Goal: Task Accomplishment & Management: Manage account settings

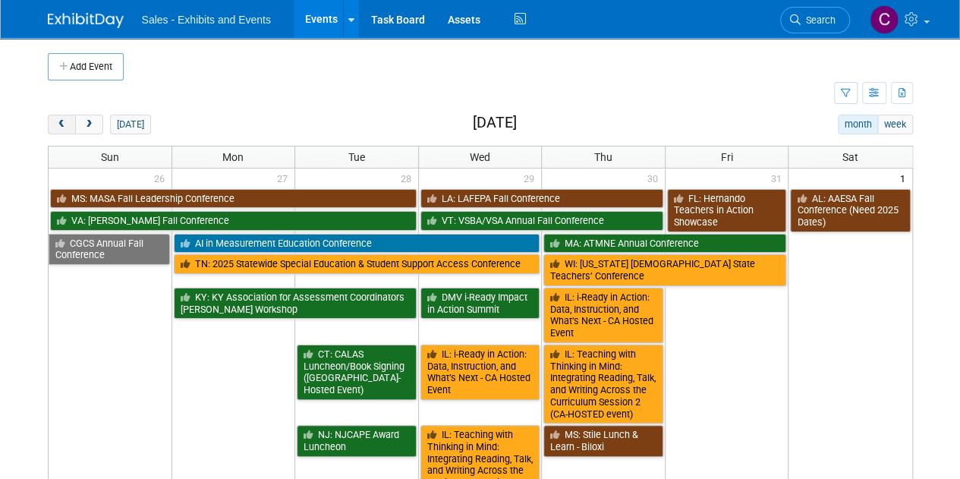
click at [65, 130] on button "prev" at bounding box center [62, 125] width 28 height 20
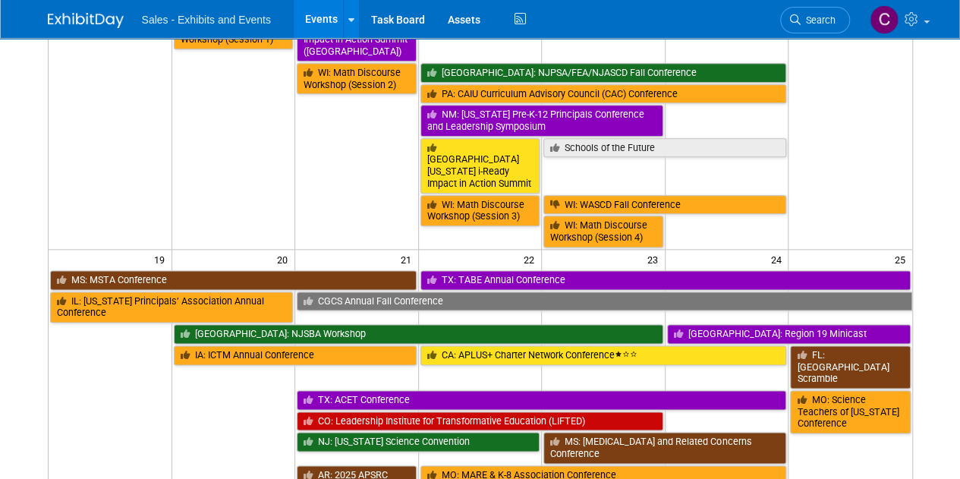
scroll to position [951, 0]
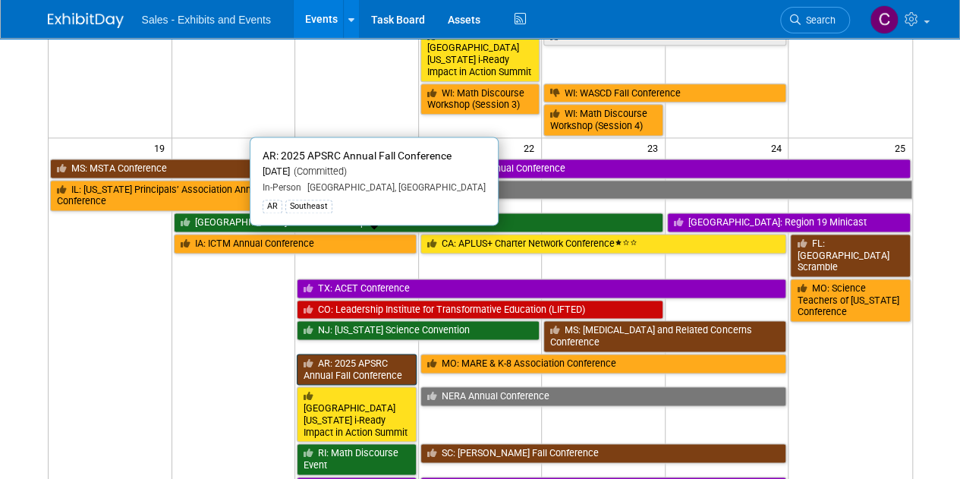
click at [358, 354] on link "AR: 2025 APSRC Annual Fall Conference" at bounding box center [357, 369] width 120 height 31
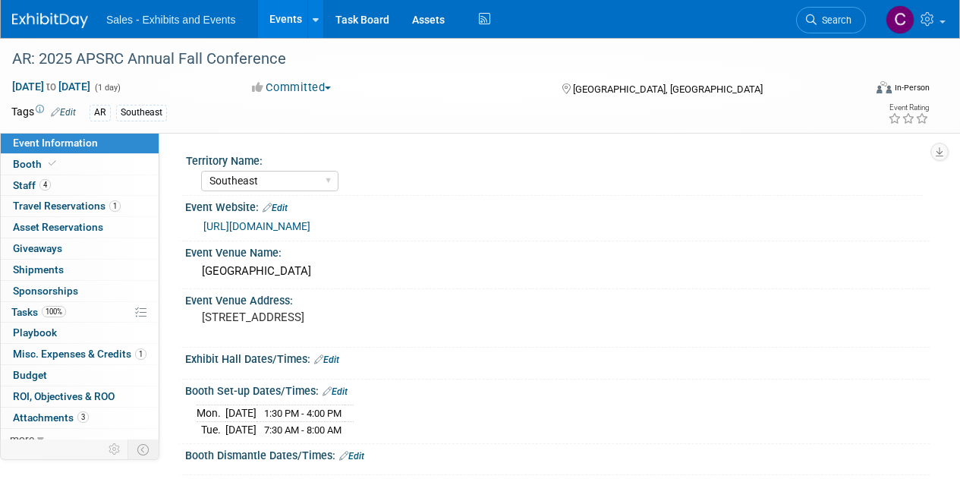
select select "Southeast"
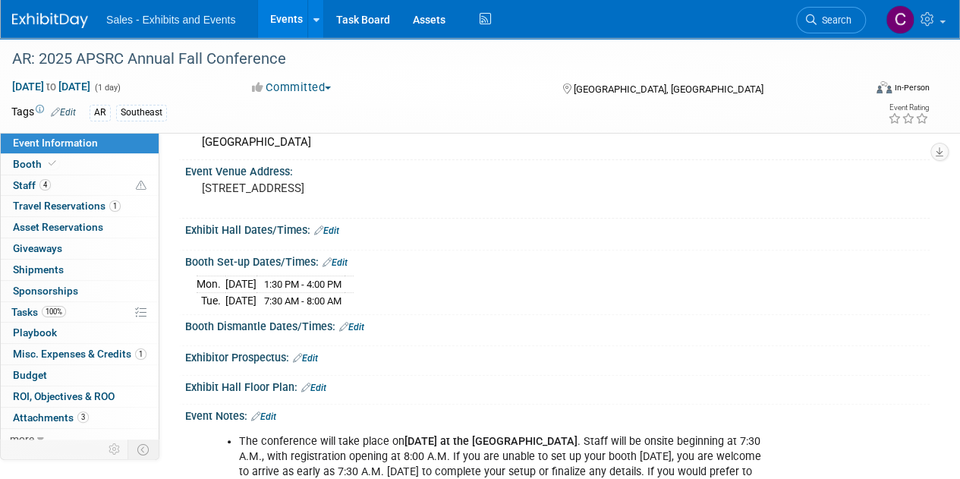
scroll to position [159, 0]
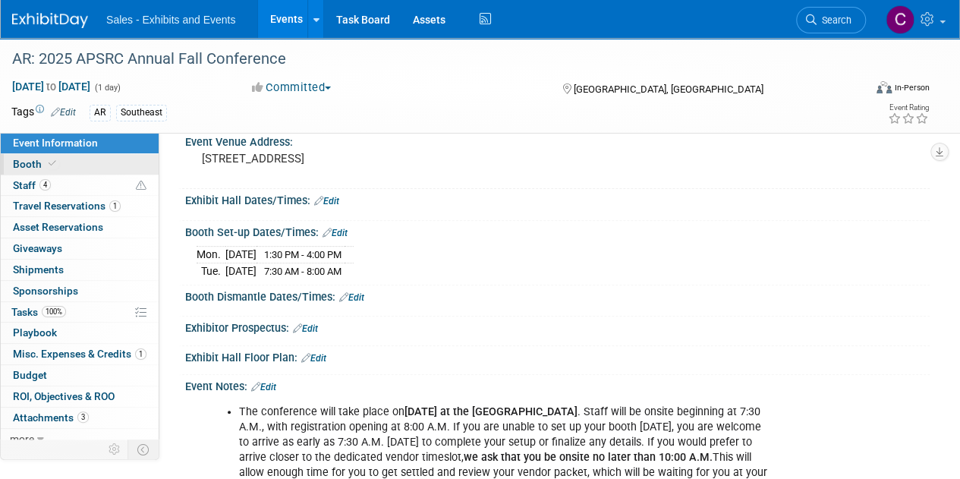
click at [24, 163] on span "Booth" at bounding box center [36, 164] width 46 height 12
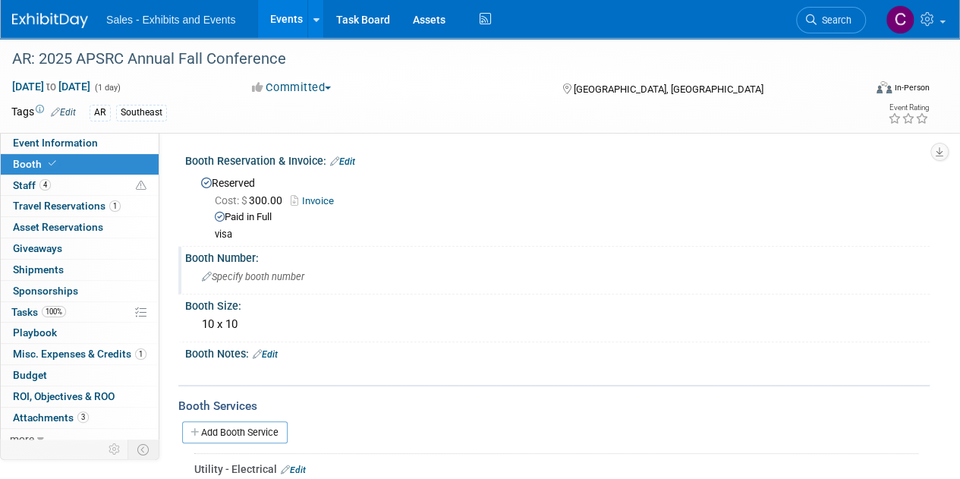
click at [255, 281] on span "Specify booth number" at bounding box center [253, 276] width 102 height 11
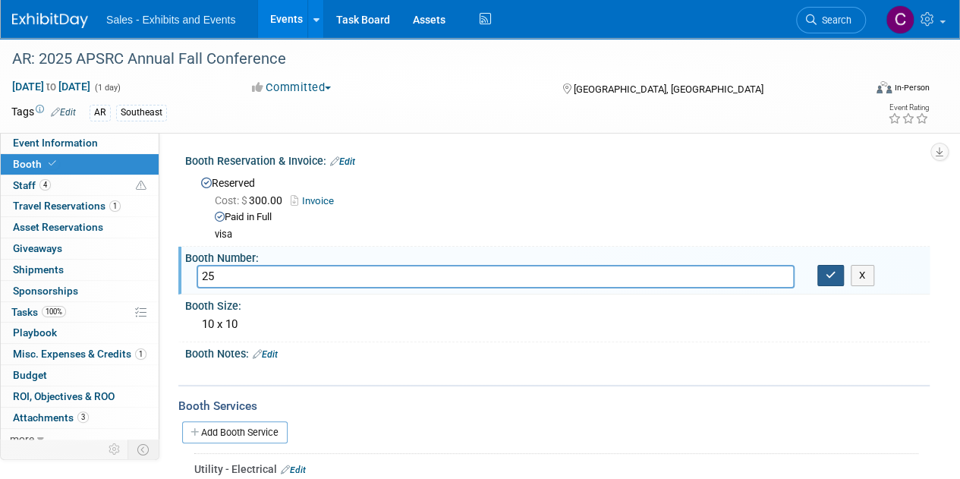
type input "25"
click at [832, 272] on icon "button" at bounding box center [831, 275] width 11 height 10
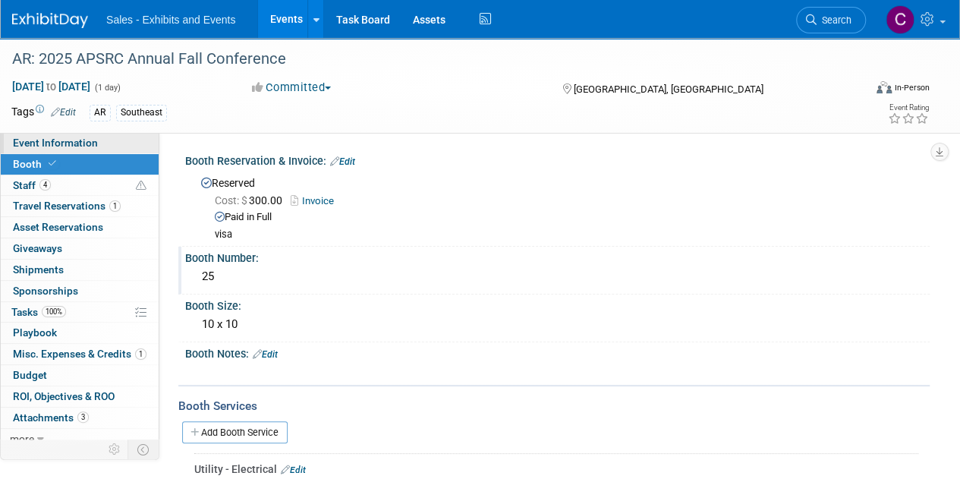
click at [67, 148] on span "Event Information" at bounding box center [55, 143] width 85 height 12
select select "Southeast"
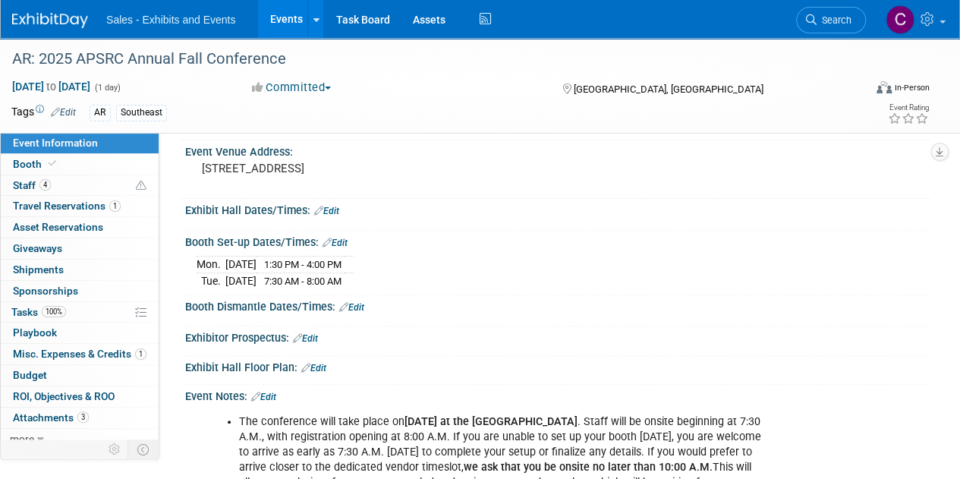
scroll to position [159, 0]
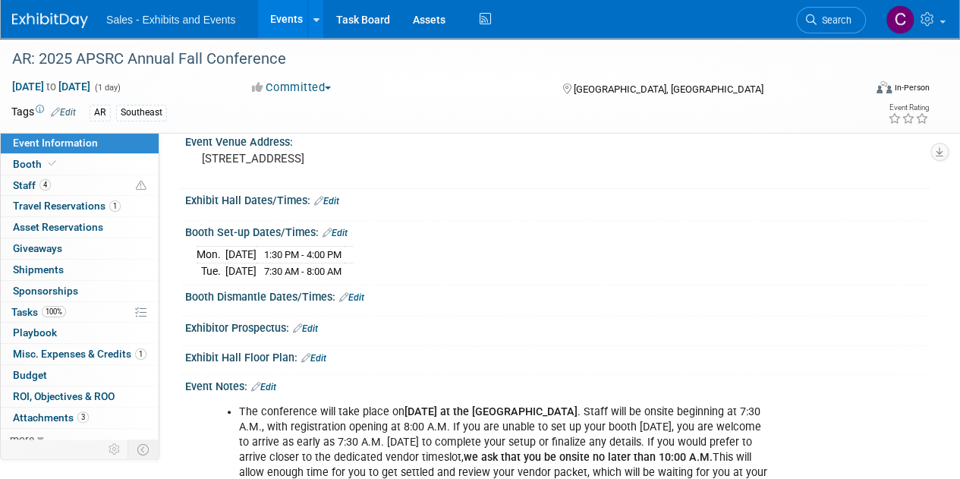
click at [319, 357] on link "Edit" at bounding box center [313, 358] width 25 height 11
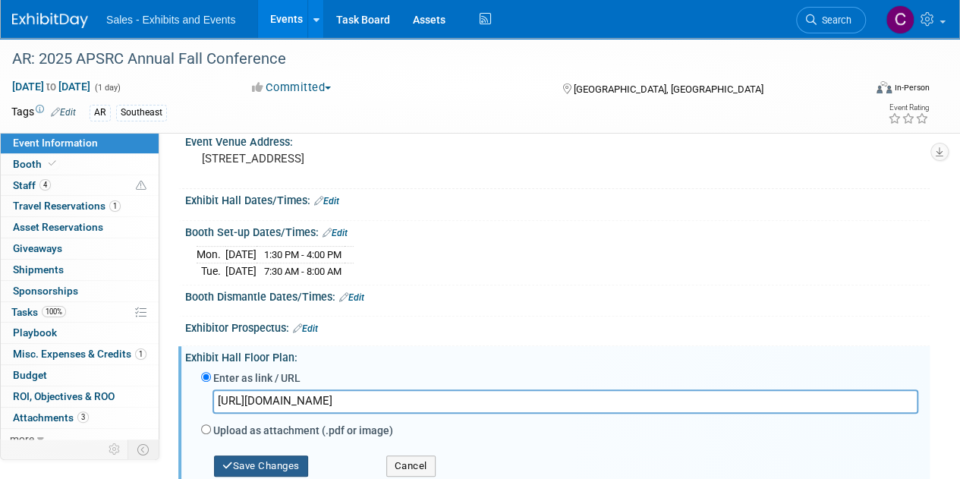
type input "https://www.apsrc.net/2025-fall-conference/meet-our-sponsors#sponsor-booths"
click at [266, 466] on button "Save Changes" at bounding box center [261, 465] width 94 height 21
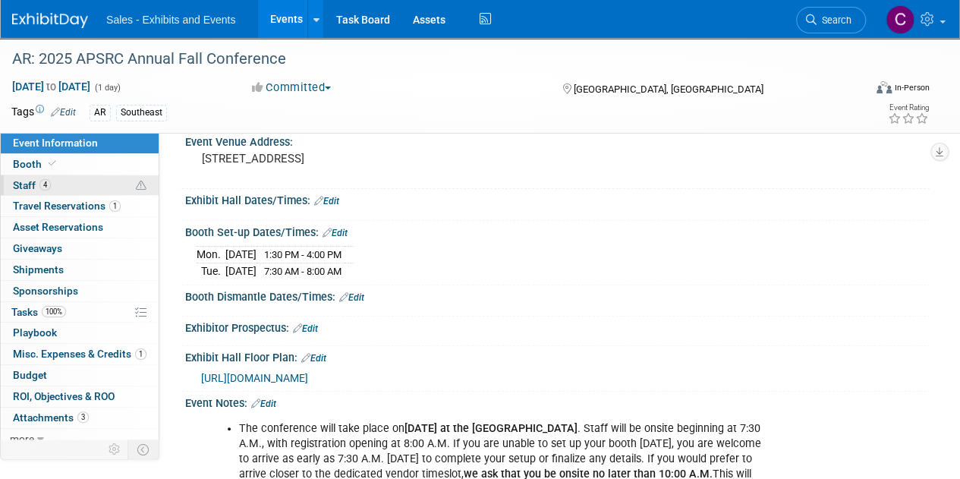
click at [31, 177] on link "4 Staff 4" at bounding box center [80, 185] width 158 height 20
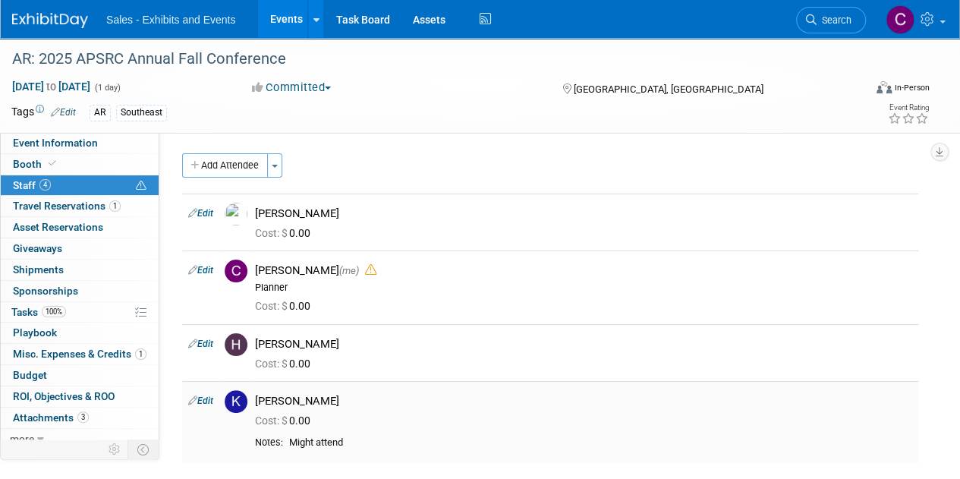
click at [203, 401] on link "Edit" at bounding box center [200, 400] width 25 height 11
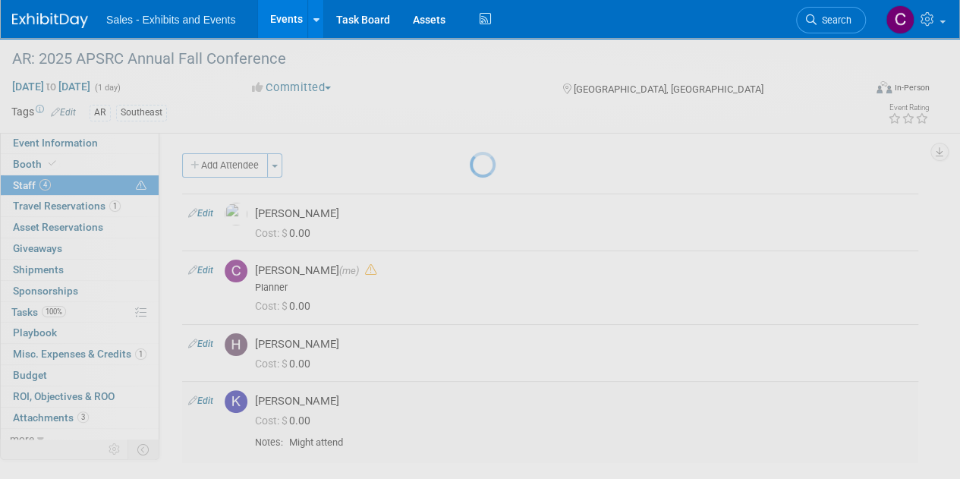
select select "2e3cf105-73c0-4a8d-b253-7a0863f2277c"
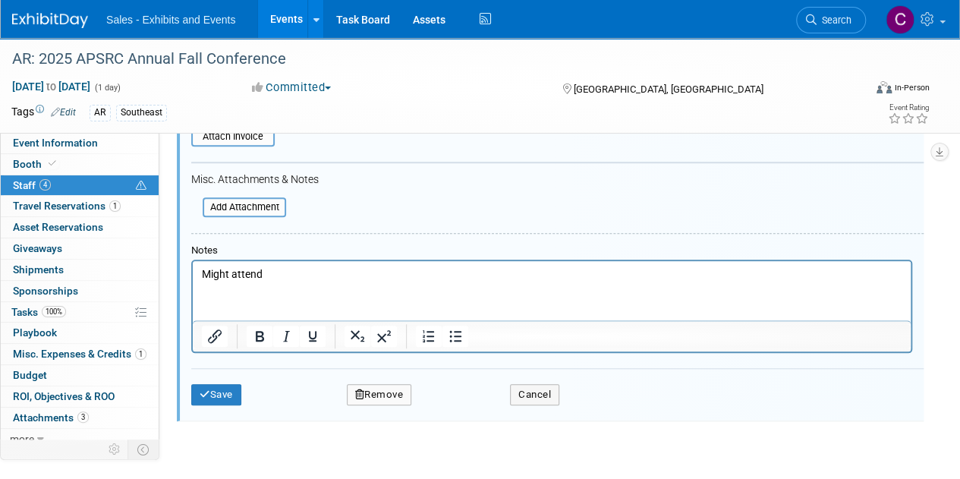
scroll to position [588, 0]
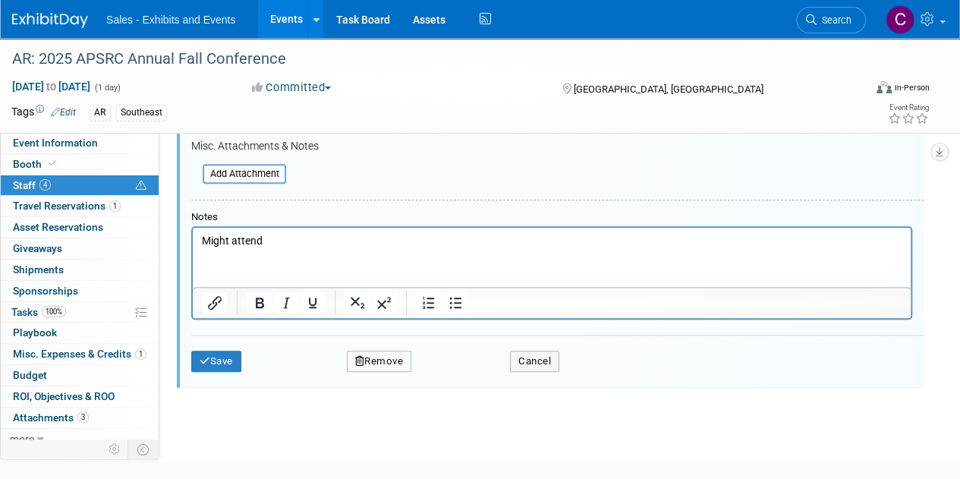
click at [386, 362] on button "Remove" at bounding box center [379, 361] width 65 height 21
click at [458, 367] on link "Yes" at bounding box center [462, 371] width 44 height 24
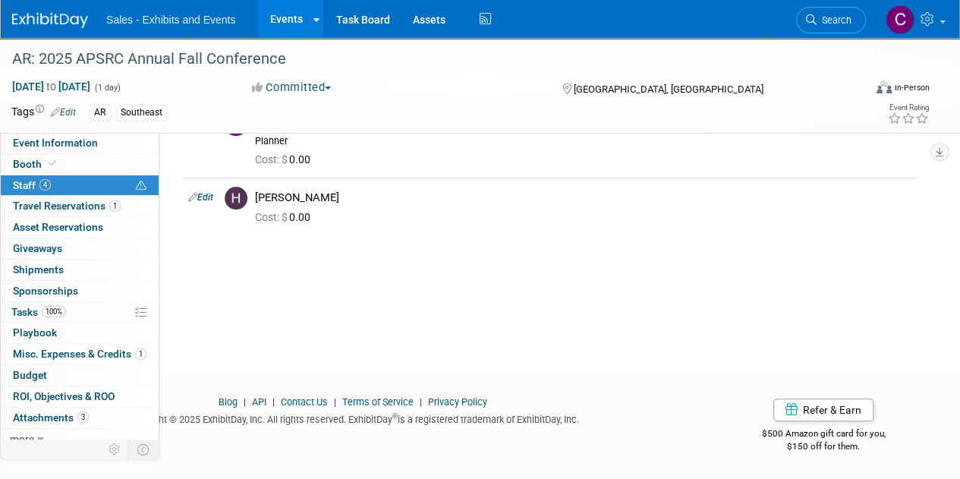
scroll to position [146, 0]
click at [282, 19] on link "Events" at bounding box center [285, 19] width 55 height 38
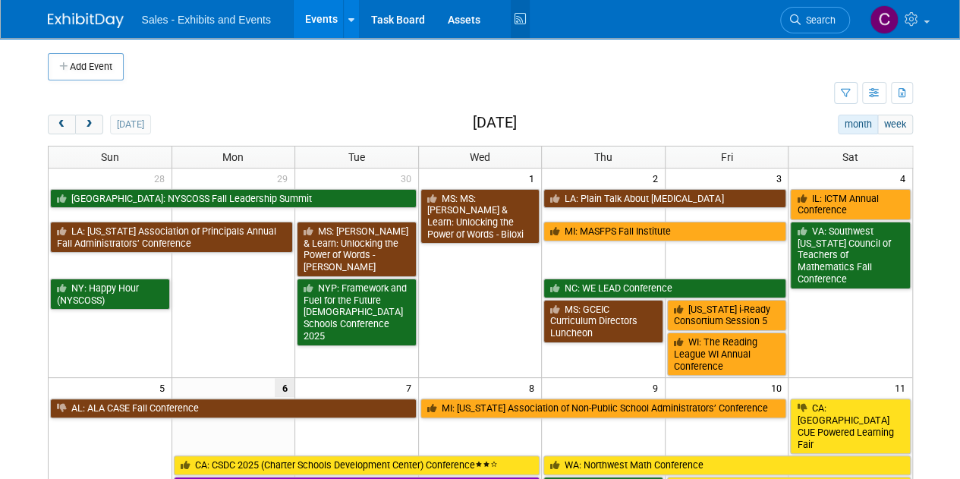
click at [517, 21] on icon at bounding box center [520, 20] width 19 height 24
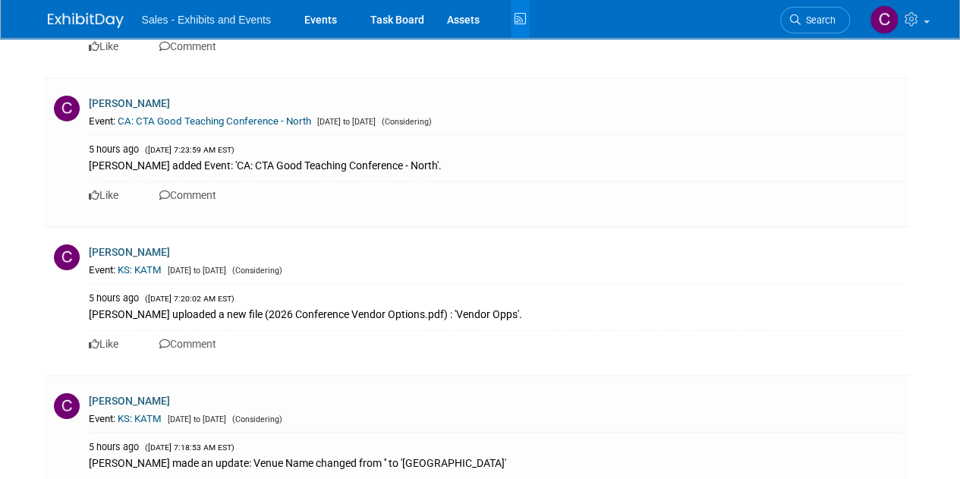
scroll to position [2538, 0]
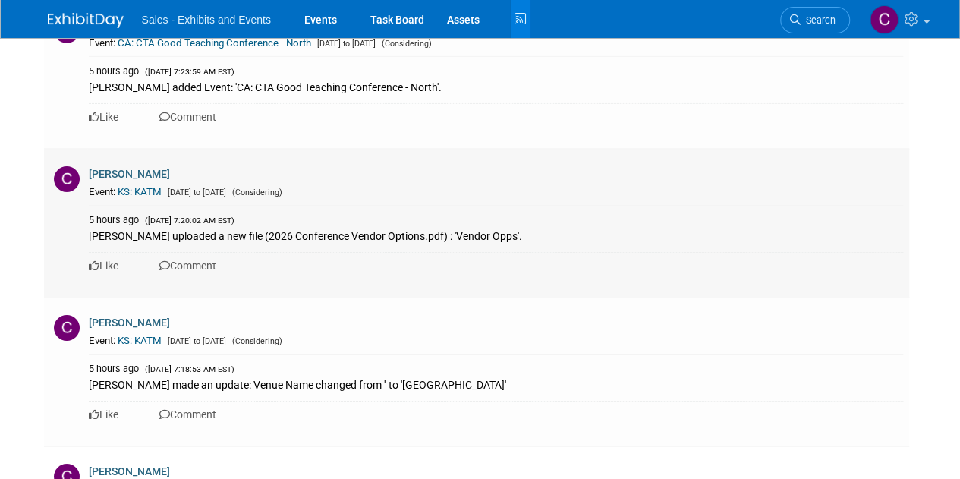
click at [234, 205] on div "5 hours ago (10/6/2025 7:20:02 AM EST) Christine Lurz uploaded a new file (2026…" at bounding box center [496, 226] width 814 height 42
click at [152, 186] on link "KS: KATM" at bounding box center [140, 191] width 44 height 11
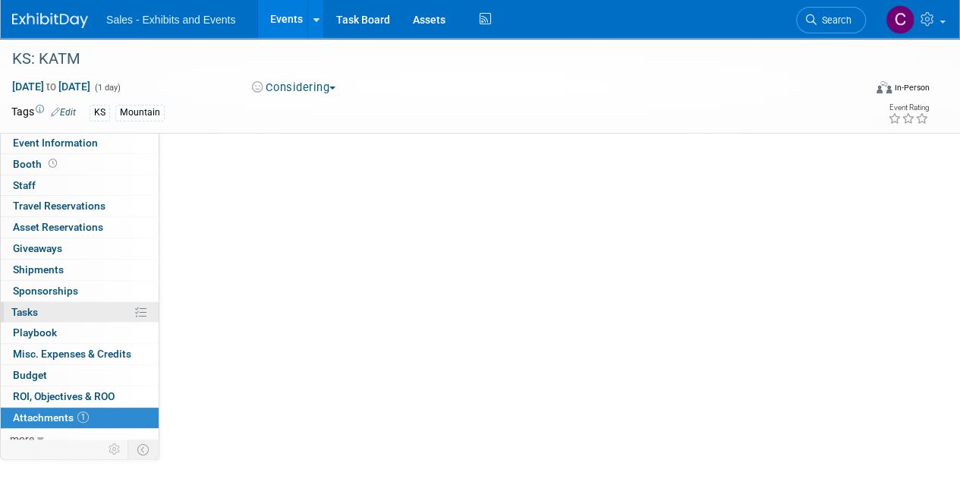
click at [27, 315] on span "Tasks 0%" at bounding box center [24, 312] width 27 height 12
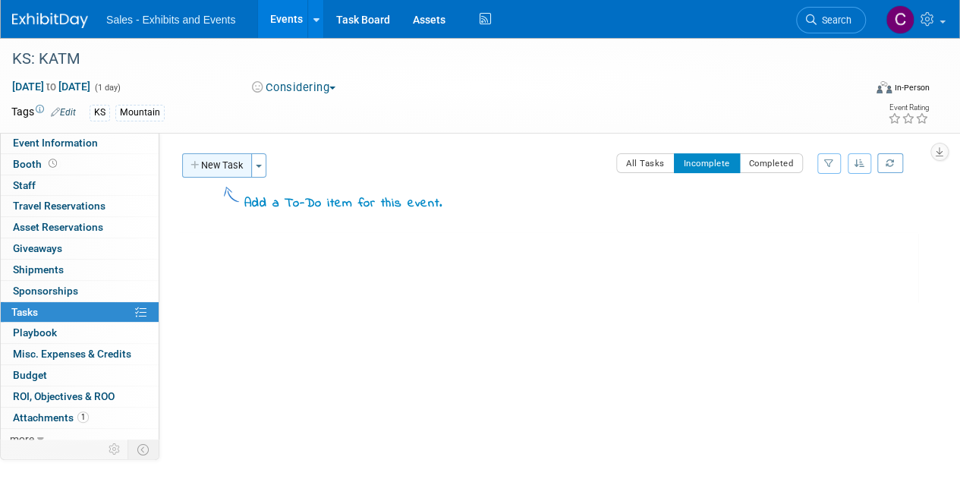
click at [225, 158] on button "New Task" at bounding box center [217, 165] width 70 height 24
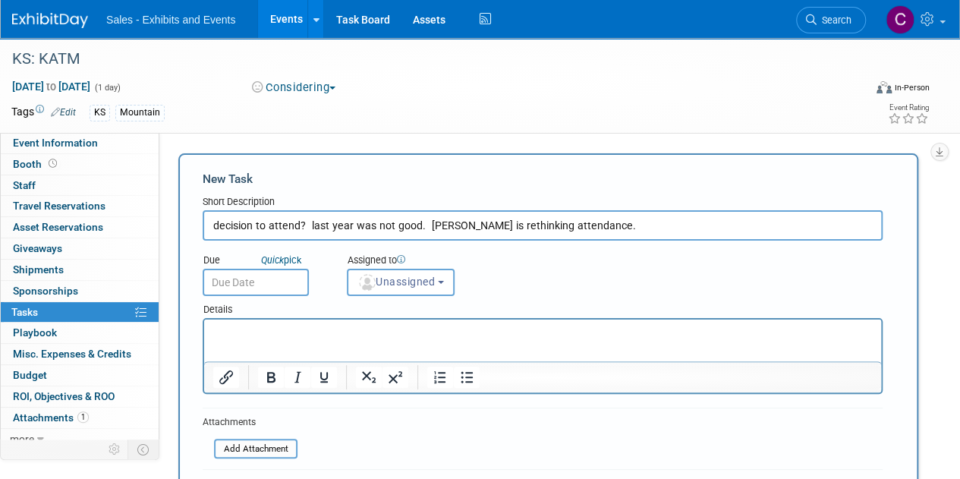
type input "decision to attend? last year was not good. Delinda is rethinking attendance."
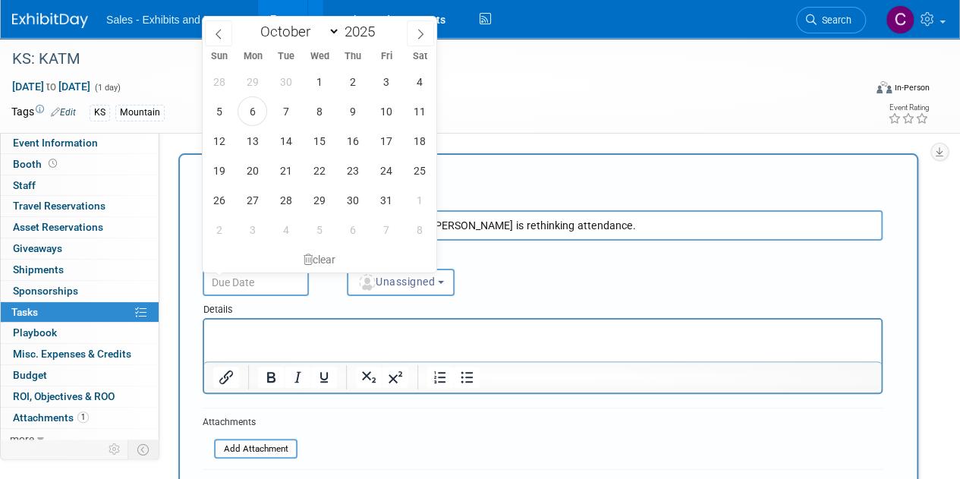
click at [220, 294] on input "text" at bounding box center [256, 282] width 106 height 27
click at [386, 136] on span "17" at bounding box center [386, 141] width 30 height 30
type input "Oct 17, 2025"
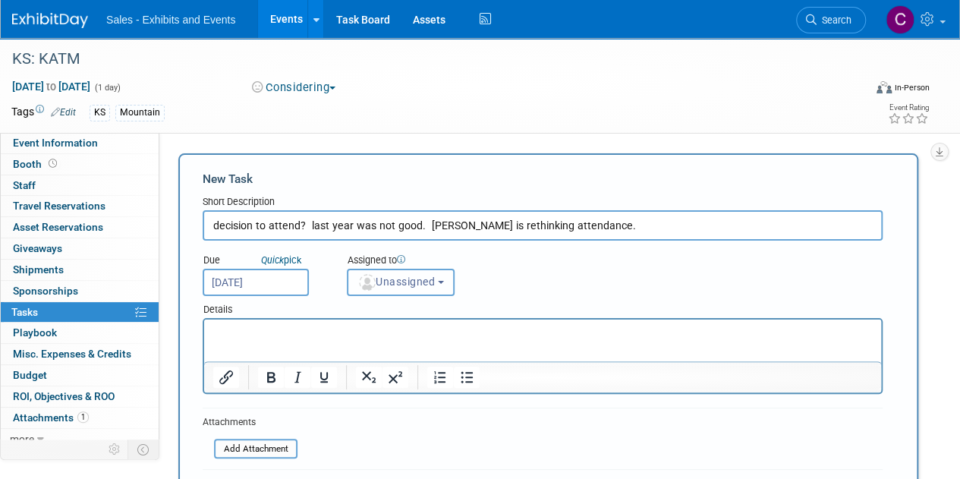
click at [414, 283] on span "Unassigned" at bounding box center [395, 281] width 77 height 12
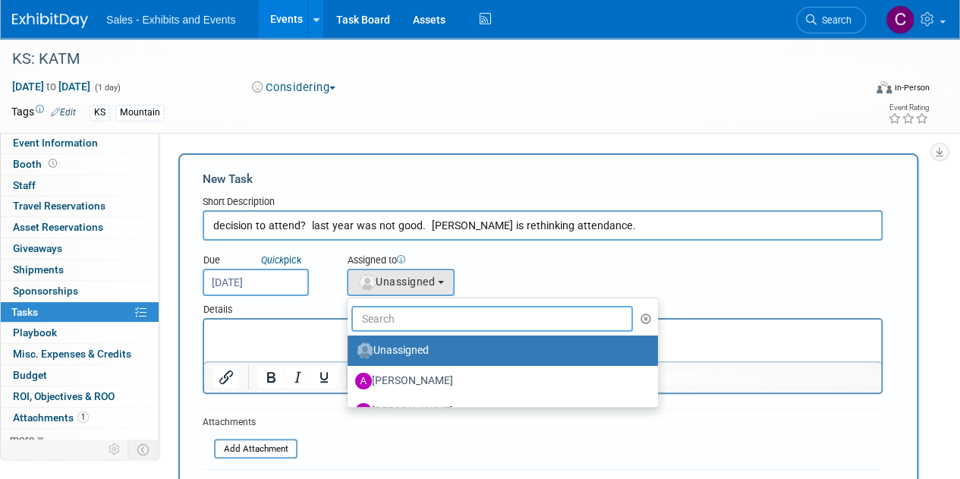
click at [414, 321] on input "text" at bounding box center [492, 319] width 282 height 26
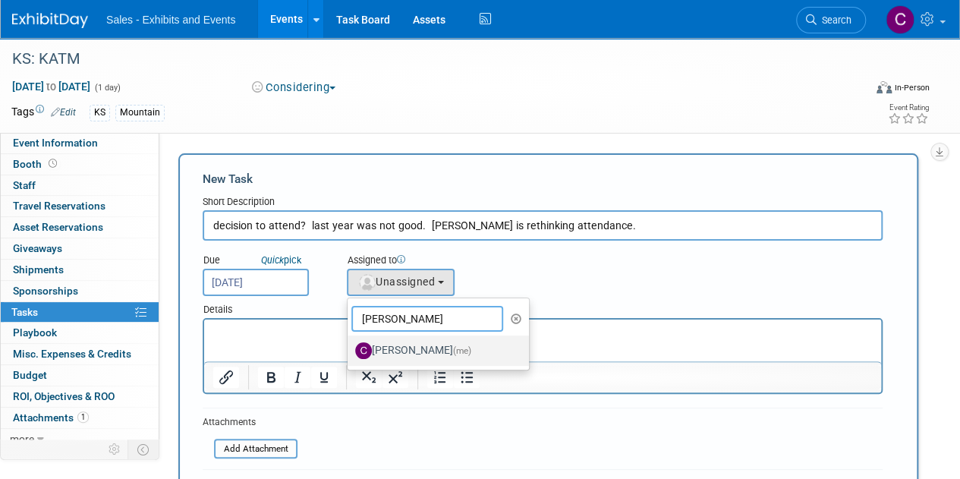
type input "christine"
click at [430, 353] on label "Christine Lurz (me)" at bounding box center [434, 350] width 159 height 24
click at [350, 353] on input "Christine Lurz (me)" at bounding box center [345, 349] width 10 height 10
select select "a9e3834d-668b-4315-a5d4-069993be606a"
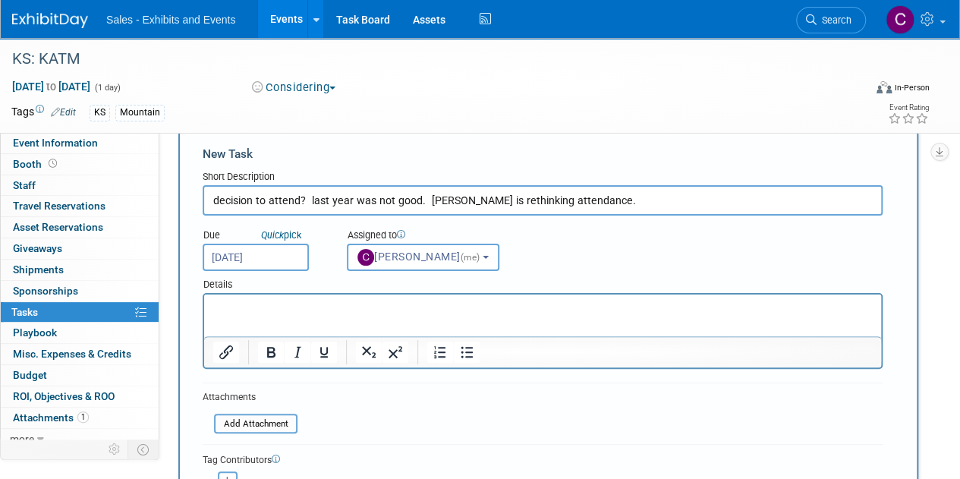
scroll to position [250, 0]
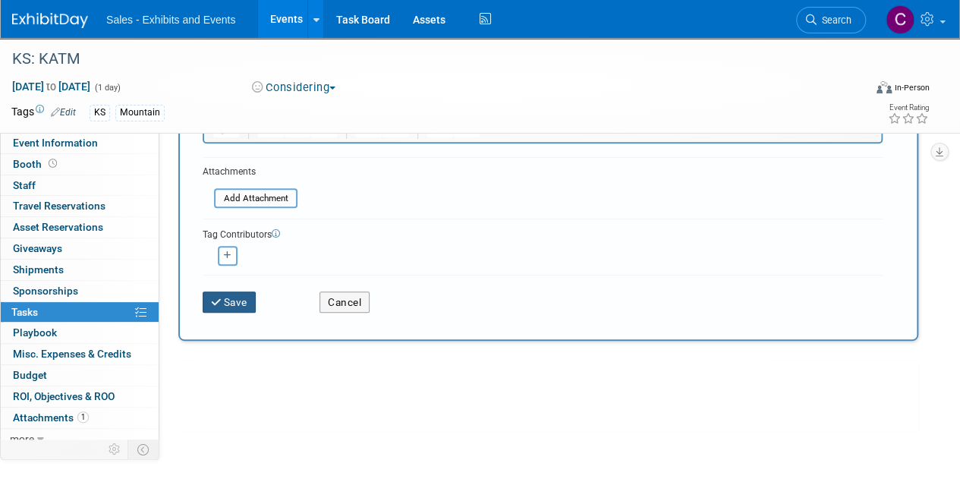
click at [238, 291] on button "Save" at bounding box center [229, 301] width 53 height 21
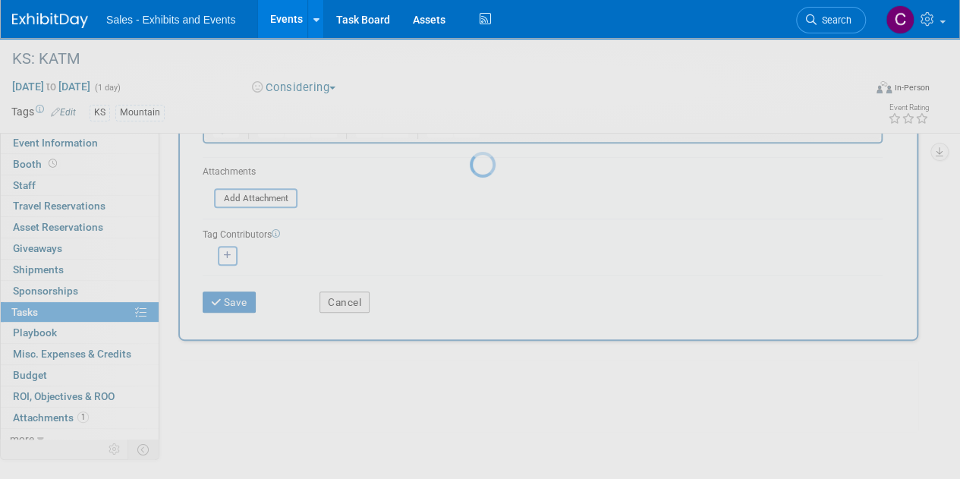
scroll to position [0, 0]
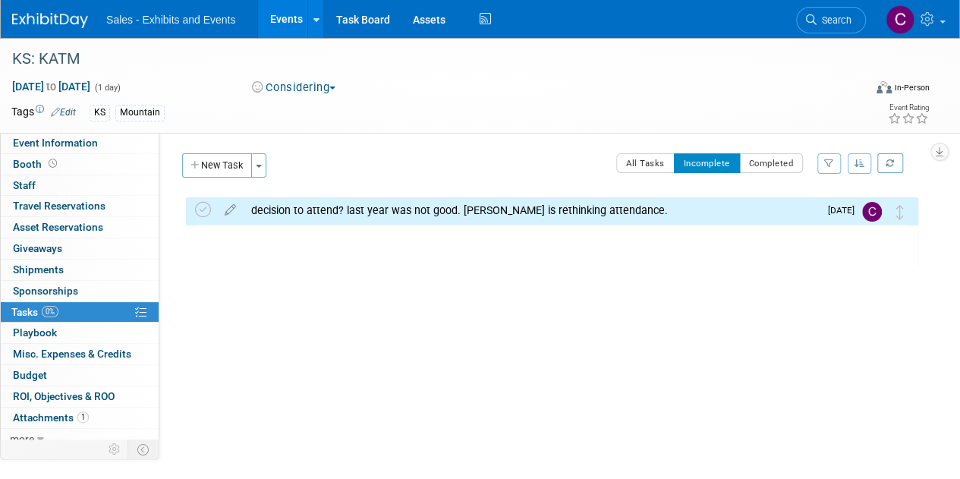
click at [278, 11] on link "Events" at bounding box center [285, 19] width 55 height 38
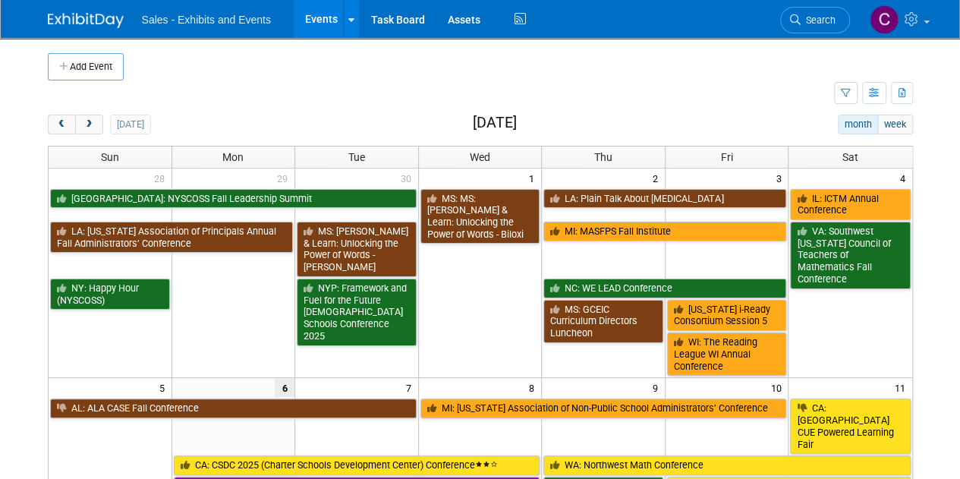
drag, startPoint x: 91, startPoint y: 125, endPoint x: 0, endPoint y: 110, distance: 92.3
click at [91, 125] on span "next" at bounding box center [88, 125] width 11 height 10
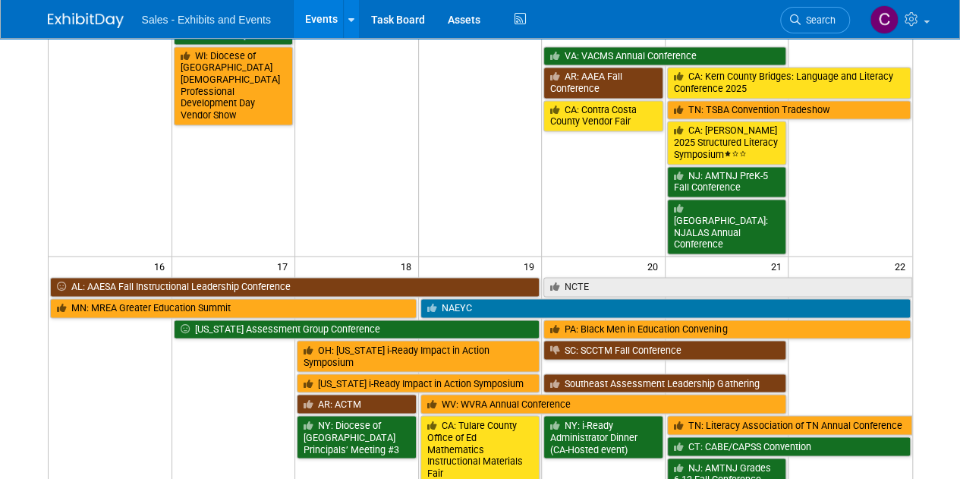
scroll to position [1088, 0]
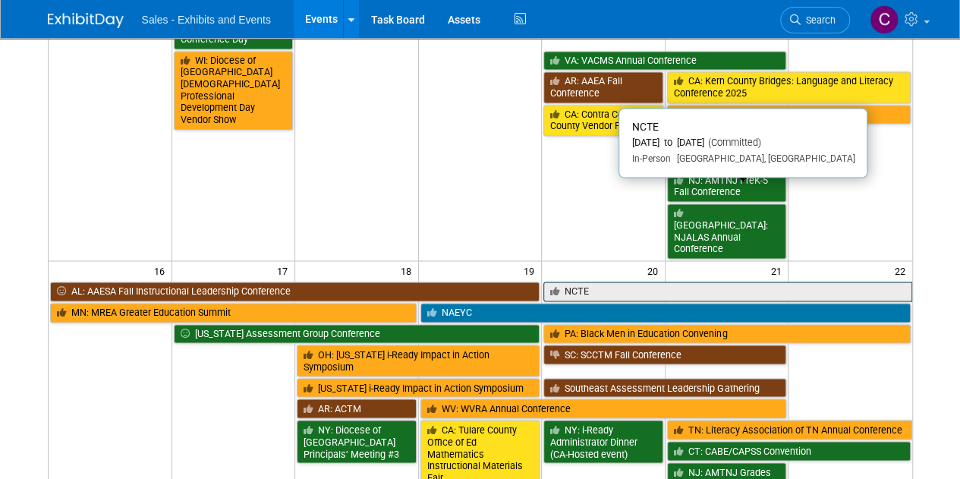
drag, startPoint x: 596, startPoint y: 203, endPoint x: 603, endPoint y: 187, distance: 17.8
click at [603, 282] on link "NCTE" at bounding box center [727, 292] width 368 height 20
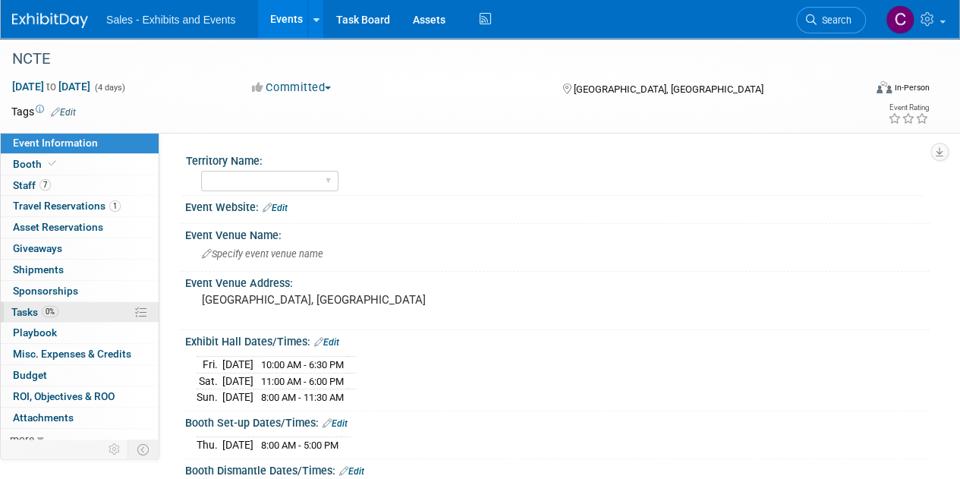
click at [33, 307] on span "Tasks 0%" at bounding box center [34, 312] width 47 height 12
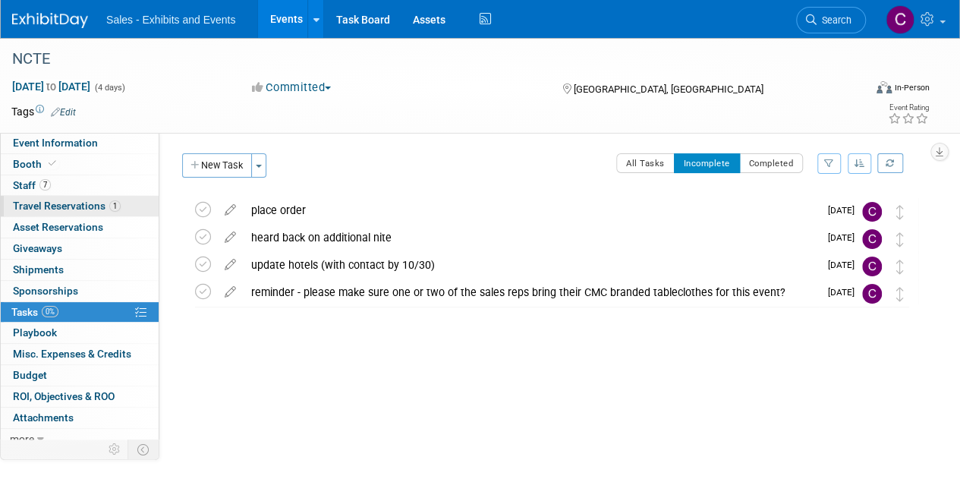
click at [22, 209] on span "Travel Reservations 1" at bounding box center [67, 206] width 108 height 12
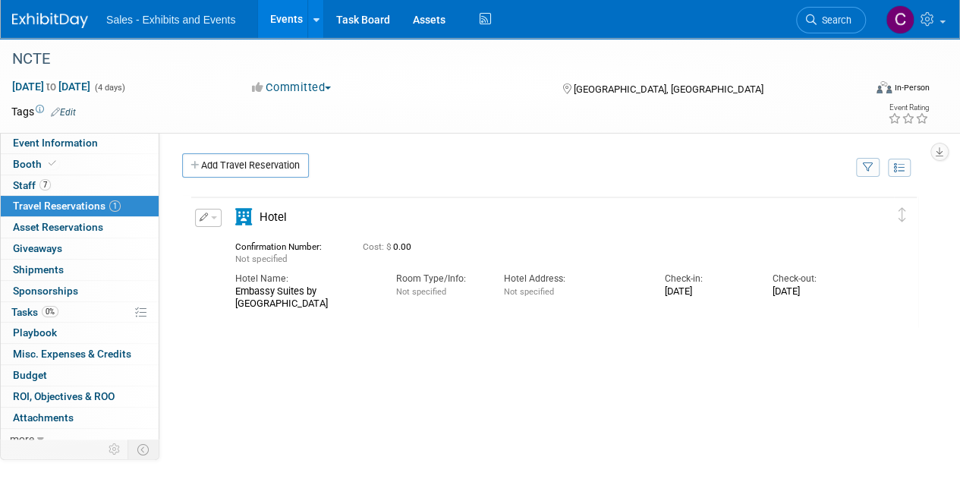
click at [247, 291] on div "Embassy Suites by [GEOGRAPHIC_DATA]" at bounding box center [304, 297] width 138 height 24
drag, startPoint x: 247, startPoint y: 291, endPoint x: 266, endPoint y: 315, distance: 30.2
click at [266, 310] on div "Embassy Suites by [GEOGRAPHIC_DATA]" at bounding box center [304, 297] width 138 height 24
copy div "Embassy Suites by [GEOGRAPHIC_DATA]"
click at [24, 306] on span "Tasks 0%" at bounding box center [34, 312] width 47 height 12
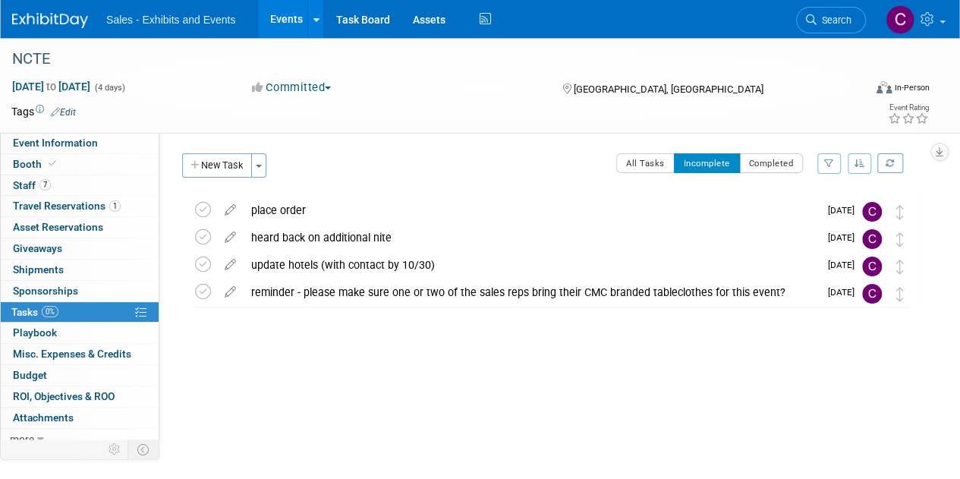
click at [272, 14] on link "Events" at bounding box center [285, 19] width 55 height 38
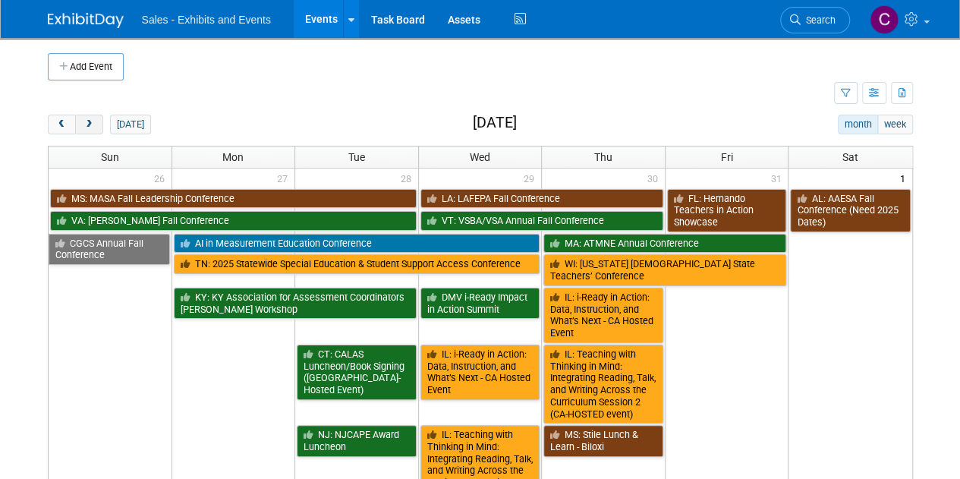
click at [93, 122] on span "next" at bounding box center [88, 125] width 11 height 10
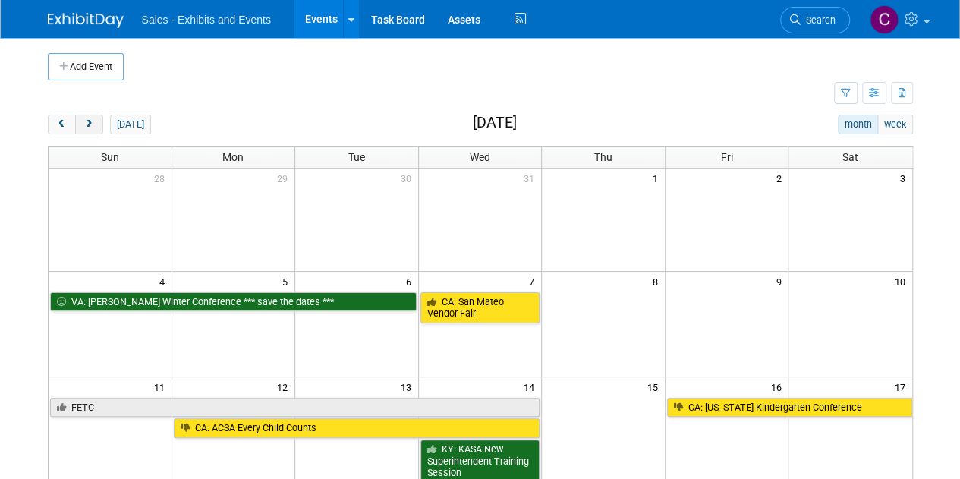
click at [93, 122] on span "next" at bounding box center [88, 125] width 11 height 10
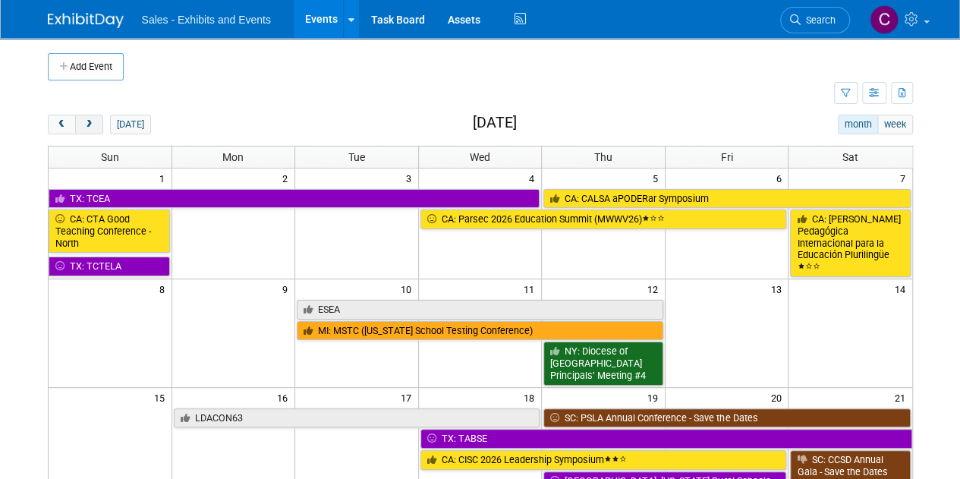
click at [93, 122] on span "next" at bounding box center [88, 125] width 11 height 10
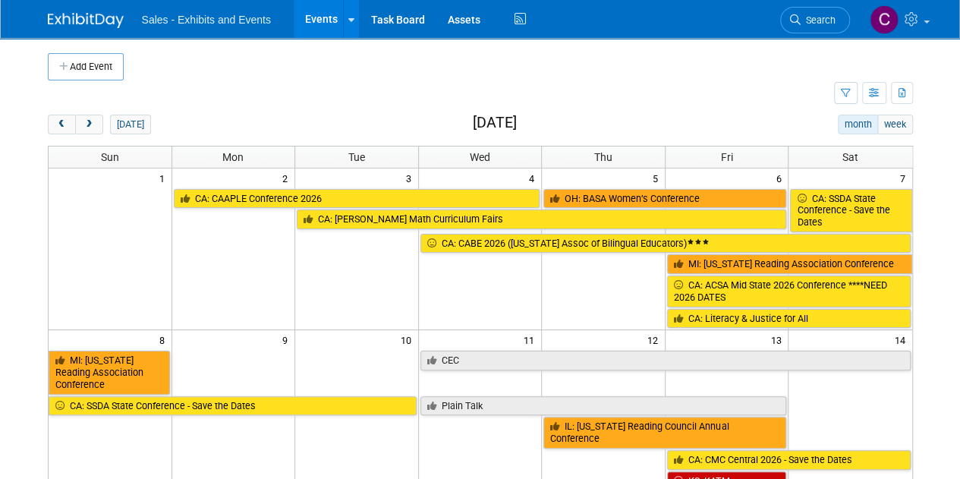
scroll to position [89, 0]
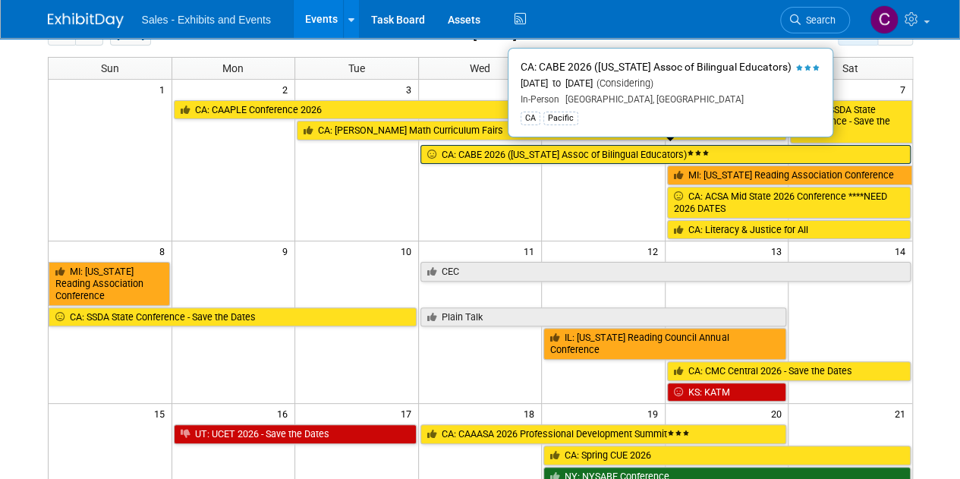
click at [461, 151] on link "CA: CABE 2026 ([US_STATE] Assoc of Bilingual Educators)" at bounding box center [665, 155] width 490 height 20
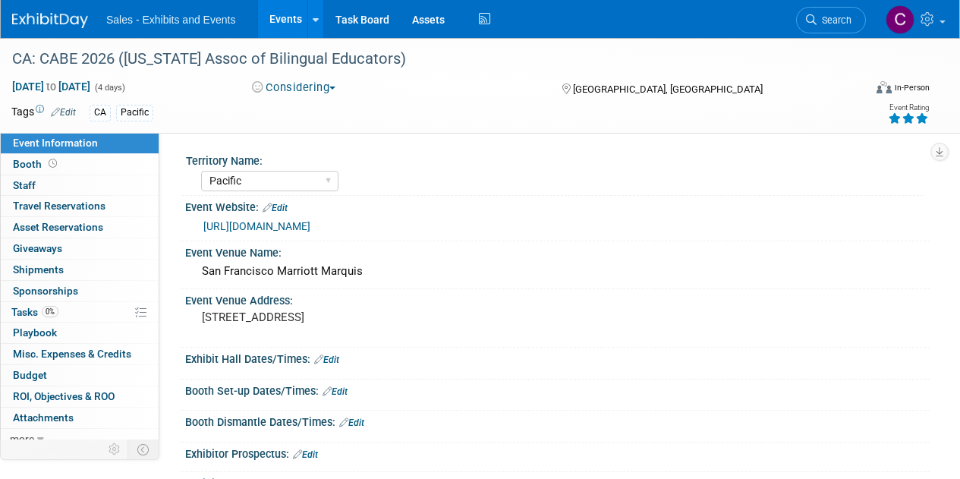
select select "Pacific"
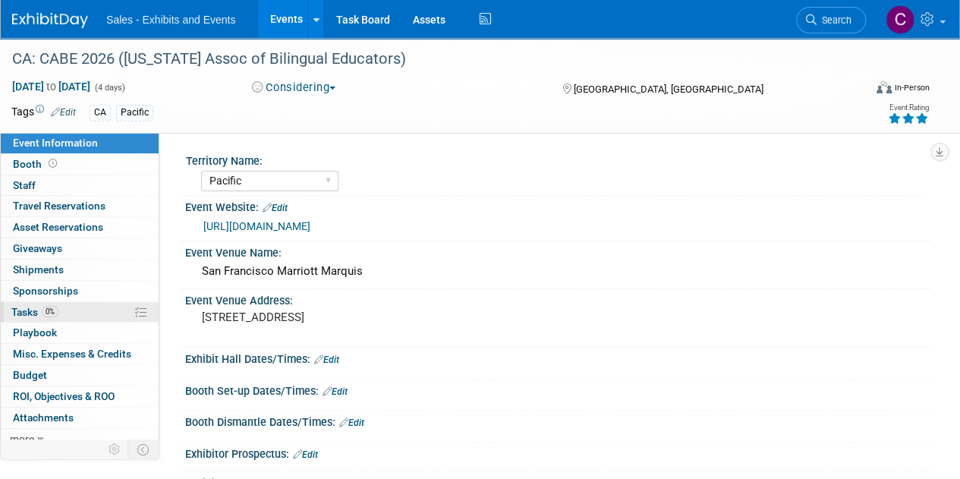
click at [19, 313] on span "Tasks 0%" at bounding box center [34, 312] width 47 height 12
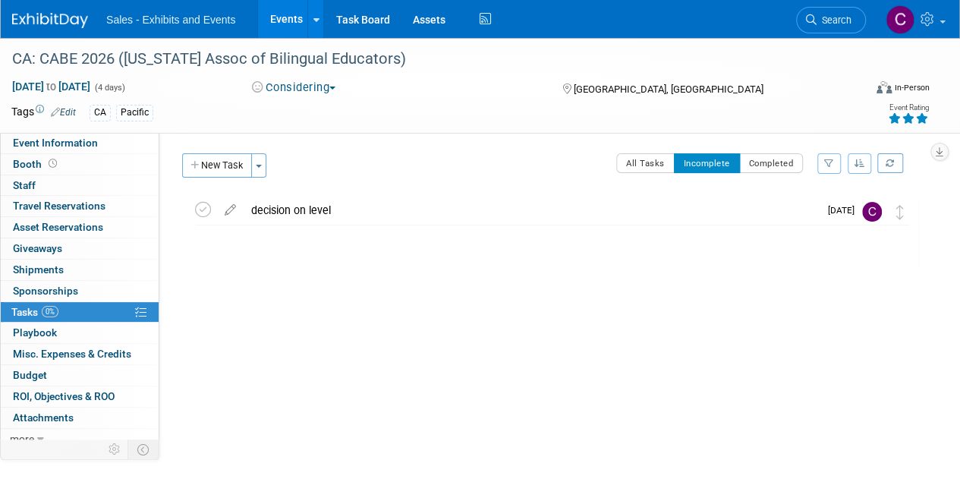
click at [286, 17] on link "Events" at bounding box center [285, 19] width 55 height 38
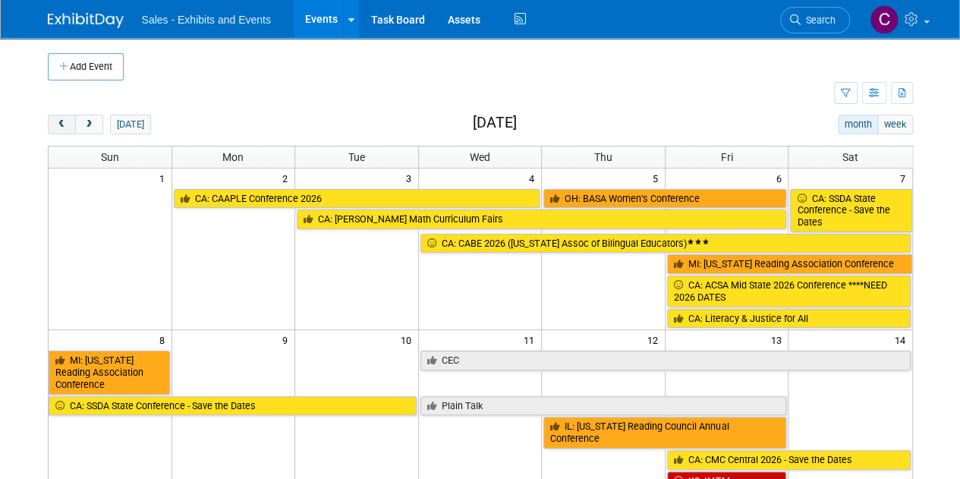
click at [55, 119] on button "prev" at bounding box center [62, 125] width 28 height 20
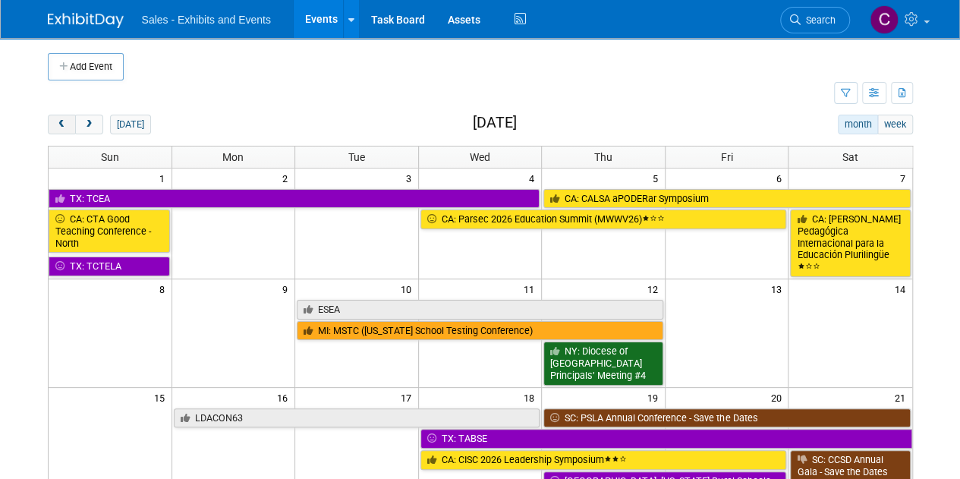
click at [55, 119] on button "prev" at bounding box center [62, 125] width 28 height 20
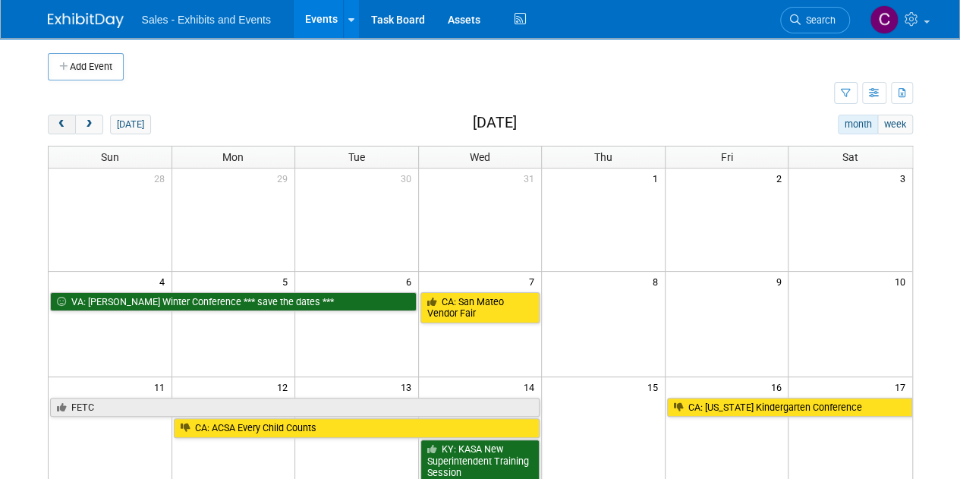
click at [55, 119] on button "prev" at bounding box center [62, 125] width 28 height 20
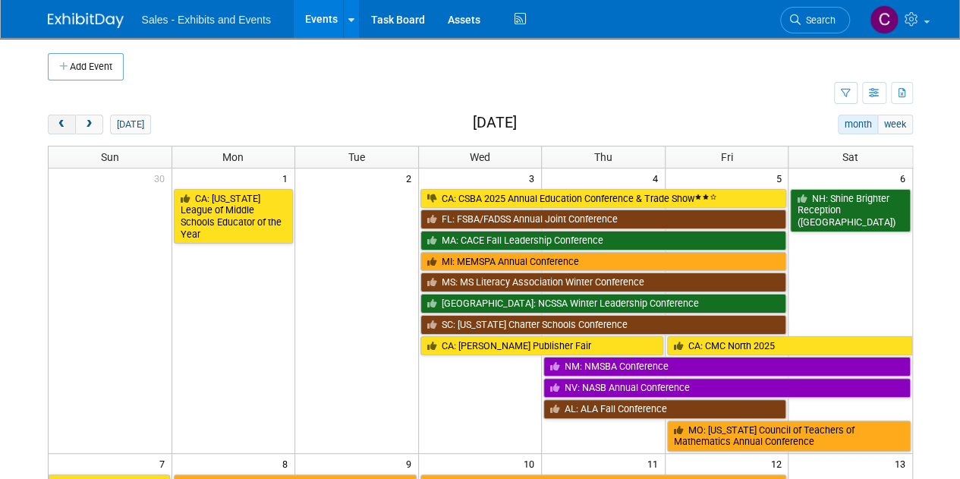
click at [55, 119] on button "prev" at bounding box center [62, 125] width 28 height 20
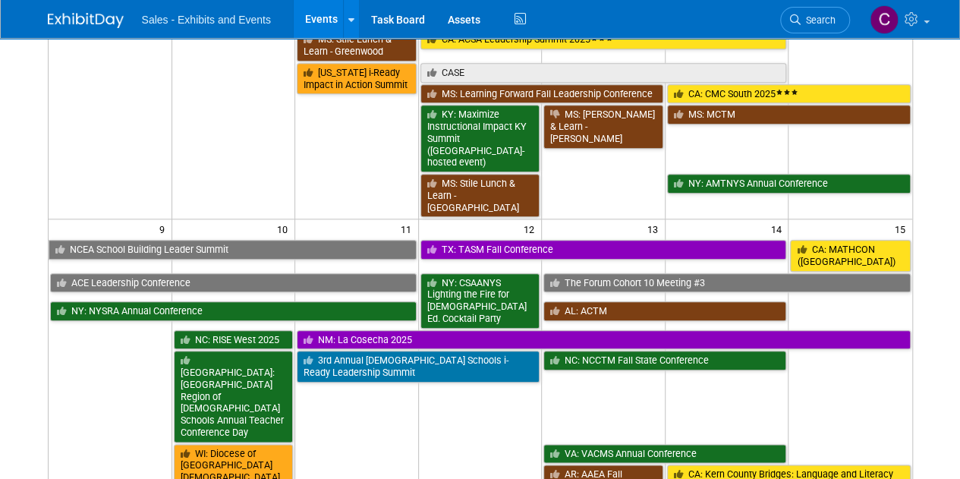
scroll to position [693, 0]
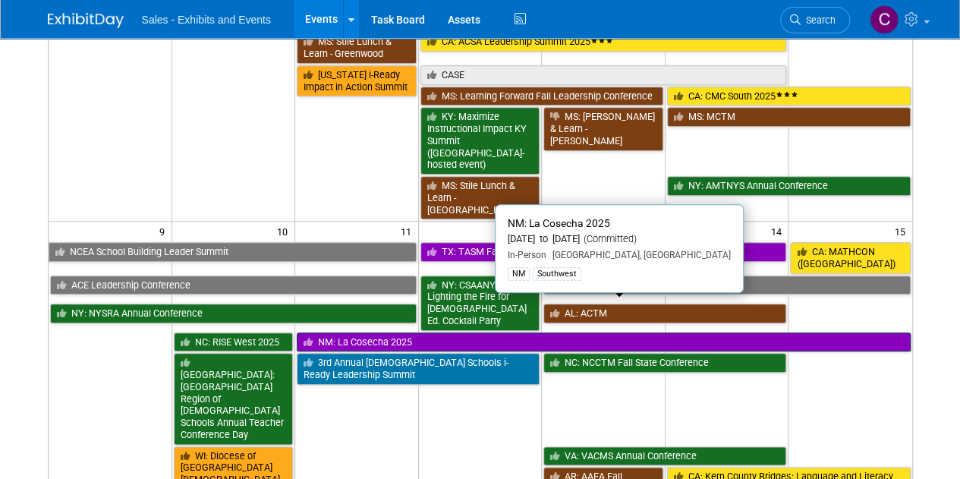
click at [393, 332] on link "NM: La Cosecha 2025" at bounding box center [603, 342] width 613 height 20
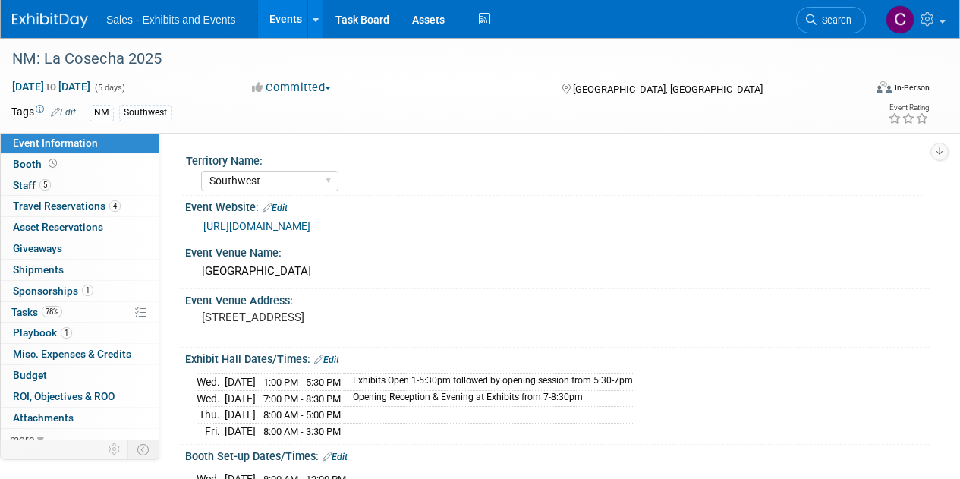
select select "Southwest"
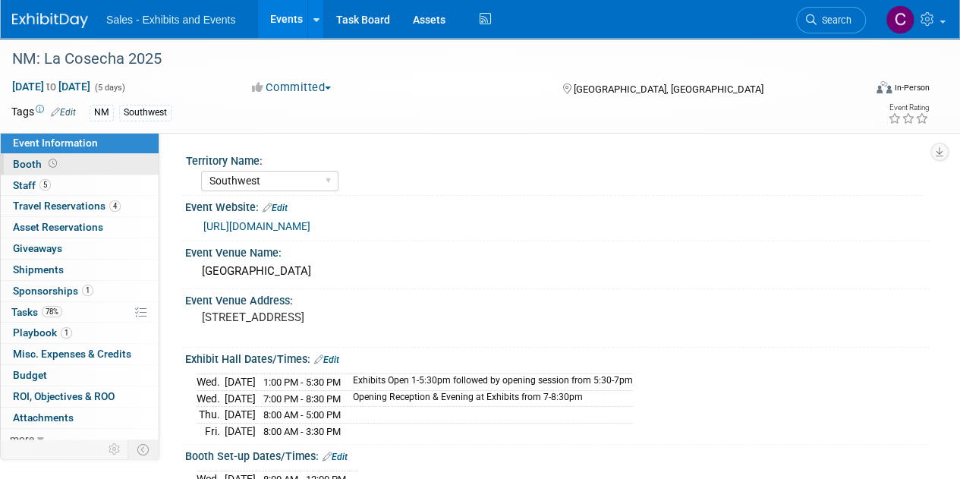
click at [13, 160] on span "Booth" at bounding box center [36, 164] width 47 height 12
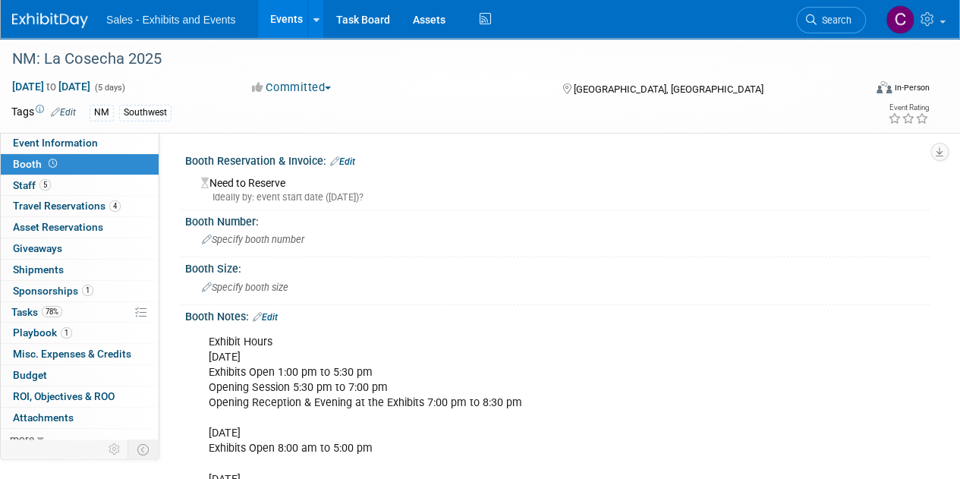
click at [275, 17] on link "Events" at bounding box center [285, 19] width 55 height 38
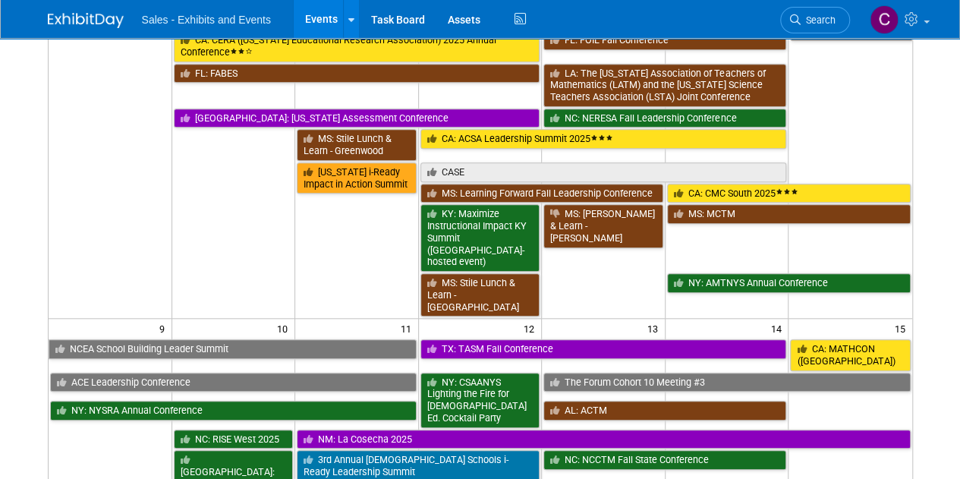
scroll to position [598, 0]
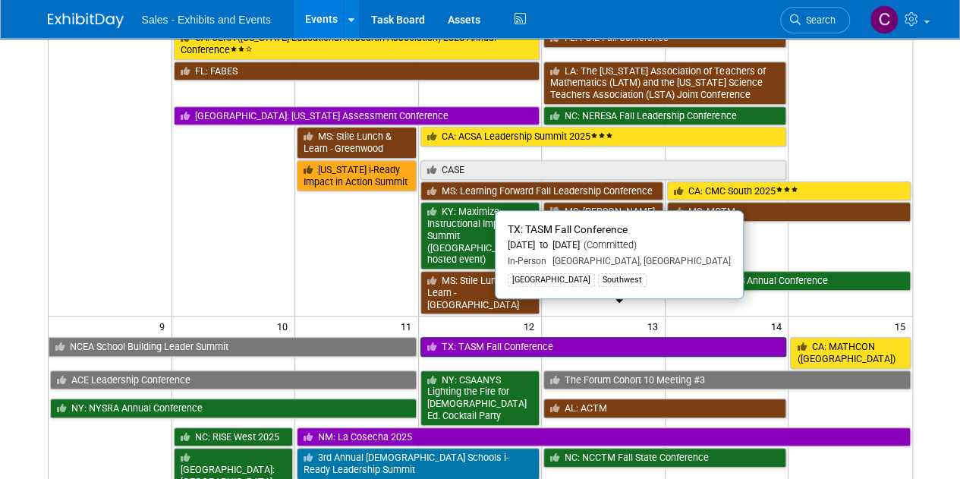
click at [504, 337] on link "TX: TASM Fall Conference" at bounding box center [603, 347] width 367 height 20
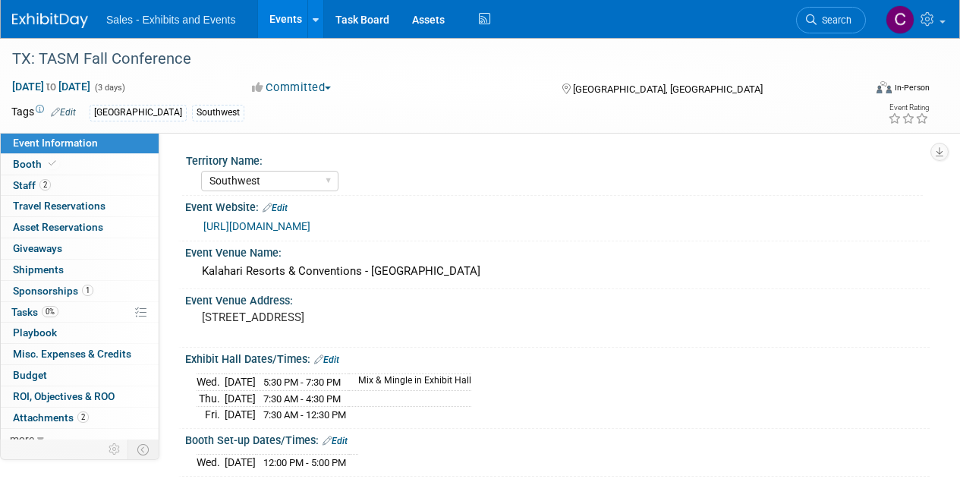
select select "Southwest"
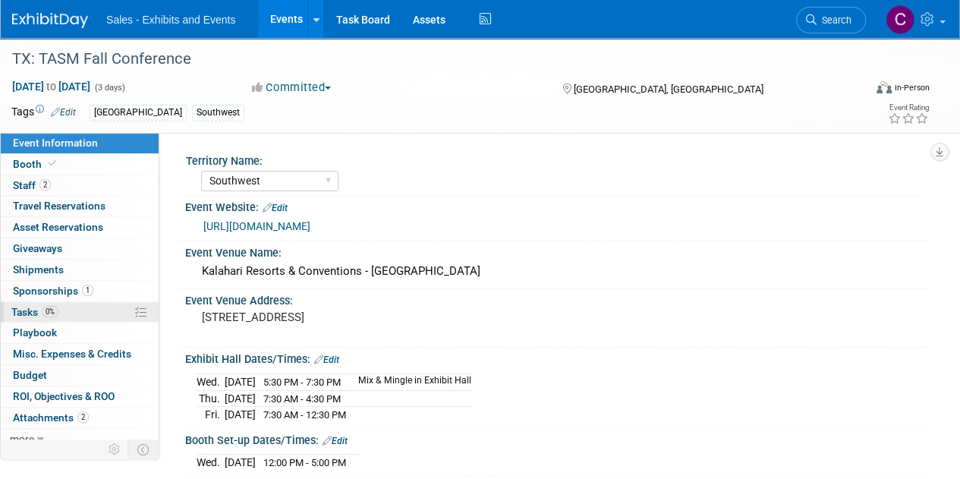
click at [23, 309] on span "Tasks 0%" at bounding box center [34, 312] width 47 height 12
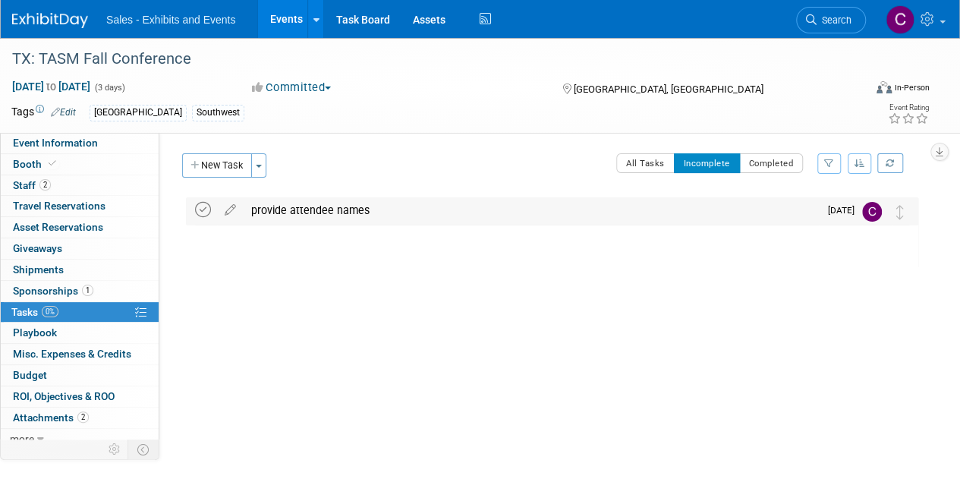
click at [200, 211] on icon at bounding box center [203, 210] width 16 height 16
click at [287, 24] on link "Events" at bounding box center [285, 19] width 55 height 38
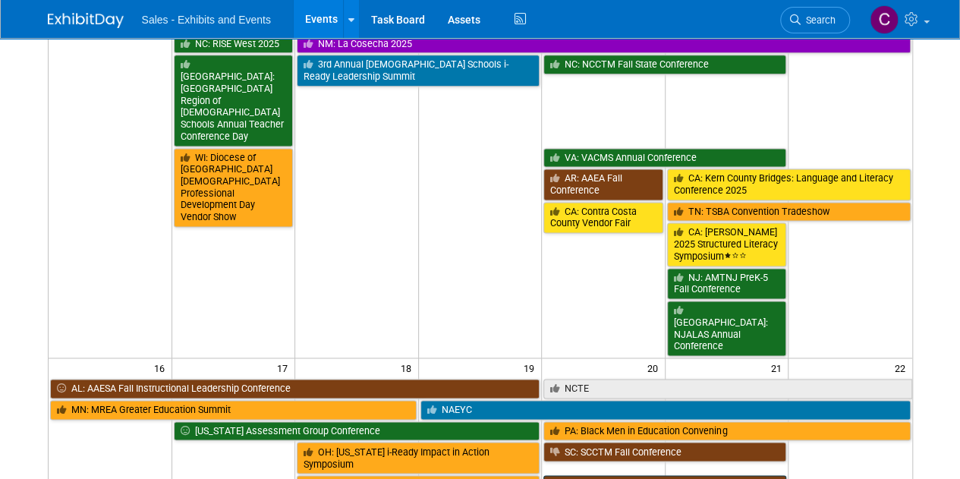
scroll to position [996, 0]
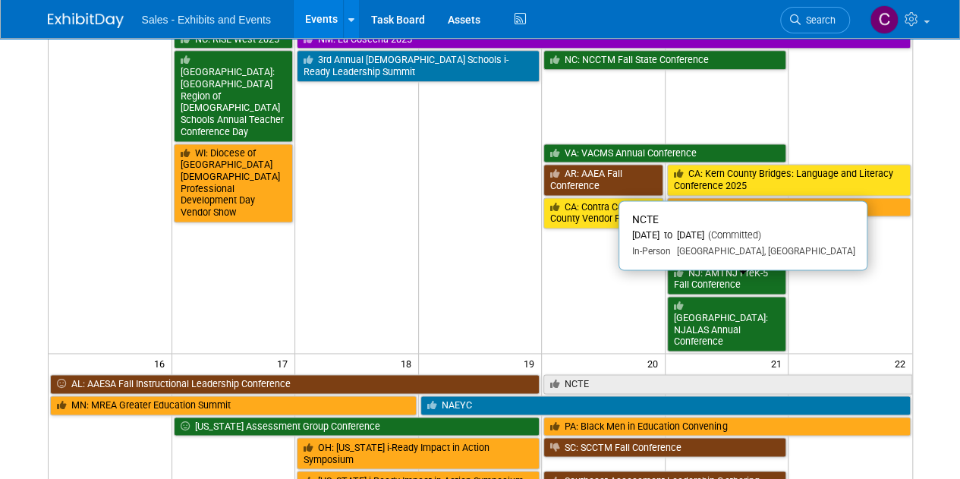
click at [581, 374] on link "NCTE" at bounding box center [727, 384] width 368 height 20
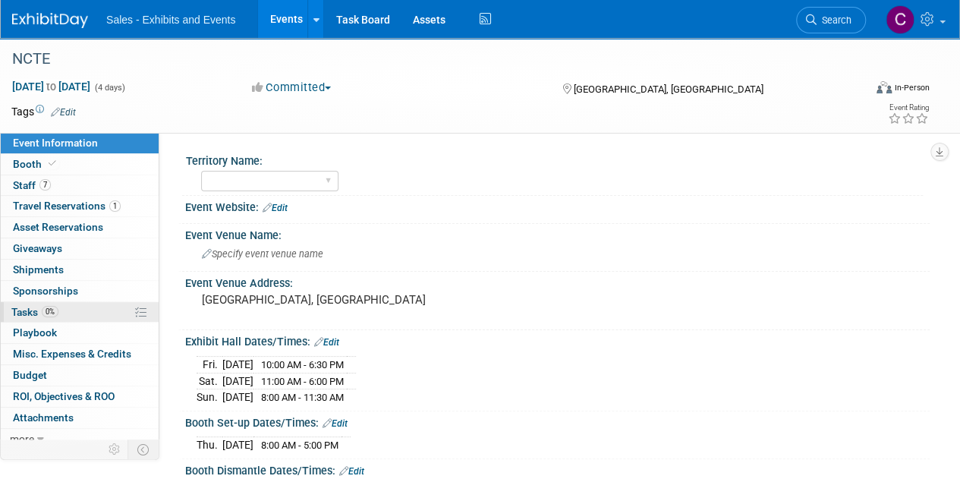
click at [12, 310] on span "Tasks 0%" at bounding box center [34, 312] width 47 height 12
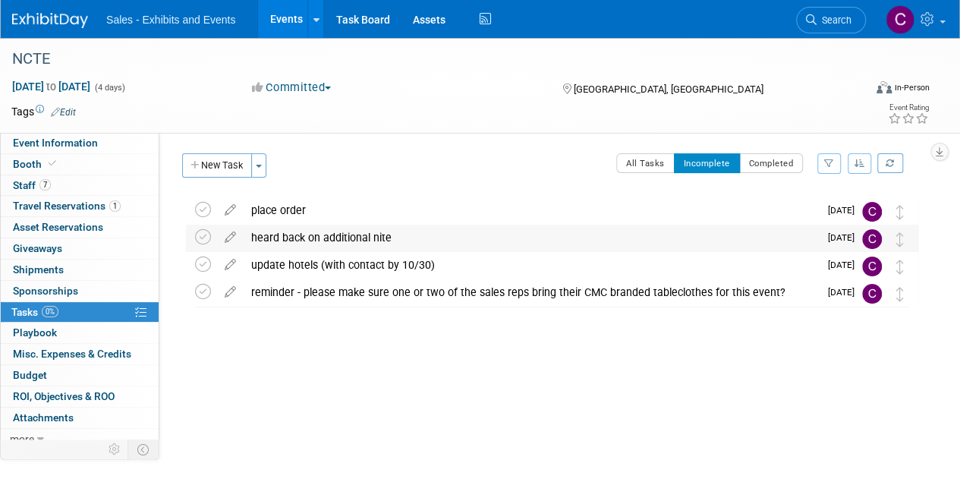
click at [291, 241] on div "heard back on additional nite" at bounding box center [531, 238] width 575 height 26
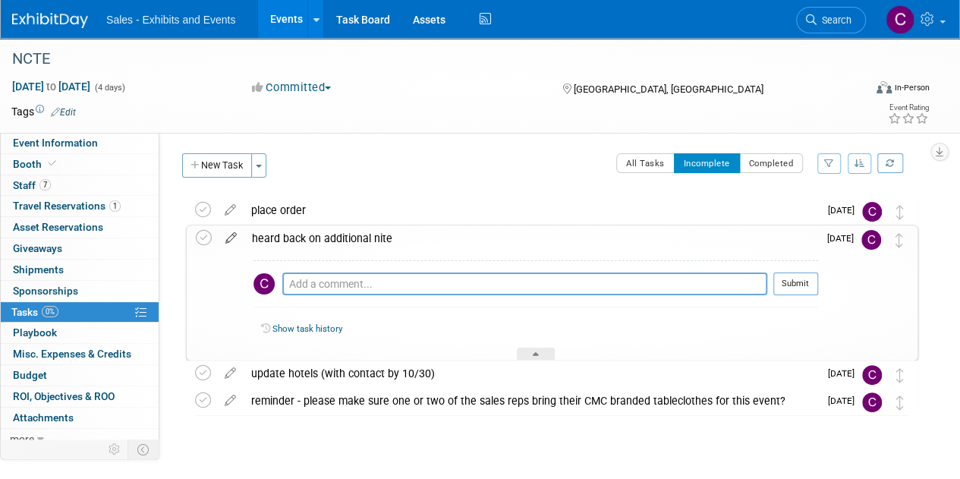
click at [232, 240] on icon at bounding box center [231, 234] width 27 height 19
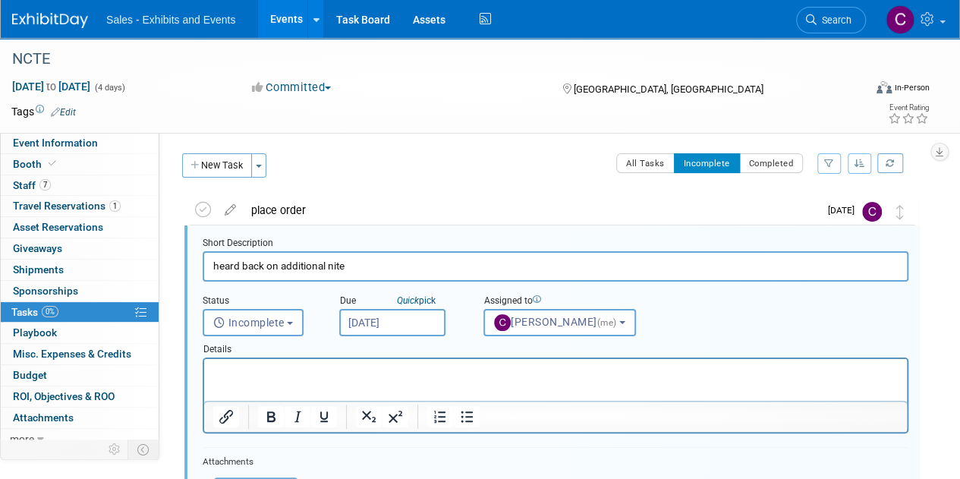
scroll to position [2, 0]
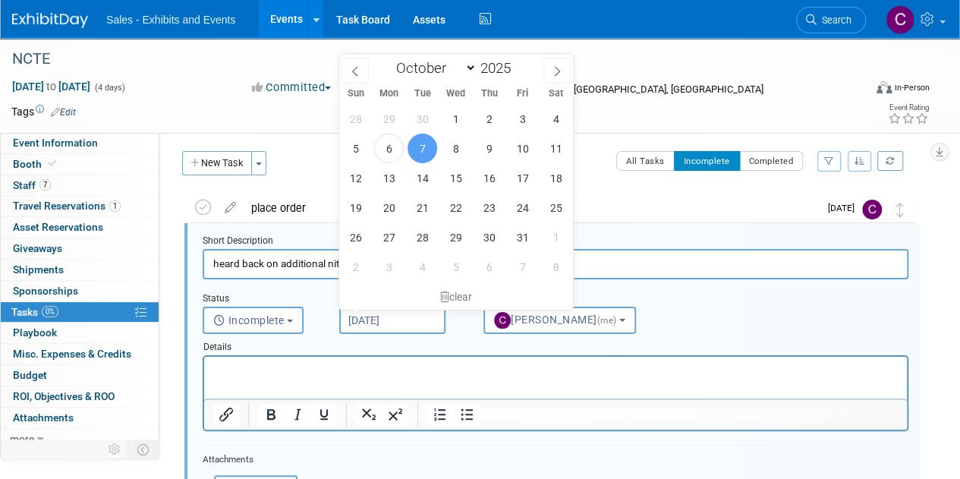
click at [385, 323] on input "Oct 7, 2025" at bounding box center [392, 320] width 106 height 27
click at [529, 143] on span "10" at bounding box center [523, 149] width 30 height 30
type input "Oct 10, 2025"
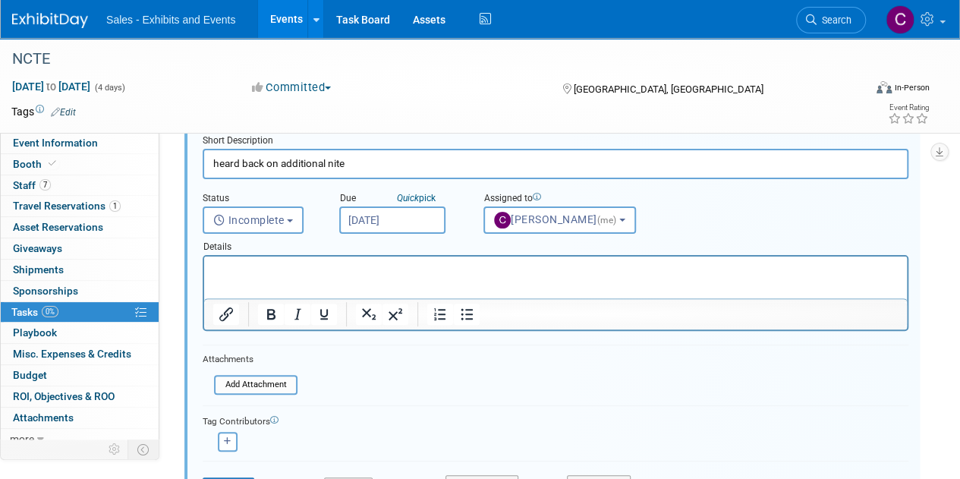
scroll to position [288, 0]
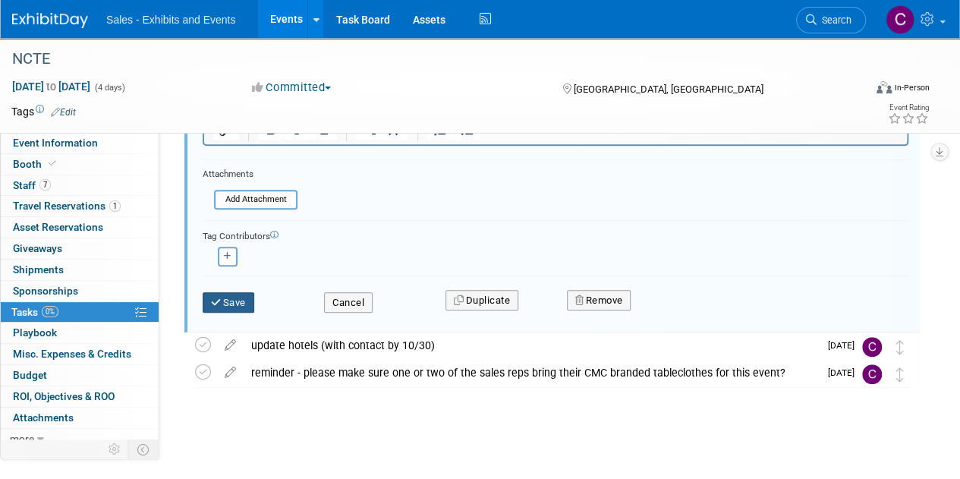
click at [218, 304] on icon "submit" at bounding box center [217, 302] width 12 height 10
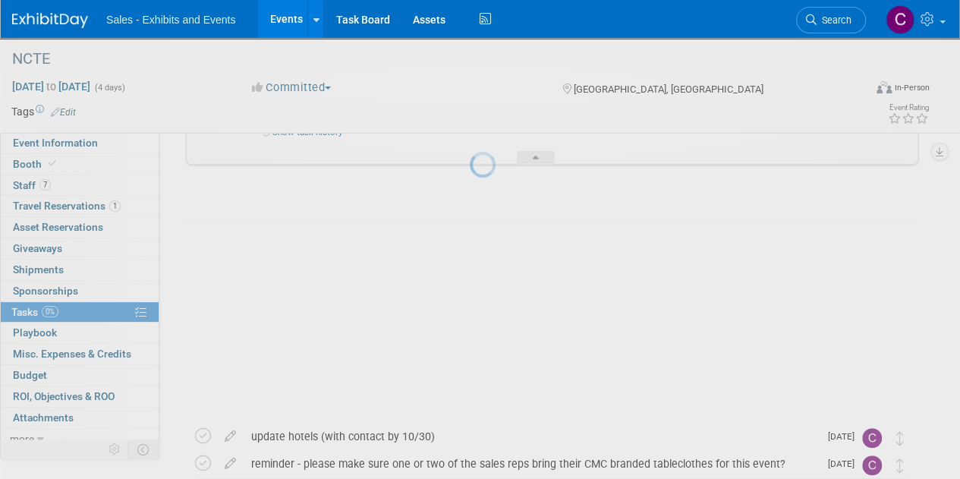
scroll to position [28, 0]
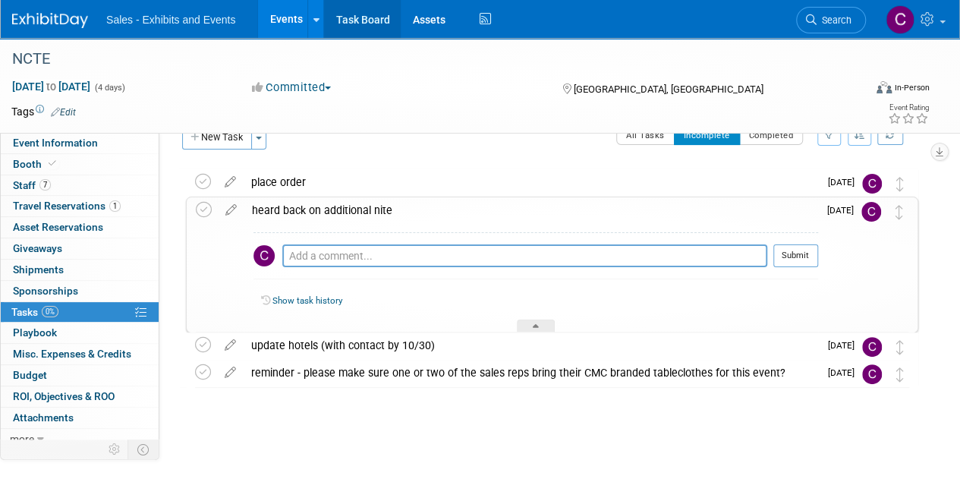
click at [340, 17] on link "Task Board" at bounding box center [362, 19] width 77 height 38
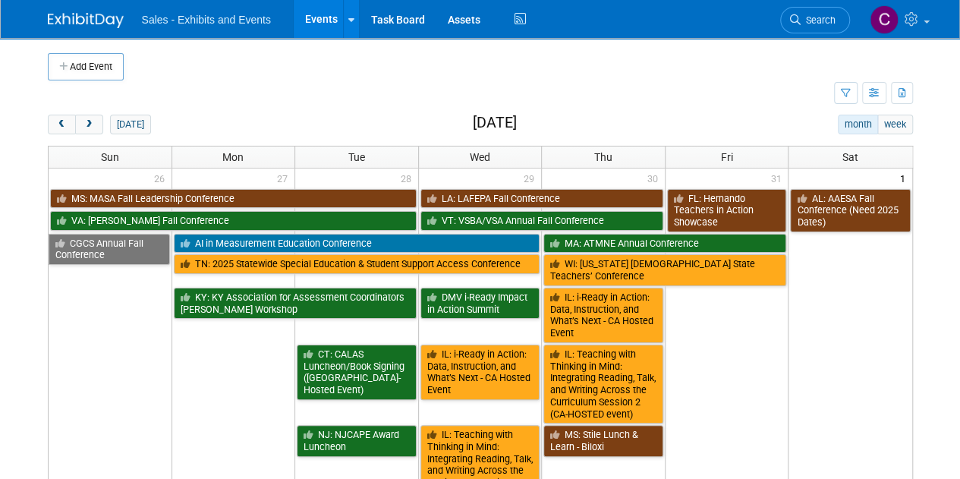
click at [310, 19] on link "Events" at bounding box center [321, 19] width 55 height 38
click at [91, 128] on button "next" at bounding box center [89, 125] width 28 height 20
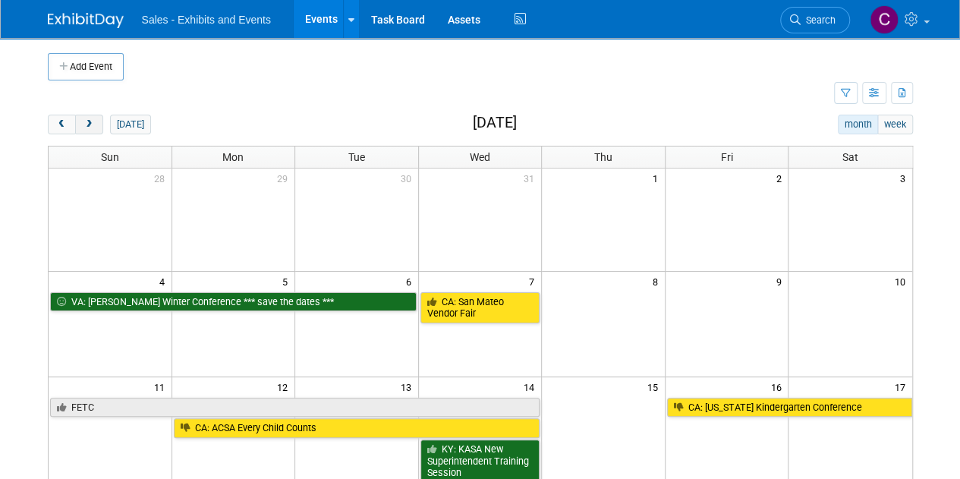
click at [91, 128] on button "next" at bounding box center [89, 125] width 28 height 20
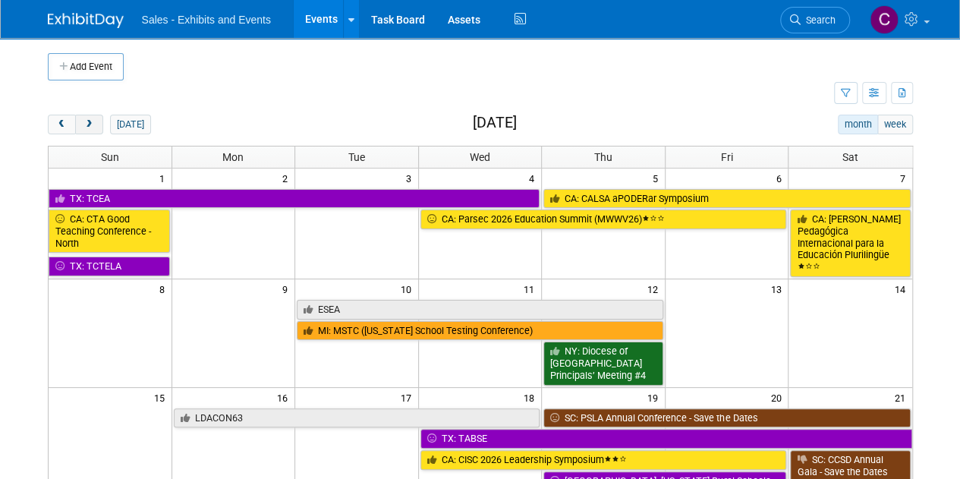
click at [91, 128] on button "next" at bounding box center [89, 125] width 28 height 20
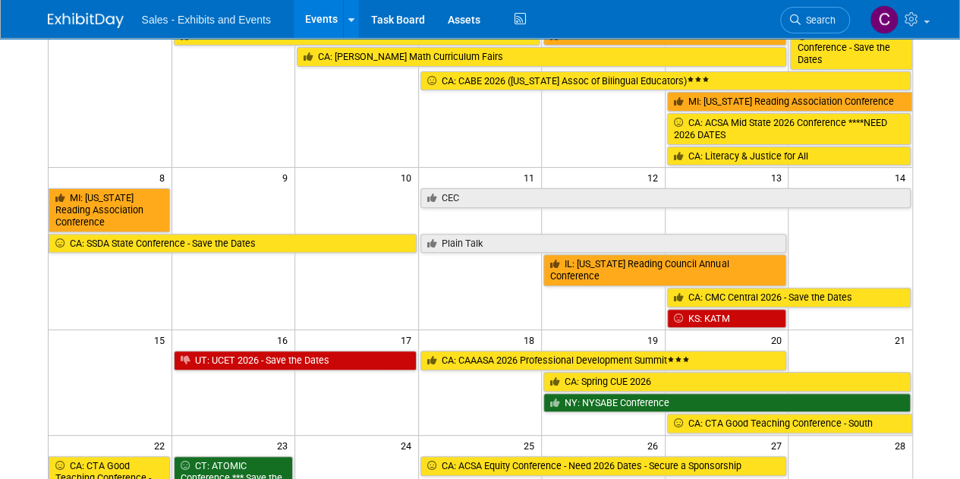
scroll to position [134, 0]
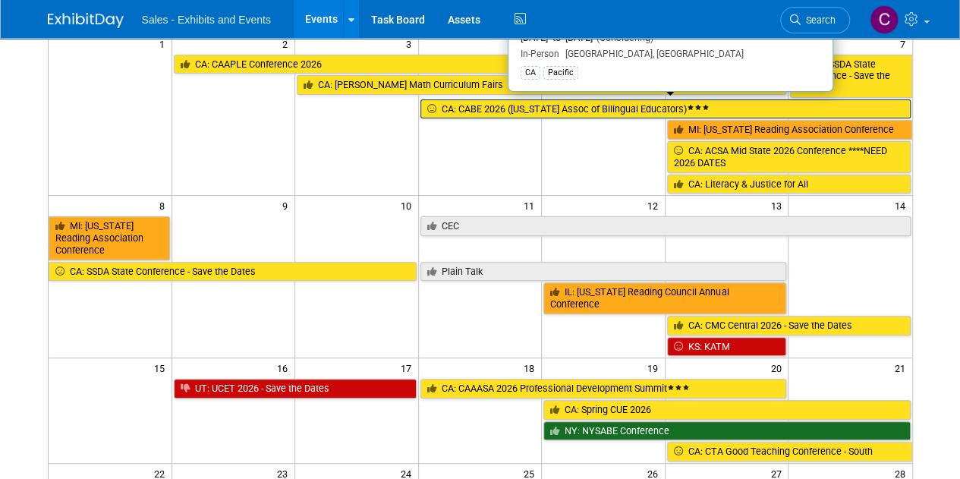
click at [488, 112] on link "CA: CABE 2026 ([US_STATE] Assoc of Bilingual Educators)" at bounding box center [665, 109] width 490 height 20
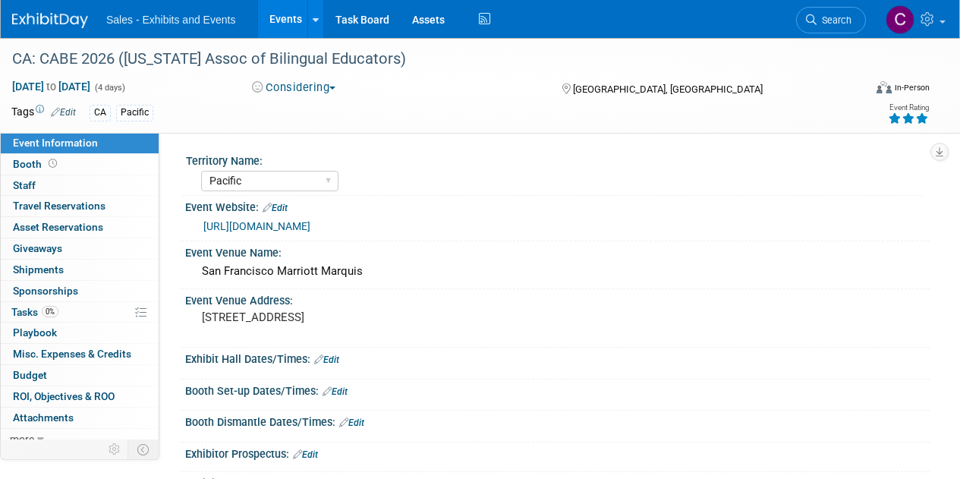
select select "Pacific"
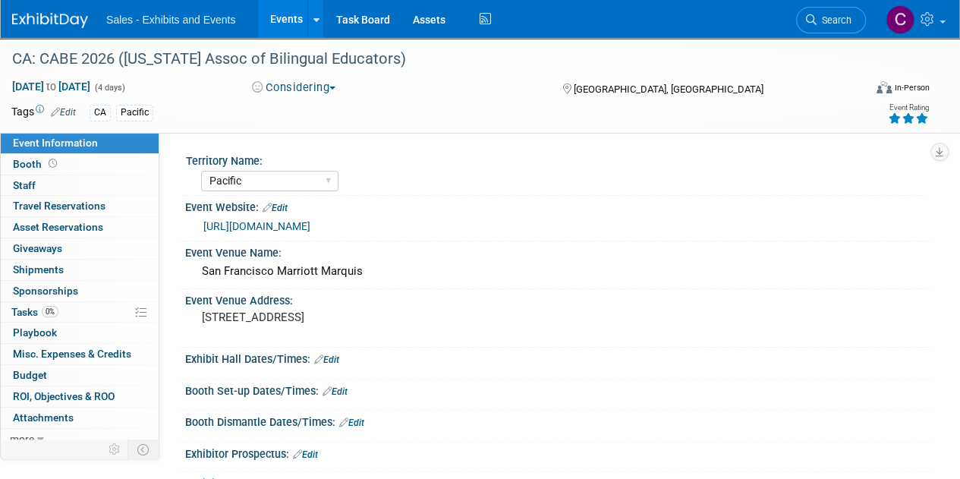
click at [316, 83] on button "Considering" at bounding box center [294, 88] width 95 height 16
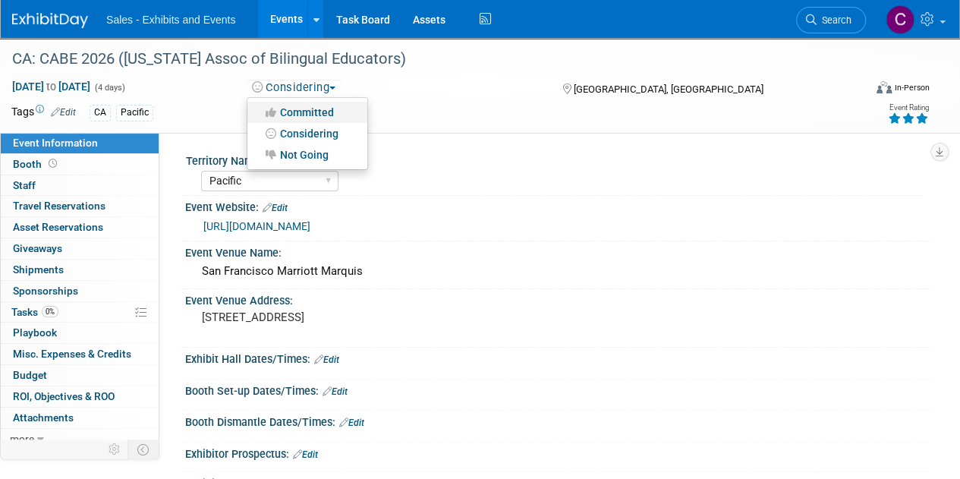
click at [301, 110] on link "Committed" at bounding box center [307, 112] width 120 height 21
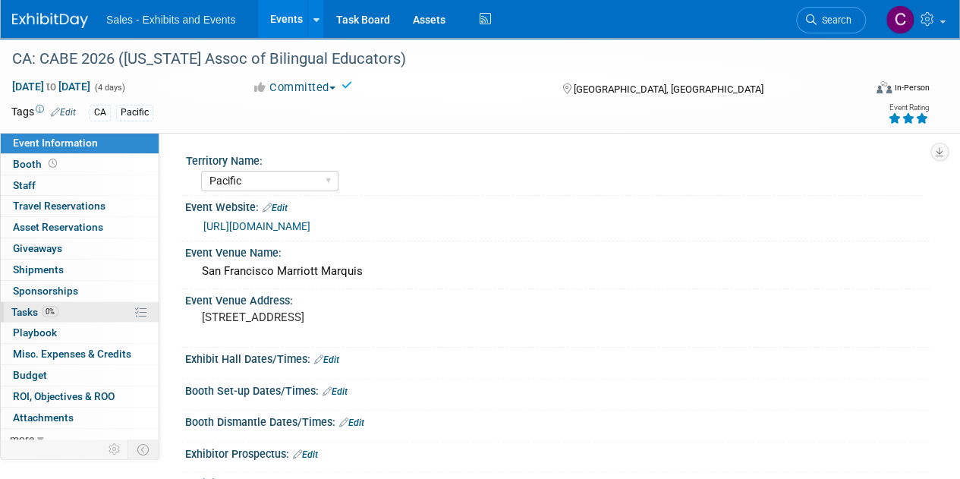
click at [27, 310] on span "Tasks 0%" at bounding box center [34, 312] width 47 height 12
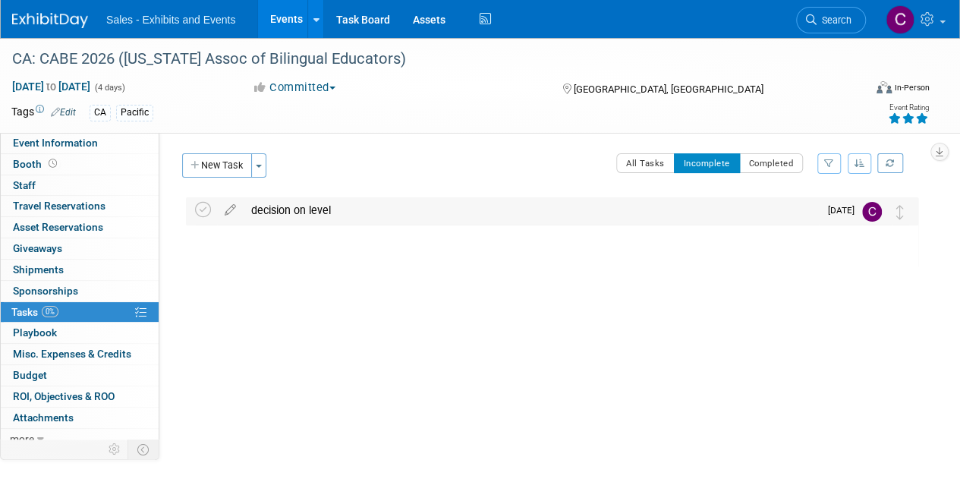
click at [211, 212] on icon at bounding box center [203, 210] width 16 height 16
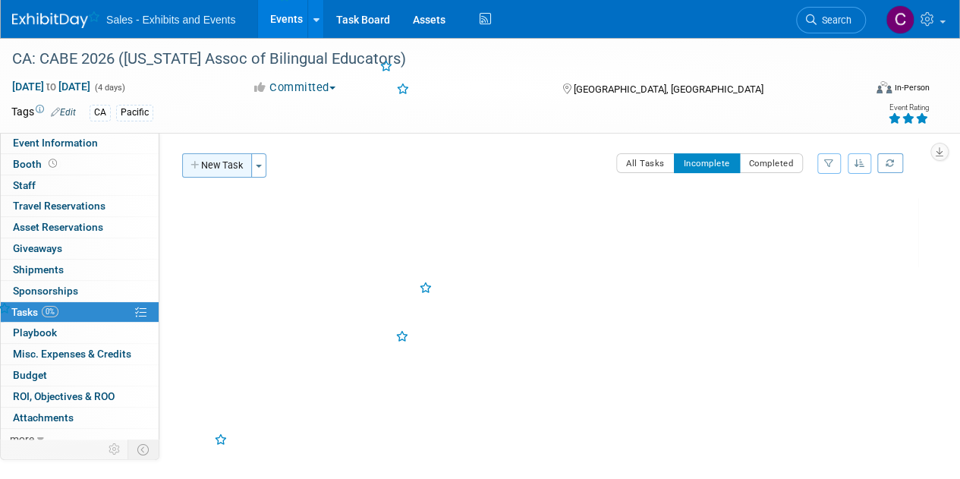
click at [216, 162] on button "New Task" at bounding box center [217, 165] width 70 height 24
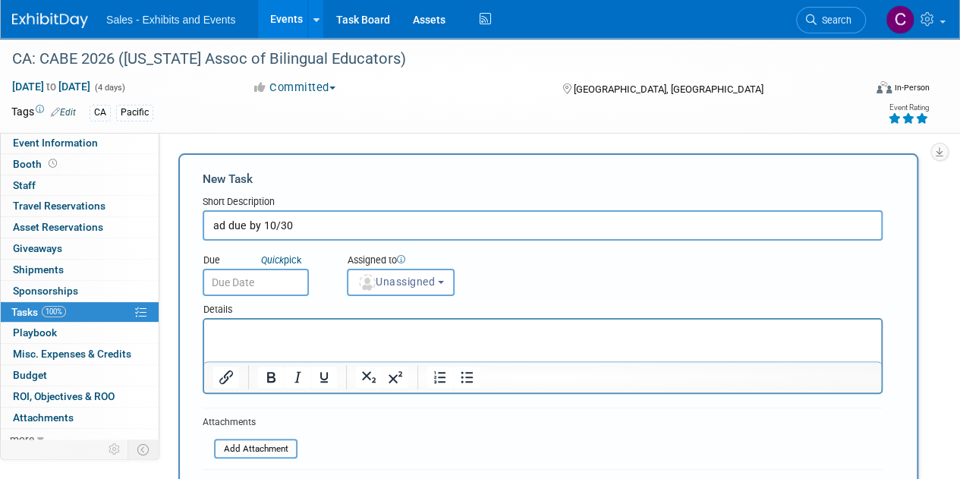
type input "ad due by 10/30"
click at [249, 280] on input "text" at bounding box center [256, 282] width 106 height 27
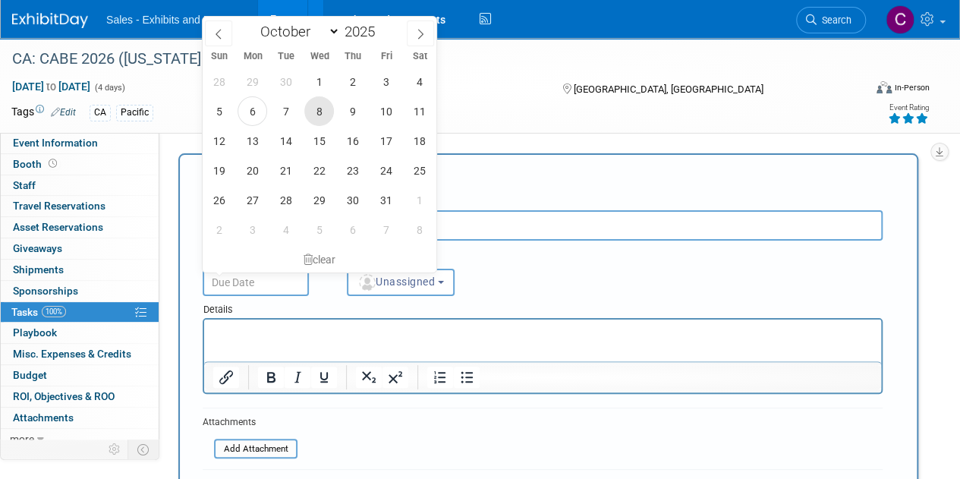
click at [319, 110] on span "8" at bounding box center [319, 111] width 30 height 30
type input "[DATE]"
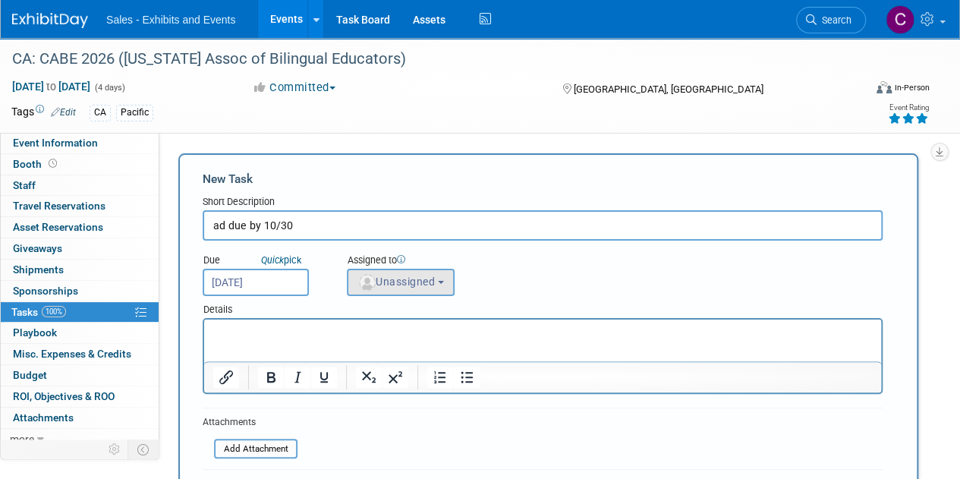
click at [399, 268] on div "Assigned to" at bounding box center [423, 260] width 153 height 15
click at [393, 285] on span "Unassigned" at bounding box center [395, 281] width 77 height 12
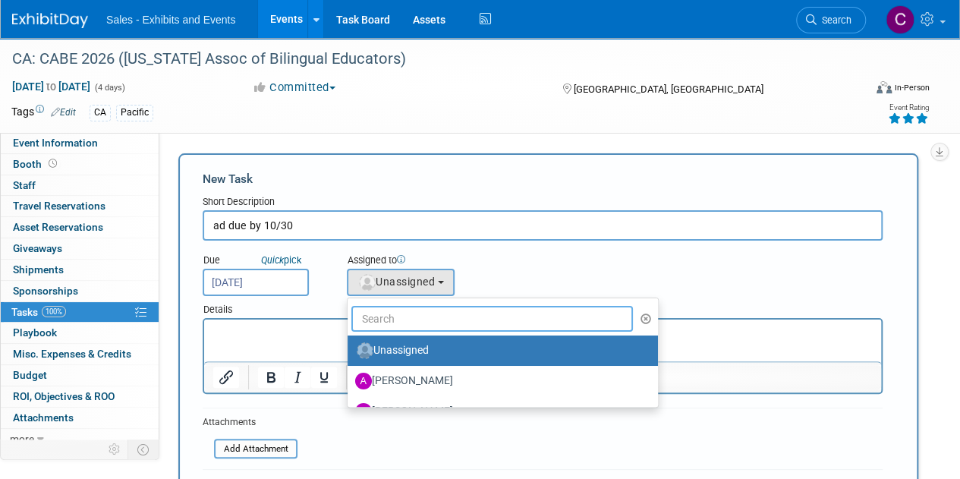
click at [398, 310] on input "text" at bounding box center [492, 319] width 282 height 26
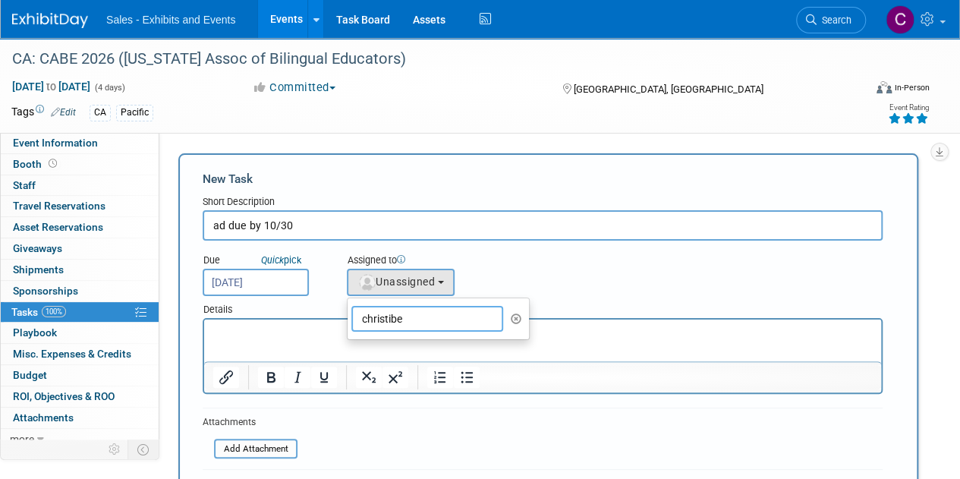
click at [420, 321] on input "christibe" at bounding box center [427, 319] width 152 height 26
type input "christine"
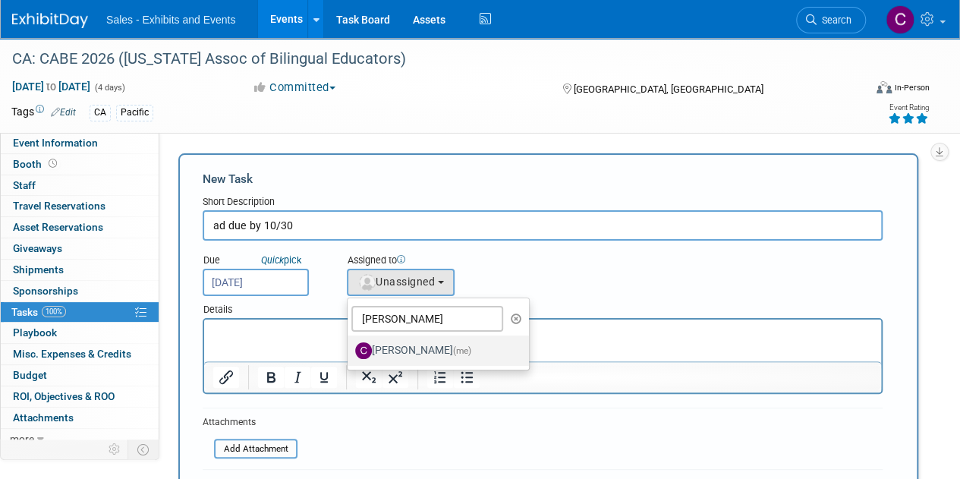
click at [422, 341] on label "Christine Lurz (me)" at bounding box center [434, 350] width 159 height 24
click at [350, 344] on input "Christine Lurz (me)" at bounding box center [345, 349] width 10 height 10
select select "a9e3834d-668b-4315-a5d4-069993be606a"
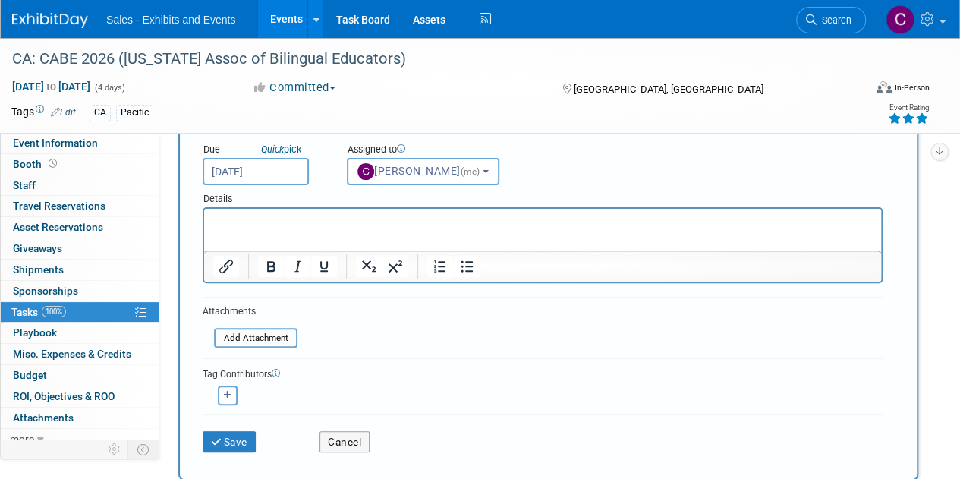
scroll to position [128, 0]
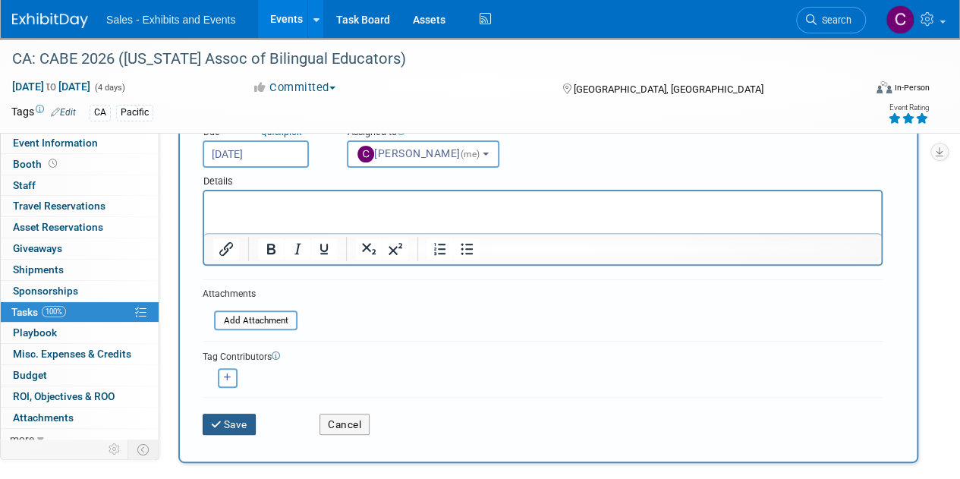
click at [247, 426] on button "Save" at bounding box center [229, 424] width 53 height 21
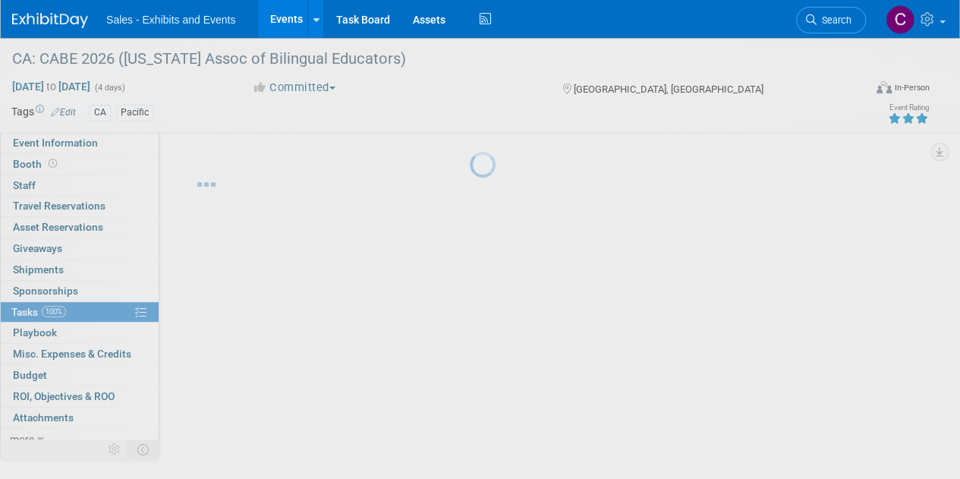
scroll to position [0, 0]
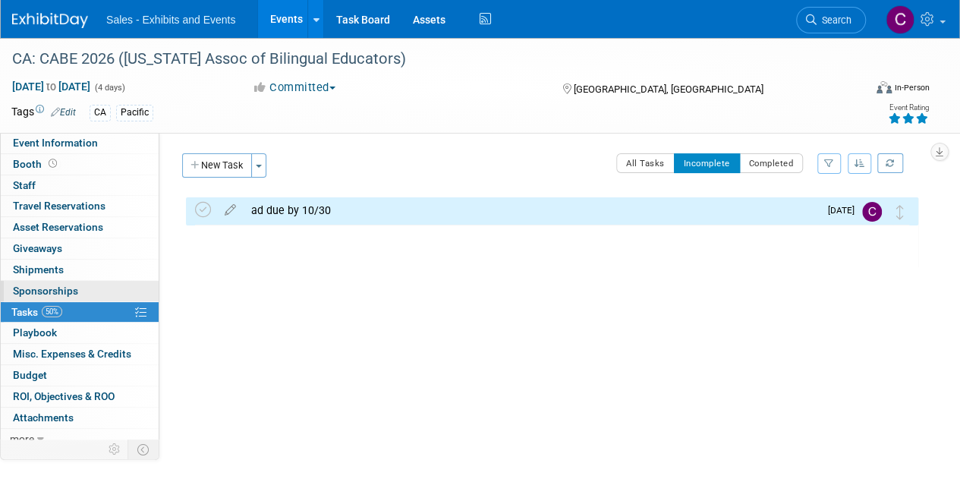
click at [46, 287] on span "Sponsorships 0" at bounding box center [45, 291] width 65 height 12
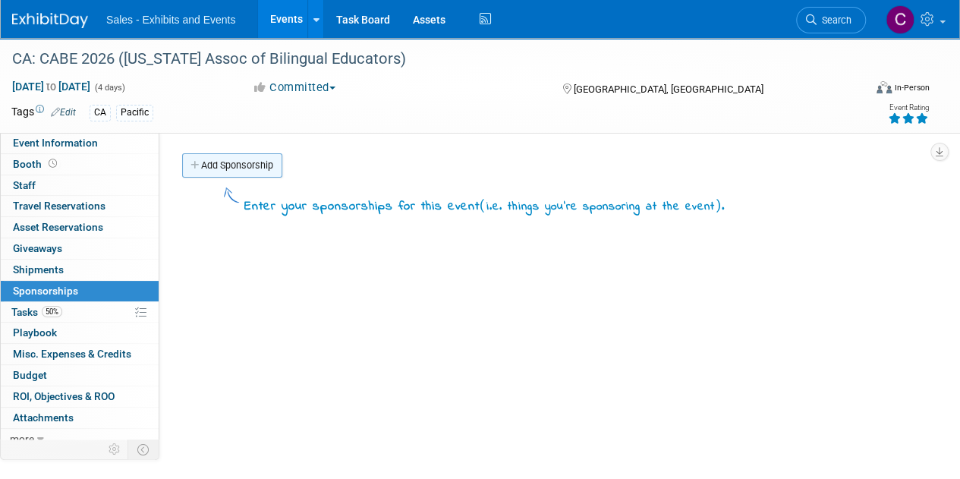
click at [235, 168] on link "Add Sponsorship" at bounding box center [232, 165] width 100 height 24
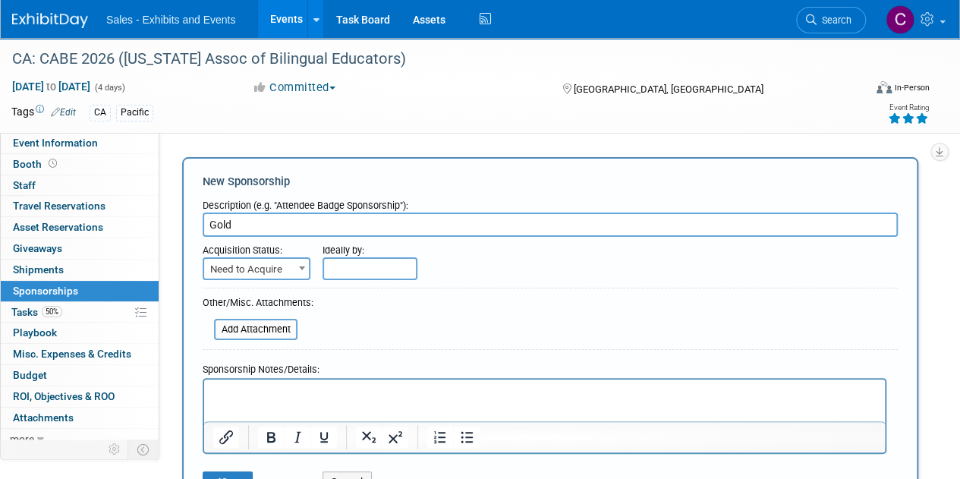
type input "Gold"
click at [260, 276] on span "Need to Acquire" at bounding box center [256, 269] width 105 height 21
select select "2"
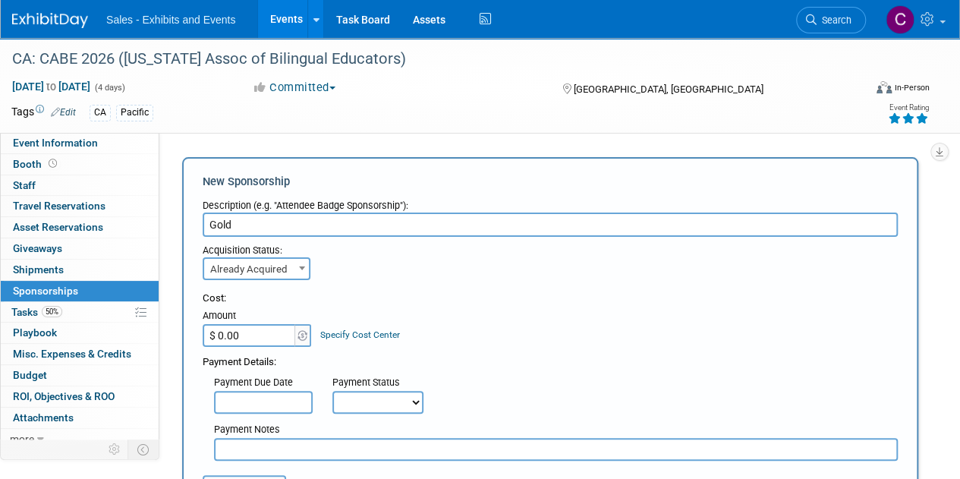
click at [256, 338] on input "$ 0.00" at bounding box center [250, 335] width 95 height 23
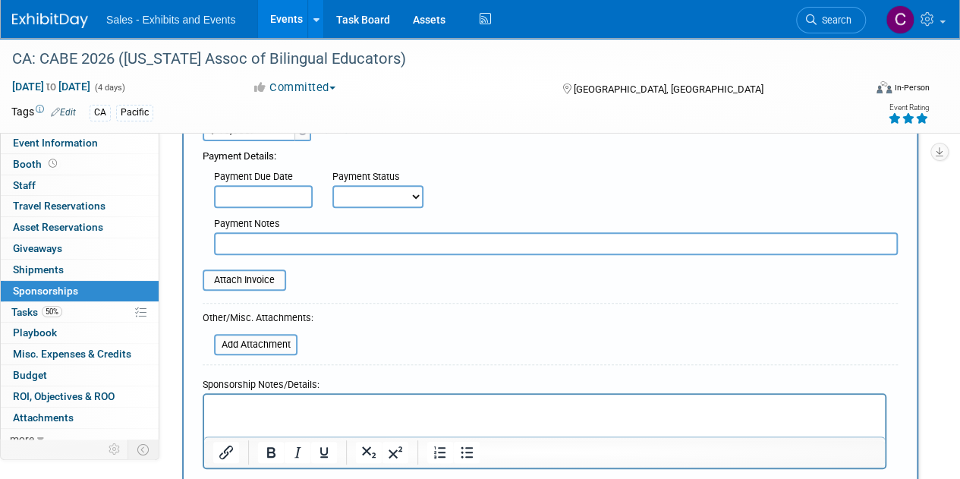
scroll to position [317, 0]
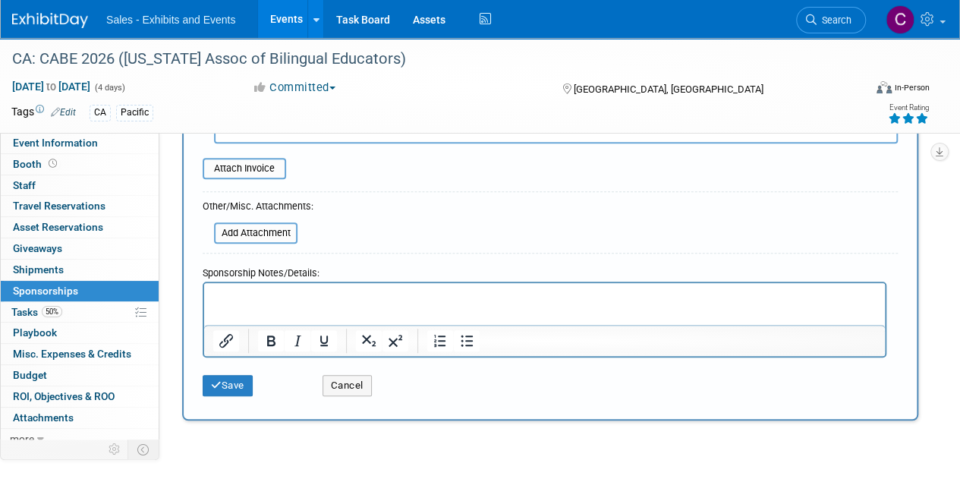
drag, startPoint x: 965, startPoint y: 83, endPoint x: 316, endPoint y: 38, distance: 649.7
type input "$ 15,000.00"
click at [316, 301] on p "Rich Text Area. Press ALT-0 for help." at bounding box center [544, 295] width 663 height 15
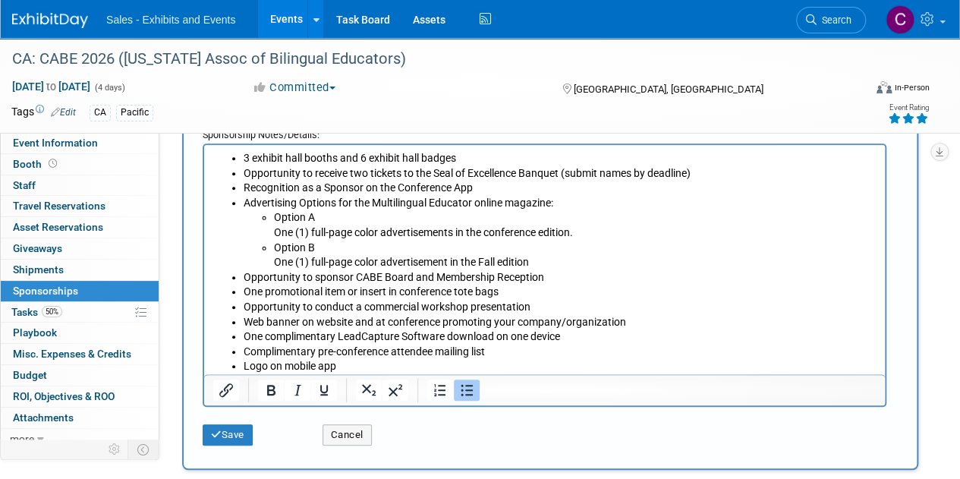
scroll to position [493, 0]
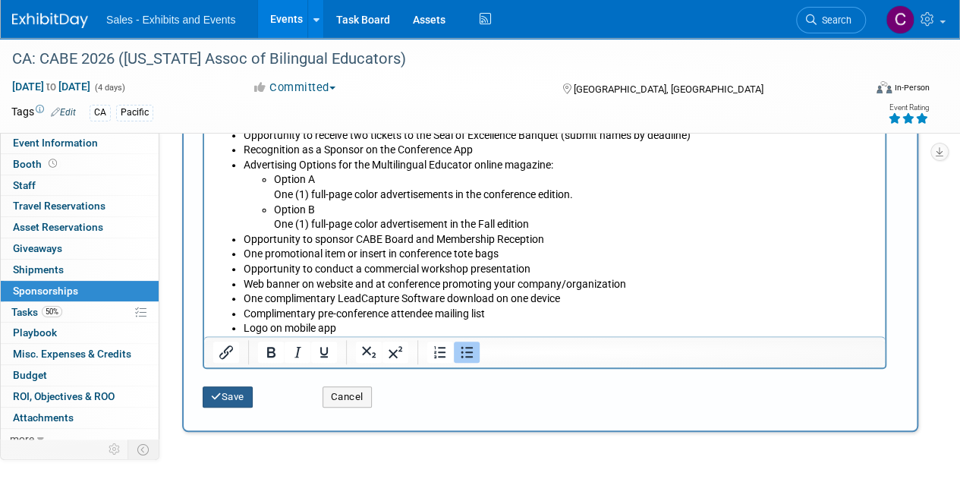
click at [234, 392] on button "Save" at bounding box center [228, 396] width 50 height 21
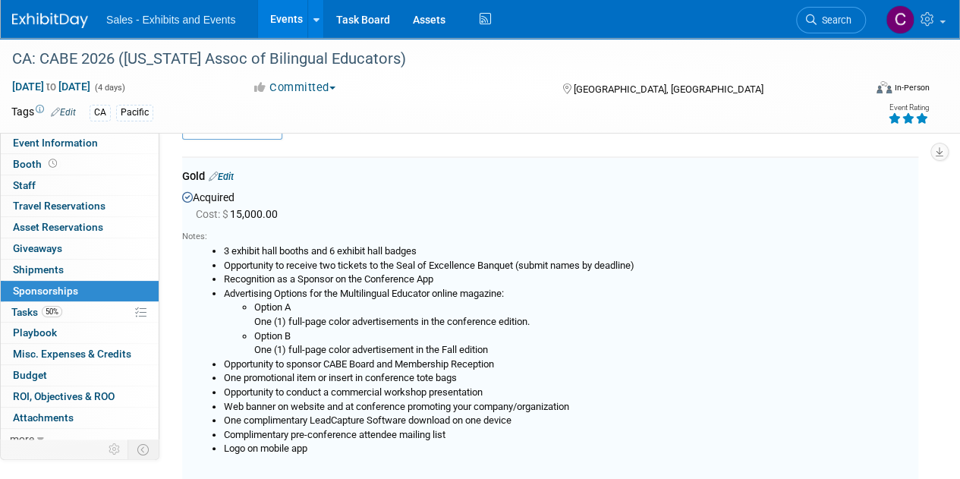
scroll to position [32, 0]
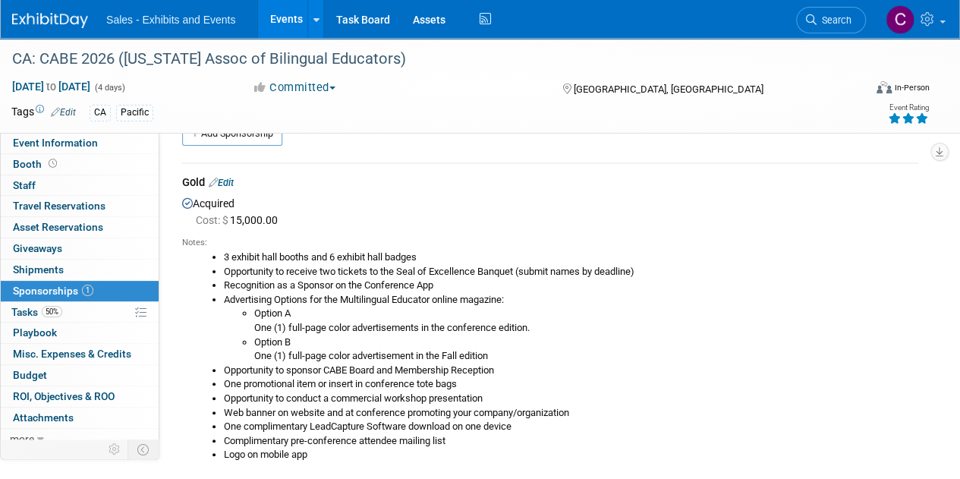
click at [275, 17] on link "Events" at bounding box center [285, 19] width 55 height 38
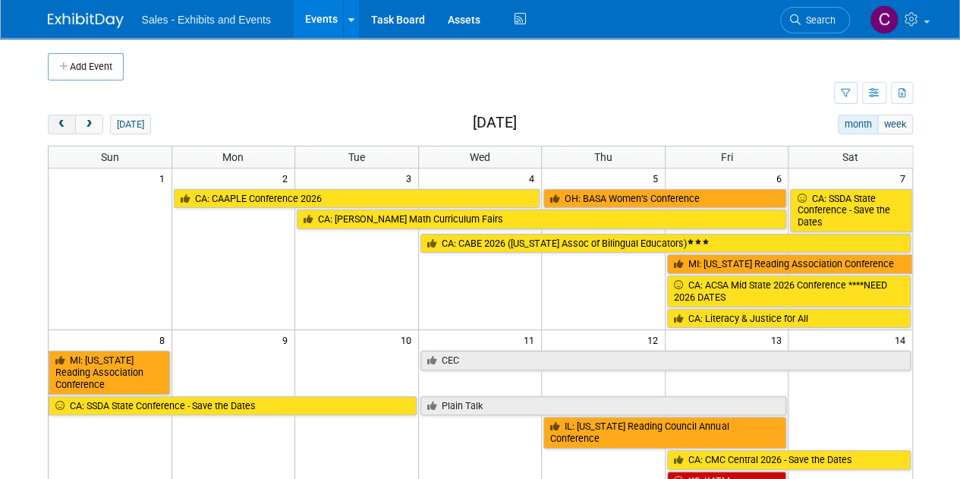
click at [60, 124] on span "prev" at bounding box center [61, 125] width 11 height 10
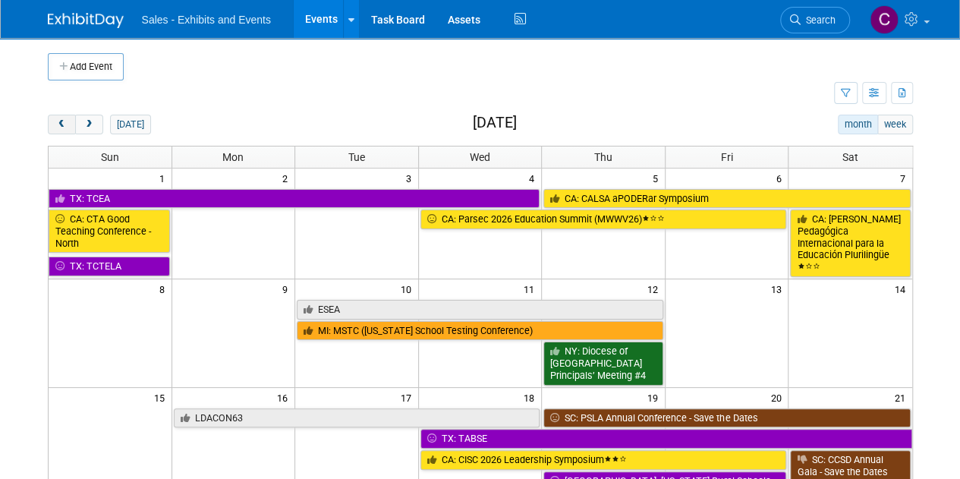
click at [60, 124] on span "prev" at bounding box center [61, 125] width 11 height 10
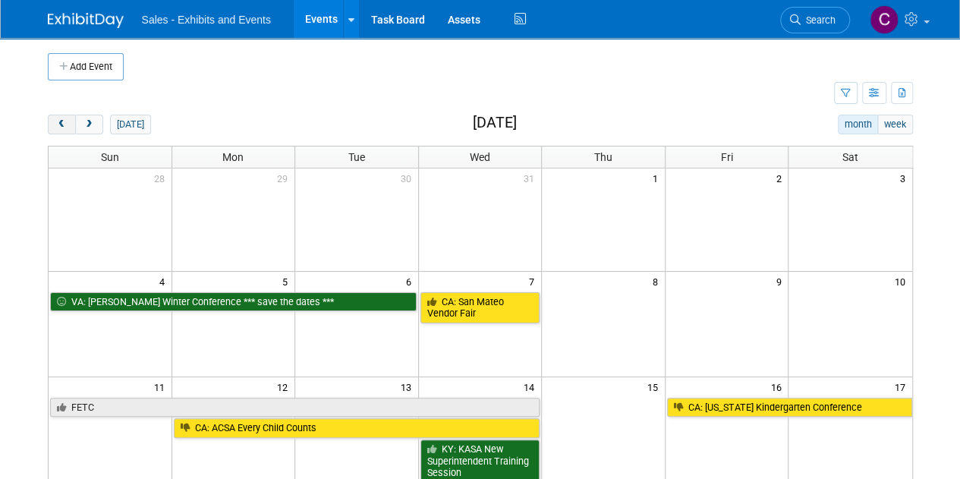
click at [60, 124] on span "prev" at bounding box center [61, 125] width 11 height 10
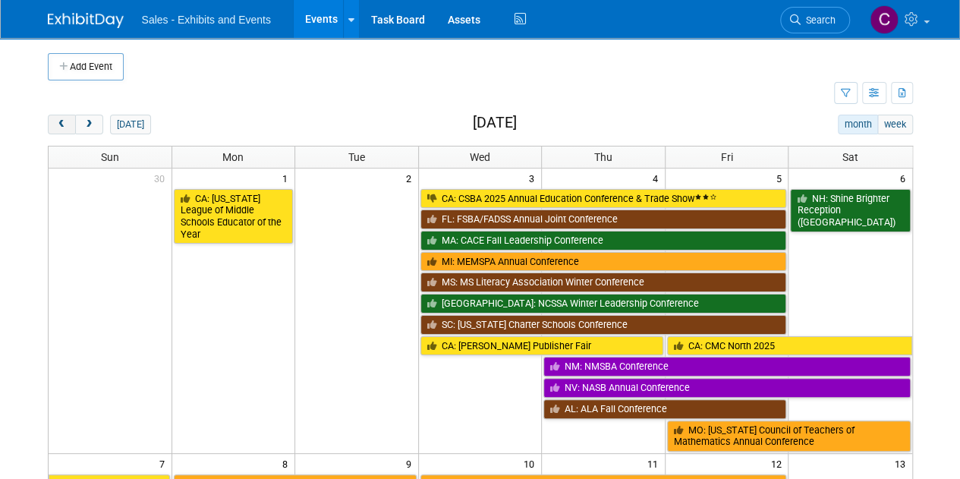
click at [60, 124] on span "prev" at bounding box center [61, 125] width 11 height 10
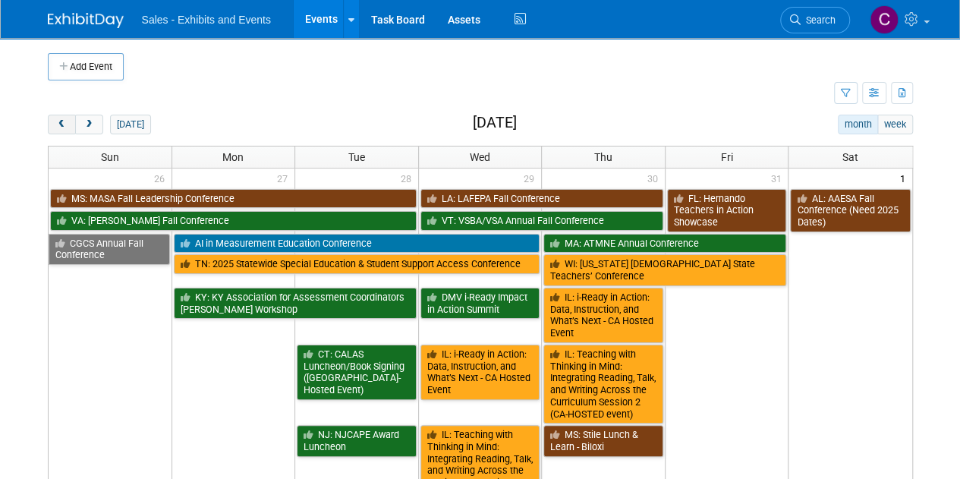
click at [60, 124] on span "prev" at bounding box center [61, 125] width 11 height 10
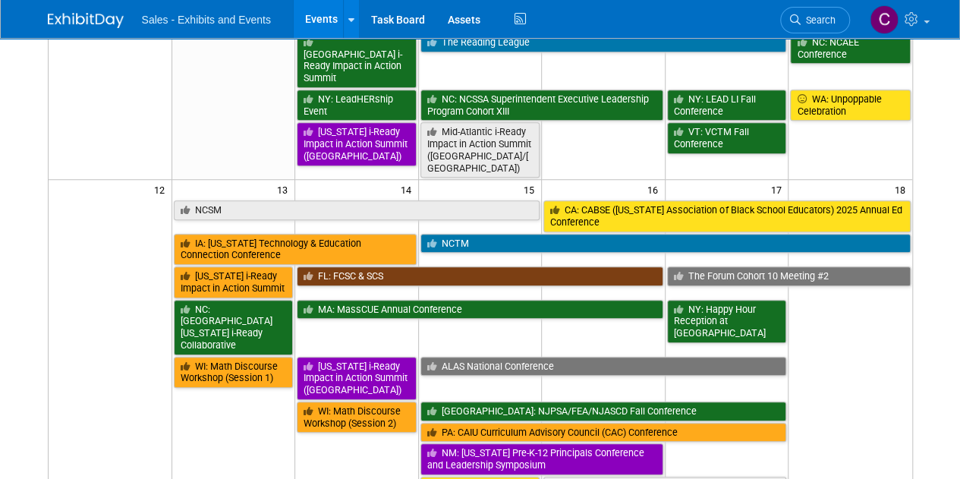
scroll to position [477, 0]
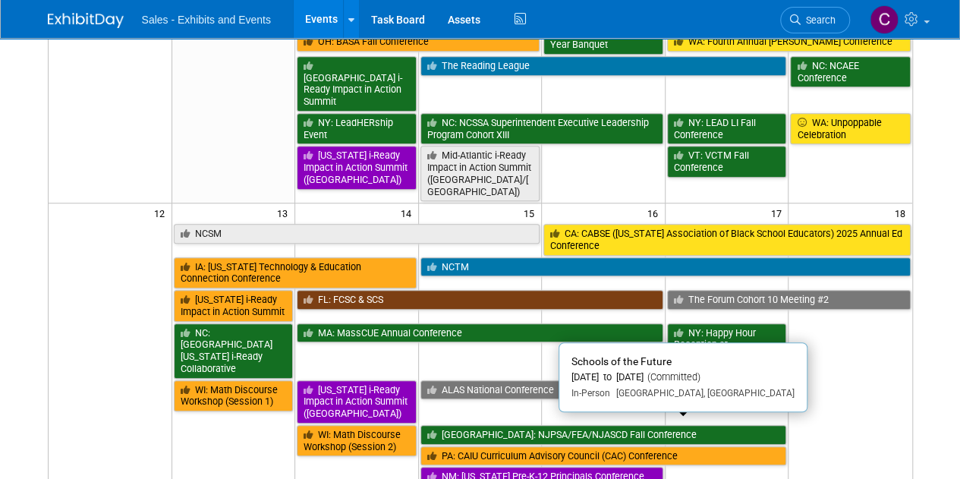
drag, startPoint x: 625, startPoint y: 426, endPoint x: 481, endPoint y: 397, distance: 146.3
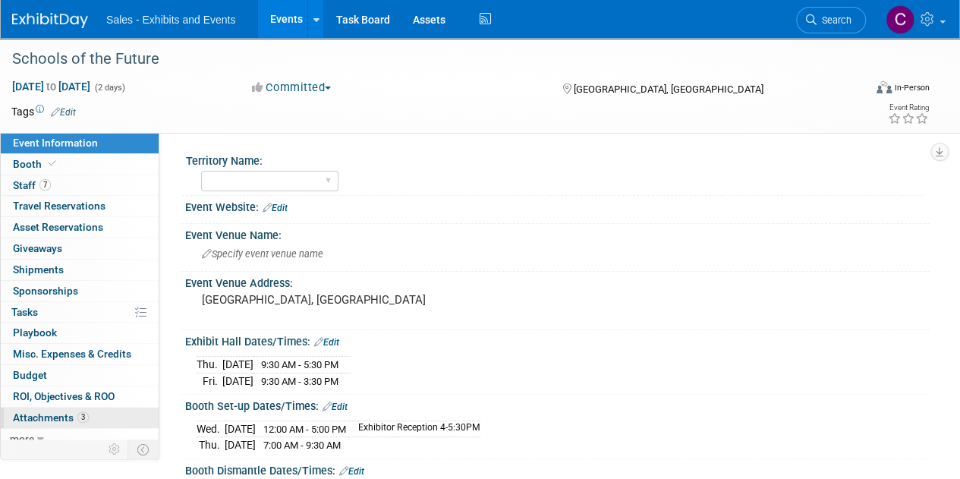
click at [46, 414] on span "Attachments 3" at bounding box center [51, 417] width 76 height 12
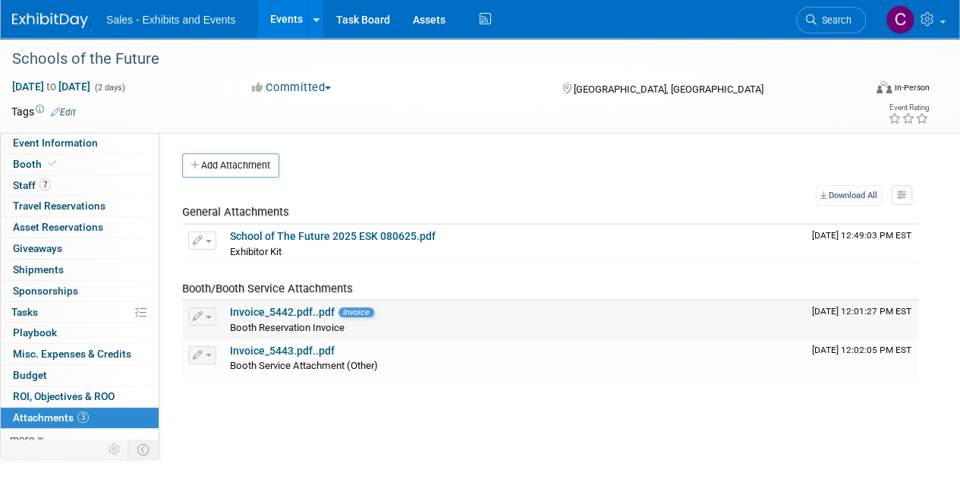
click at [260, 307] on link "Invoice_5442.pdf..pdf" at bounding box center [282, 312] width 105 height 12
click at [287, 351] on link "Invoice_5443.pdf..pdf" at bounding box center [282, 351] width 105 height 12
click at [285, 18] on link "Events" at bounding box center [285, 19] width 55 height 38
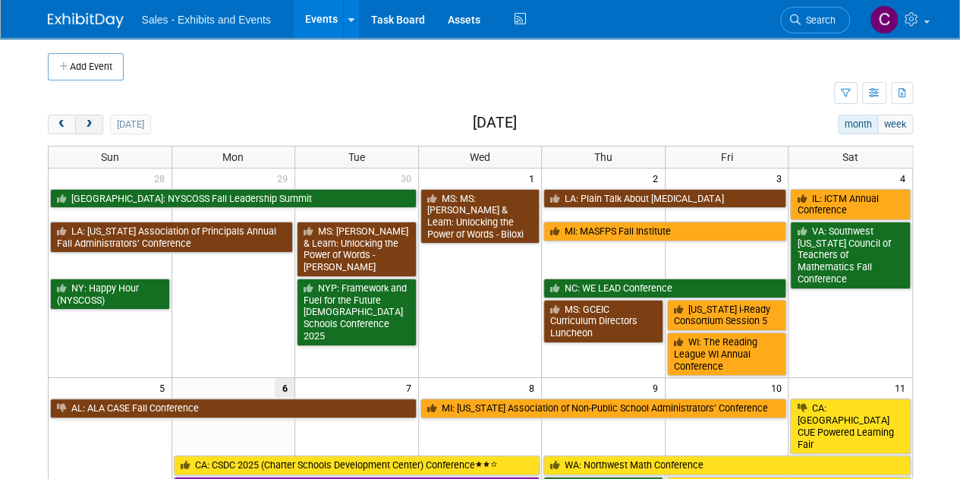
click at [94, 126] on button "next" at bounding box center [89, 125] width 28 height 20
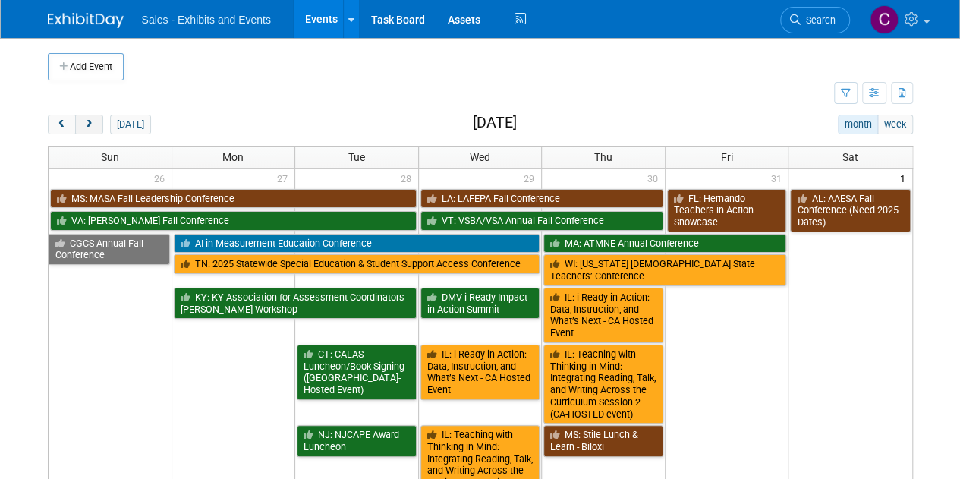
click at [94, 126] on button "next" at bounding box center [89, 125] width 28 height 20
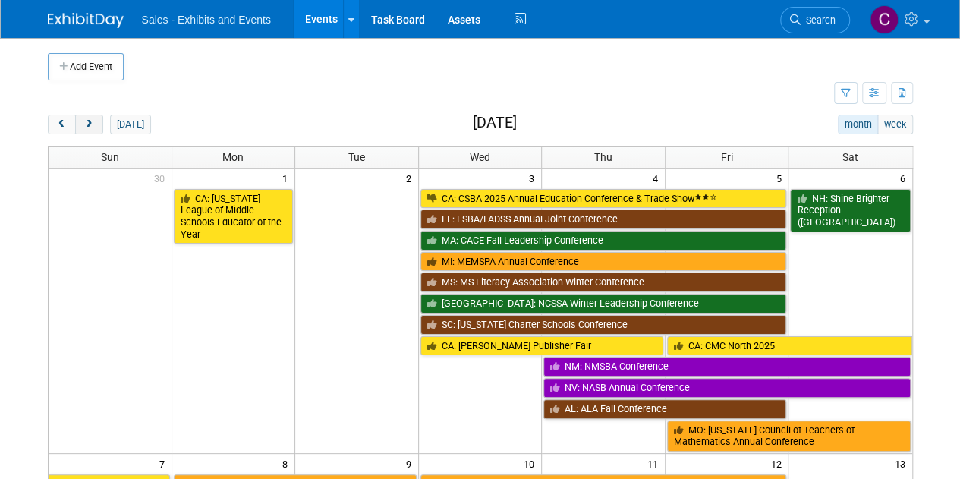
click at [94, 126] on button "next" at bounding box center [89, 125] width 28 height 20
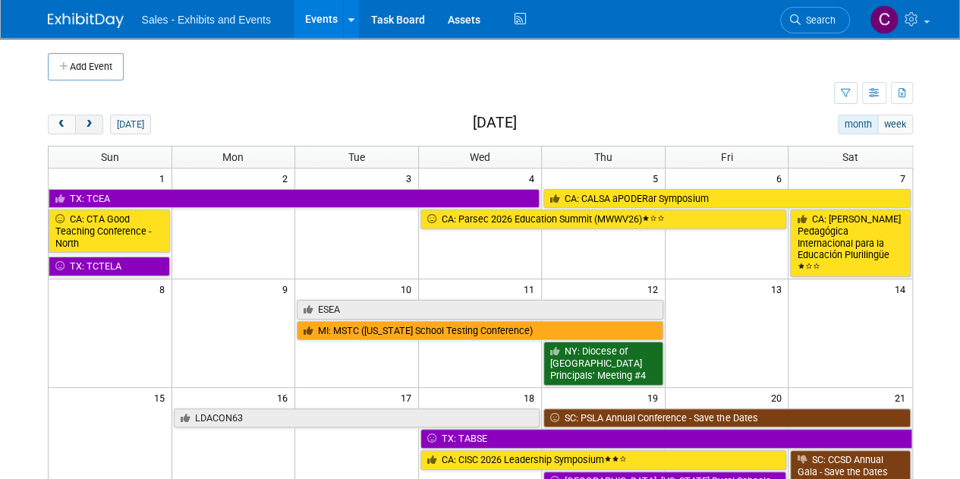
click at [94, 126] on button "next" at bounding box center [89, 125] width 28 height 20
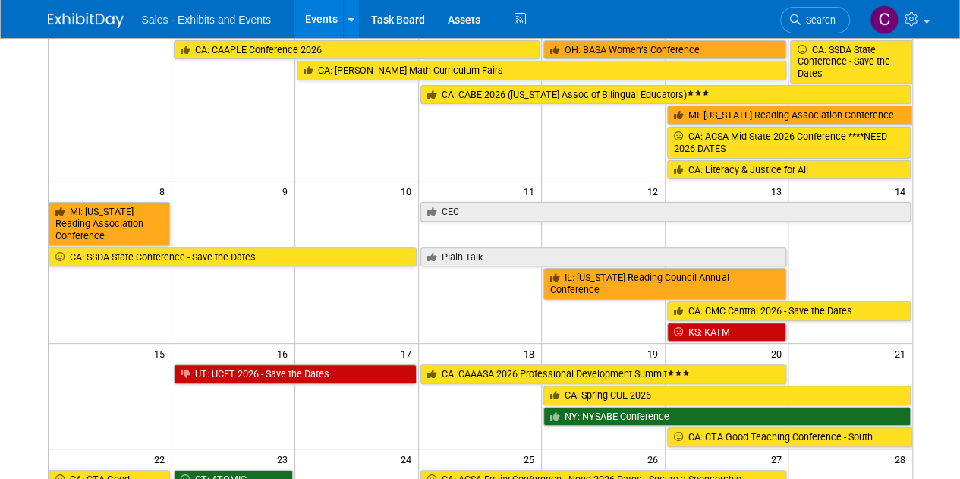
scroll to position [120, 0]
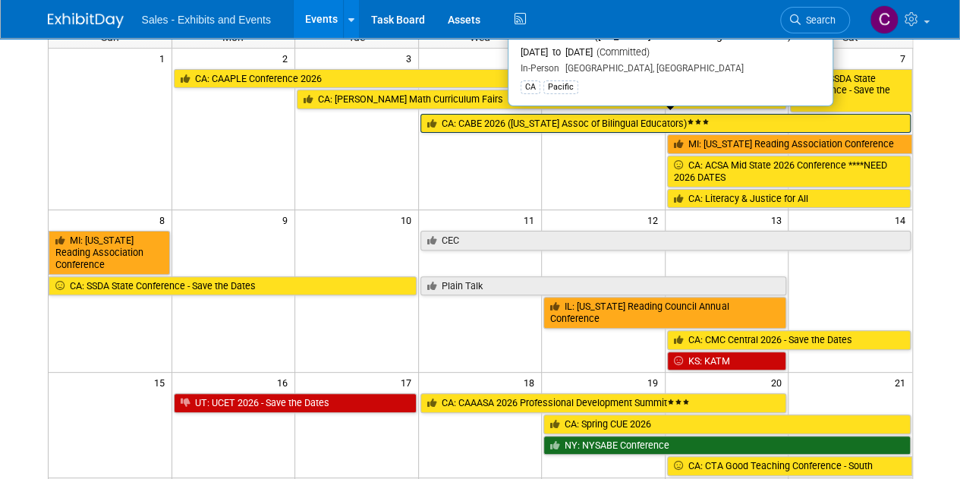
click at [480, 118] on link "CA: CABE 2026 ([US_STATE] Assoc of Bilingual Educators)" at bounding box center [665, 124] width 490 height 20
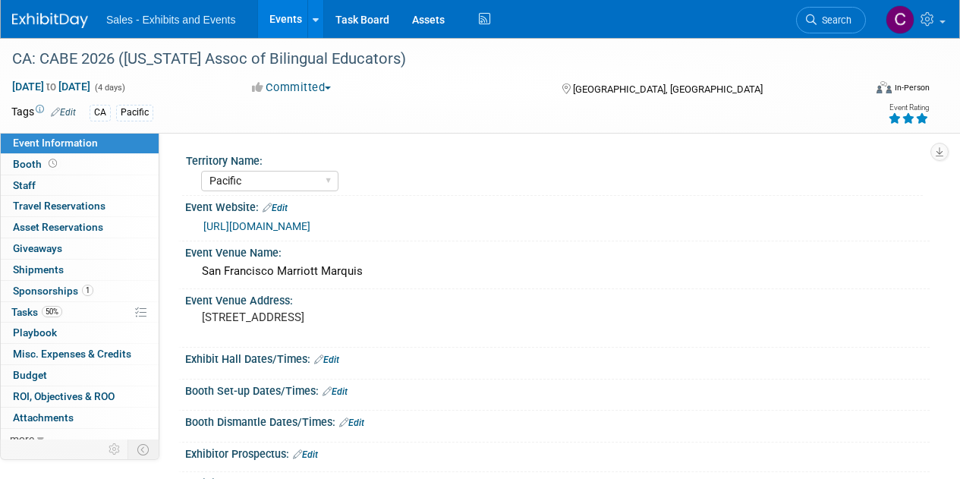
select select "Pacific"
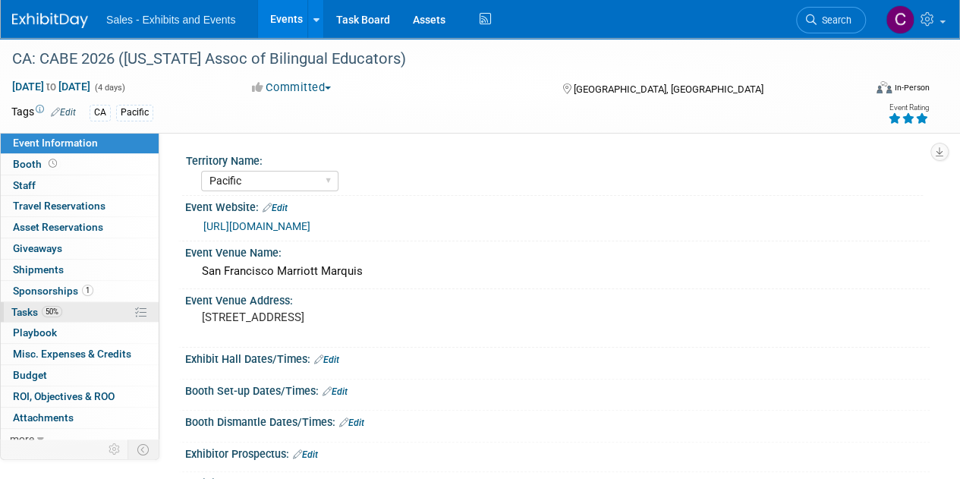
click at [27, 311] on span "Tasks 50%" at bounding box center [36, 312] width 51 height 12
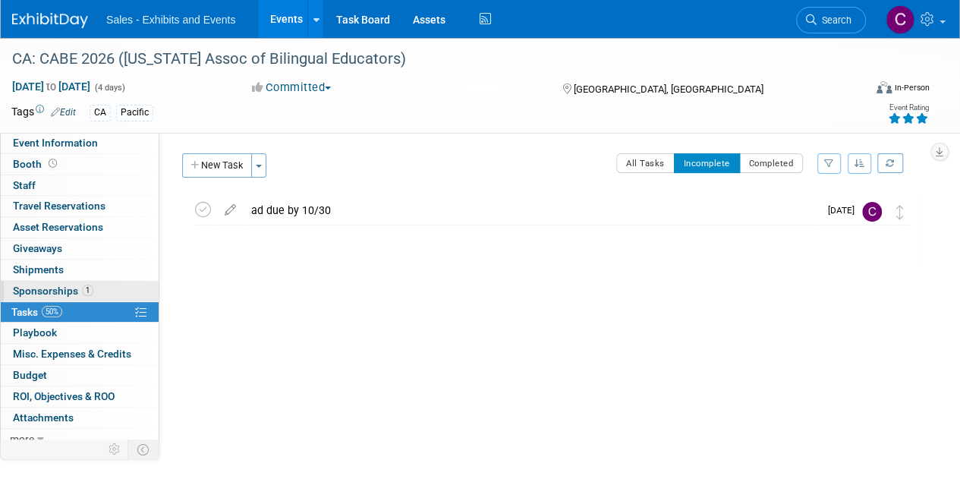
click at [38, 294] on span "Sponsorships 1" at bounding box center [53, 291] width 80 height 12
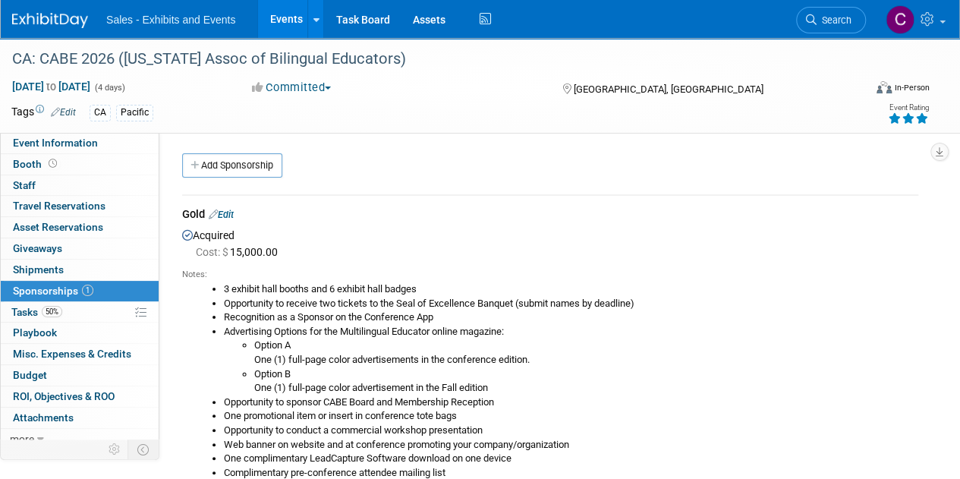
click at [231, 209] on link "Edit" at bounding box center [221, 214] width 25 height 11
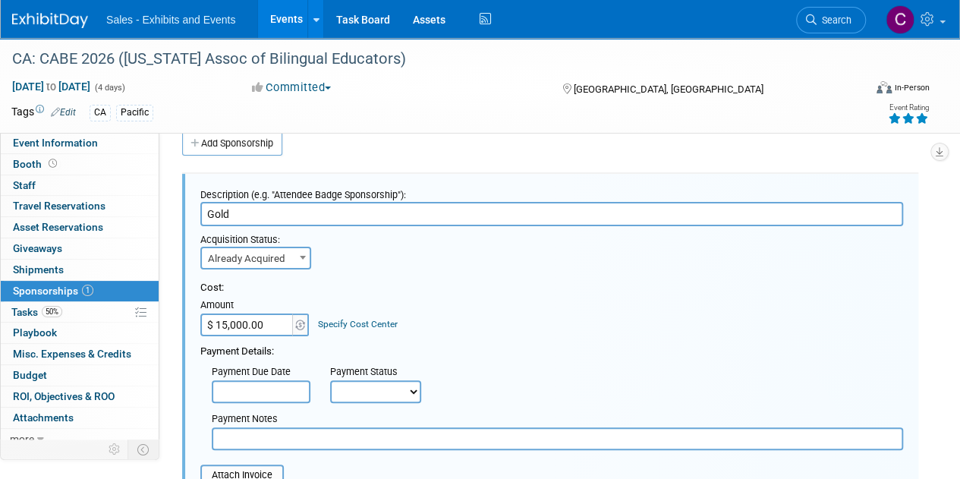
click at [345, 389] on select "Not Paid Yet Partially Paid Paid in Full" at bounding box center [375, 391] width 91 height 23
select select "1"
click at [330, 380] on select "Not Paid Yet Partially Paid Paid in Full" at bounding box center [375, 391] width 91 height 23
click at [269, 442] on input "text" at bounding box center [557, 438] width 691 height 23
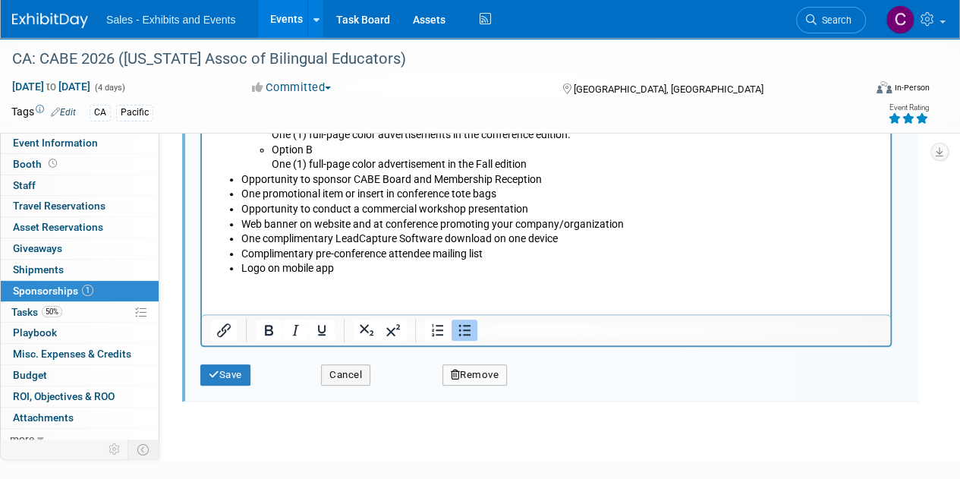
scroll to position [578, 0]
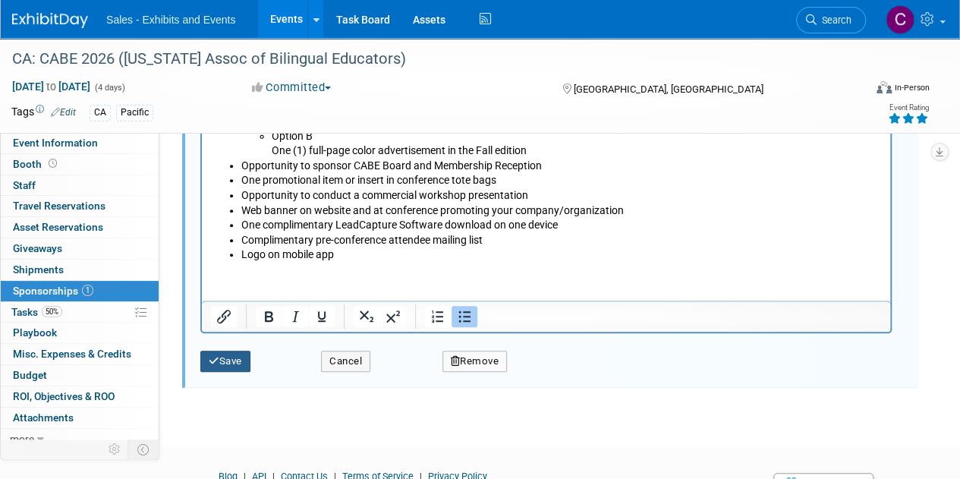
type input "Per Al - sponsorship is paid 100625"
click at [244, 354] on button "Save" at bounding box center [225, 361] width 50 height 21
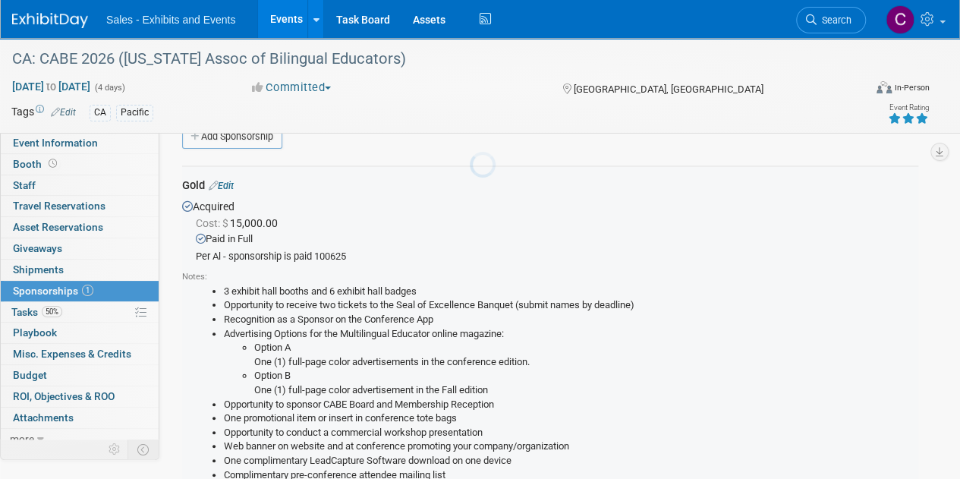
scroll to position [22, 0]
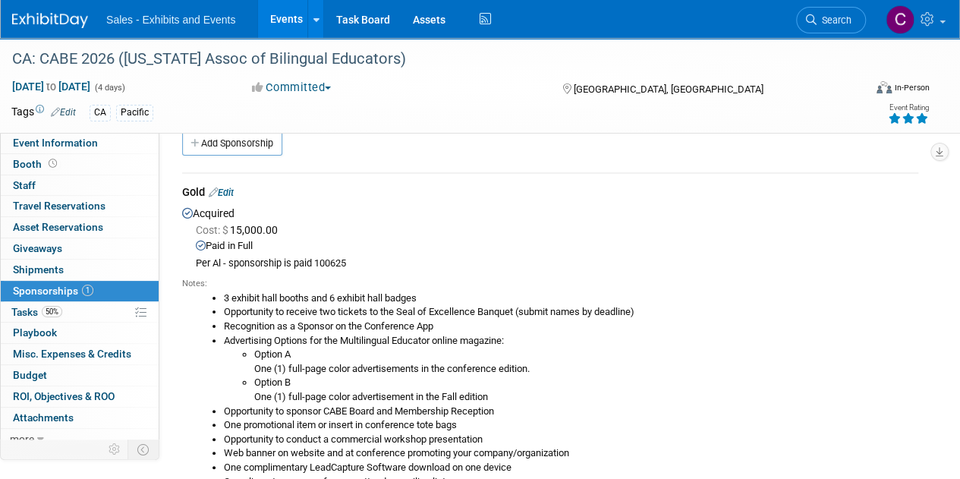
click at [233, 194] on link "Edit" at bounding box center [221, 192] width 25 height 11
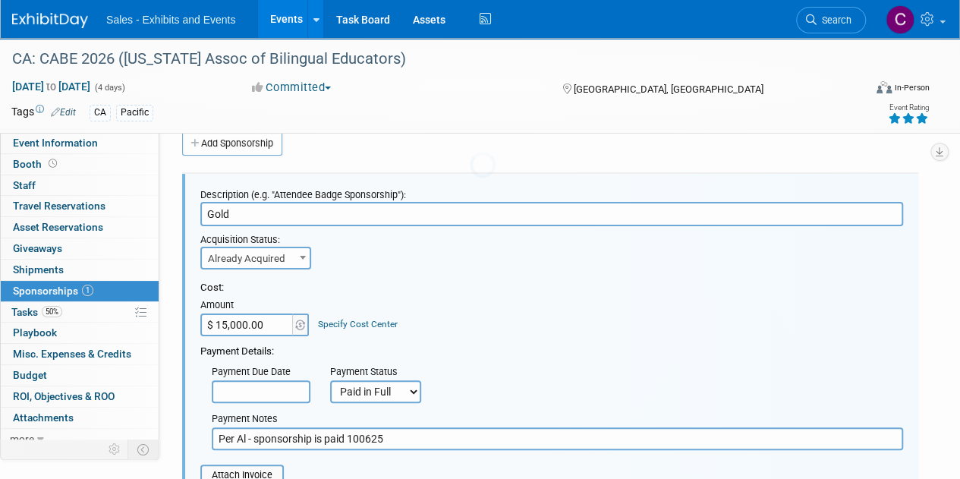
scroll to position [0, 0]
drag, startPoint x: 234, startPoint y: 213, endPoint x: 0, endPoint y: 68, distance: 276.1
click at [94, 176] on div "Event Information Event Info Booth Booth 0 Staff 0 Staff 0 Travel Reservations …" at bounding box center [480, 468] width 960 height 905
type input "Corporate Level"
click at [225, 321] on input "$ 15,000.00" at bounding box center [247, 324] width 95 height 23
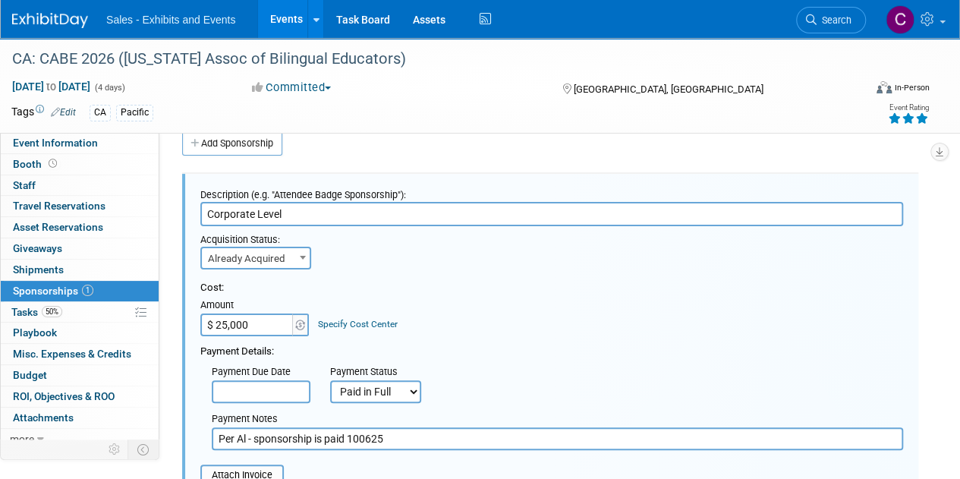
type input "$ 25,000.00"
click at [645, 304] on div "Cost: Amount $ 25,000.00 Specify Cost Center Cost Center -- Not Specified -- Ev…" at bounding box center [551, 308] width 703 height 55
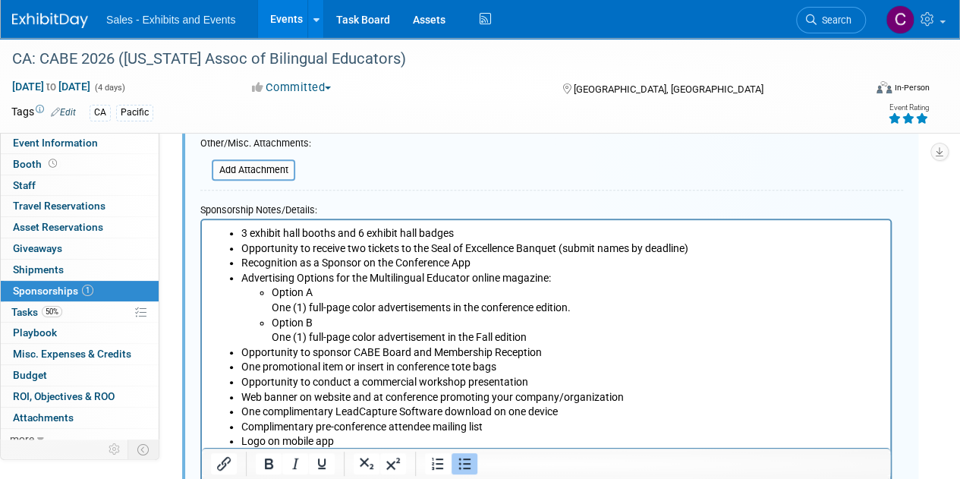
scroll to position [419, 0]
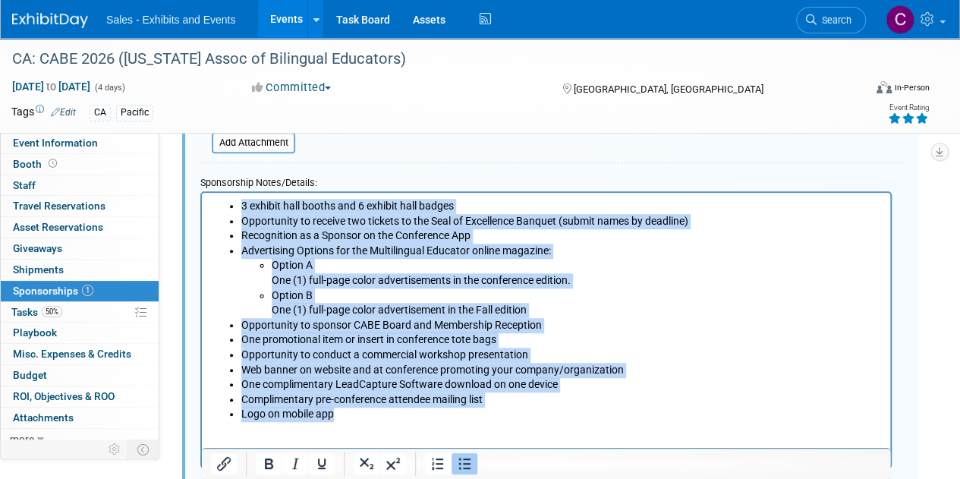
drag, startPoint x: 348, startPoint y: 414, endPoint x: 387, endPoint y: 395, distance: 43.1
click at [202, 192] on html "3 exhibit hall booths and 6 exhibit hall badges Opportunity to receive two tick…" at bounding box center [546, 306] width 688 height 229
paste body "Rich Text Area. Press ALT-0 for help."
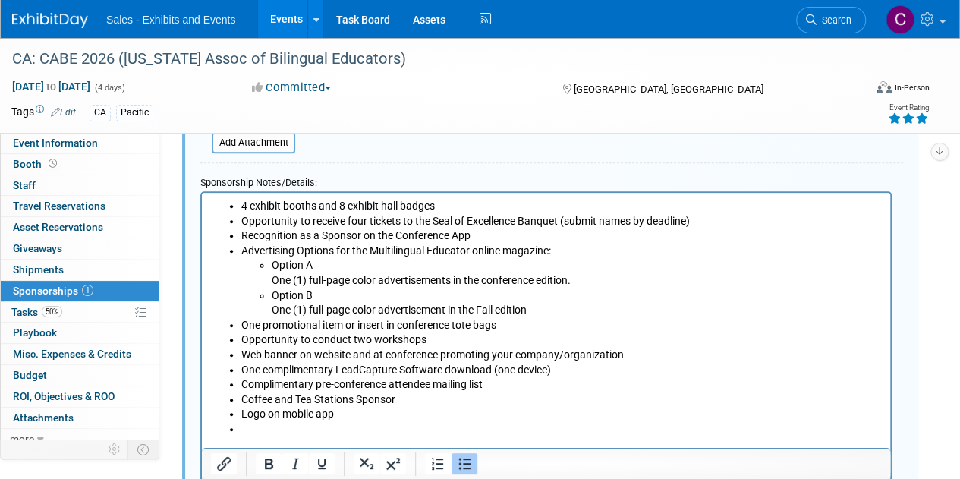
click at [249, 432] on li "Rich Text Area. Press ALT-0 for help." at bounding box center [561, 428] width 640 height 15
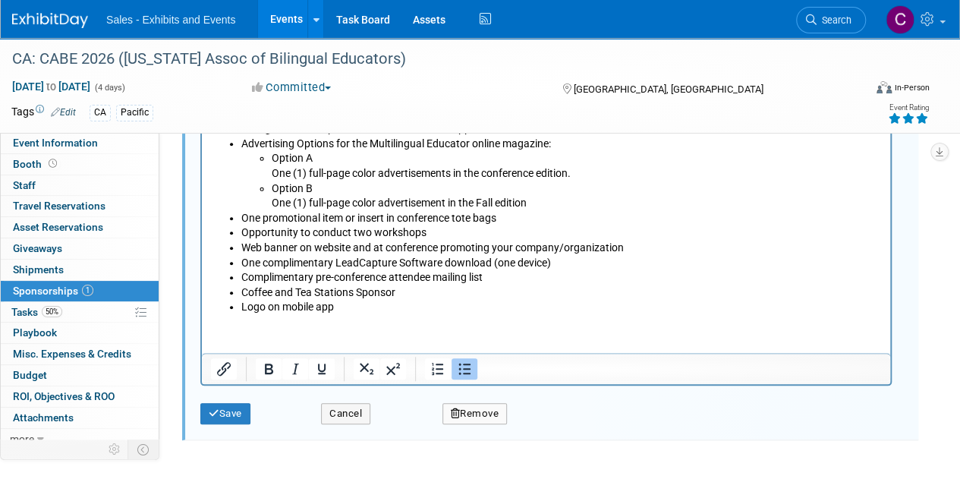
scroll to position [555, 0]
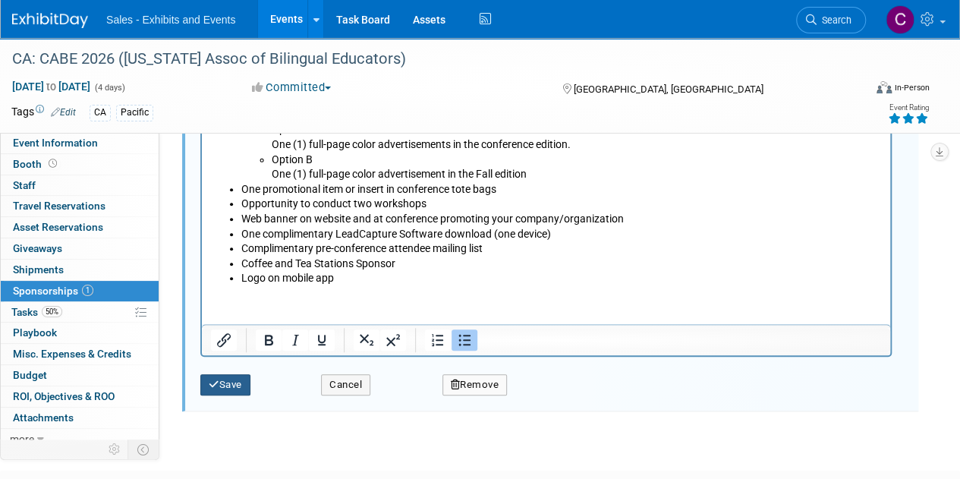
click at [225, 392] on button "Save" at bounding box center [225, 384] width 50 height 21
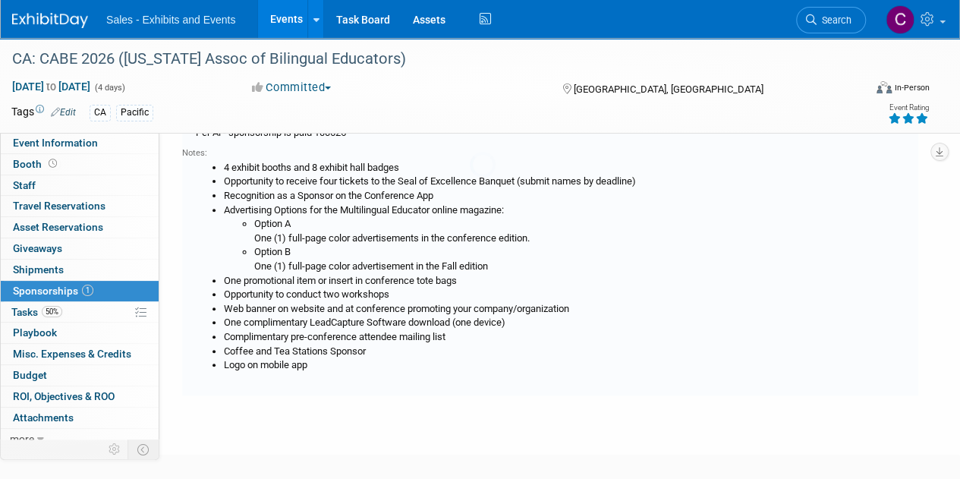
scroll to position [22, 0]
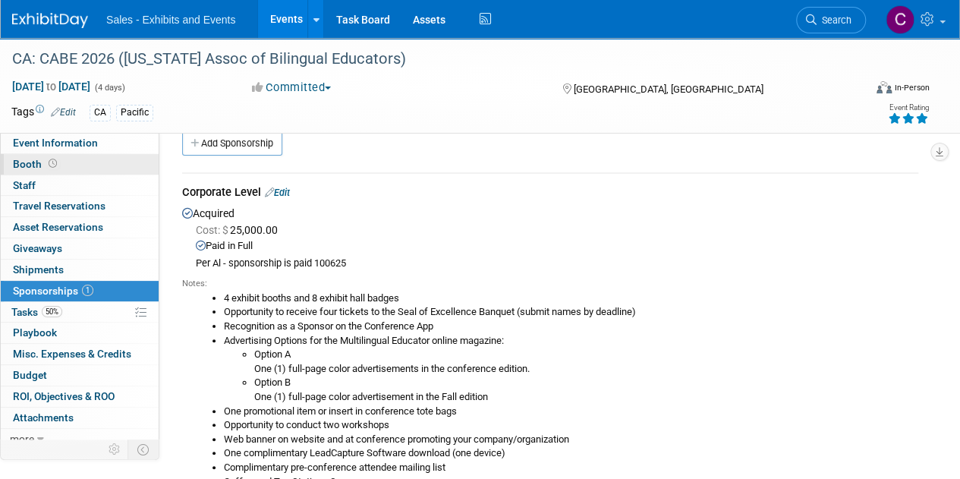
drag, startPoint x: 17, startPoint y: 164, endPoint x: 58, endPoint y: 164, distance: 40.2
click at [17, 164] on span "Booth" at bounding box center [36, 164] width 47 height 12
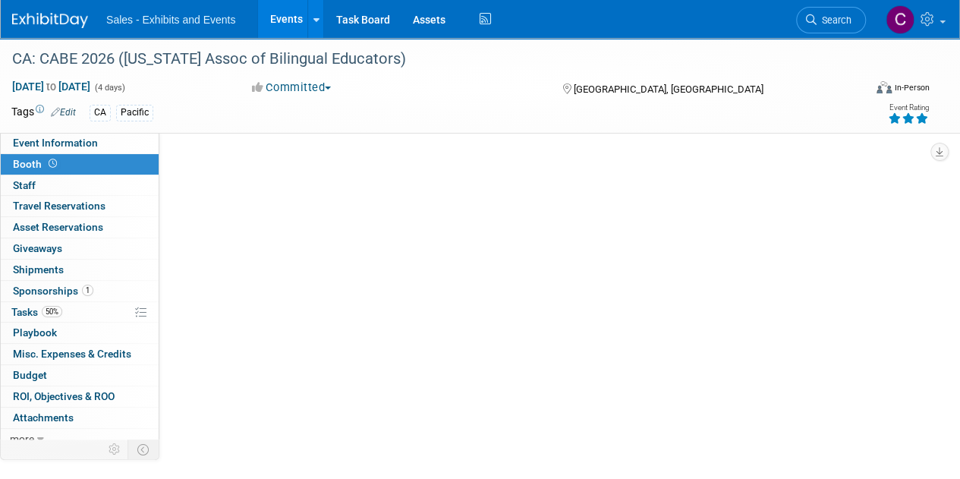
scroll to position [0, 0]
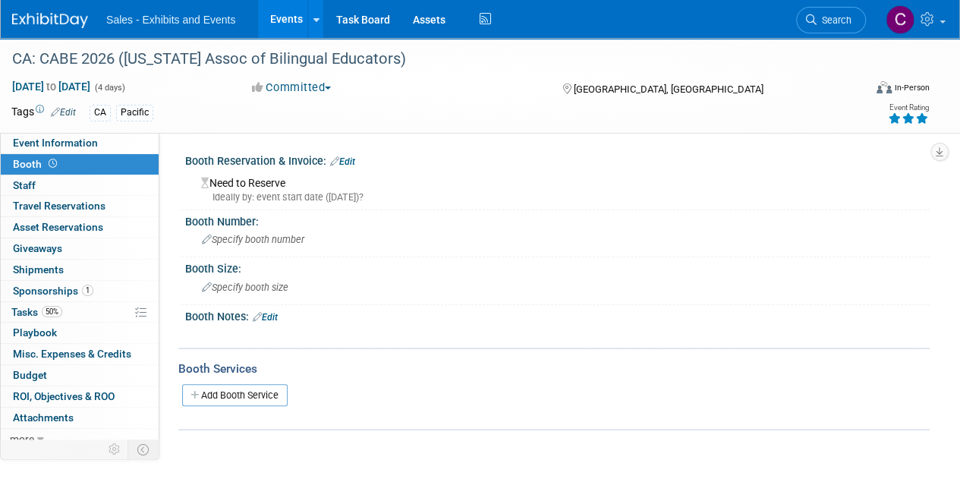
click at [347, 156] on link "Edit" at bounding box center [342, 161] width 25 height 11
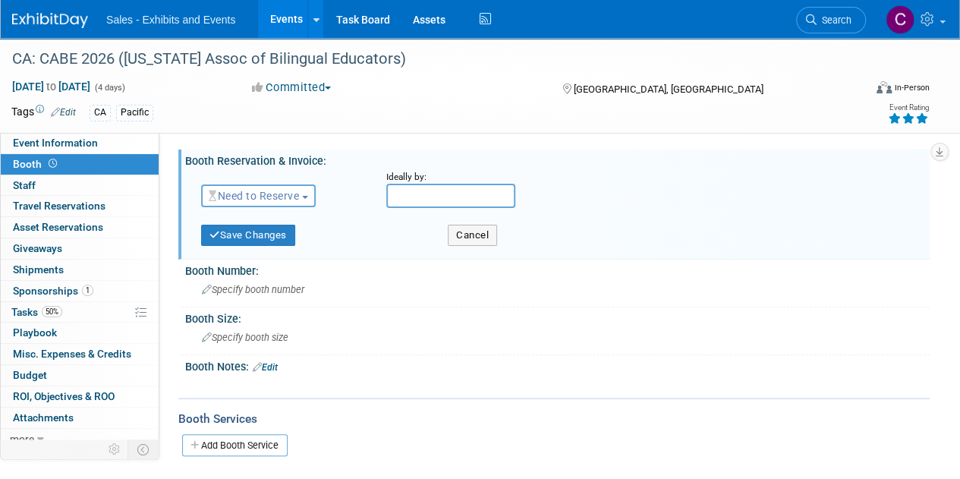
click at [276, 188] on button "Need to Reserve" at bounding box center [258, 195] width 115 height 23
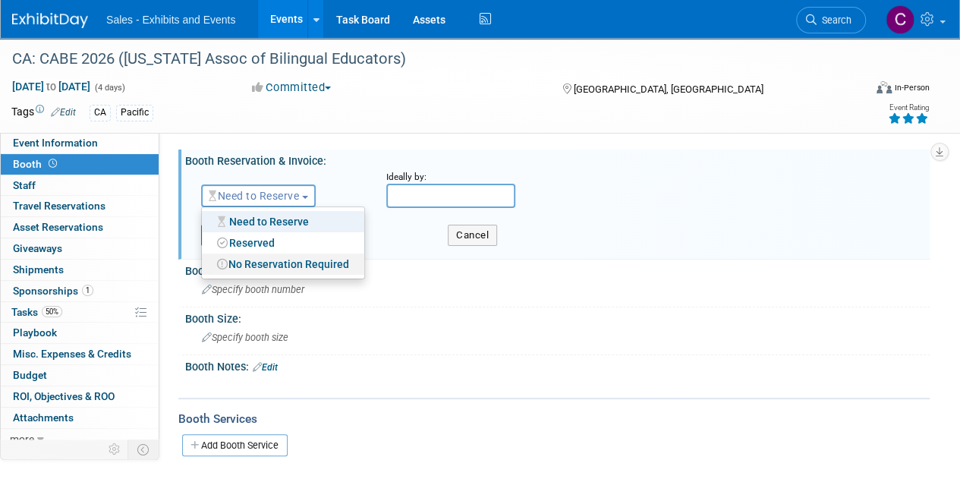
click at [275, 259] on link "No Reservation Required" at bounding box center [283, 263] width 162 height 21
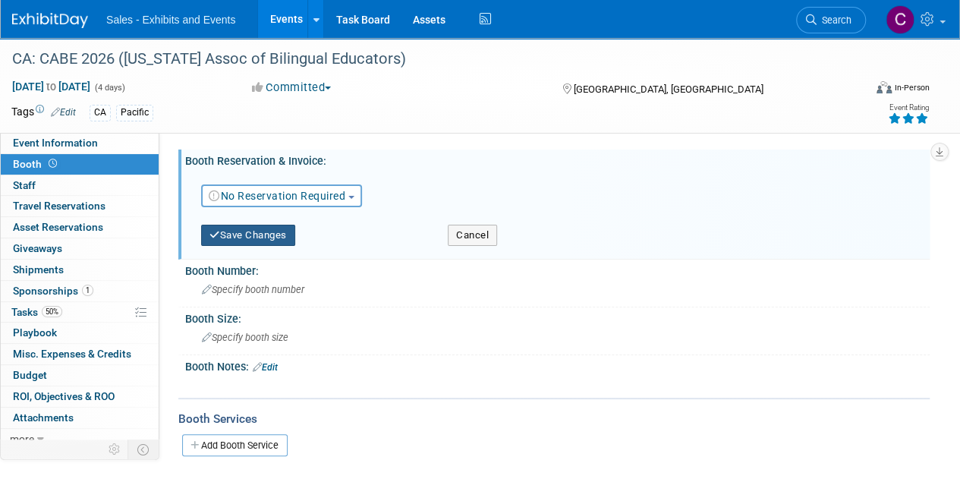
click at [234, 231] on button "Save Changes" at bounding box center [248, 235] width 94 height 21
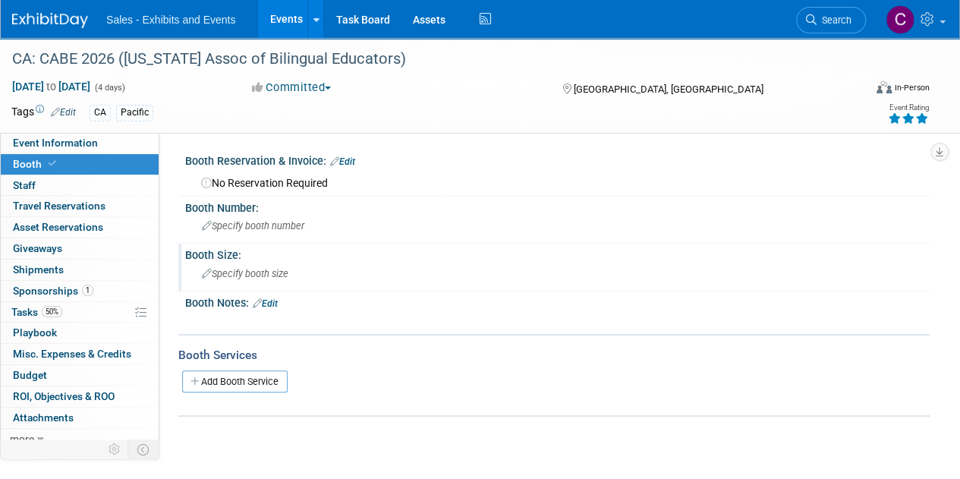
click at [232, 263] on div "Specify booth size" at bounding box center [558, 274] width 722 height 24
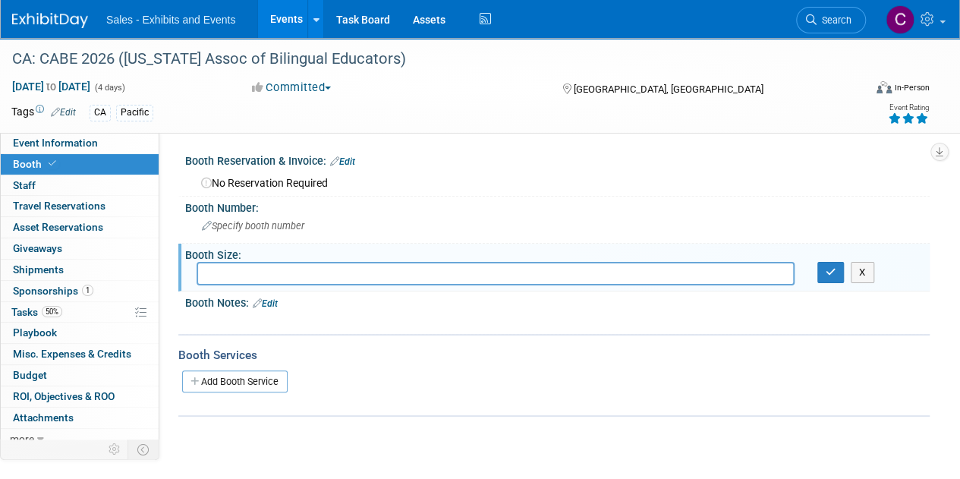
click at [267, 306] on link "Edit" at bounding box center [265, 303] width 25 height 11
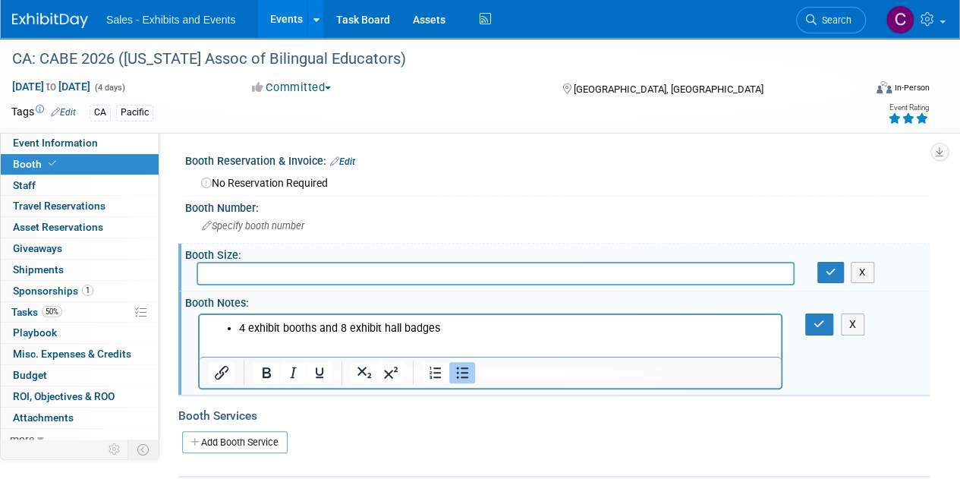
click at [478, 326] on li "4 exhibit booths and 8 exhibit hall badges" at bounding box center [505, 327] width 533 height 15
click at [814, 324] on icon "button" at bounding box center [819, 324] width 11 height 11
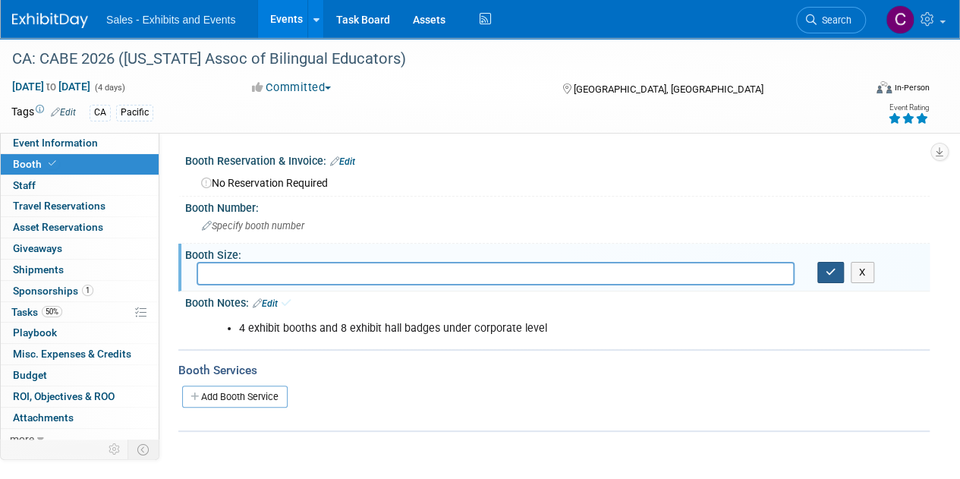
click at [826, 280] on button "button" at bounding box center [830, 272] width 27 height 21
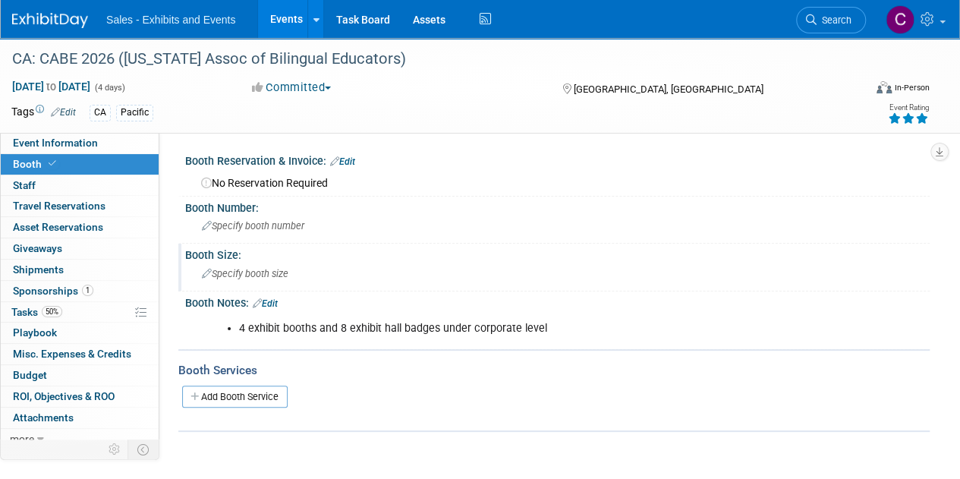
click at [280, 22] on link "Events" at bounding box center [285, 19] width 55 height 38
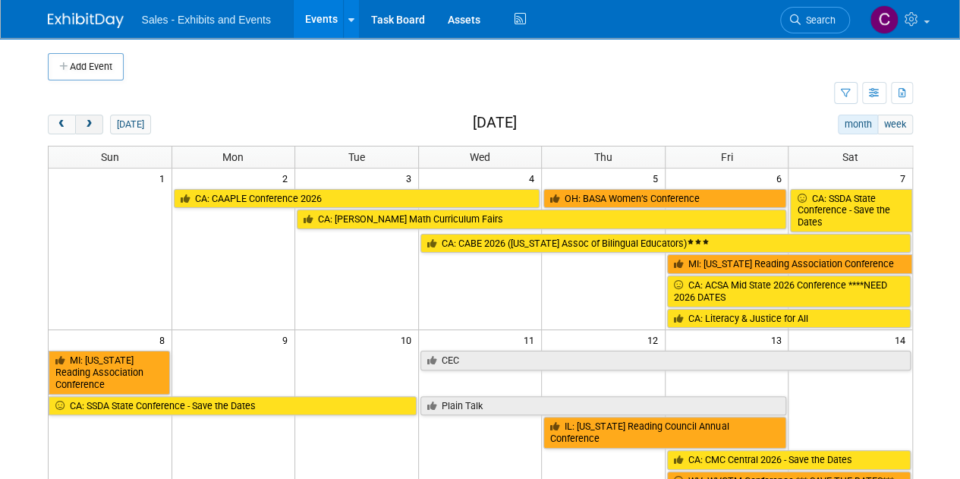
click at [90, 127] on span "next" at bounding box center [88, 125] width 11 height 10
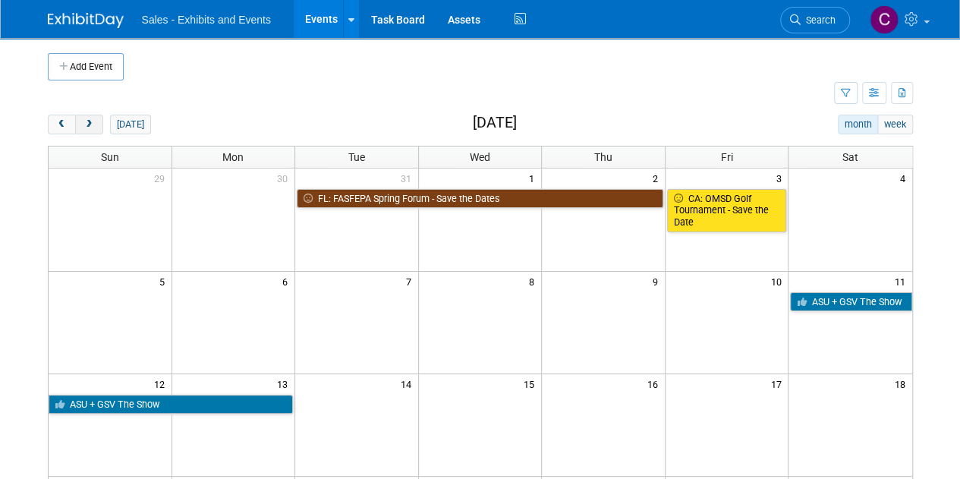
click at [90, 127] on span "next" at bounding box center [88, 125] width 11 height 10
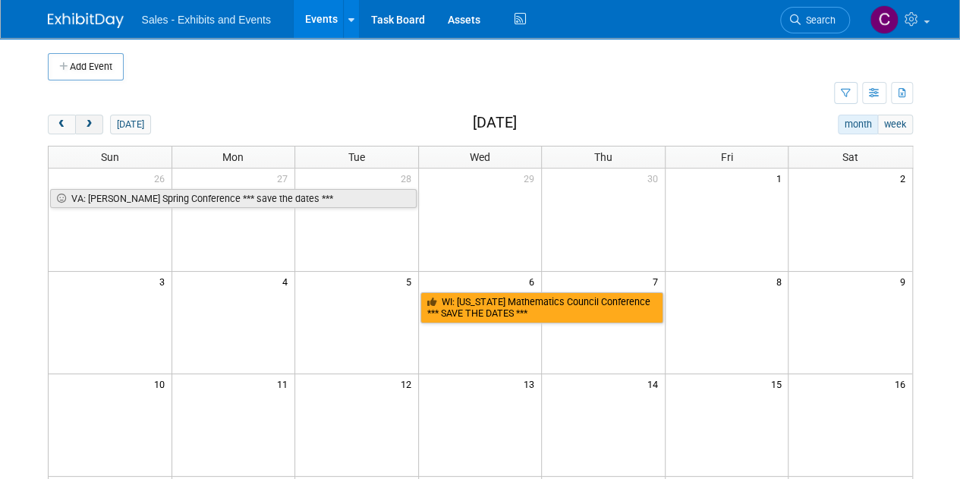
click at [90, 127] on span "next" at bounding box center [88, 125] width 11 height 10
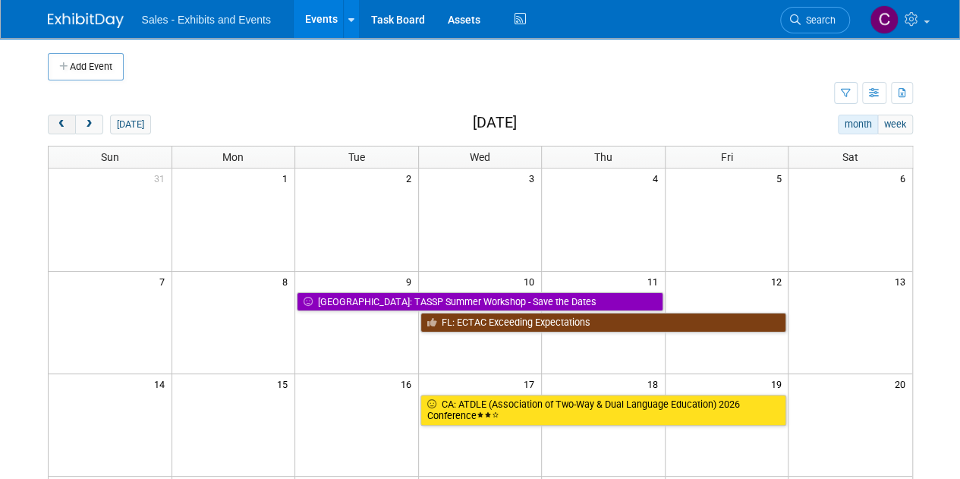
click at [50, 127] on button "prev" at bounding box center [62, 125] width 28 height 20
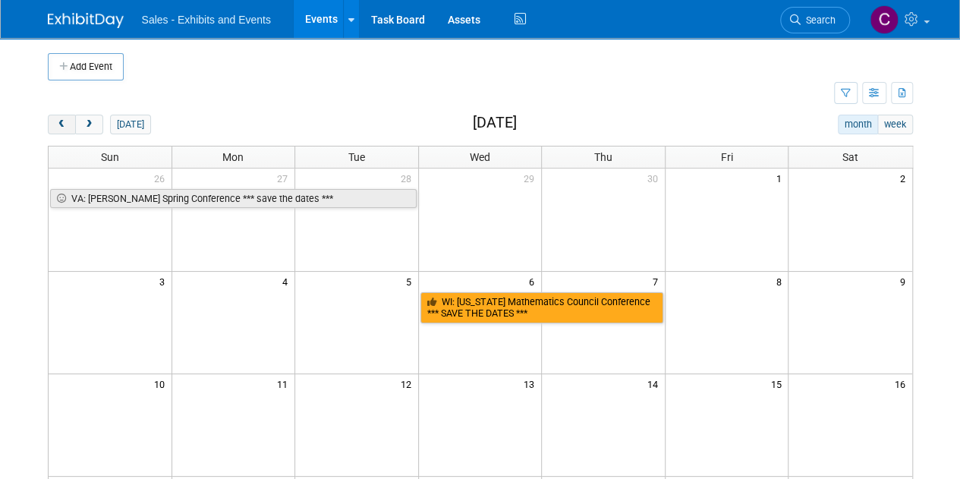
click at [58, 127] on span "prev" at bounding box center [61, 125] width 11 height 10
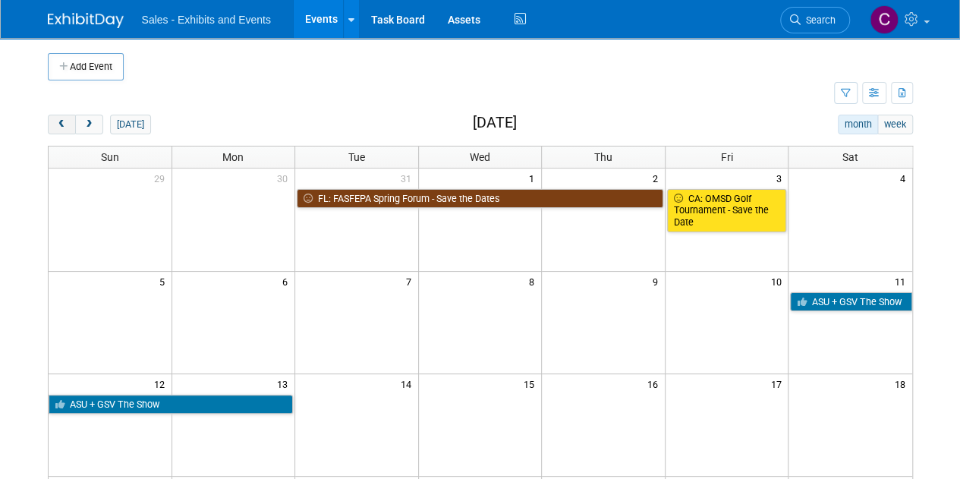
click at [58, 127] on span "prev" at bounding box center [61, 125] width 11 height 10
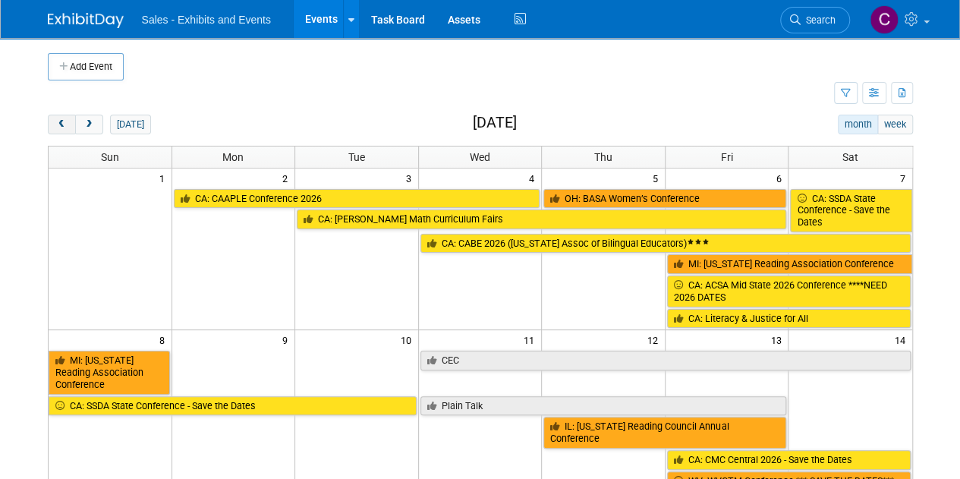
click at [58, 127] on span "prev" at bounding box center [61, 125] width 11 height 10
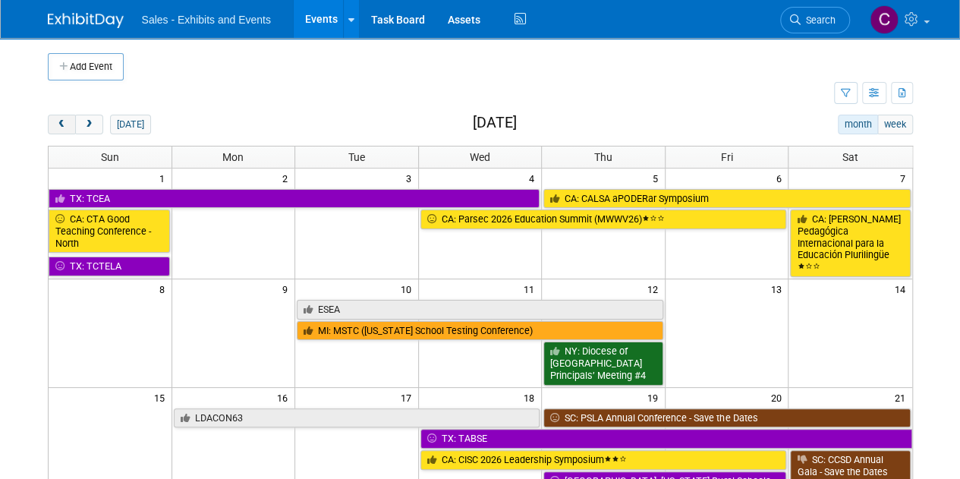
click at [58, 127] on span "prev" at bounding box center [61, 125] width 11 height 10
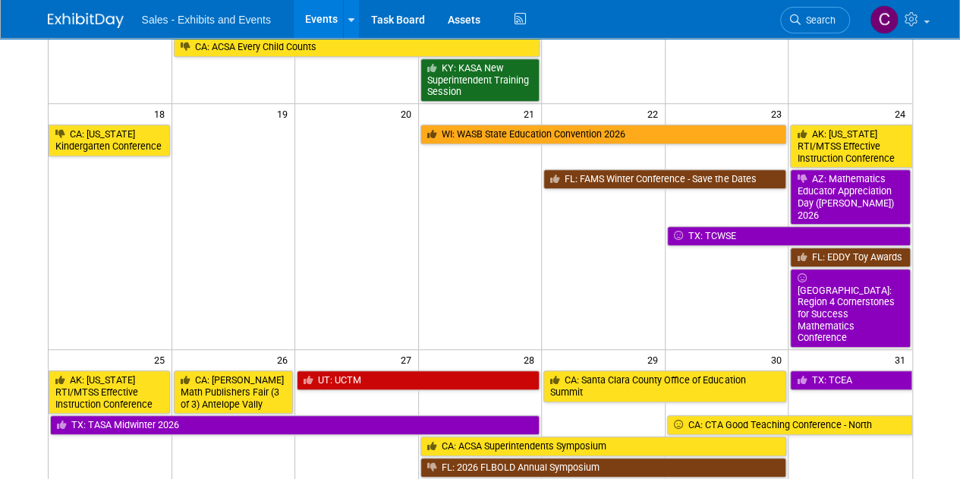
scroll to position [483, 0]
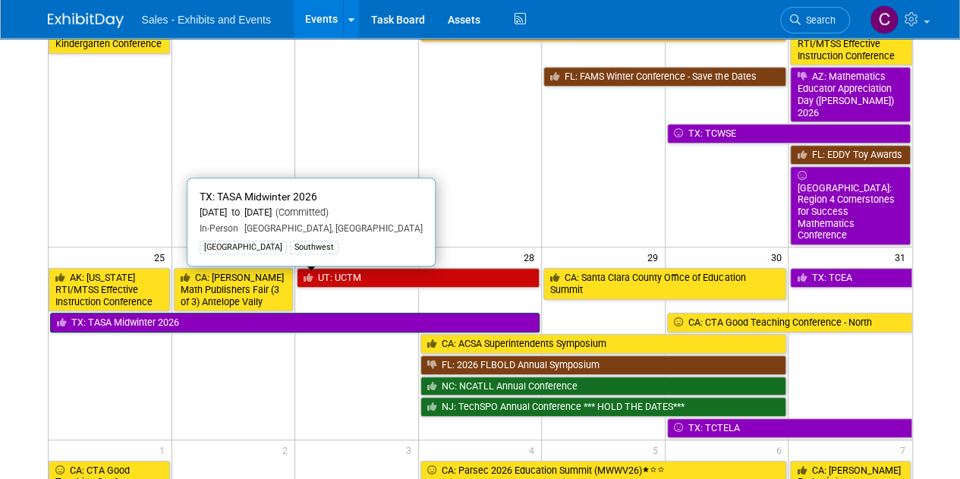
click at [241, 313] on link "TX: TASA Midwinter 2026" at bounding box center [295, 323] width 490 height 20
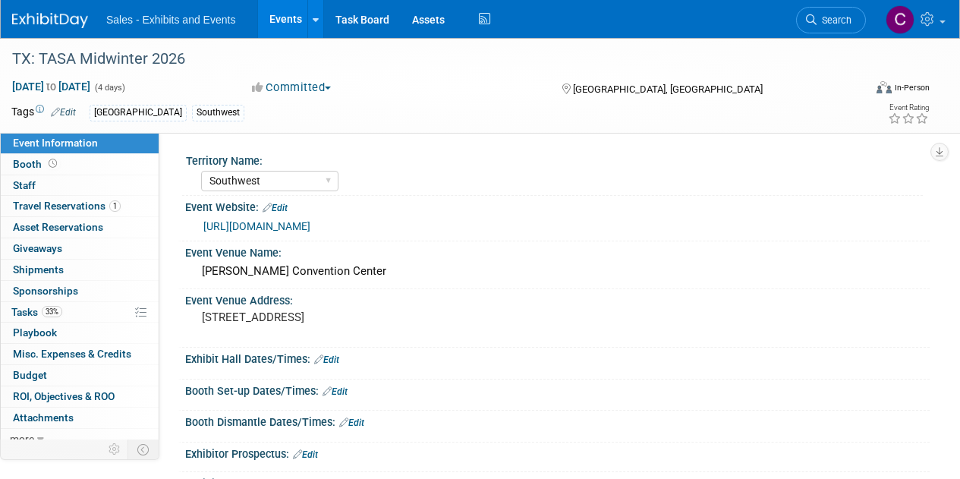
select select "Southwest"
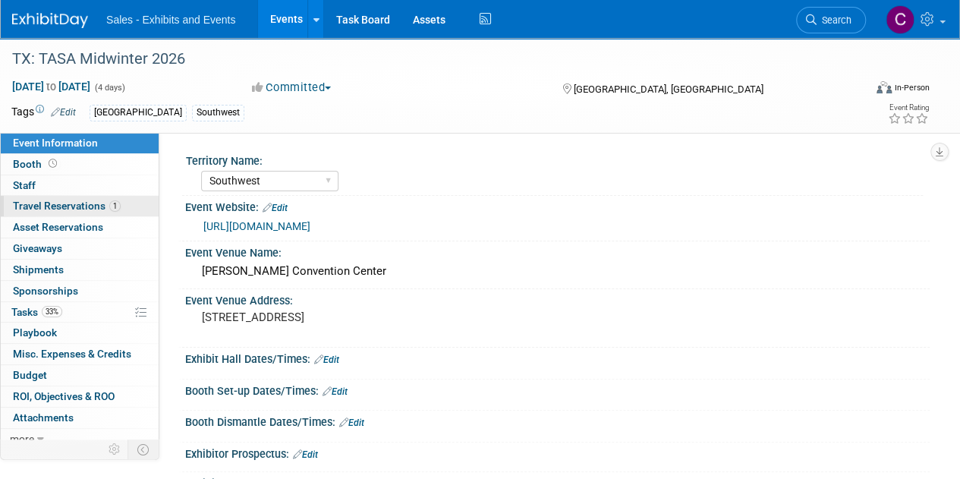
click at [15, 209] on span "Travel Reservations 1" at bounding box center [67, 206] width 108 height 12
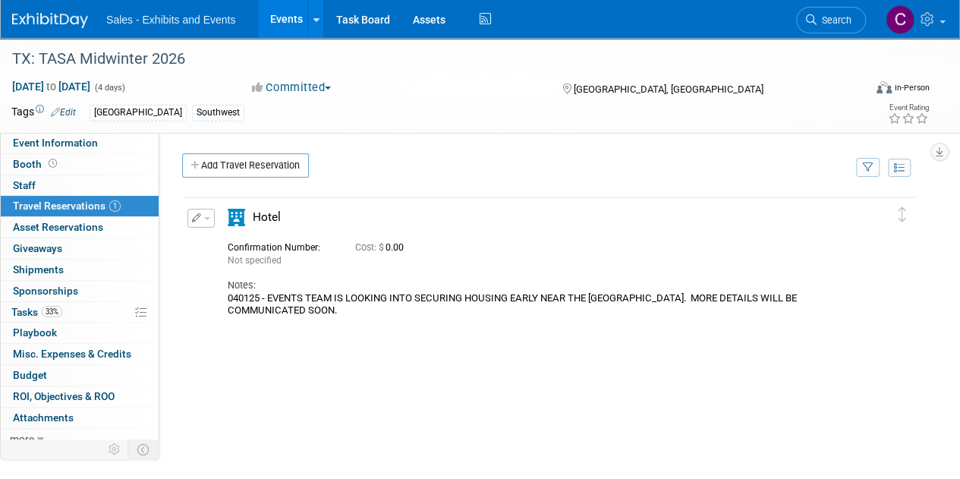
click at [288, 17] on link "Events" at bounding box center [285, 19] width 55 height 38
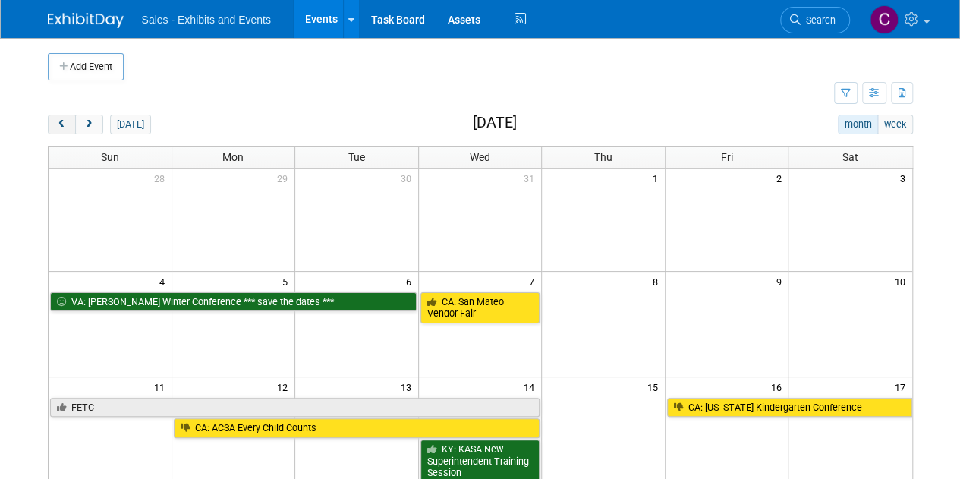
click at [58, 120] on span "prev" at bounding box center [61, 125] width 11 height 10
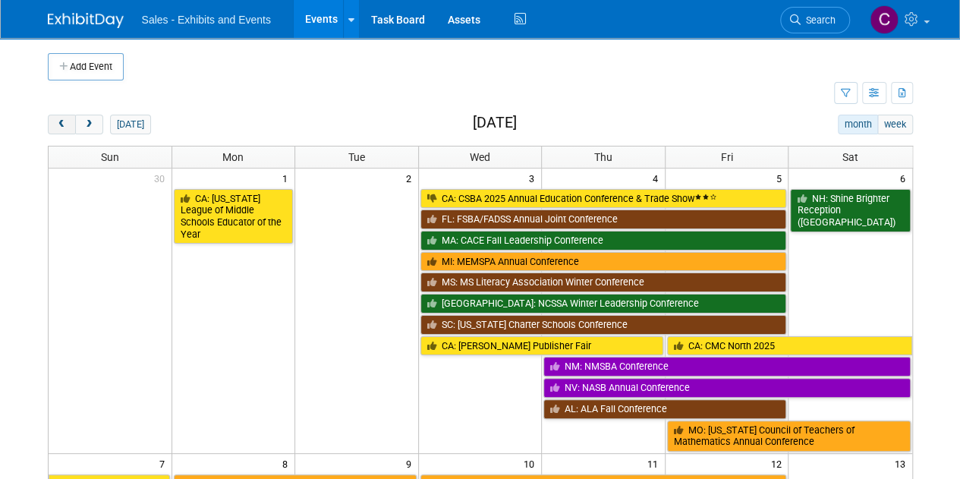
click at [58, 120] on span "prev" at bounding box center [61, 125] width 11 height 10
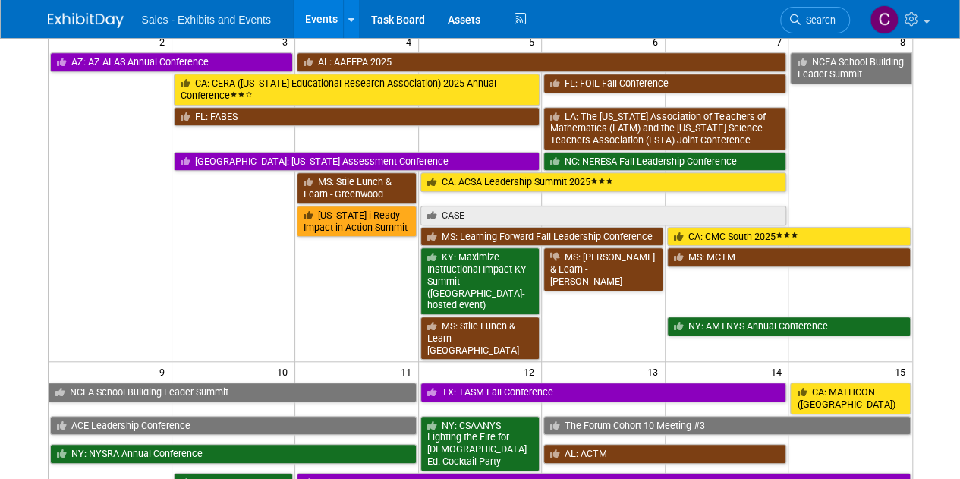
scroll to position [555, 0]
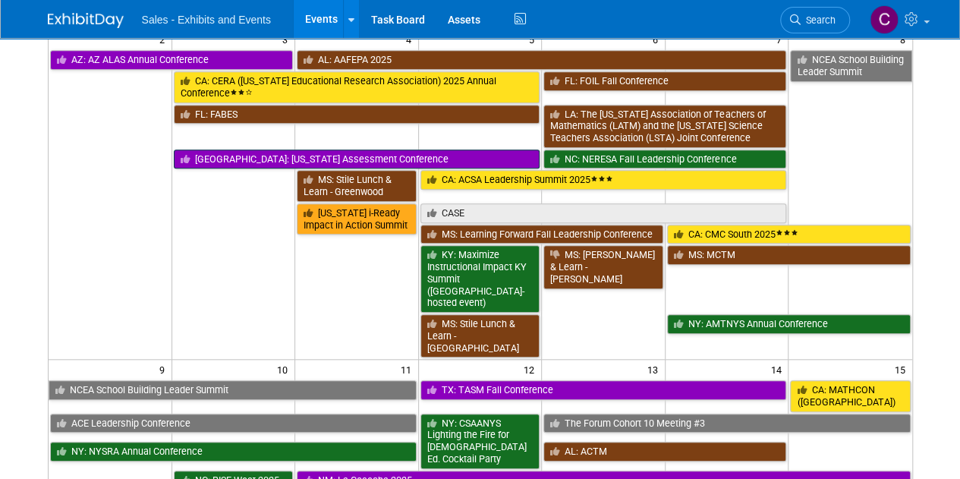
click at [263, 157] on link "[GEOGRAPHIC_DATA]: [US_STATE] Assessment Conference" at bounding box center [357, 159] width 367 height 20
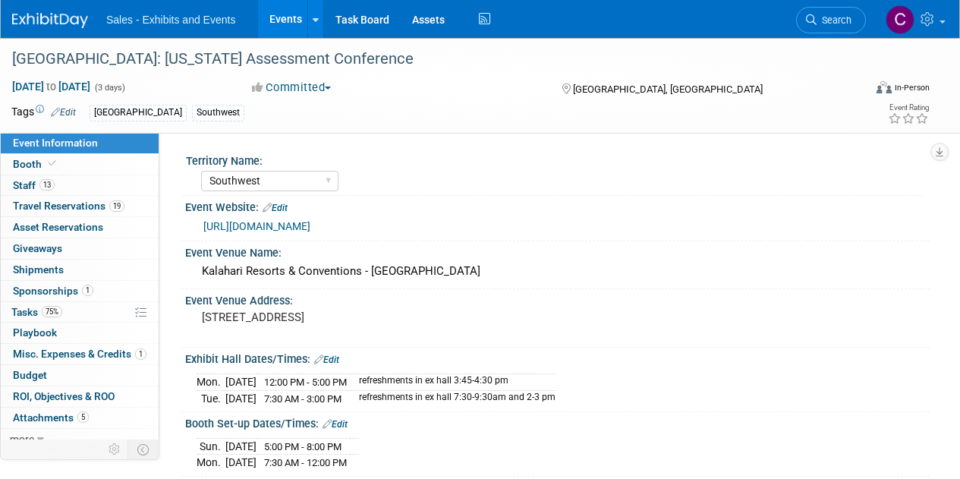
select select "Southwest"
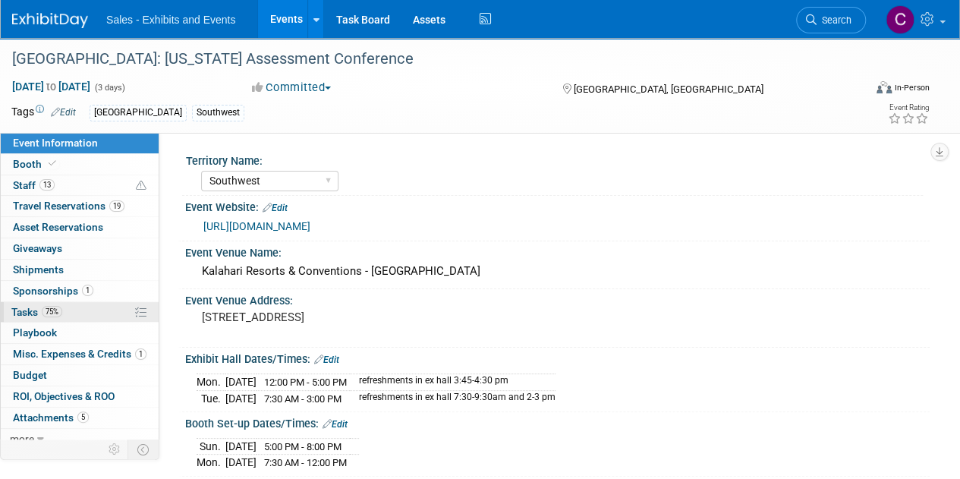
click at [26, 306] on span "Tasks 75%" at bounding box center [36, 312] width 51 height 12
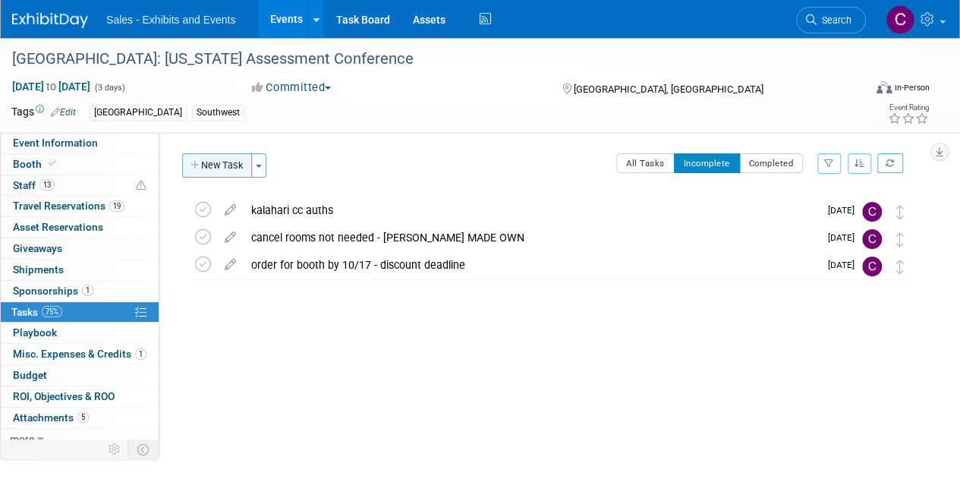
click at [229, 166] on button "New Task" at bounding box center [217, 165] width 70 height 24
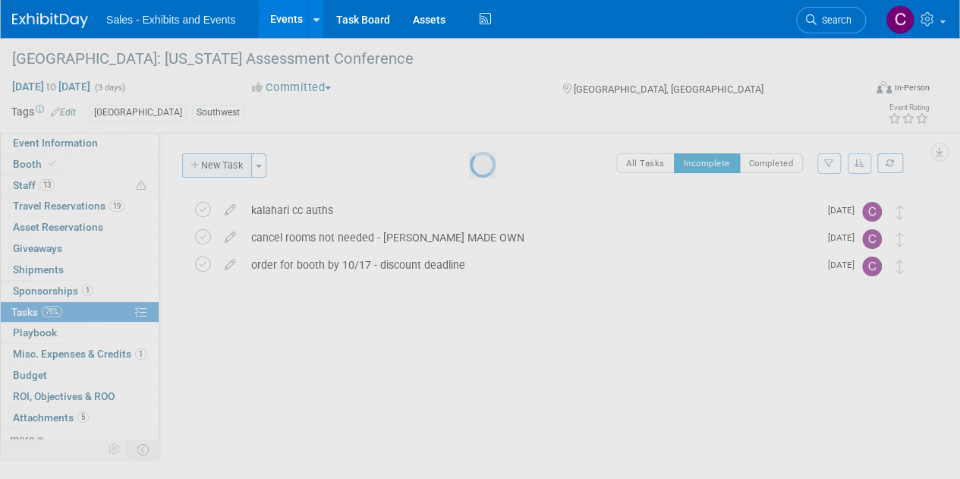
select select "9"
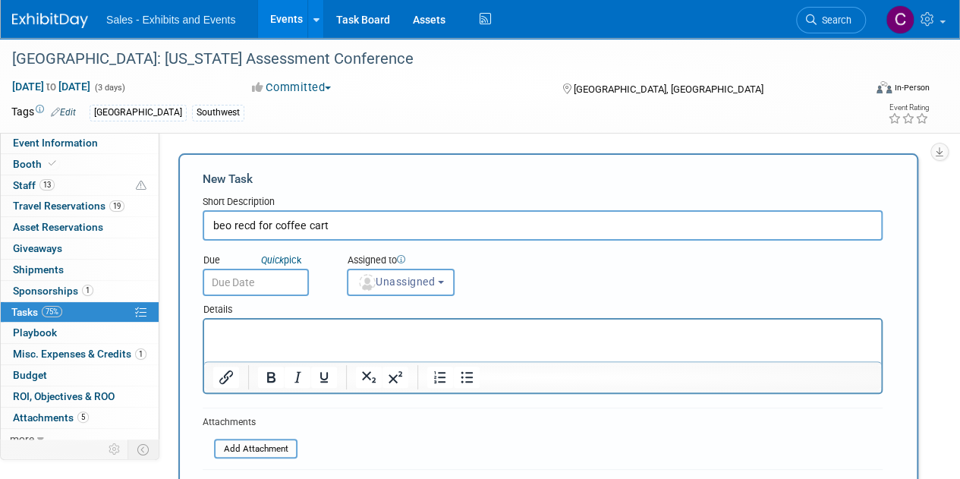
type input "beo recd for coffee cart"
click at [278, 285] on input "text" at bounding box center [256, 282] width 106 height 27
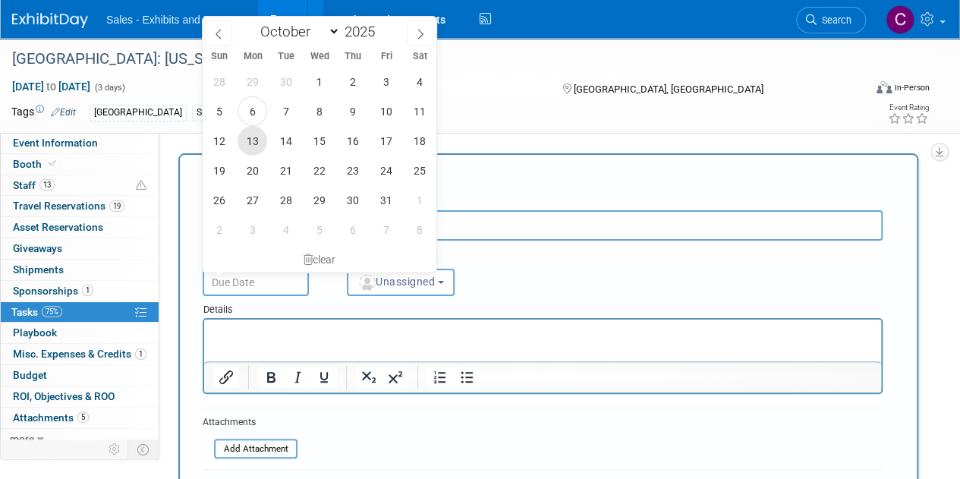
click at [260, 145] on span "13" at bounding box center [253, 141] width 30 height 30
type input "Oct 13, 2025"
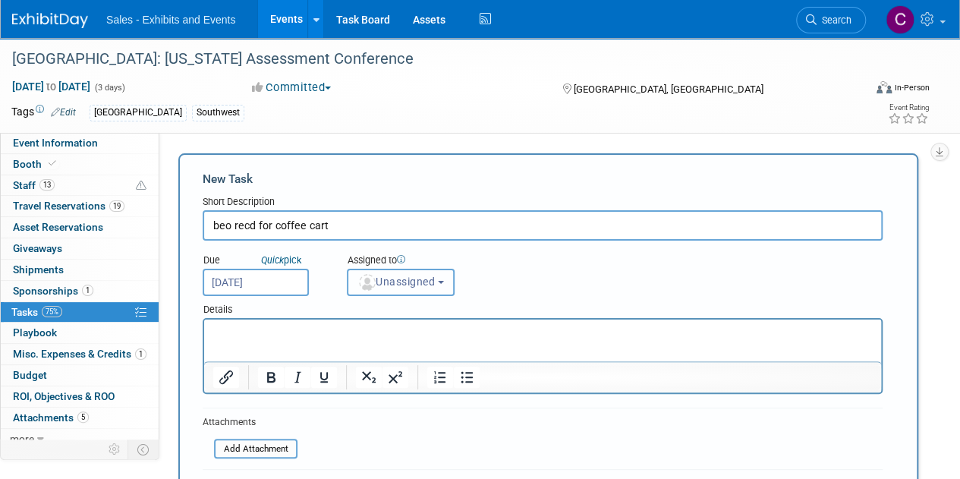
click at [394, 280] on span "Unassigned" at bounding box center [395, 281] width 77 height 12
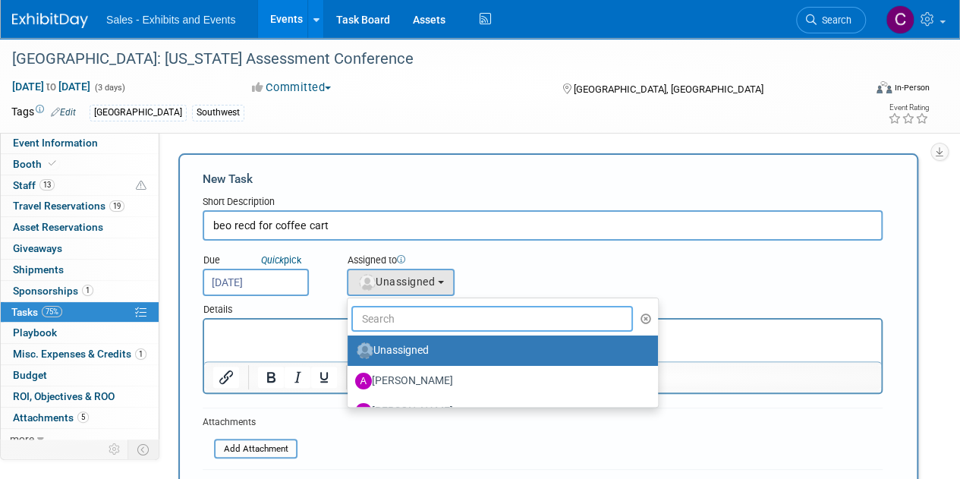
click at [404, 310] on input "text" at bounding box center [492, 319] width 282 height 26
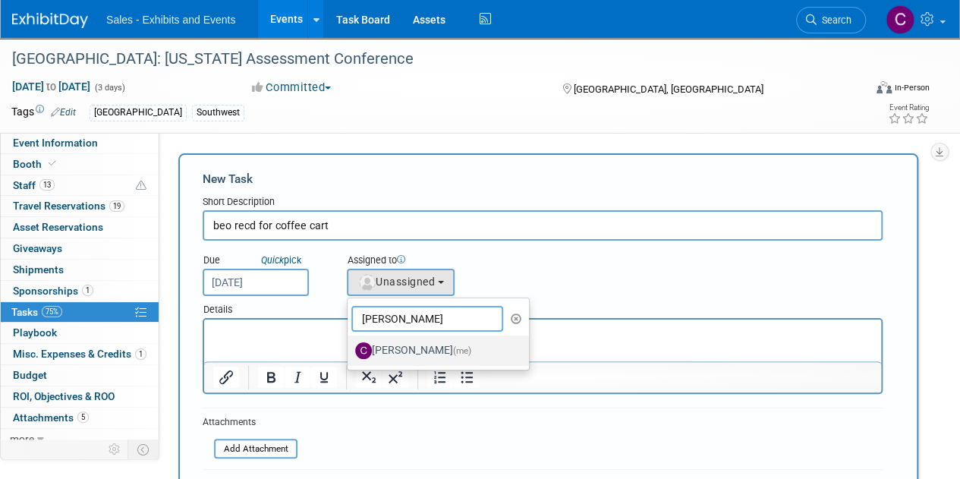
type input "christine"
click at [416, 342] on label "Christine Lurz (me)" at bounding box center [434, 350] width 159 height 24
click at [350, 344] on input "Christine Lurz (me)" at bounding box center [345, 349] width 10 height 10
select select "a9e3834d-668b-4315-a5d4-069993be606a"
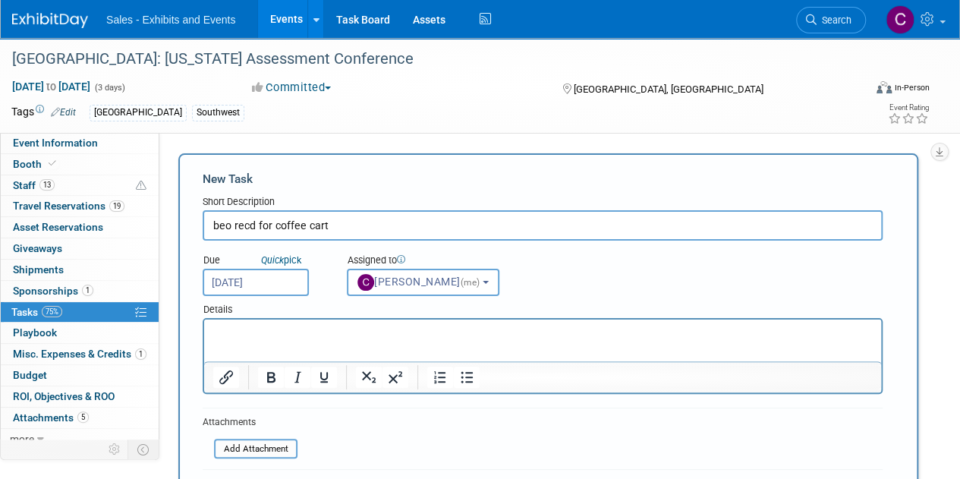
scroll to position [105, 0]
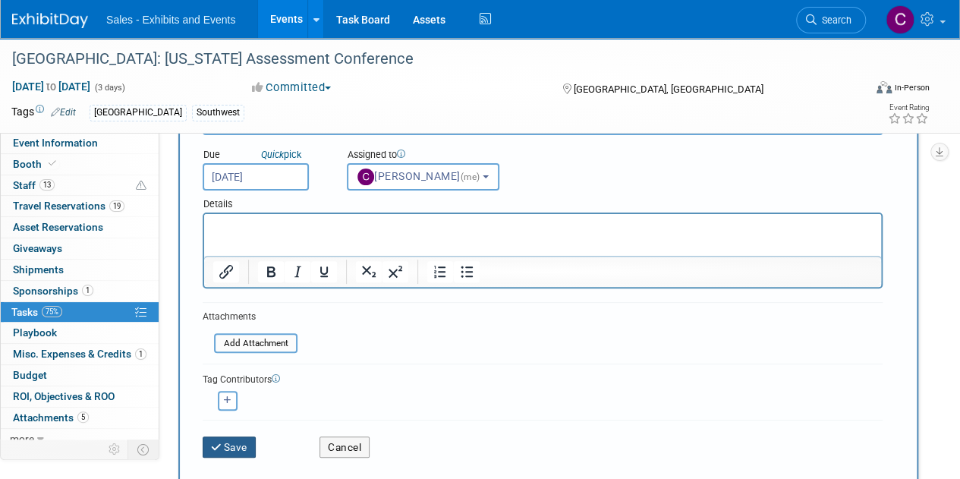
click at [238, 445] on button "Save" at bounding box center [229, 446] width 53 height 21
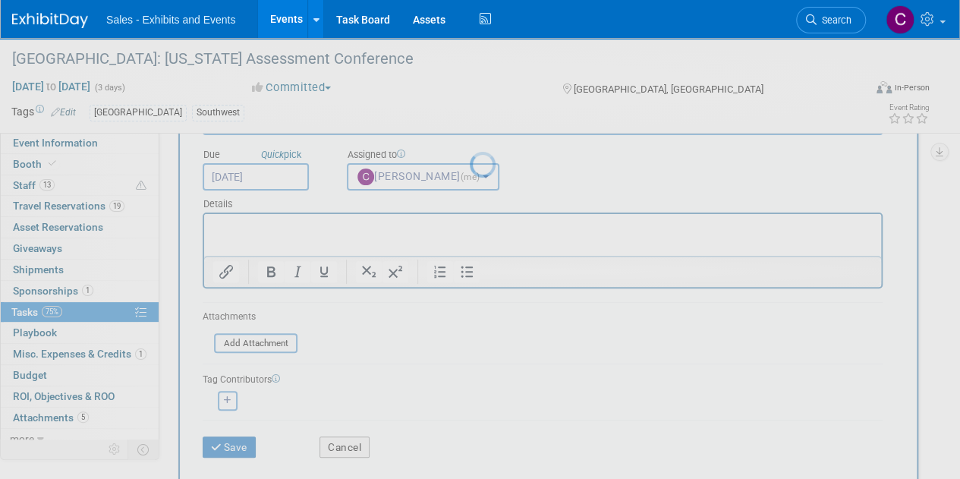
scroll to position [0, 0]
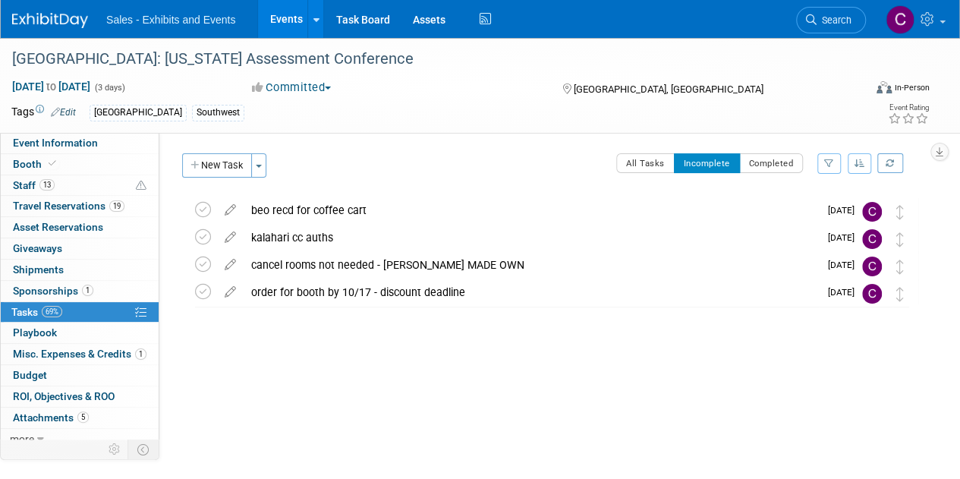
click at [277, 16] on link "Events" at bounding box center [285, 19] width 55 height 38
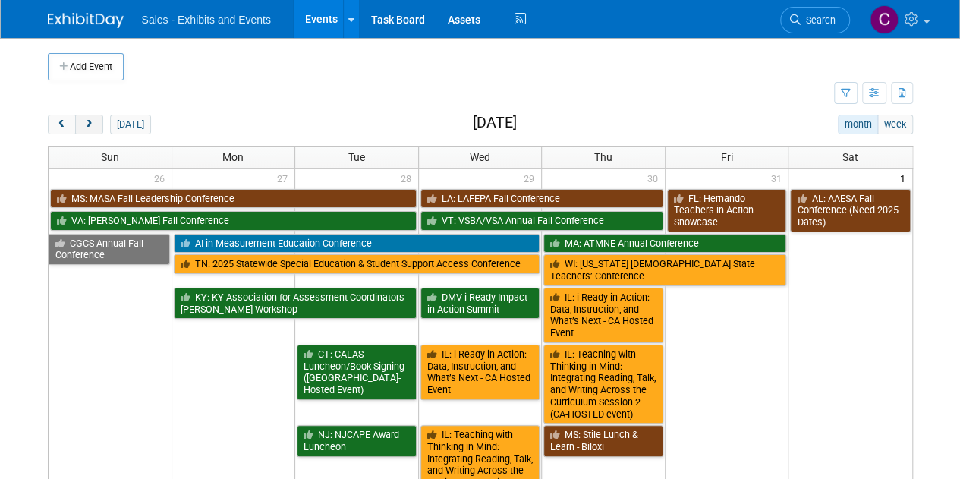
click at [85, 127] on span "next" at bounding box center [88, 125] width 11 height 10
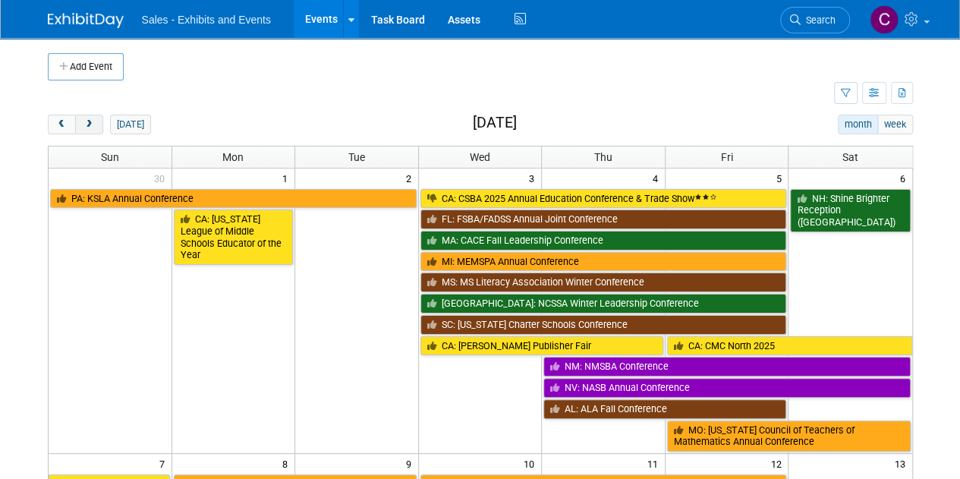
click at [85, 127] on span "next" at bounding box center [88, 125] width 11 height 10
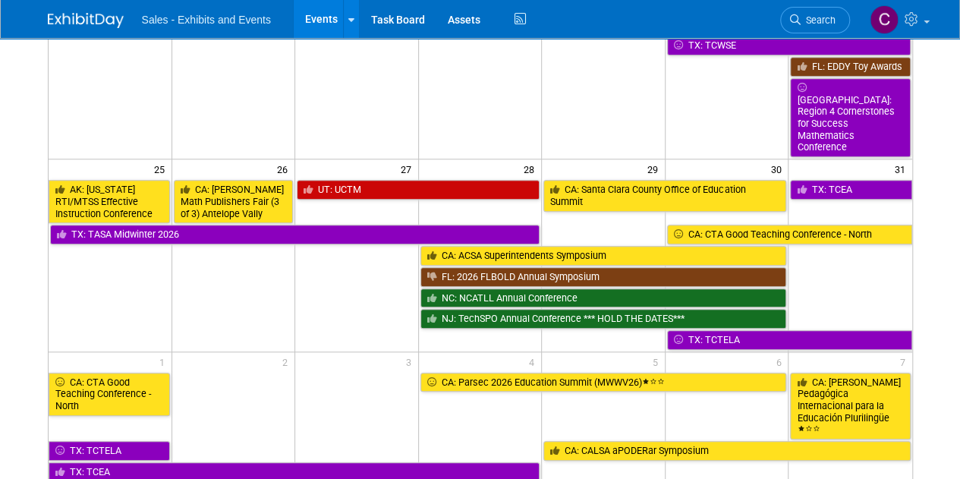
scroll to position [584, 0]
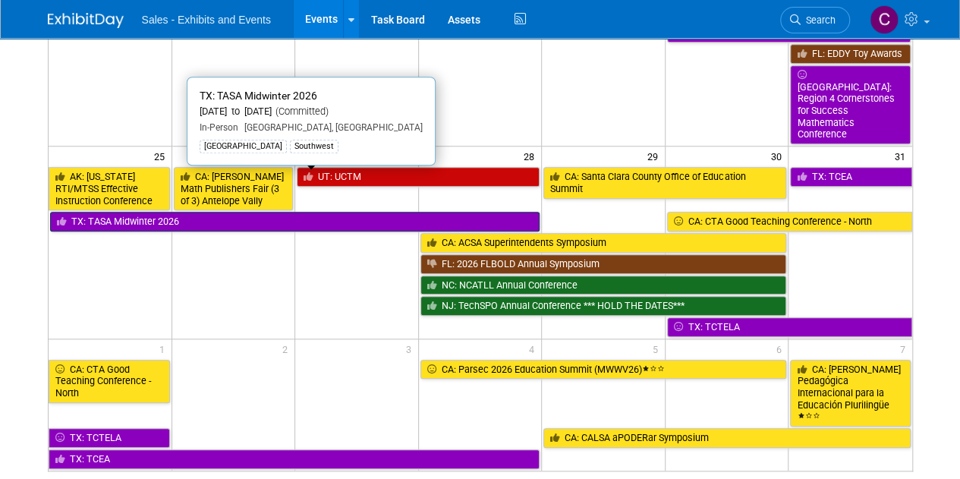
click at [179, 212] on link "TX: TASA Midwinter 2026" at bounding box center [295, 222] width 490 height 20
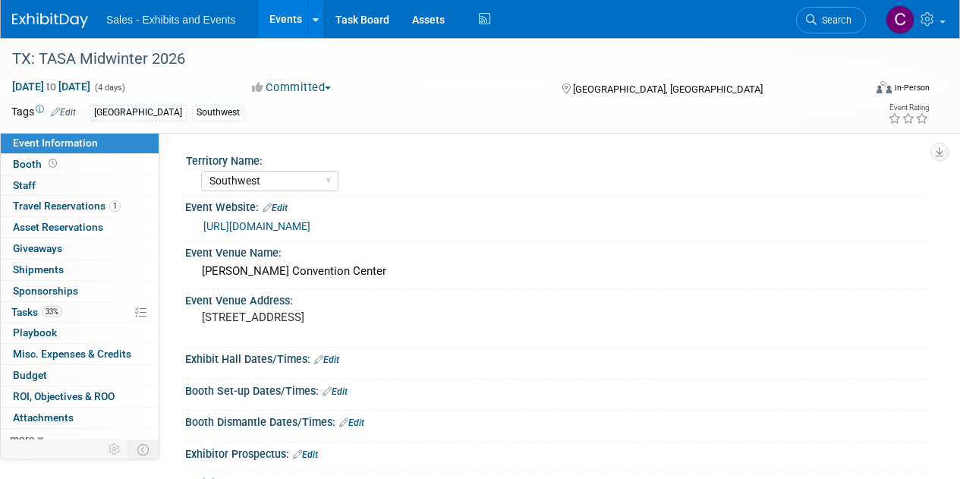
select select "Southwest"
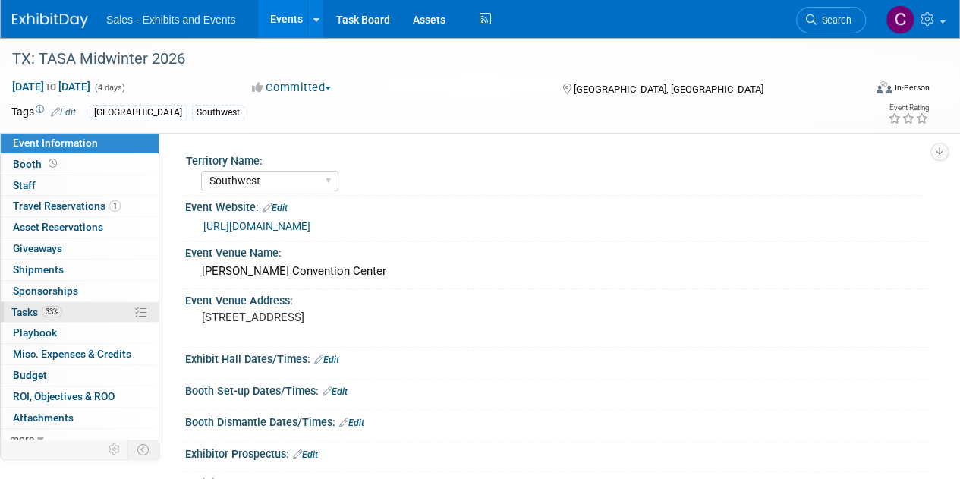
click at [17, 307] on span "Tasks 33%" at bounding box center [36, 312] width 51 height 12
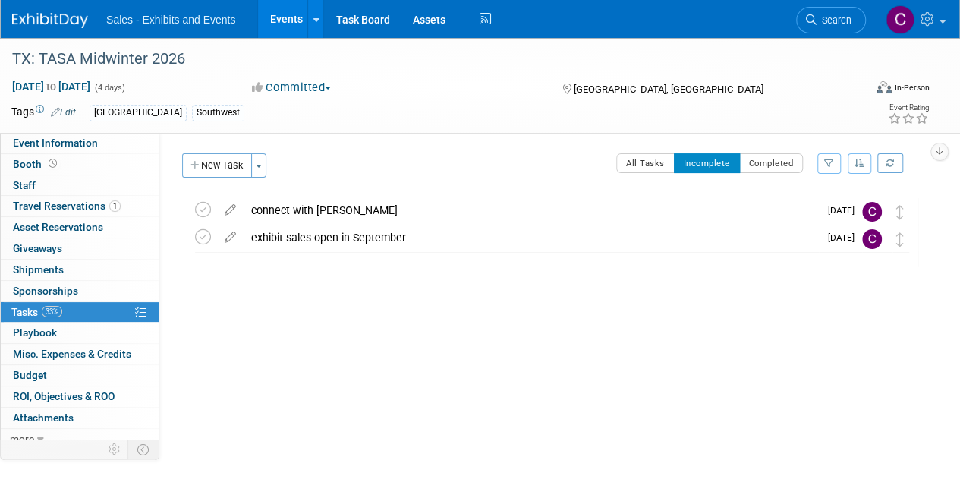
click at [279, 18] on link "Events" at bounding box center [285, 19] width 55 height 38
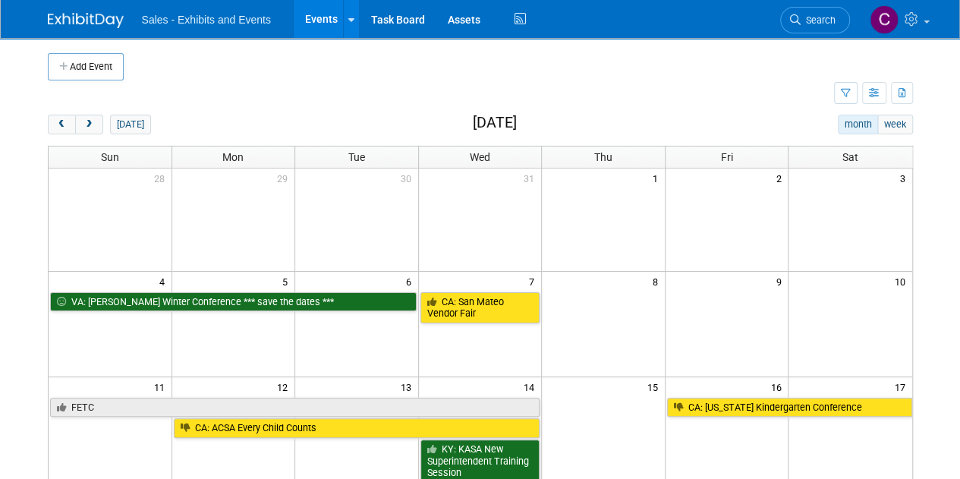
drag, startPoint x: 83, startPoint y: 123, endPoint x: 367, endPoint y: 101, distance: 284.7
click at [83, 123] on span "next" at bounding box center [88, 125] width 11 height 10
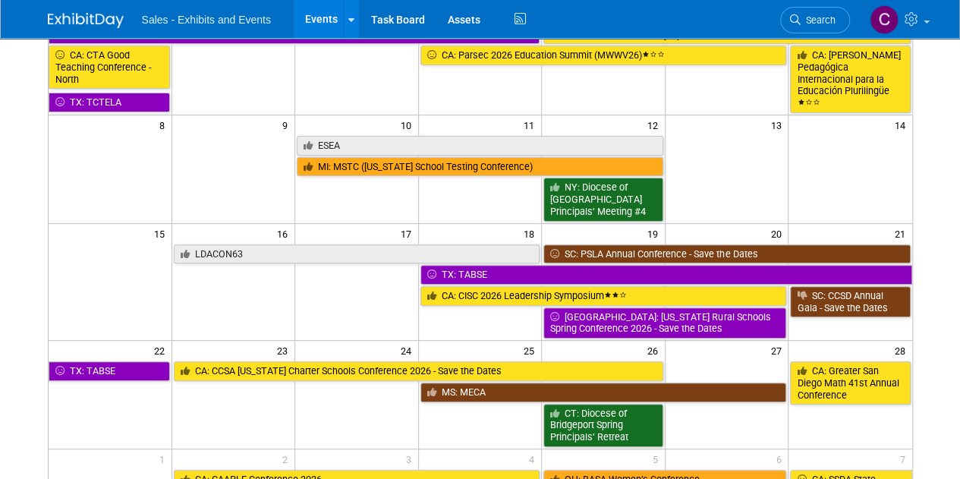
scroll to position [176, 0]
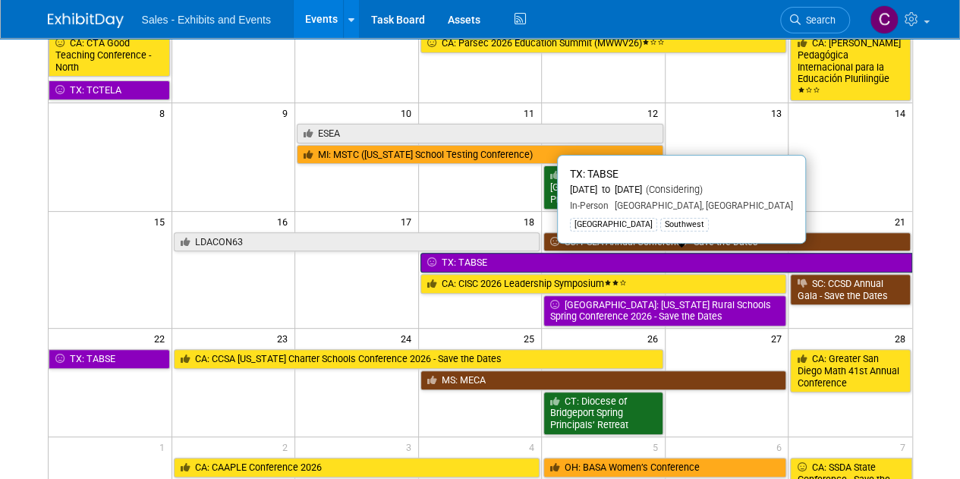
click at [487, 256] on link "TX: TABSE" at bounding box center [666, 263] width 492 height 20
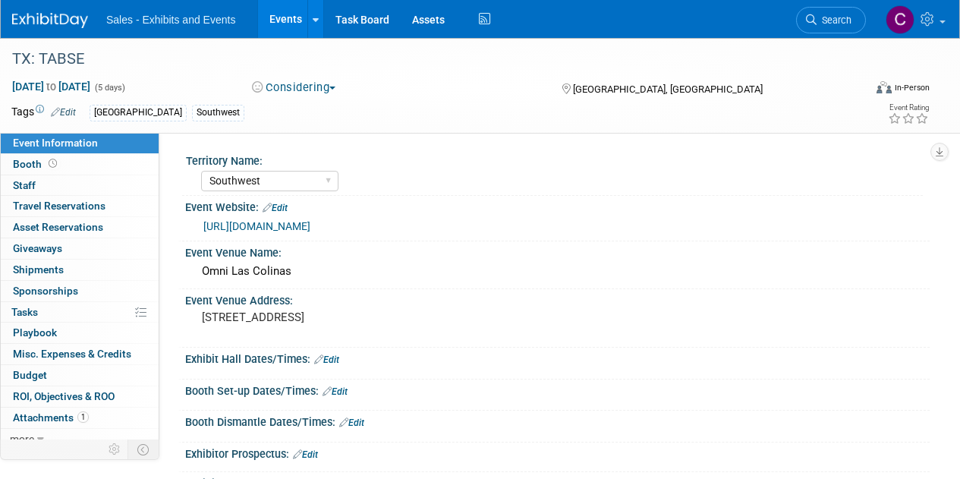
select select "Southwest"
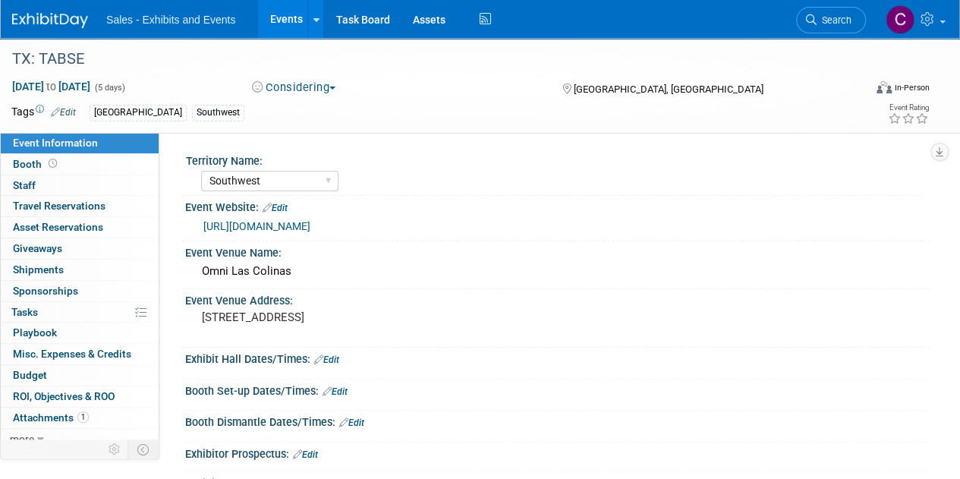
click at [285, 28] on link "Events" at bounding box center [285, 19] width 55 height 38
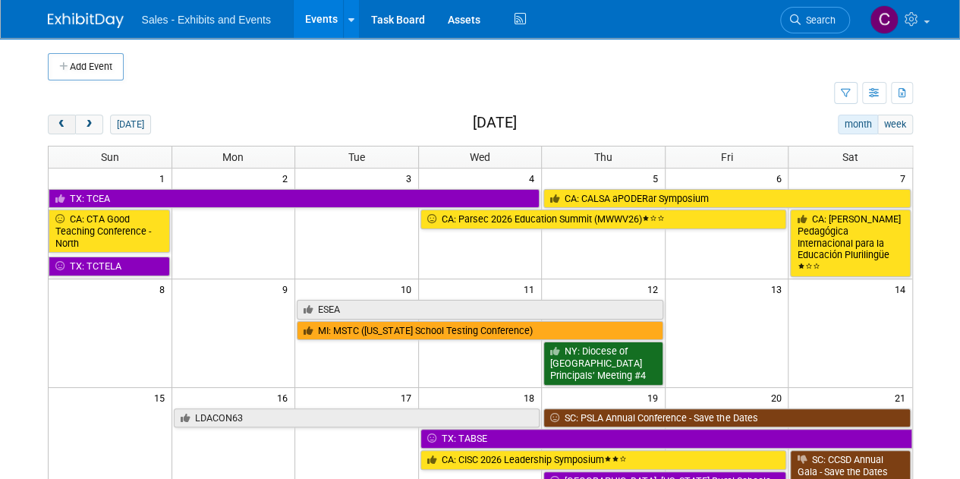
click at [56, 127] on span "prev" at bounding box center [61, 125] width 11 height 10
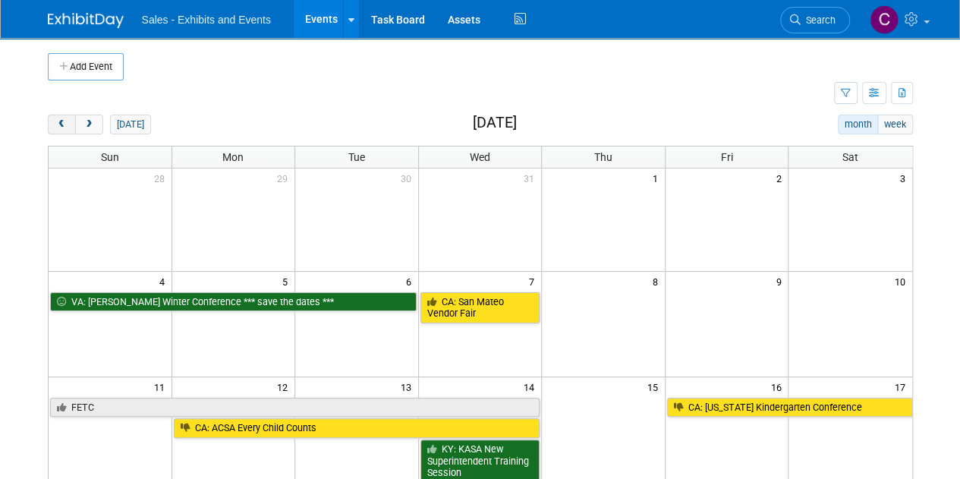
click at [56, 127] on span "prev" at bounding box center [61, 125] width 11 height 10
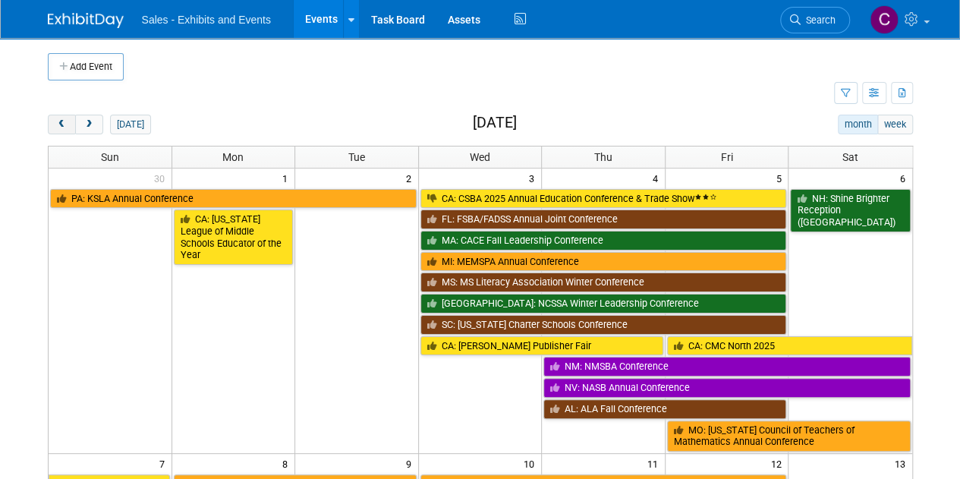
click at [56, 127] on span "prev" at bounding box center [61, 125] width 11 height 10
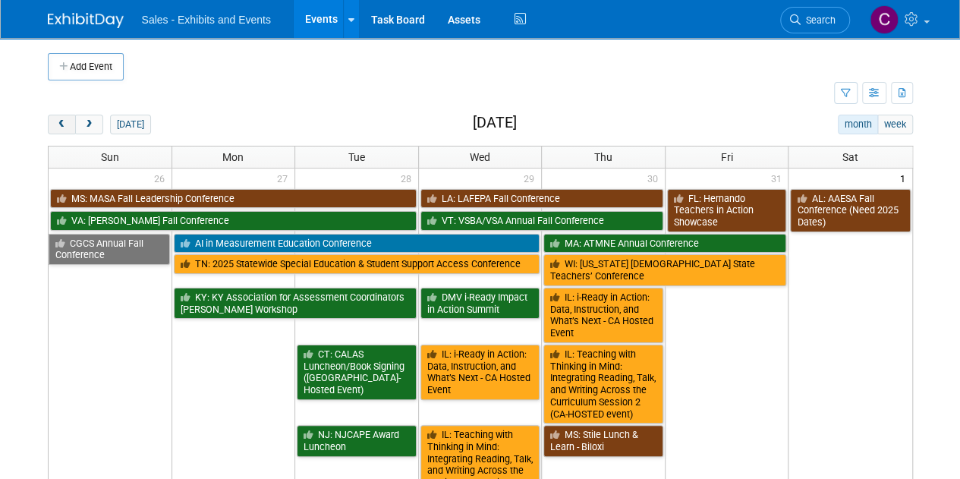
click at [56, 127] on span "prev" at bounding box center [61, 125] width 11 height 10
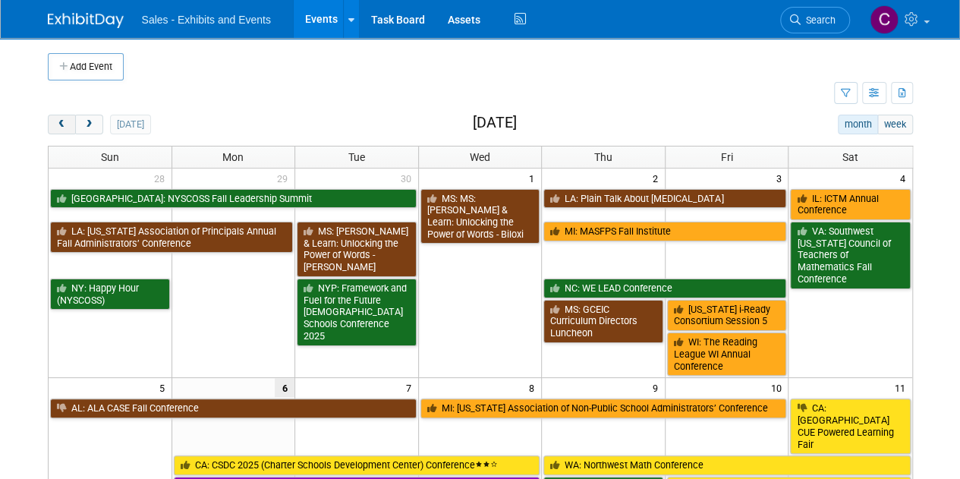
click at [56, 127] on span "prev" at bounding box center [61, 125] width 11 height 10
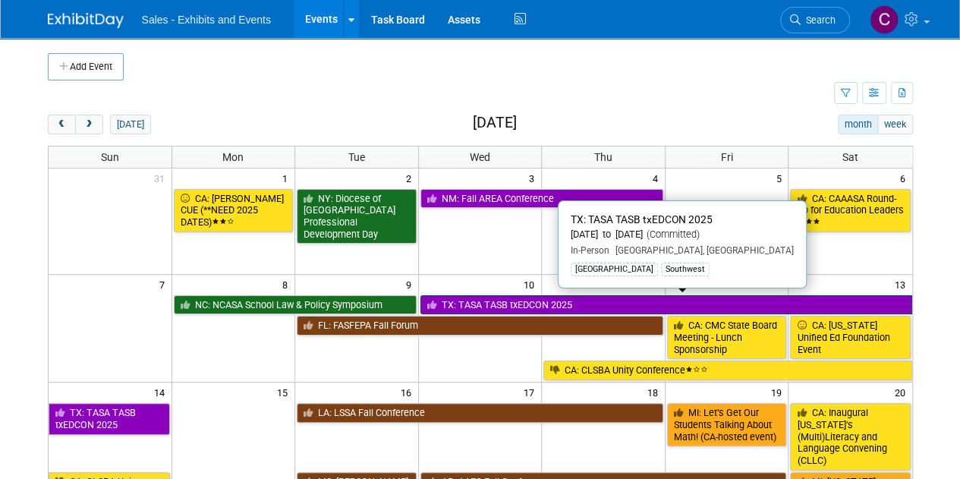
click at [490, 298] on link "TX: TASA TASB txEDCON 2025" at bounding box center [666, 305] width 492 height 20
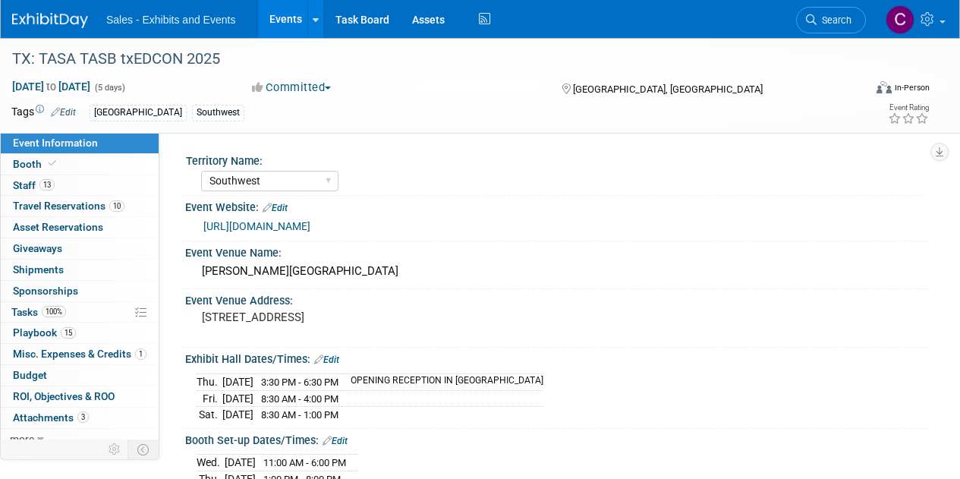
select select "Southwest"
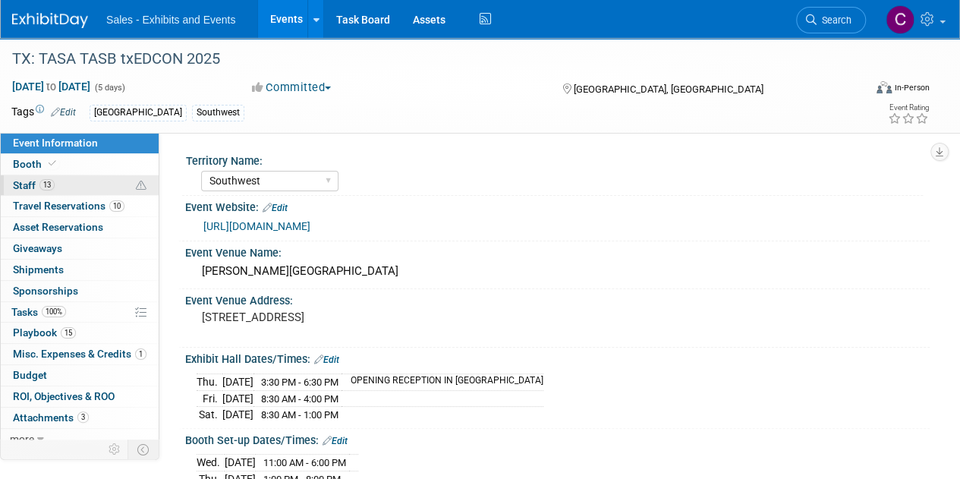
click at [32, 184] on span "Staff 13" at bounding box center [34, 185] width 42 height 12
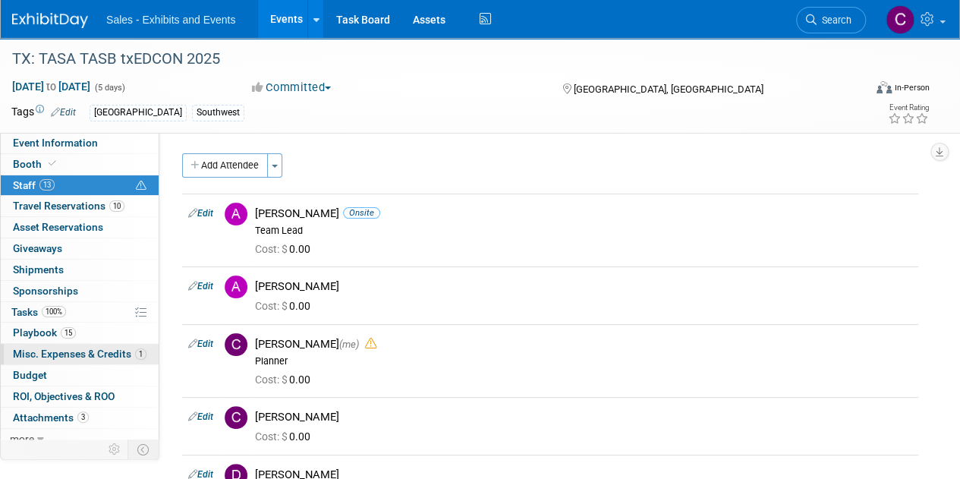
click at [69, 348] on span "Misc. Expenses & Credits 1" at bounding box center [80, 354] width 134 height 12
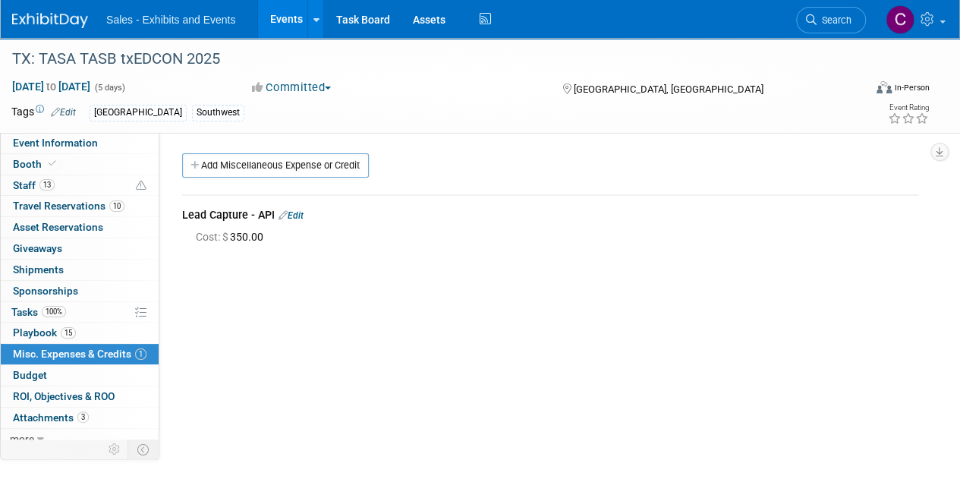
click at [290, 18] on link "Events" at bounding box center [285, 19] width 55 height 38
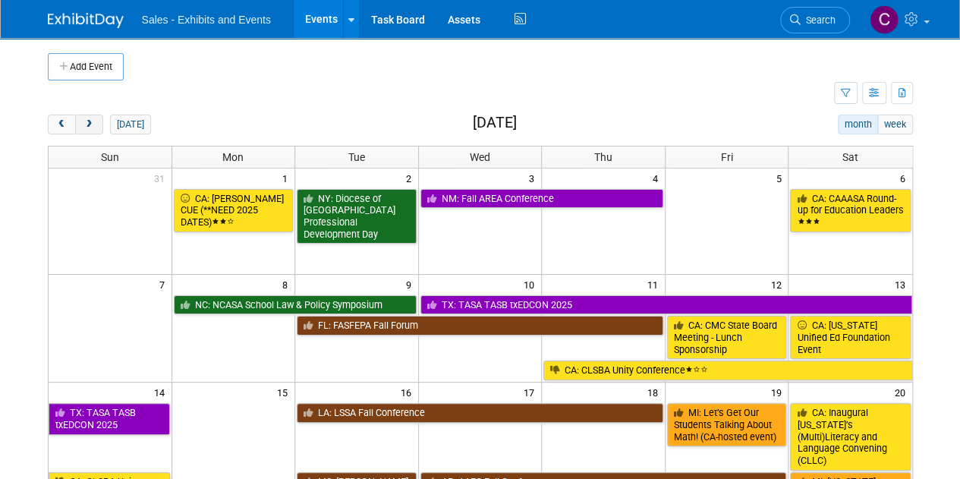
click at [87, 124] on span "next" at bounding box center [88, 125] width 11 height 10
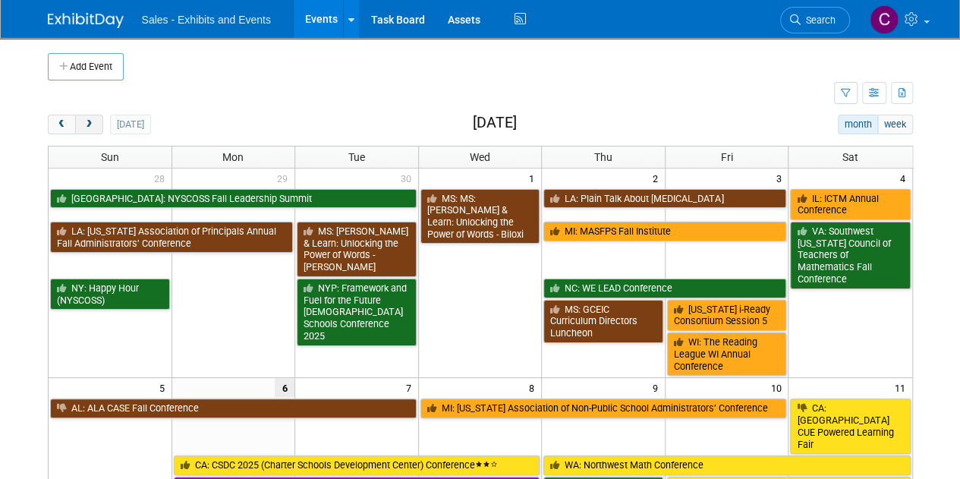
click at [87, 124] on span "next" at bounding box center [88, 125] width 11 height 10
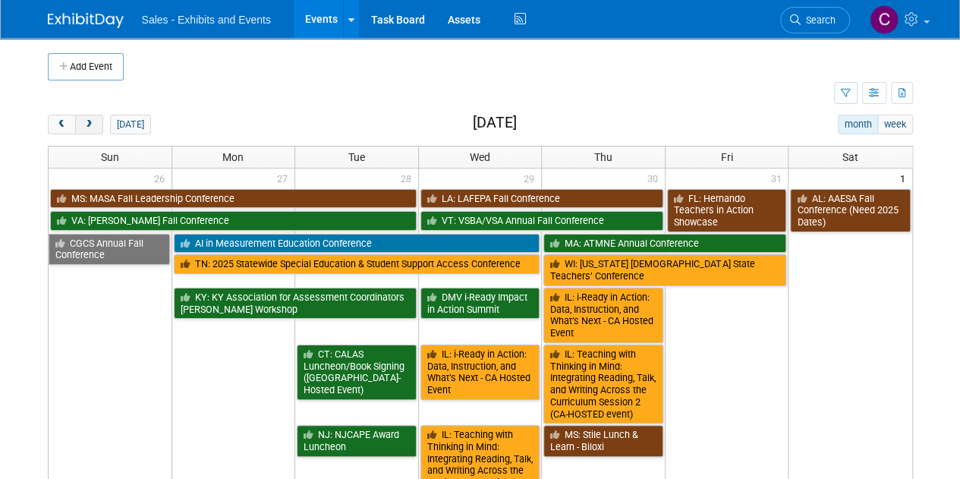
click at [87, 124] on span "next" at bounding box center [88, 125] width 11 height 10
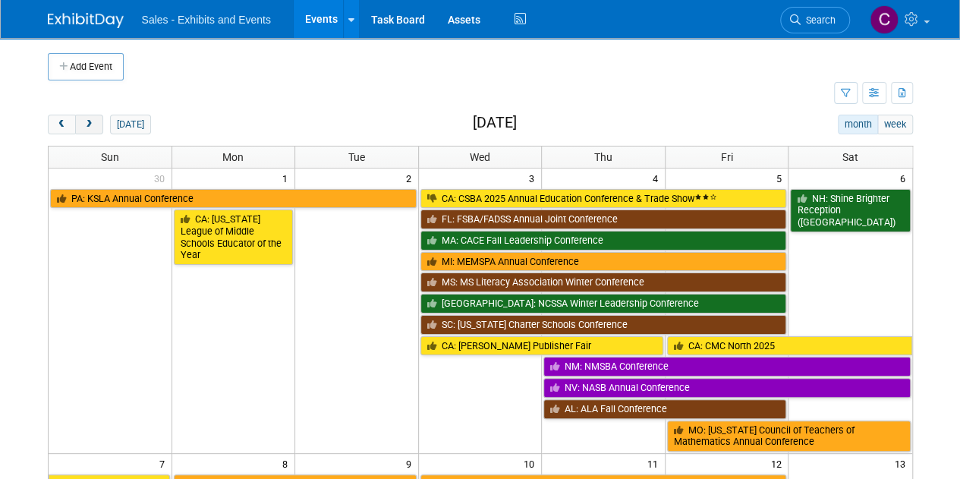
click at [87, 124] on span "next" at bounding box center [88, 125] width 11 height 10
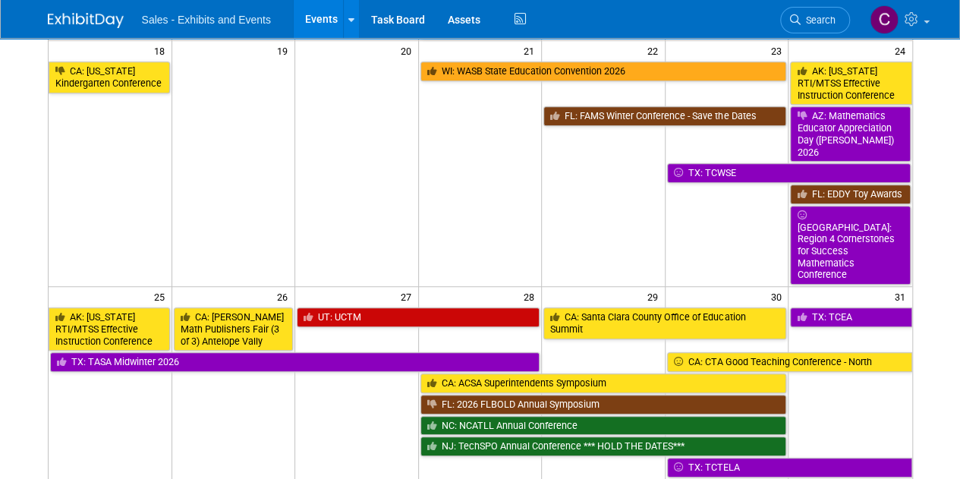
scroll to position [437, 0]
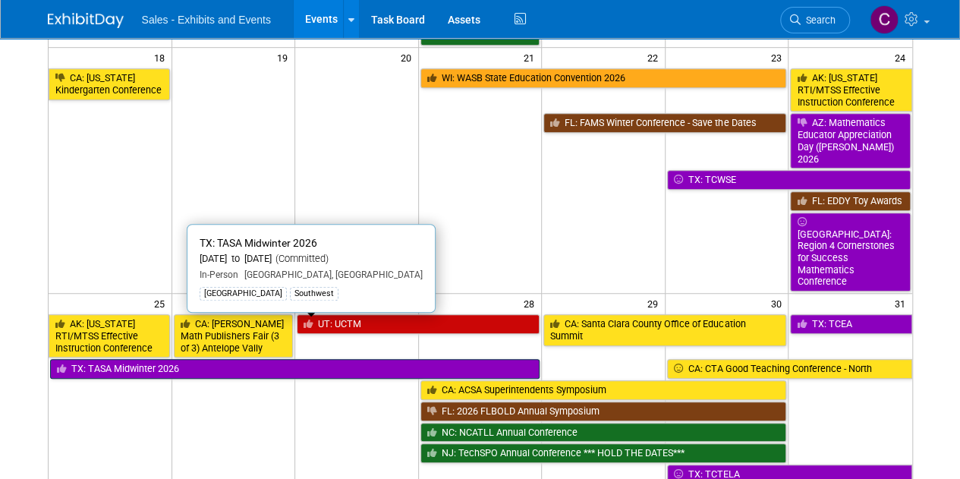
click at [126, 359] on link "TX: TASA Midwinter 2026" at bounding box center [295, 369] width 490 height 20
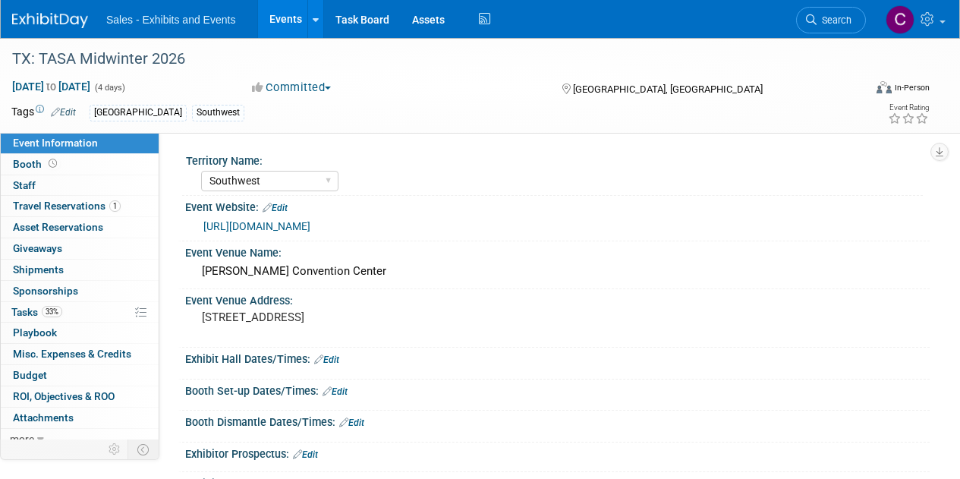
select select "Southwest"
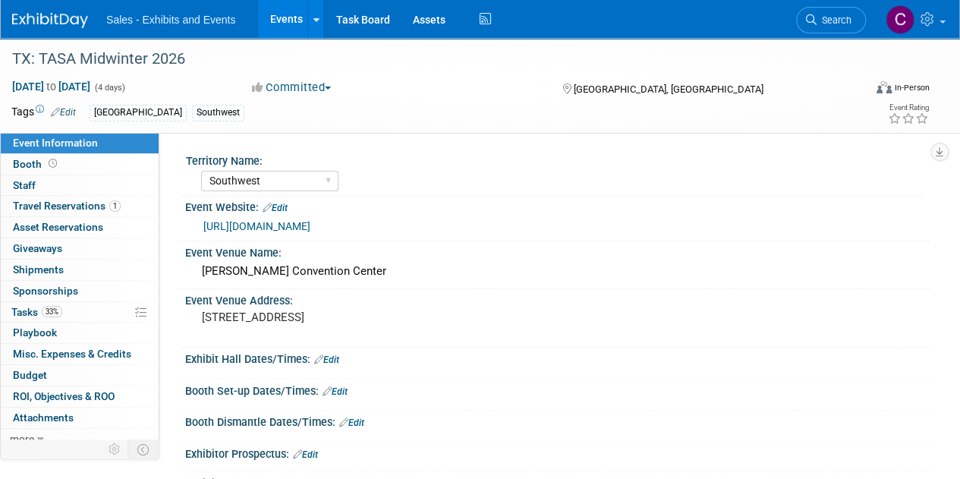
click at [279, 20] on link "Events" at bounding box center [285, 19] width 55 height 38
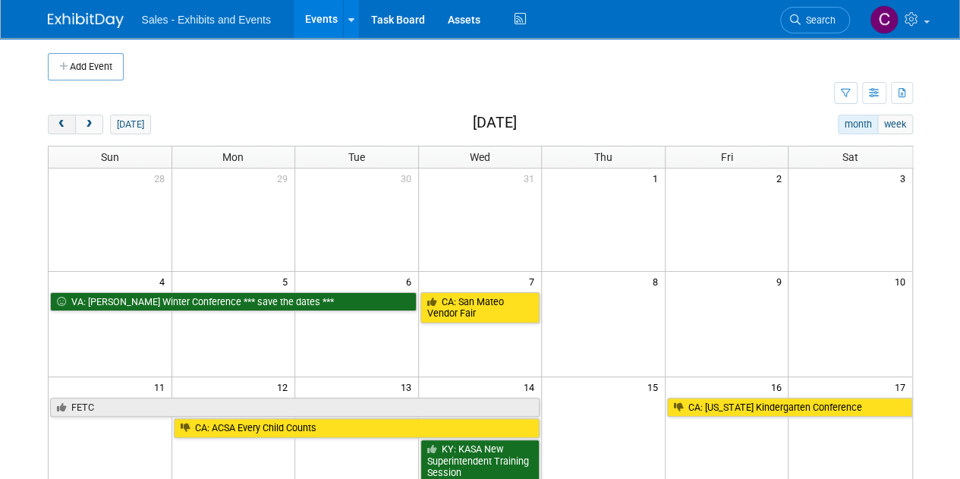
click at [55, 131] on button "prev" at bounding box center [62, 125] width 28 height 20
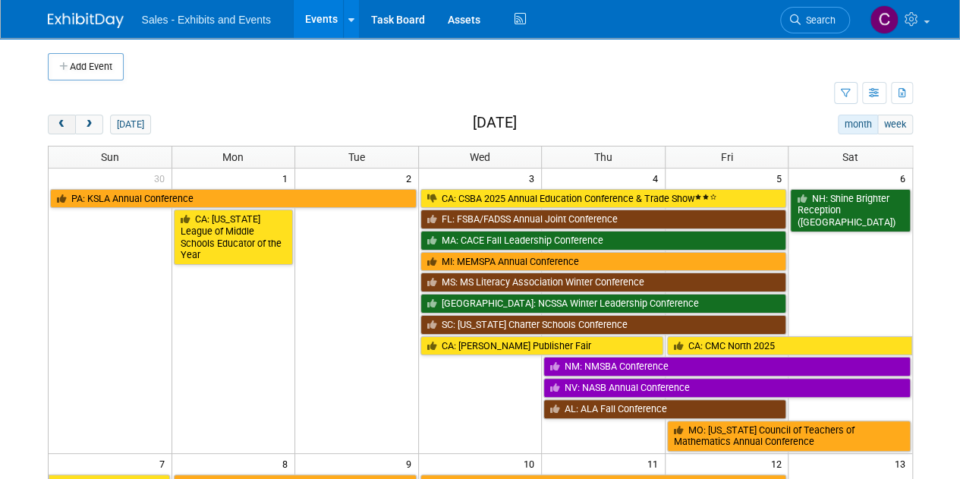
click at [55, 131] on button "prev" at bounding box center [62, 125] width 28 height 20
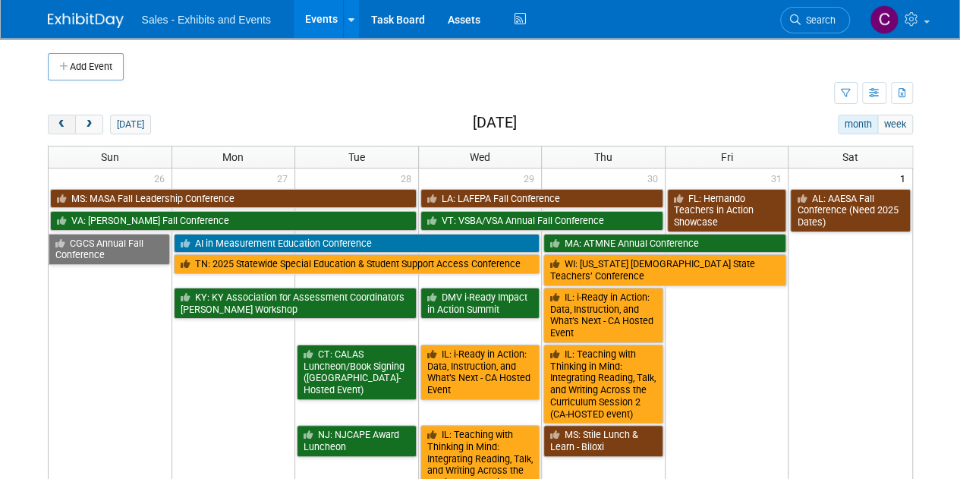
click at [55, 131] on button "prev" at bounding box center [62, 125] width 28 height 20
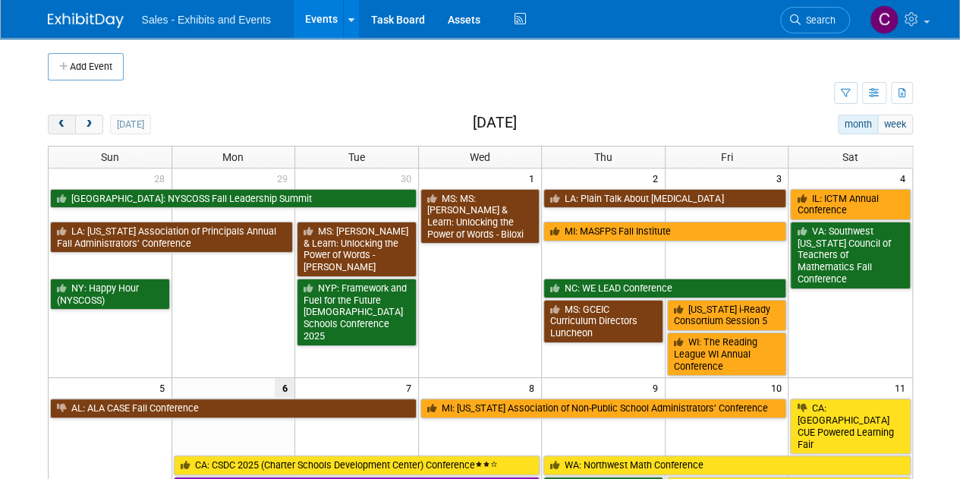
click at [55, 131] on button "prev" at bounding box center [62, 125] width 28 height 20
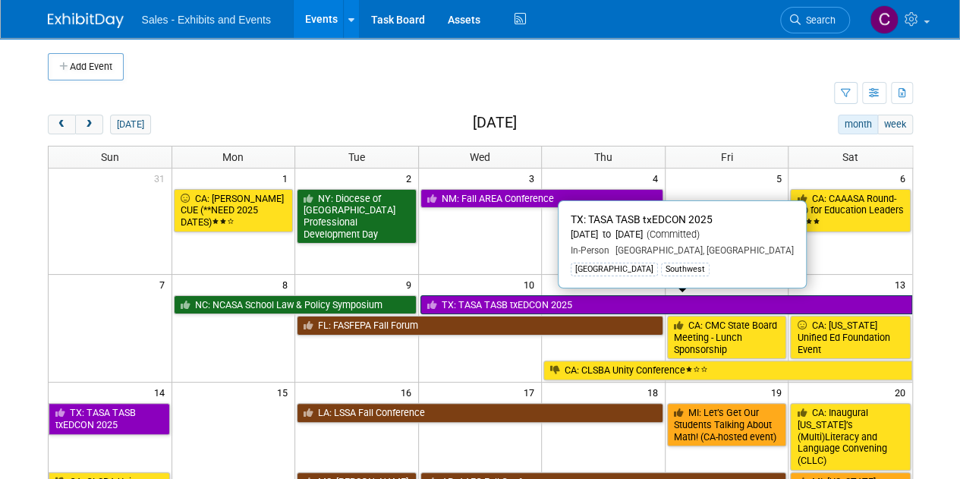
click at [483, 300] on link "TX: TASA TASB txEDCON 2025" at bounding box center [666, 305] width 492 height 20
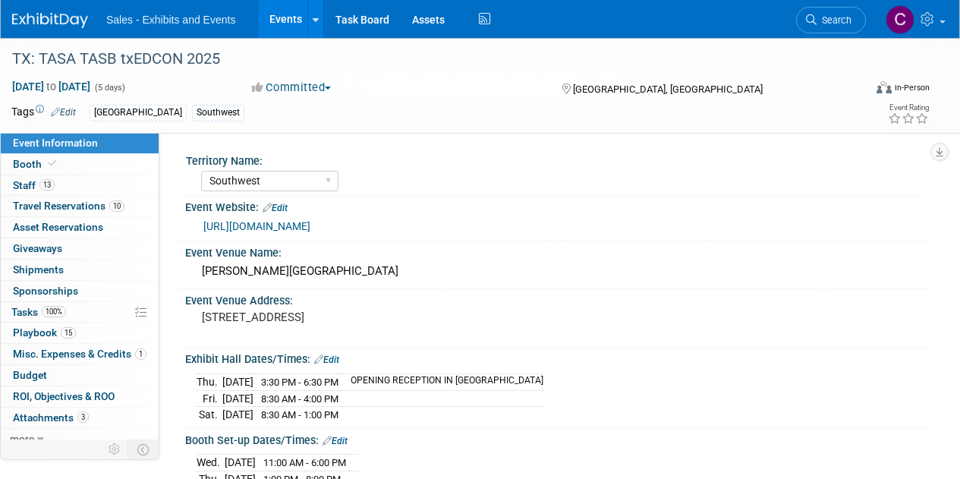
select select "Southwest"
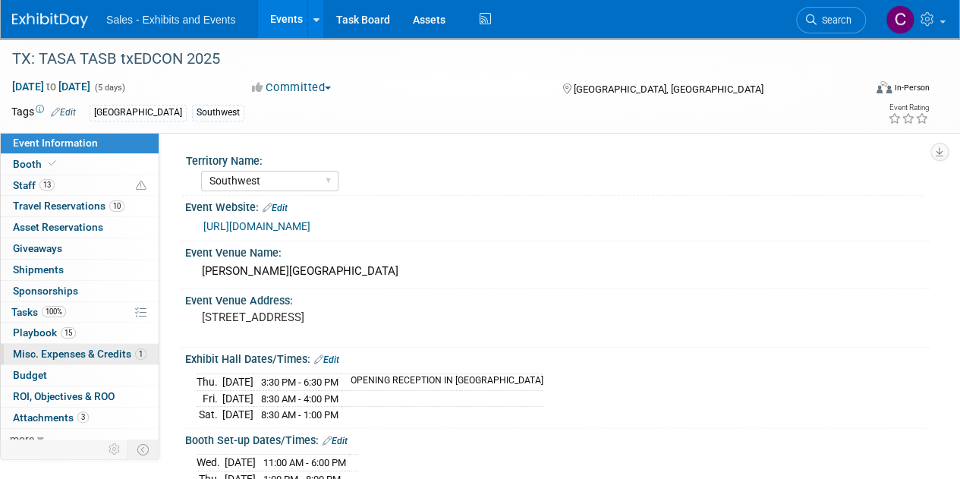
click at [59, 351] on span "Misc. Expenses & Credits 1" at bounding box center [80, 354] width 134 height 12
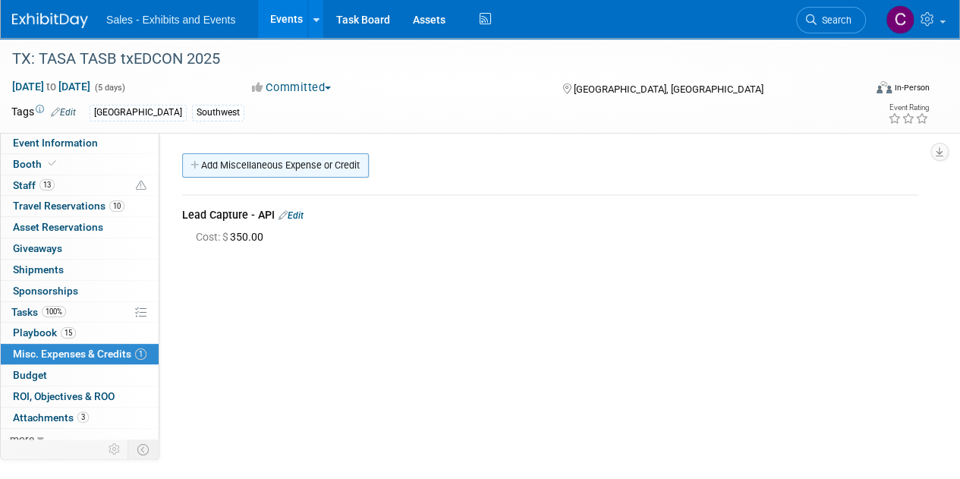
click at [223, 163] on link "Add Miscellaneous Expense or Credit" at bounding box center [275, 165] width 187 height 24
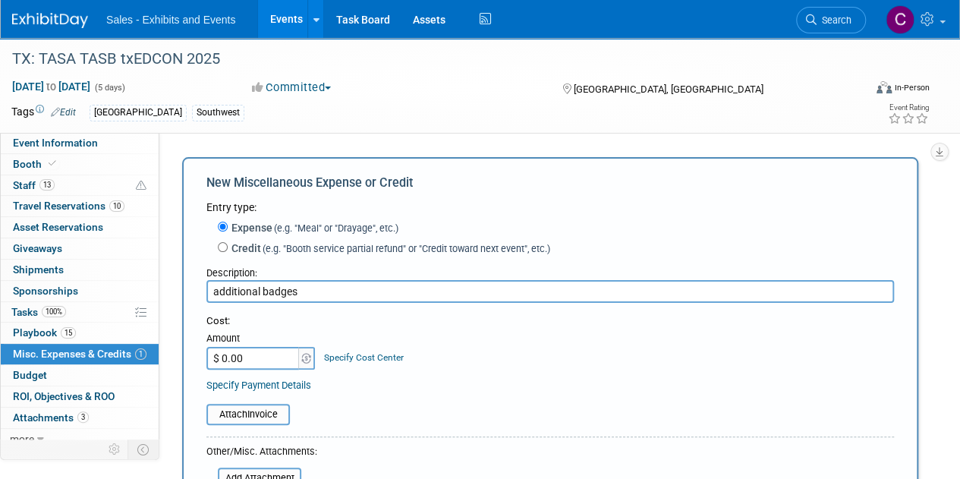
type input "additional badges"
type input "$ 300.00"
click at [209, 415] on input "file" at bounding box center [198, 414] width 181 height 18
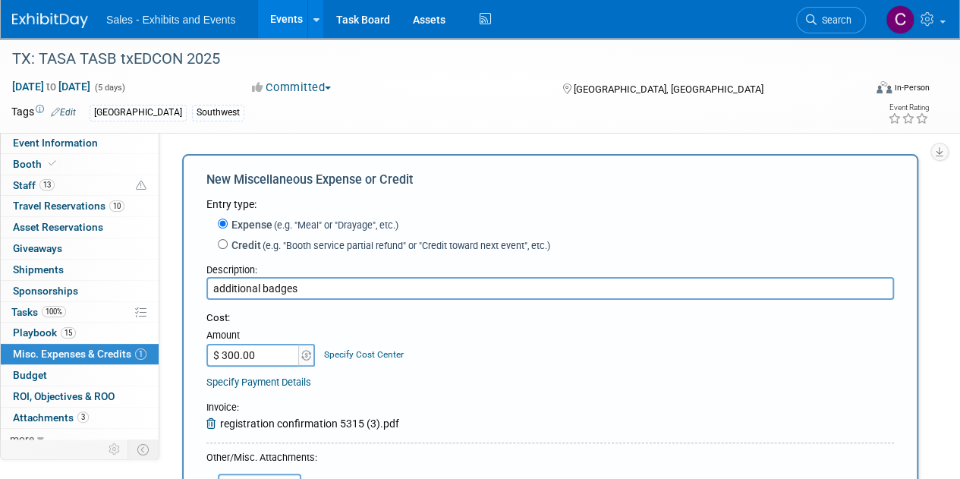
scroll to position [243, 0]
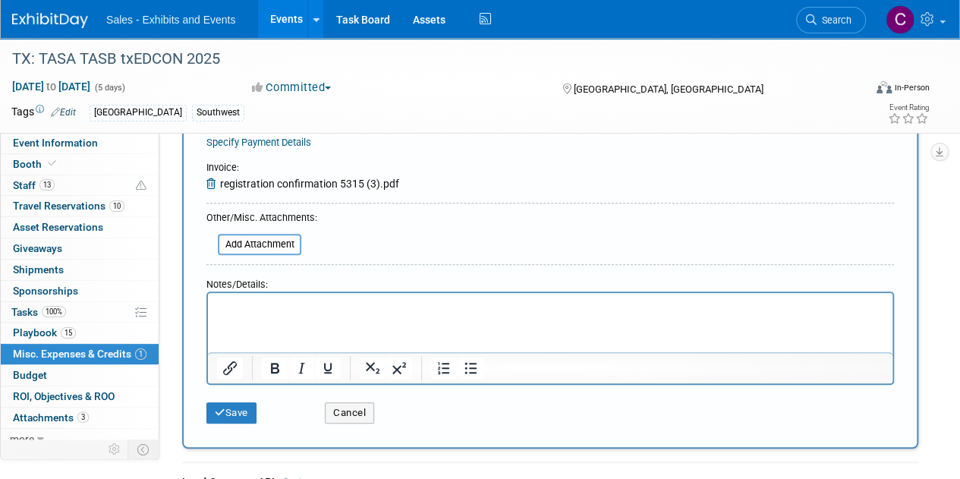
click at [234, 423] on div "Save Cancel" at bounding box center [550, 408] width 688 height 46
click at [228, 414] on button "Save" at bounding box center [231, 412] width 50 height 21
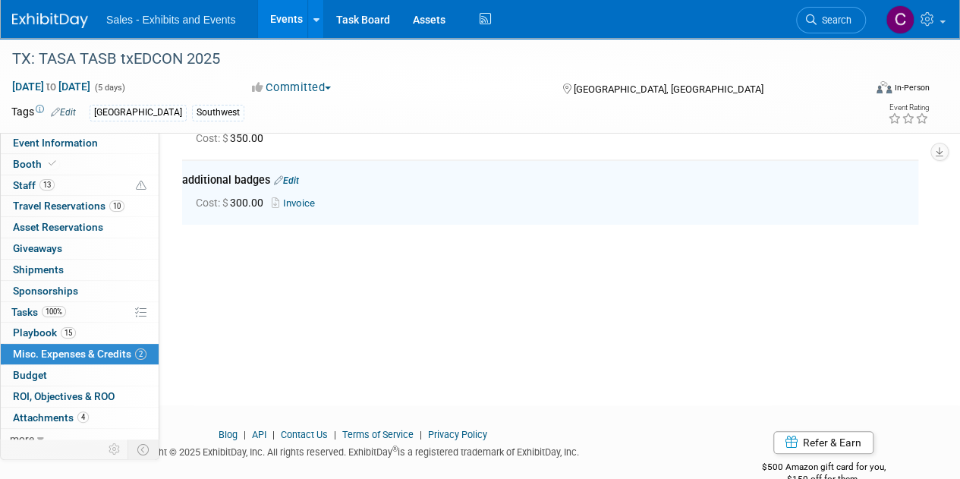
scroll to position [97, 0]
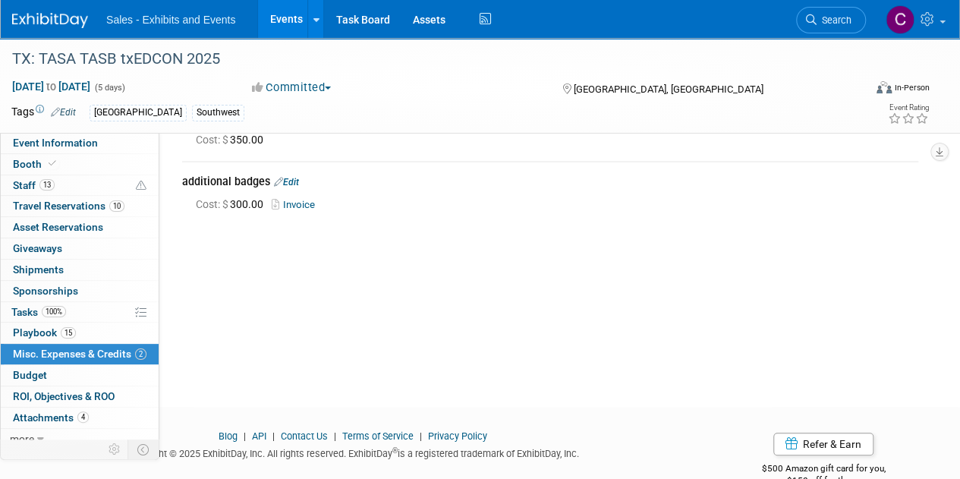
click at [271, 15] on link "Events" at bounding box center [285, 19] width 55 height 38
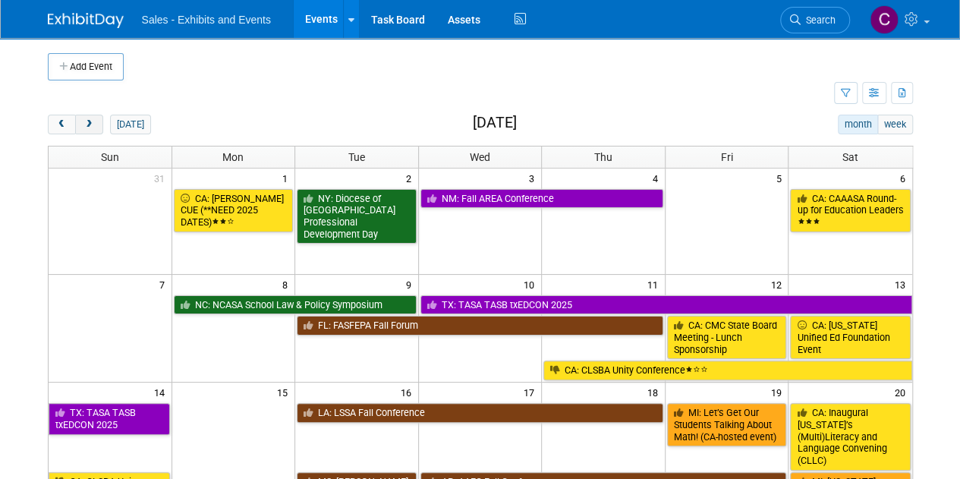
click at [93, 118] on button "next" at bounding box center [89, 125] width 28 height 20
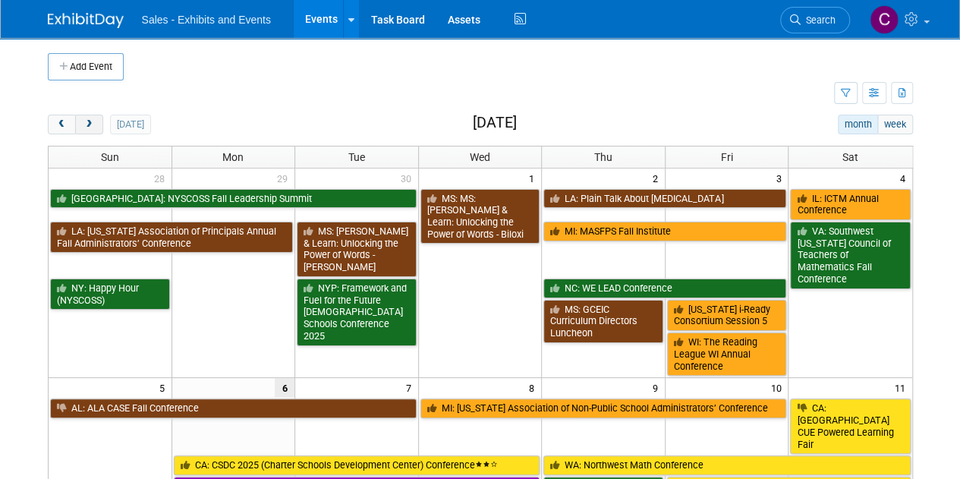
click at [93, 118] on button "next" at bounding box center [89, 125] width 28 height 20
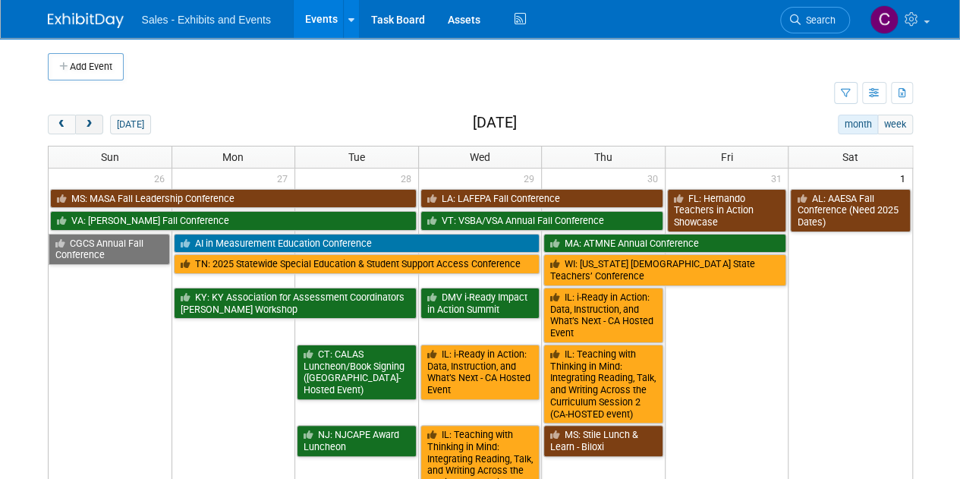
click at [93, 118] on button "next" at bounding box center [89, 125] width 28 height 20
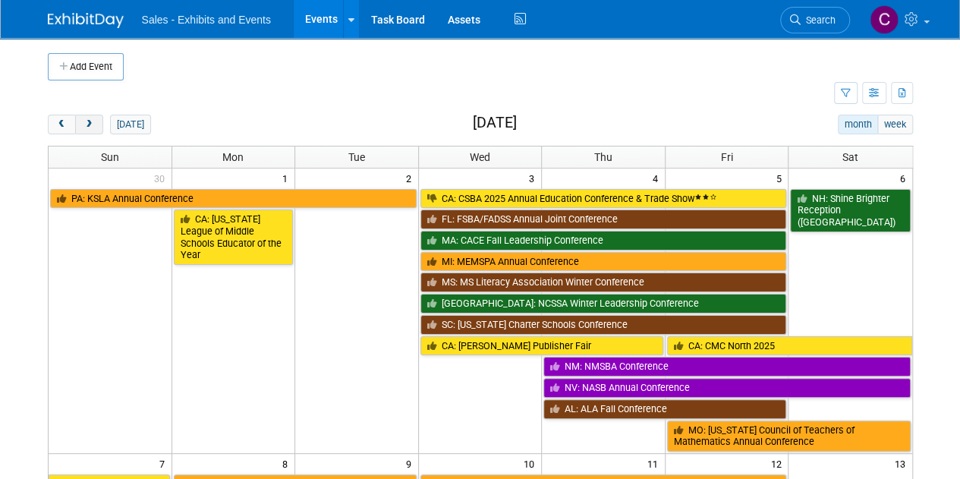
click at [85, 120] on span "next" at bounding box center [88, 125] width 11 height 10
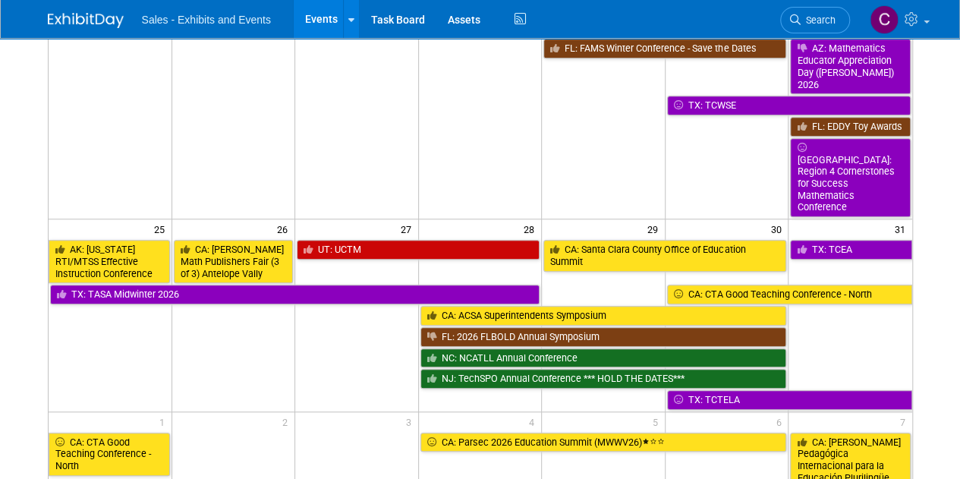
scroll to position [512, 0]
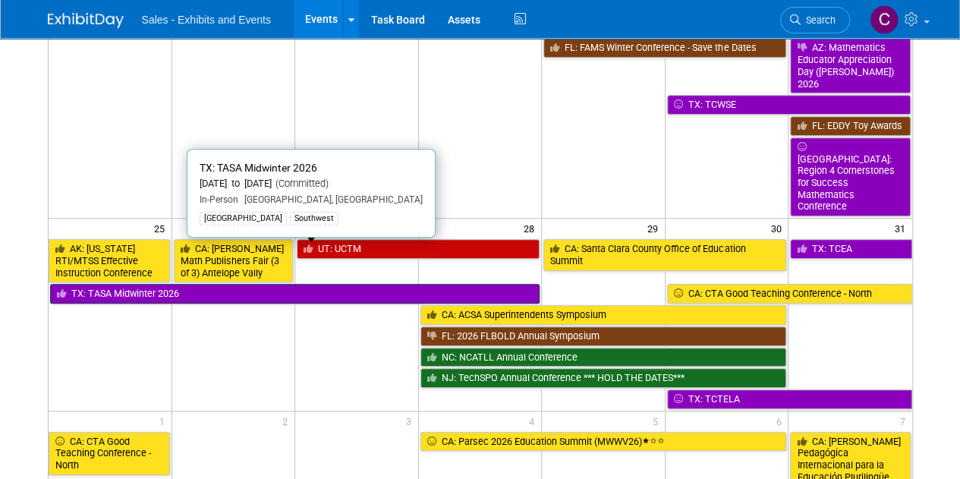
click at [199, 284] on link "TX: TASA Midwinter 2026" at bounding box center [295, 294] width 490 height 20
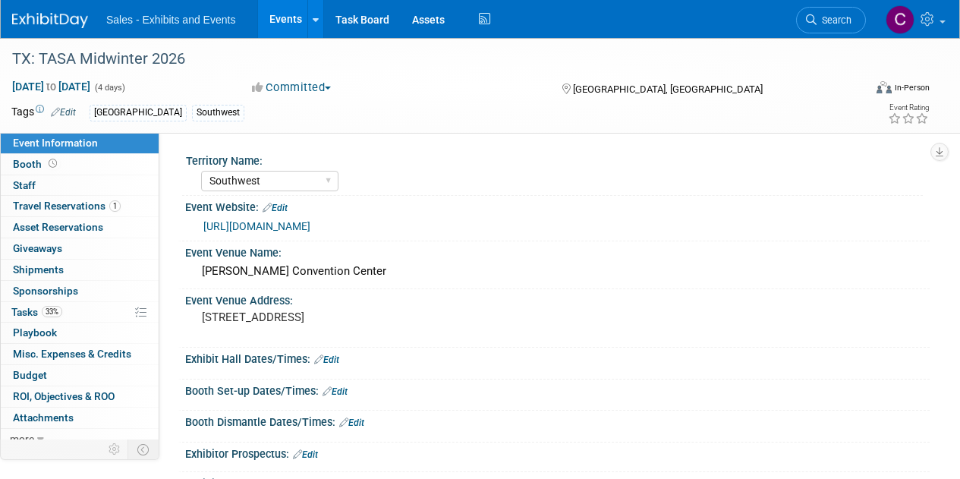
select select "Southwest"
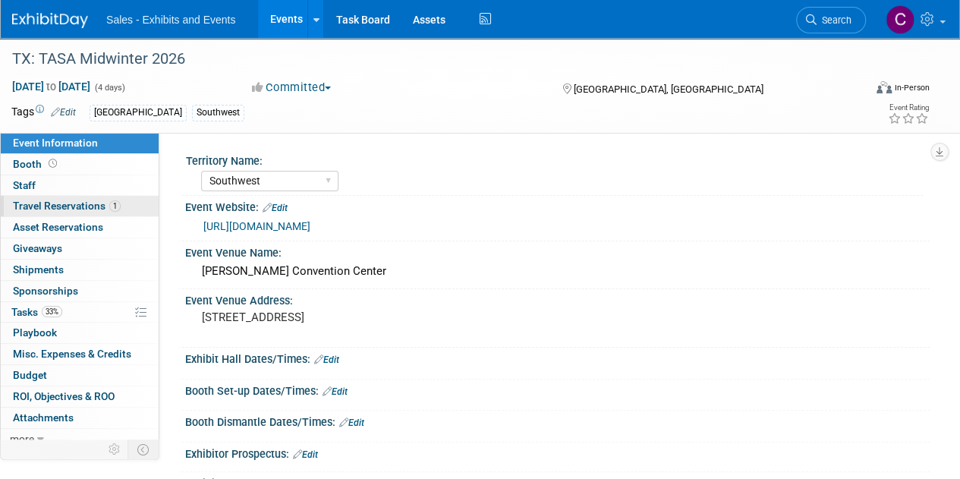
click at [45, 205] on span "Travel Reservations 1" at bounding box center [67, 206] width 108 height 12
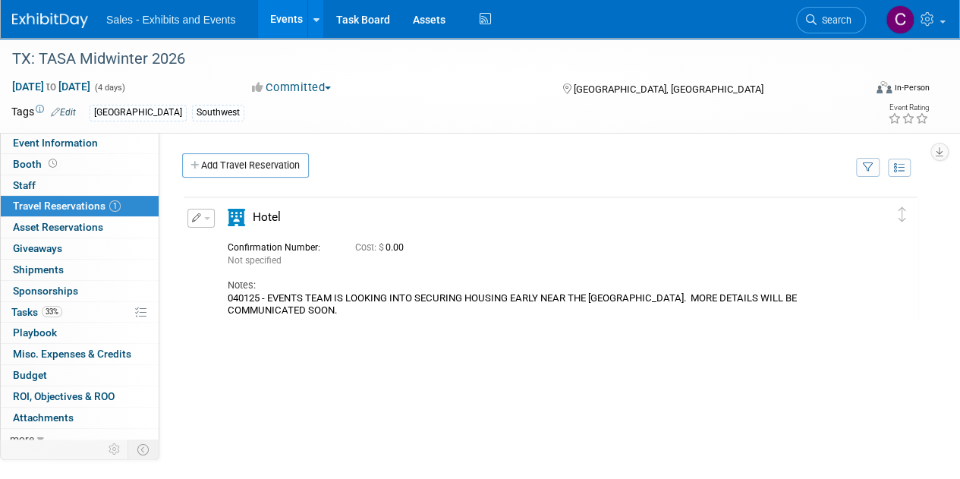
click at [205, 221] on button "button" at bounding box center [200, 218] width 27 height 19
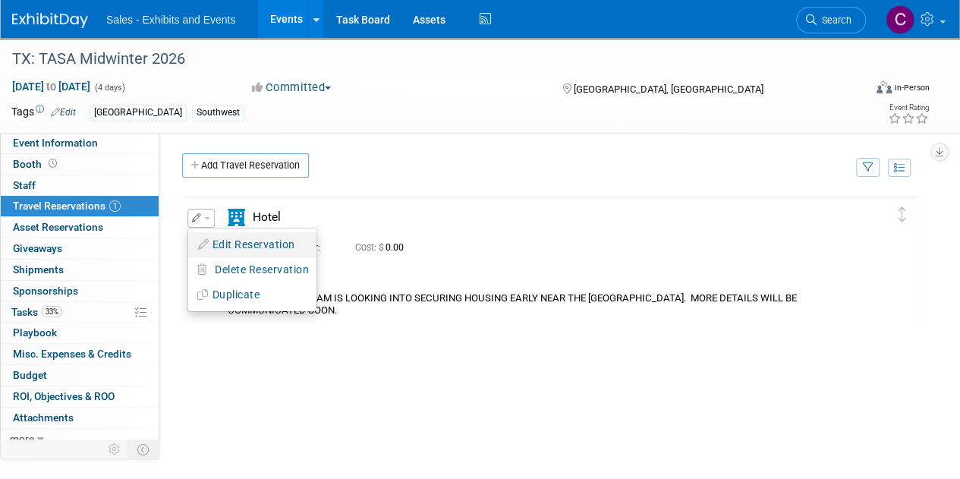
click at [222, 246] on button "Edit Reservation" at bounding box center [252, 245] width 128 height 22
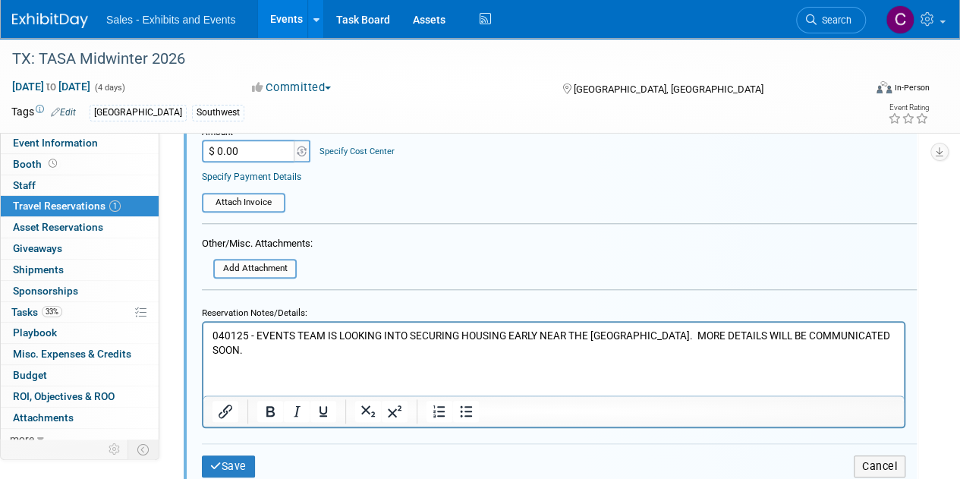
scroll to position [609, 0]
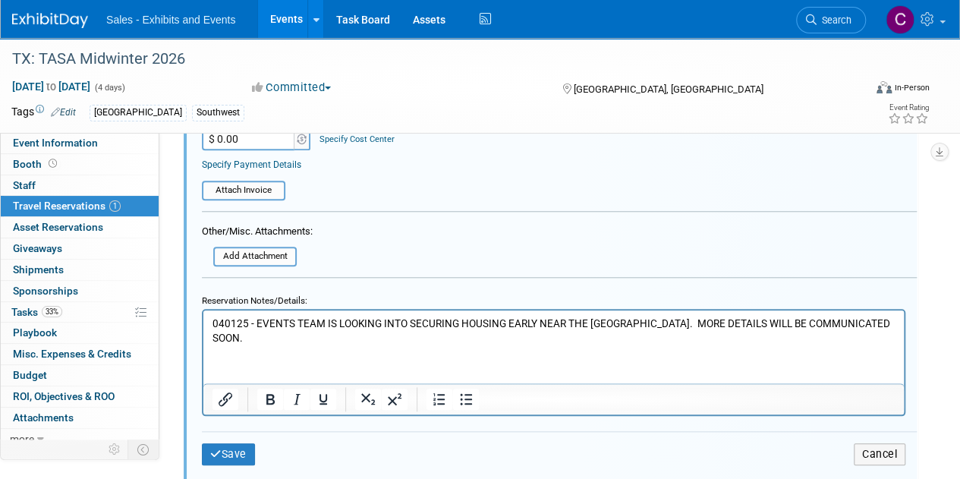
click at [222, 325] on p "040125 - EVENTS TEAM IS LOOKING INTO SECURING HOUSING EARLY NEAR THE CONVENTION…" at bounding box center [553, 330] width 683 height 29
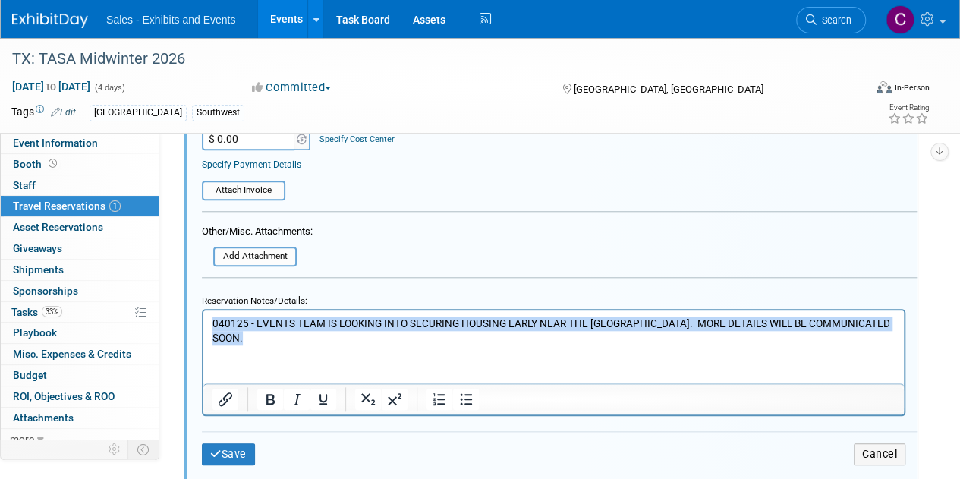
drag, startPoint x: 222, startPoint y: 325, endPoint x: 246, endPoint y: 338, distance: 27.9
click at [246, 338] on p "040125 - EVENTS TEAM IS LOOKING INTO SECURING HOUSING EARLY NEAR THE CONVENTION…" at bounding box center [553, 330] width 683 height 29
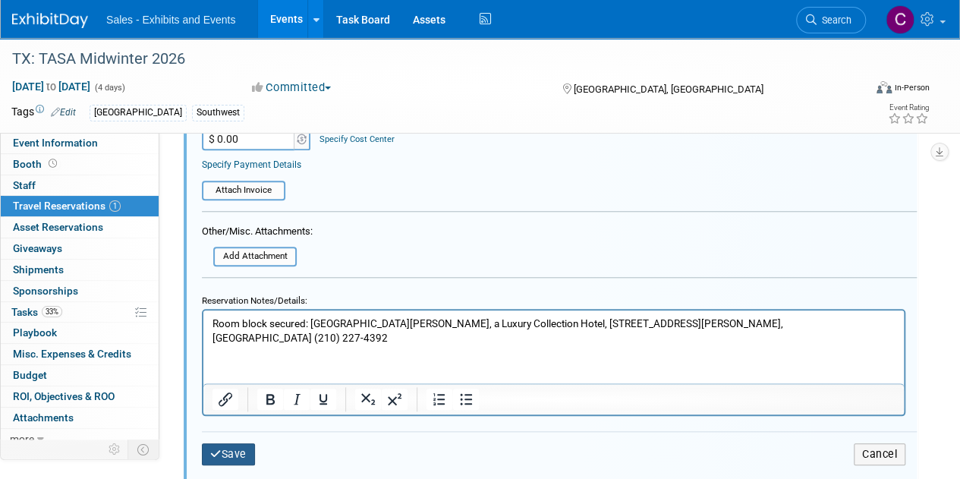
click at [219, 453] on icon "submit" at bounding box center [215, 453] width 11 height 11
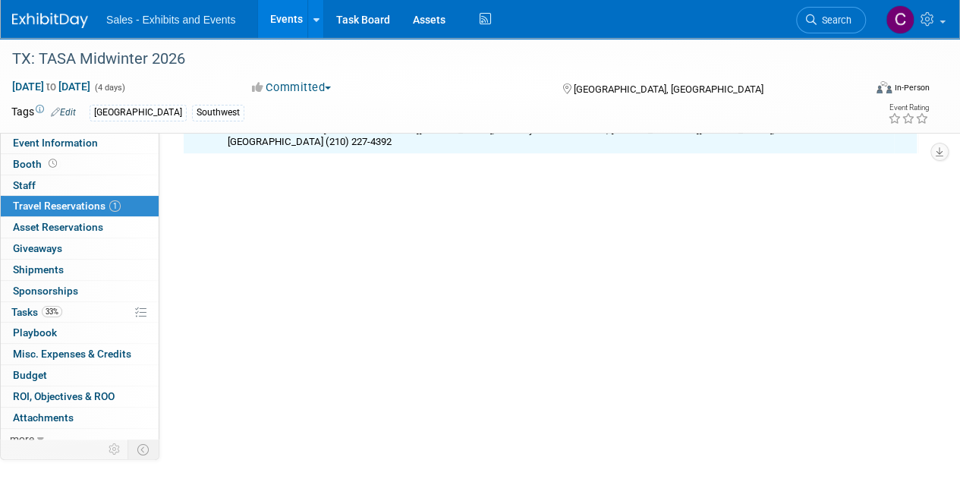
scroll to position [24, 0]
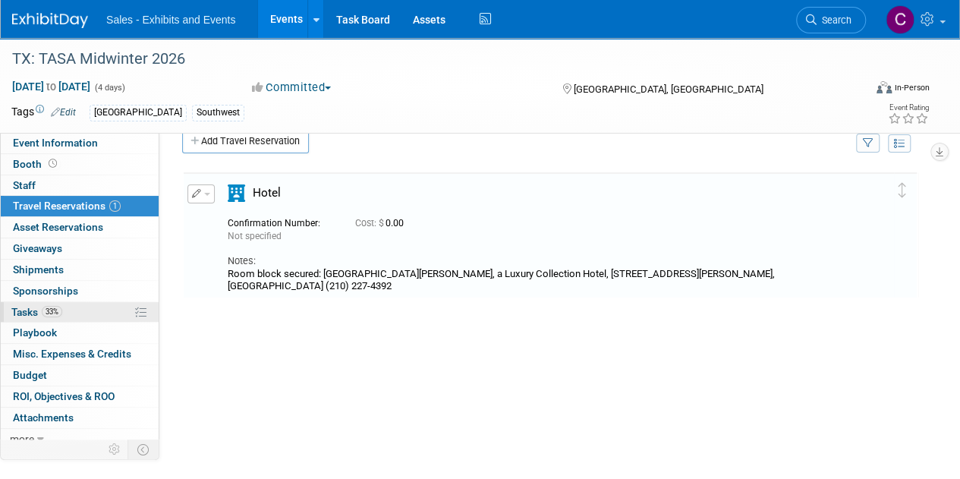
click at [32, 313] on span "Tasks 33%" at bounding box center [36, 312] width 51 height 12
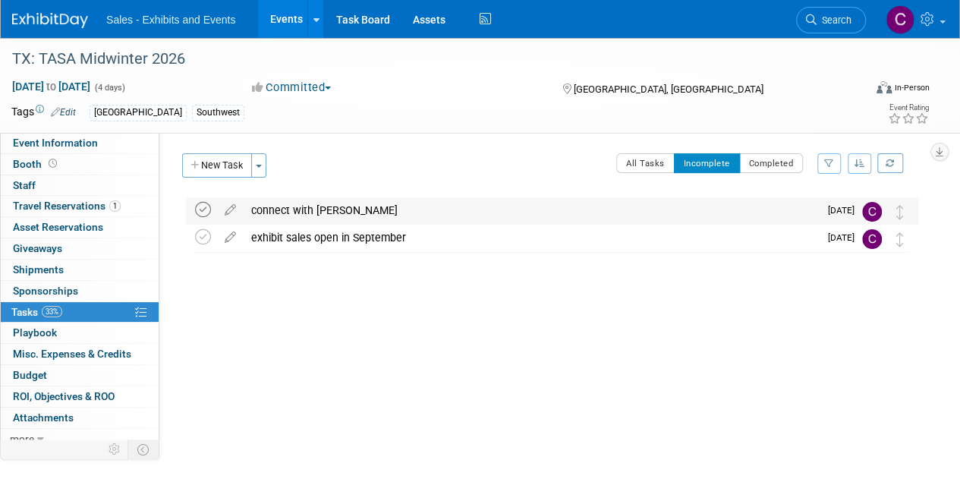
click at [206, 212] on icon at bounding box center [203, 210] width 16 height 16
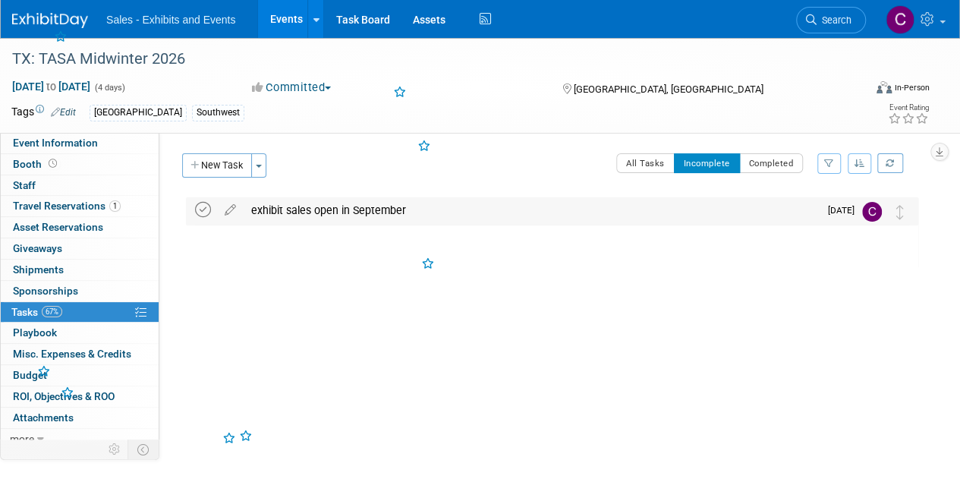
click at [206, 210] on icon at bounding box center [203, 210] width 16 height 16
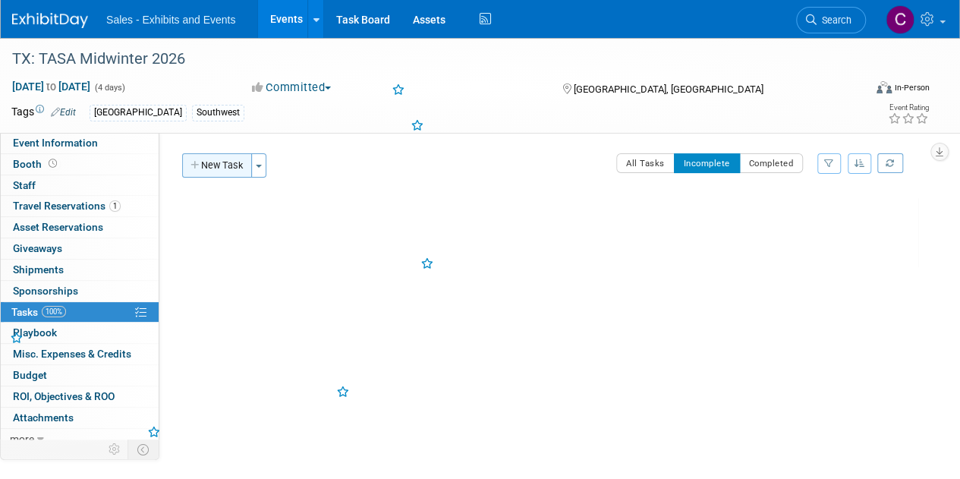
click at [217, 168] on button "New Task" at bounding box center [217, 165] width 70 height 24
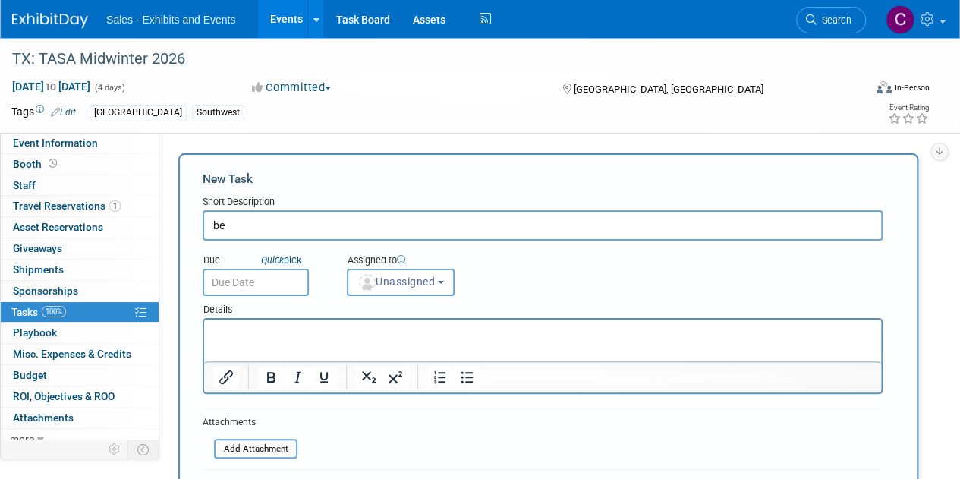
type input "b"
type input "contracts from fogo"
click at [222, 280] on input "text" at bounding box center [256, 282] width 106 height 27
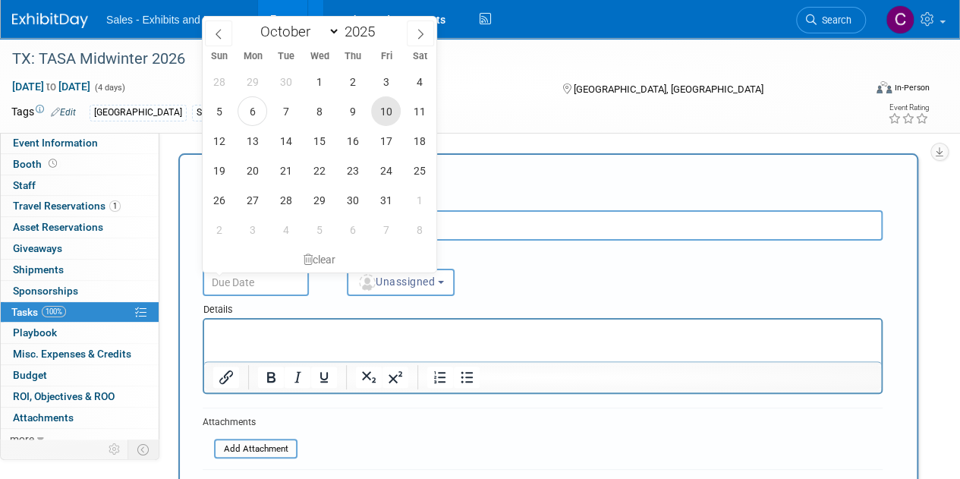
click at [387, 113] on span "10" at bounding box center [386, 111] width 30 height 30
type input "Oct 10, 2025"
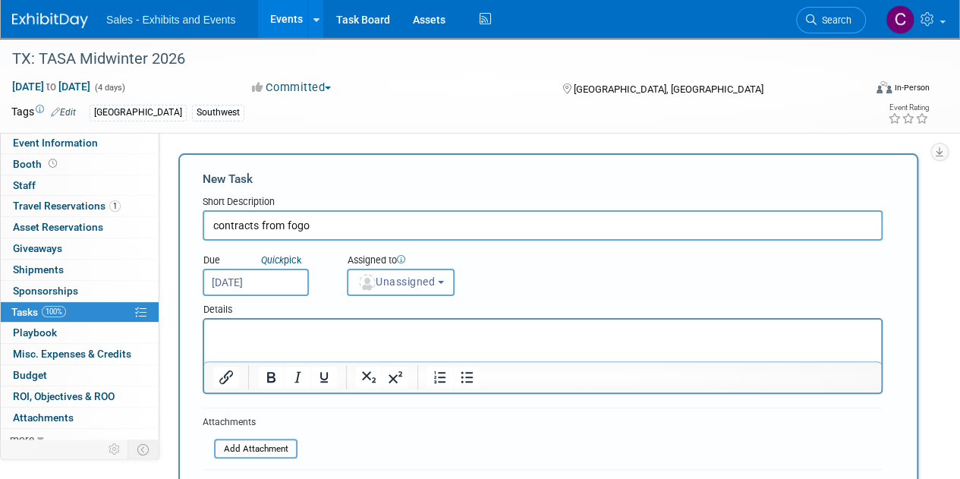
click at [414, 283] on span "Unassigned" at bounding box center [395, 281] width 77 height 12
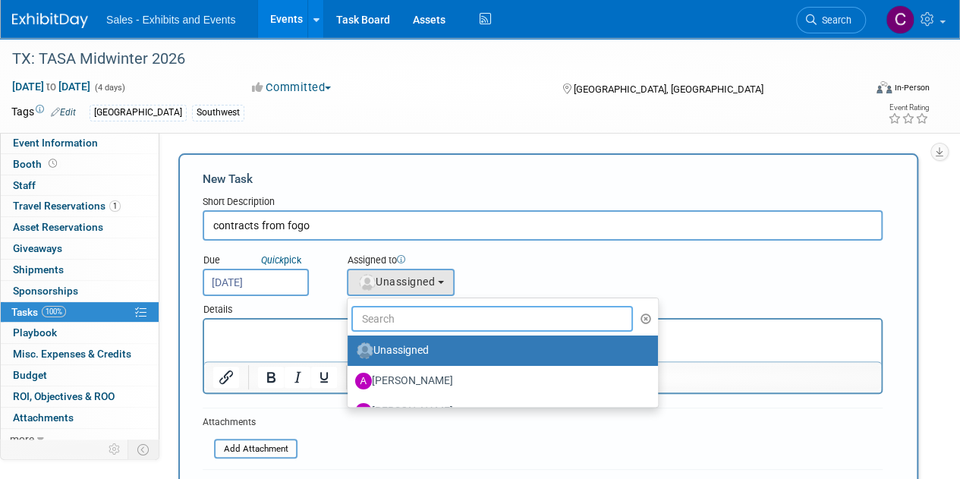
click at [426, 329] on input "text" at bounding box center [492, 319] width 282 height 26
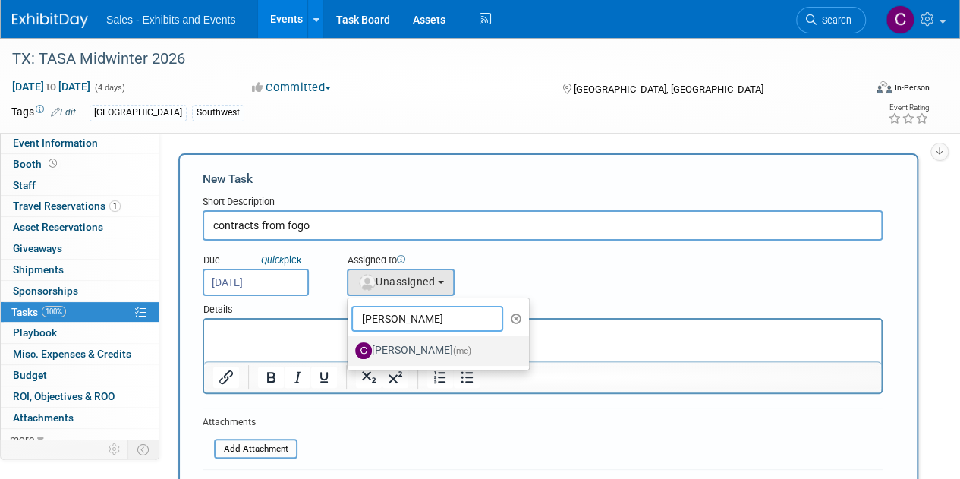
type input "christine"
click at [426, 354] on label "Christine Lurz (me)" at bounding box center [434, 350] width 159 height 24
click at [350, 354] on input "Christine Lurz (me)" at bounding box center [345, 349] width 10 height 10
select select "a9e3834d-668b-4315-a5d4-069993be606a"
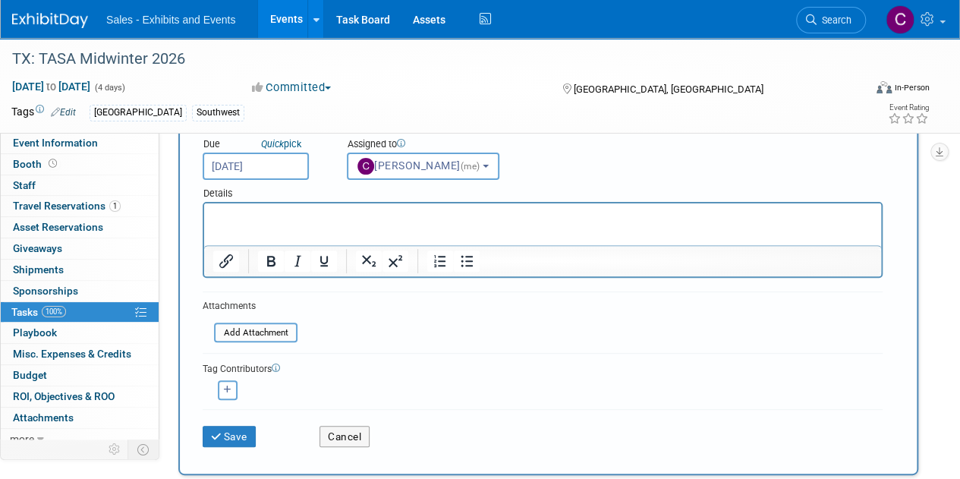
scroll to position [189, 0]
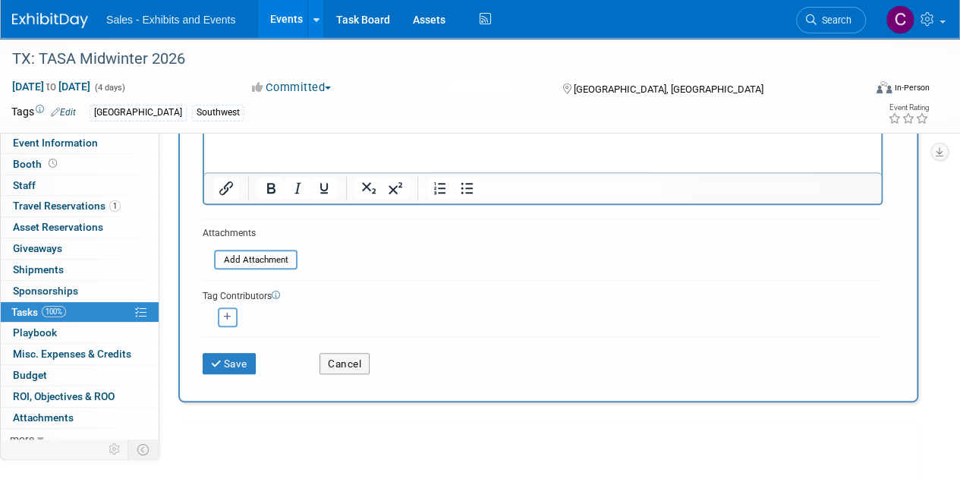
click at [229, 375] on div "Save Cancel" at bounding box center [543, 360] width 680 height 49
click at [229, 373] on button "Save" at bounding box center [229, 363] width 53 height 21
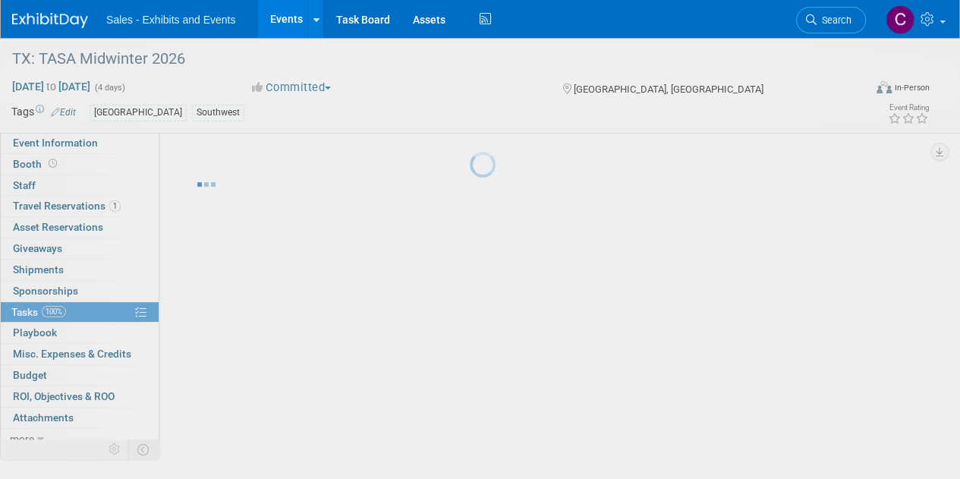
scroll to position [0, 0]
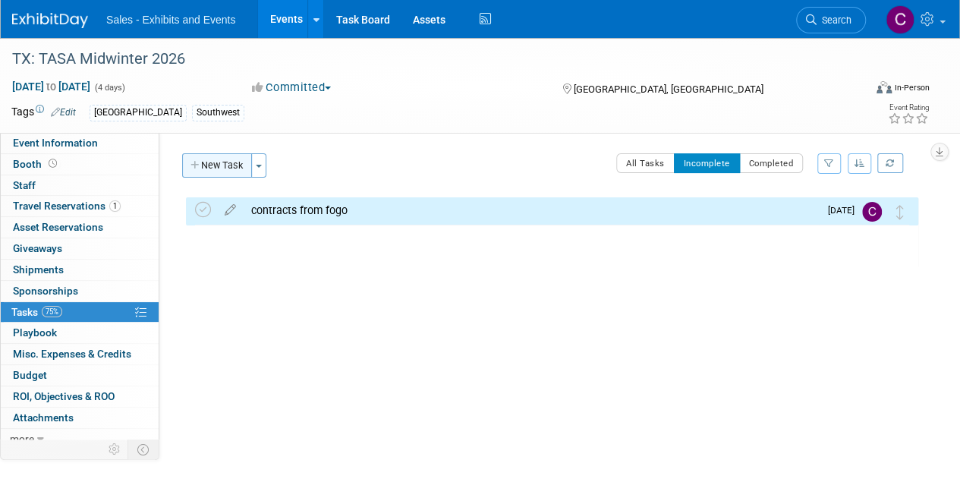
click at [230, 162] on button "New Task" at bounding box center [217, 165] width 70 height 24
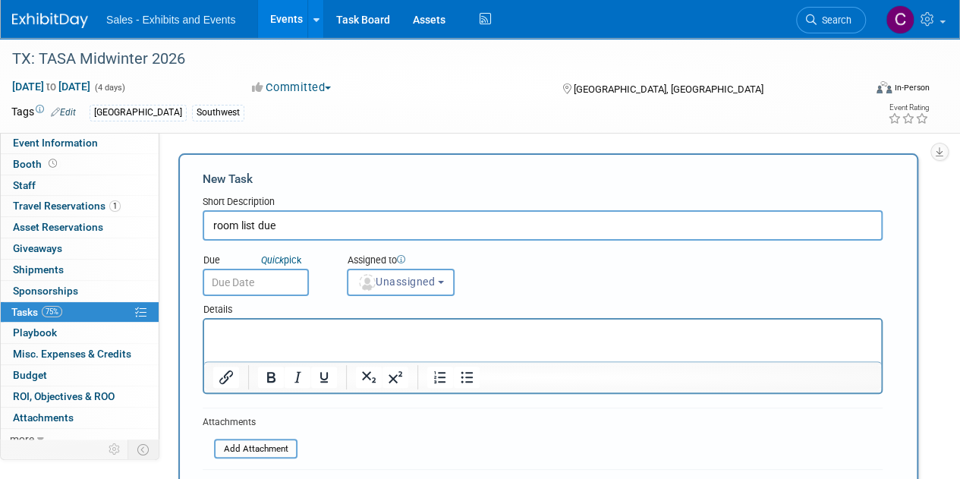
type input "room list due"
click at [260, 285] on input "text" at bounding box center [256, 282] width 106 height 27
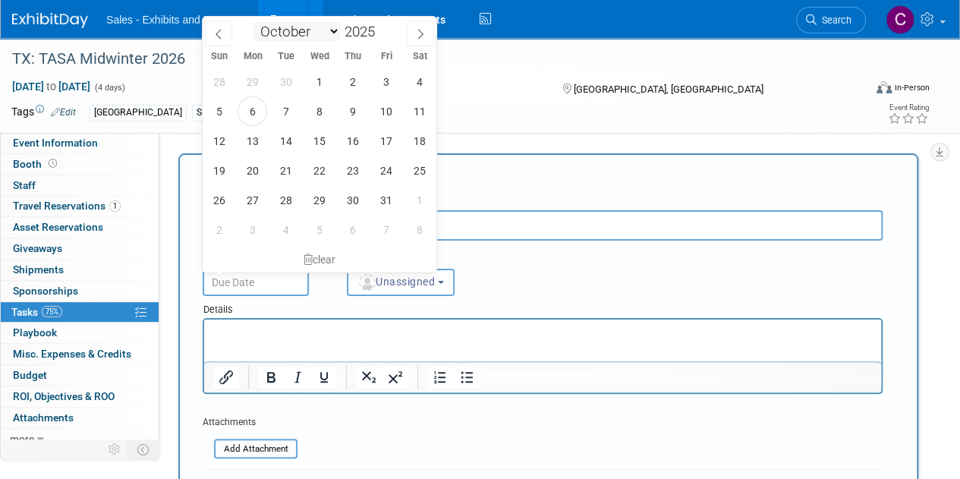
click at [334, 39] on select "January February March April May June July August September October November De…" at bounding box center [296, 31] width 87 height 19
select select "11"
click at [253, 22] on select "January February March April May June July August September October November De…" at bounding box center [296, 31] width 87 height 19
click at [257, 84] on span "1" at bounding box center [253, 82] width 30 height 30
type input "Dec 1, 2025"
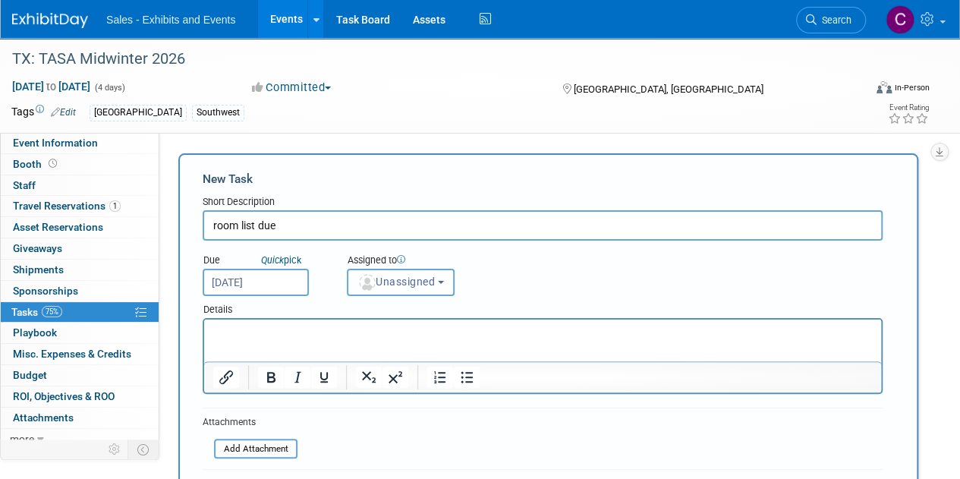
click at [399, 292] on button "Unassigned" at bounding box center [401, 282] width 108 height 27
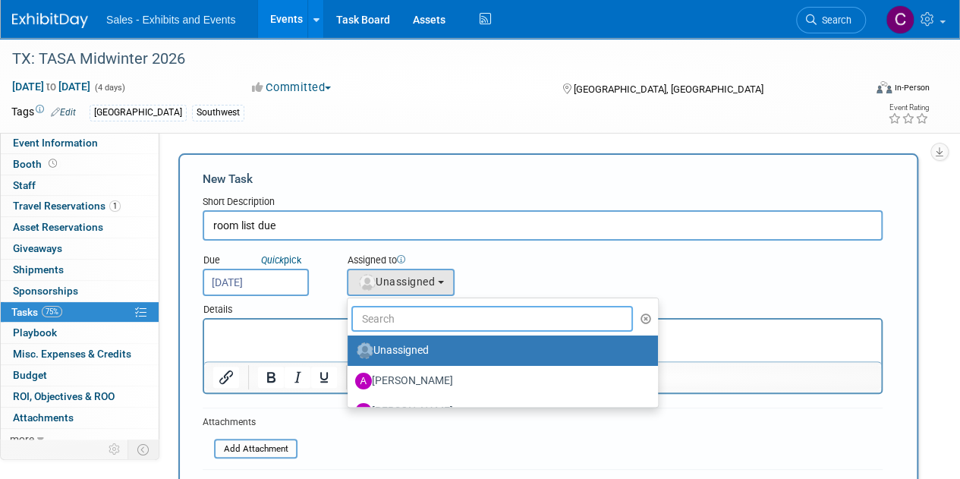
click at [388, 321] on input "text" at bounding box center [492, 319] width 282 height 26
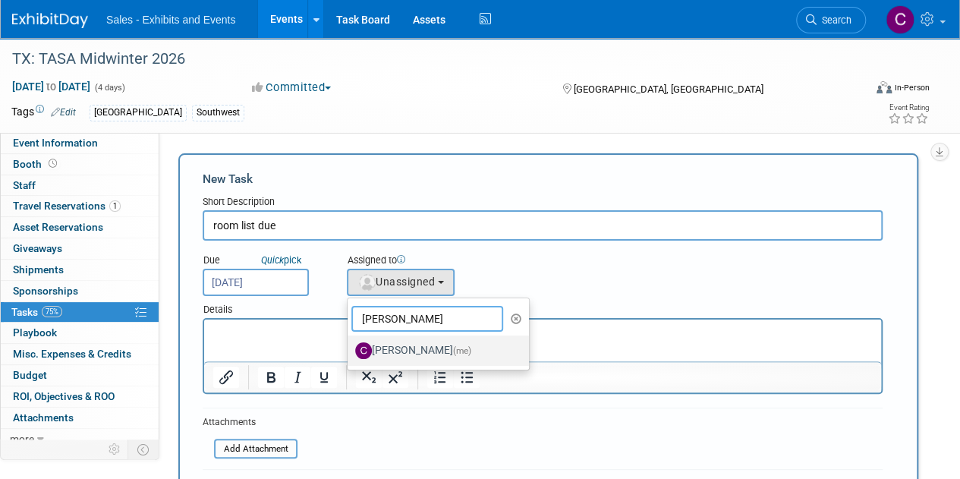
type input "christine"
drag, startPoint x: 393, startPoint y: 345, endPoint x: 190, endPoint y: 24, distance: 380.0
click at [393, 345] on label "Christine Lurz (me)" at bounding box center [434, 350] width 159 height 24
click at [350, 345] on input "Christine Lurz (me)" at bounding box center [345, 349] width 10 height 10
select select "a9e3834d-668b-4315-a5d4-069993be606a"
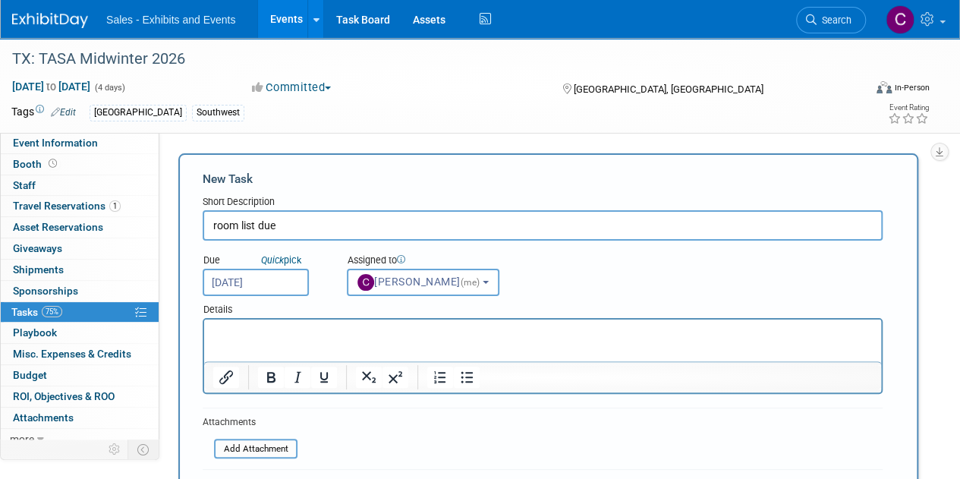
click at [322, 234] on input "room list due" at bounding box center [543, 225] width 680 height 30
type input "room list due by 12"
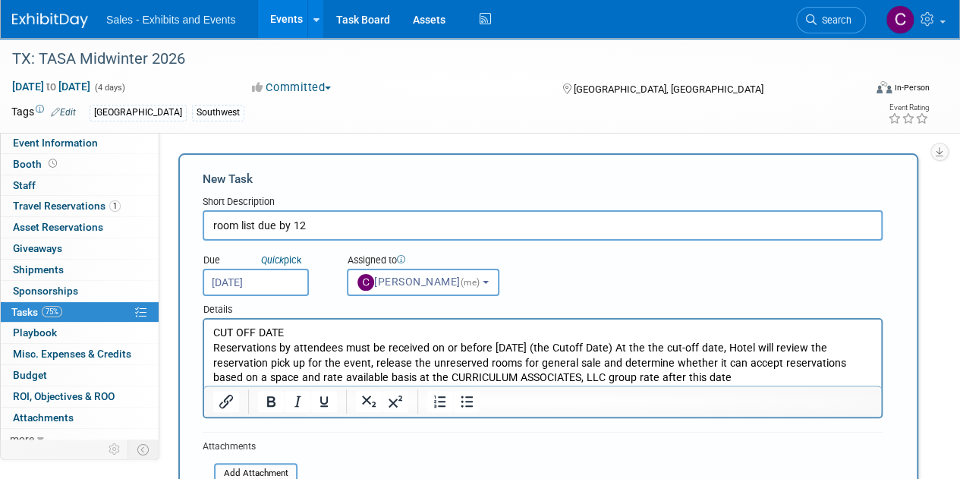
click at [330, 216] on input "room list due by 12" at bounding box center [543, 225] width 680 height 30
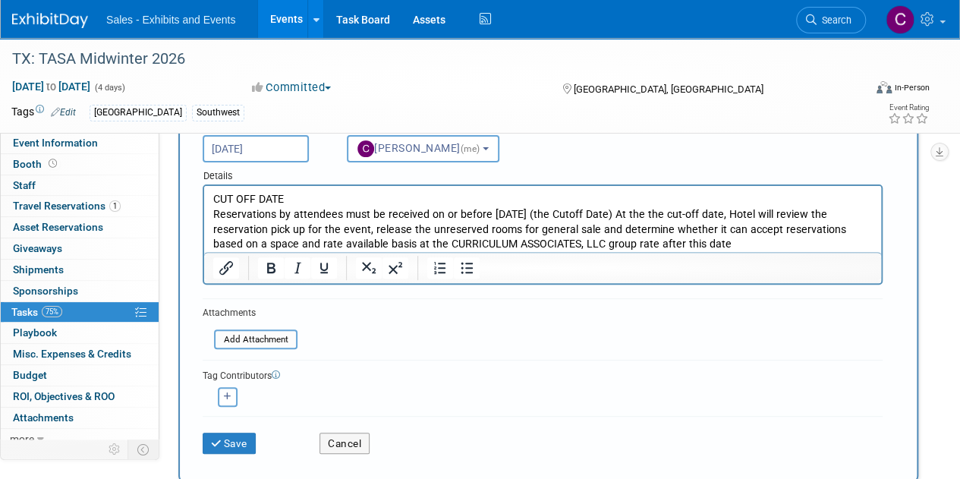
scroll to position [149, 0]
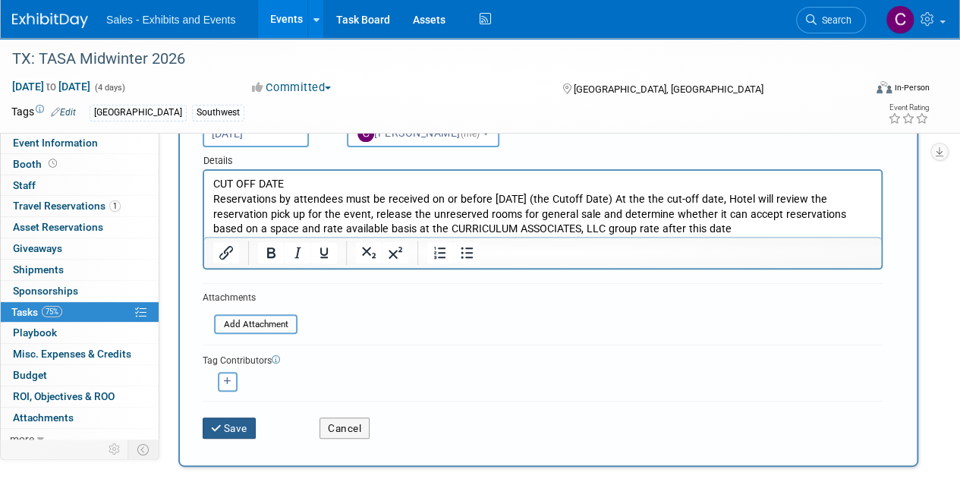
type input "room list due by 12/23"
click at [235, 429] on button "Save" at bounding box center [229, 427] width 53 height 21
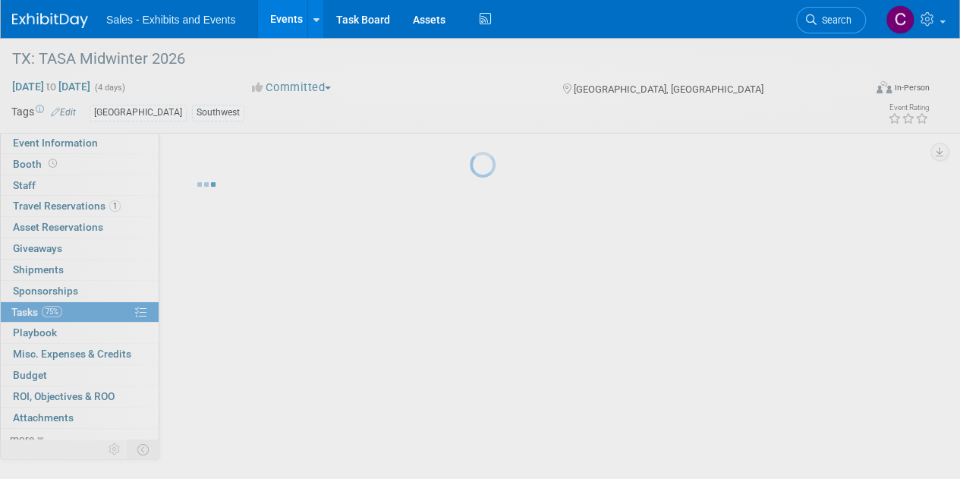
scroll to position [0, 0]
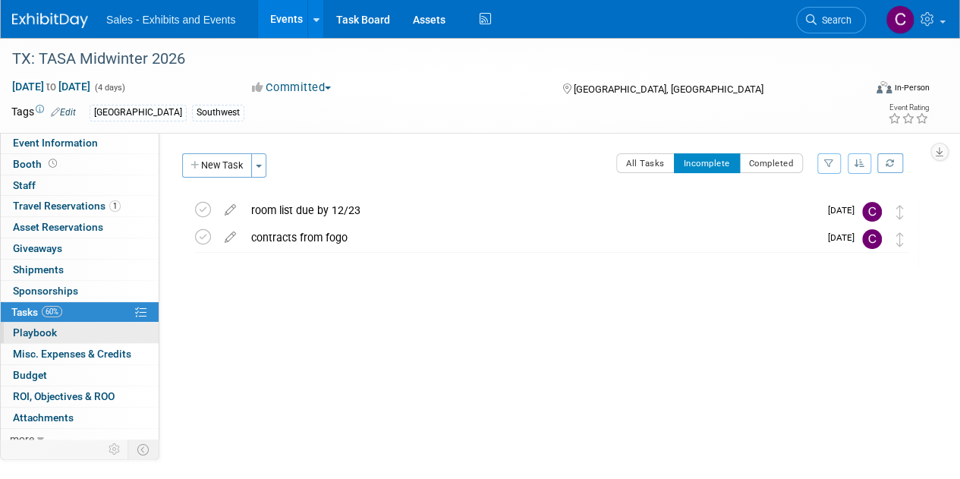
click at [9, 329] on link "0 Playbook 0" at bounding box center [80, 333] width 158 height 20
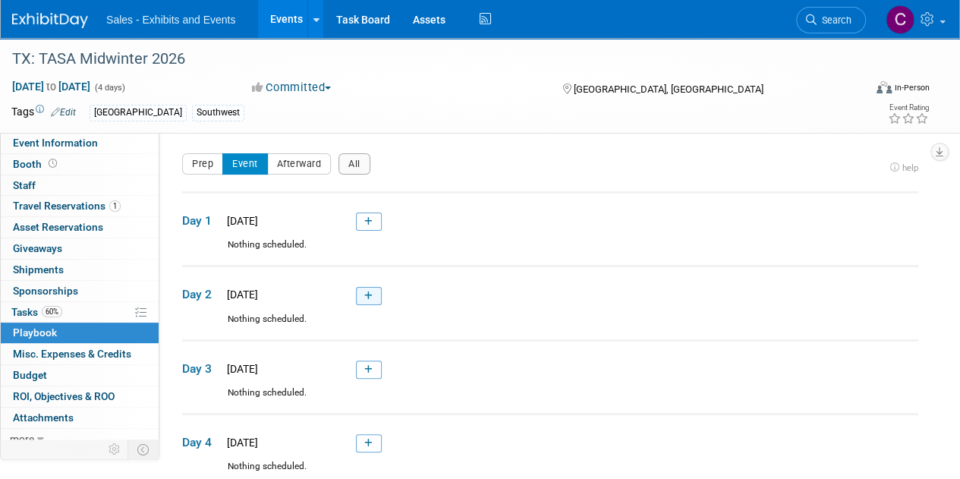
click at [360, 301] on link at bounding box center [369, 296] width 26 height 18
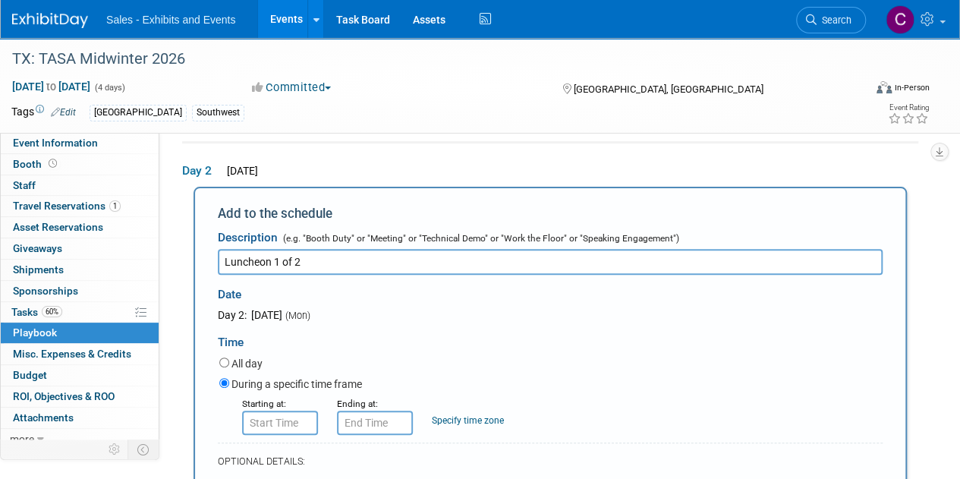
type input "Luncheon 1 of 2"
click at [272, 420] on input "8:00 AM" at bounding box center [280, 423] width 76 height 24
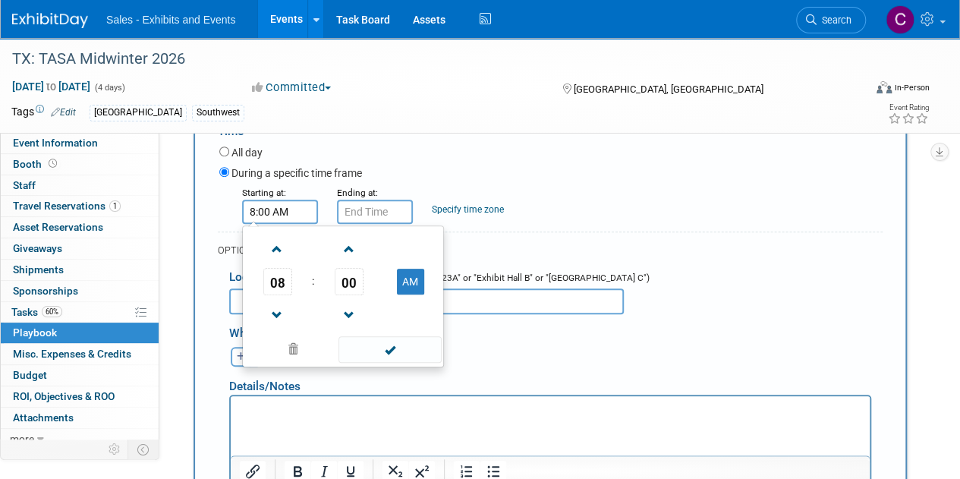
scroll to position [346, 0]
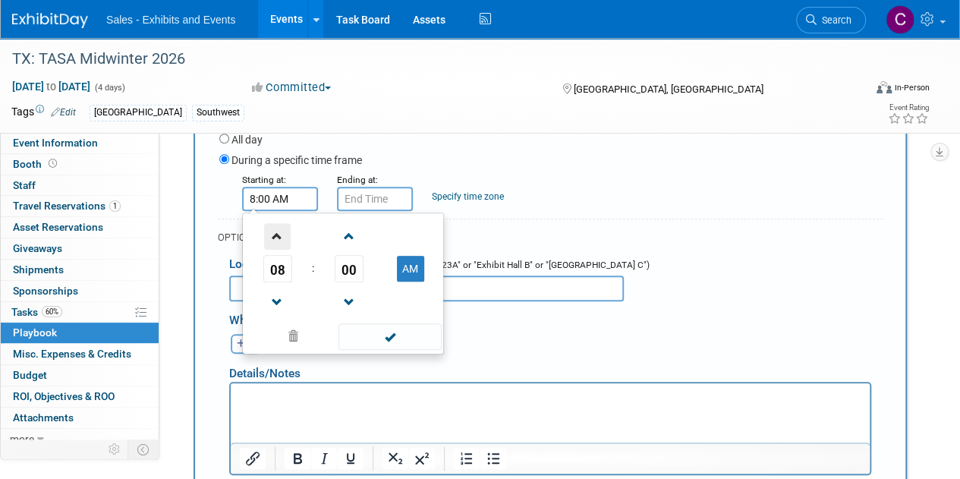
click at [279, 238] on span at bounding box center [277, 236] width 27 height 27
type input "11:00 AM"
click at [399, 326] on span at bounding box center [389, 336] width 102 height 27
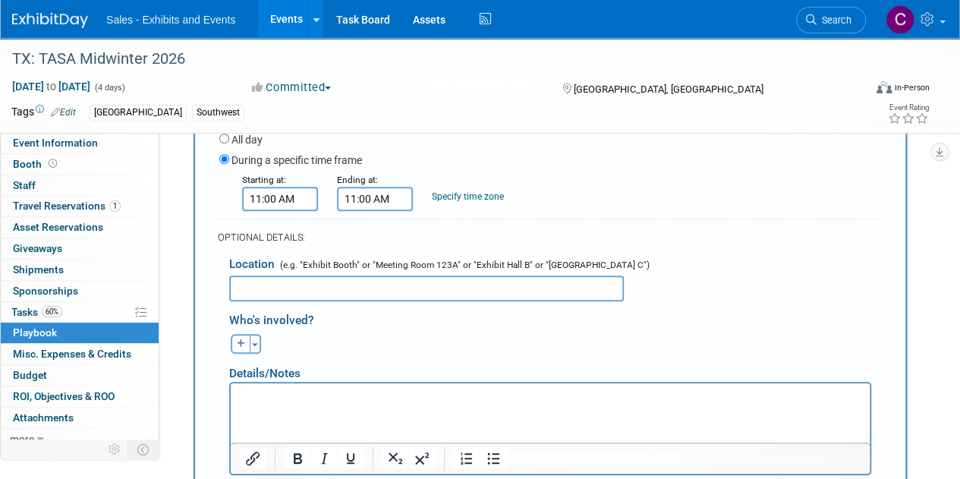
click at [364, 190] on input "11:00 AM" at bounding box center [375, 199] width 76 height 24
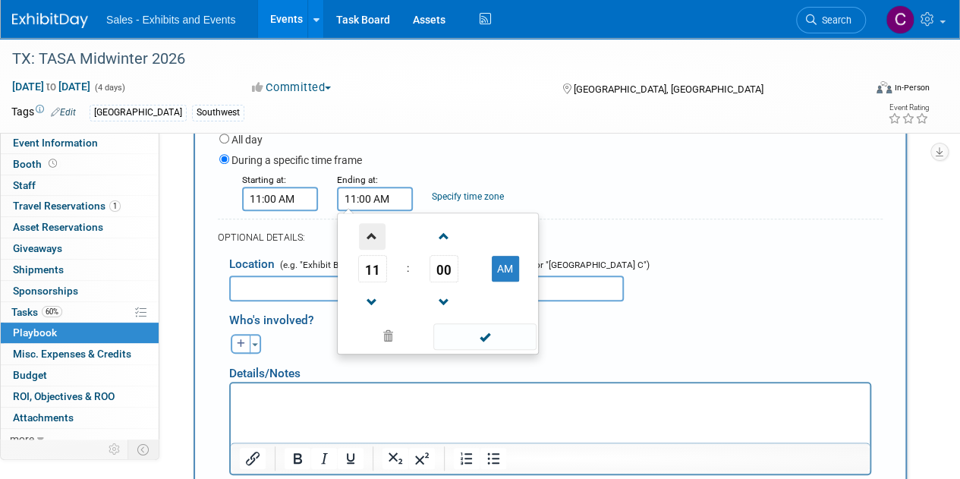
click at [379, 238] on span at bounding box center [372, 236] width 27 height 27
type input "1:00 PM"
click at [500, 332] on span at bounding box center [484, 336] width 102 height 27
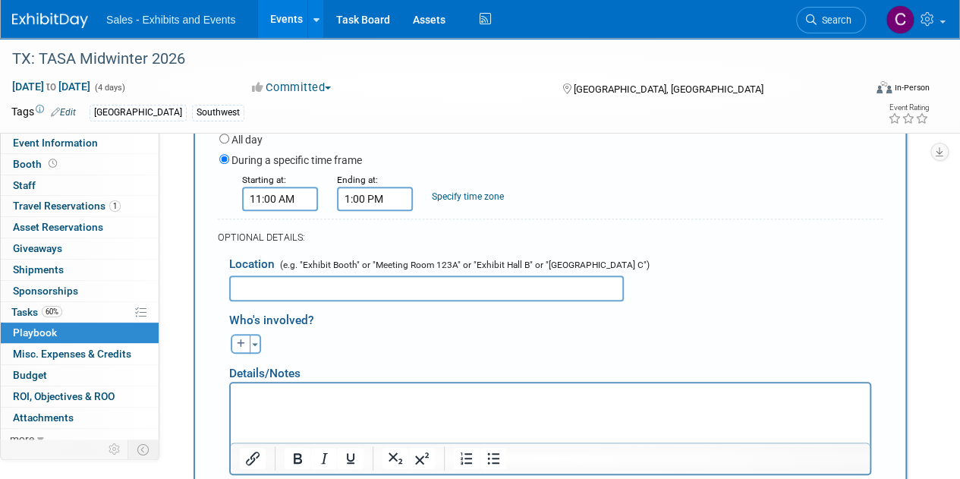
click at [291, 283] on input "text" at bounding box center [426, 288] width 395 height 26
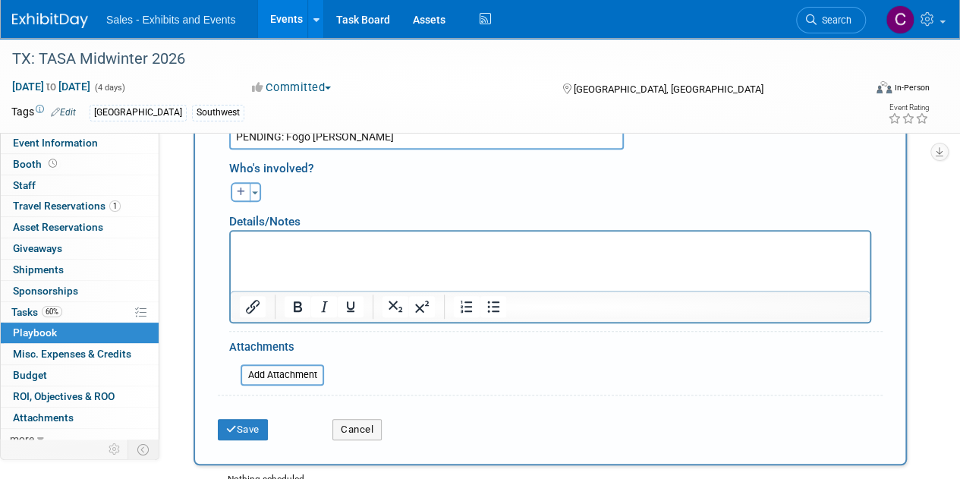
scroll to position [505, 0]
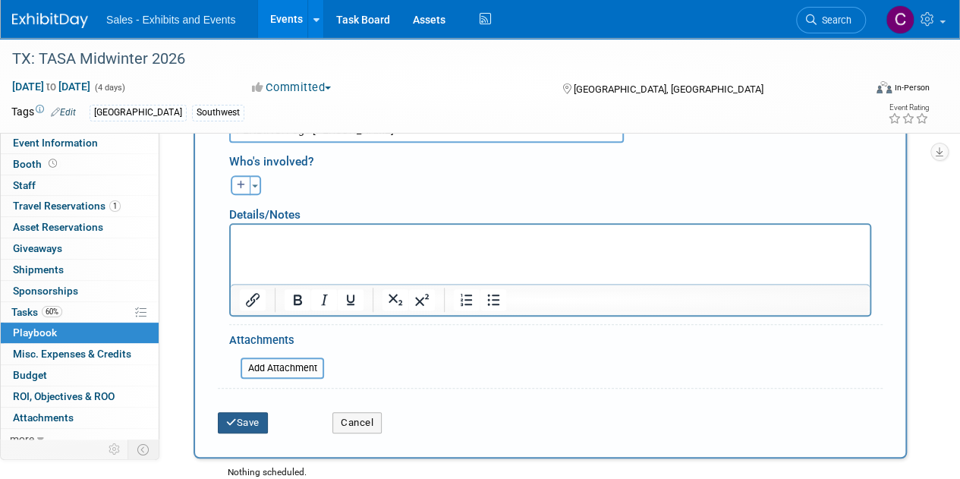
type input "PENDING: Fogo de Chao"
click at [249, 426] on button "Save" at bounding box center [243, 422] width 50 height 21
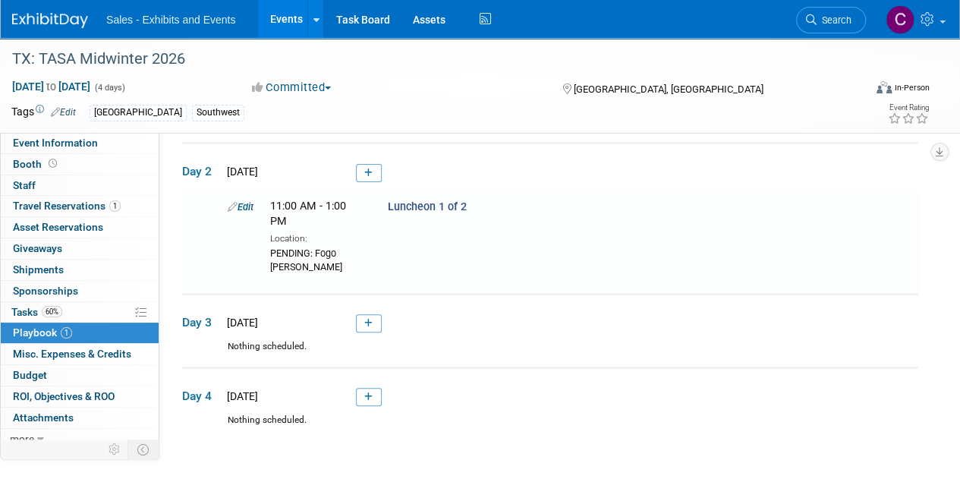
scroll to position [121, 0]
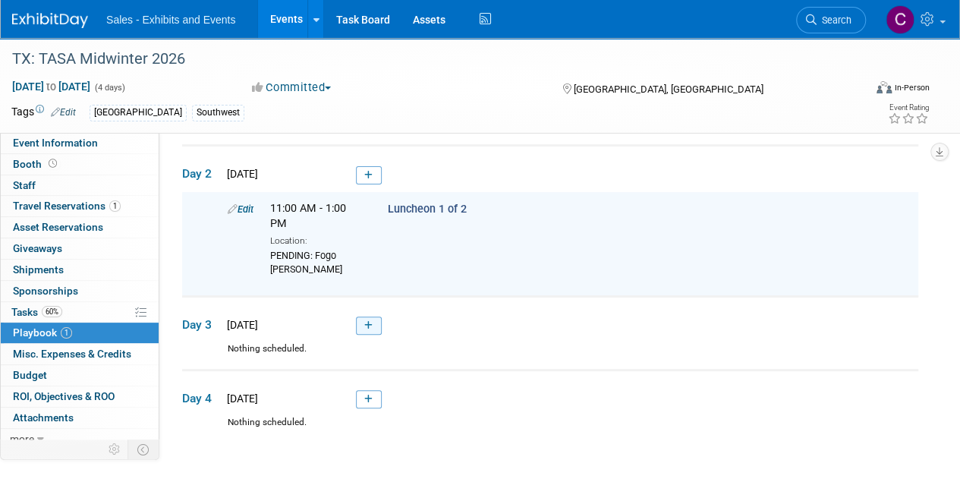
click at [362, 329] on link at bounding box center [369, 325] width 26 height 18
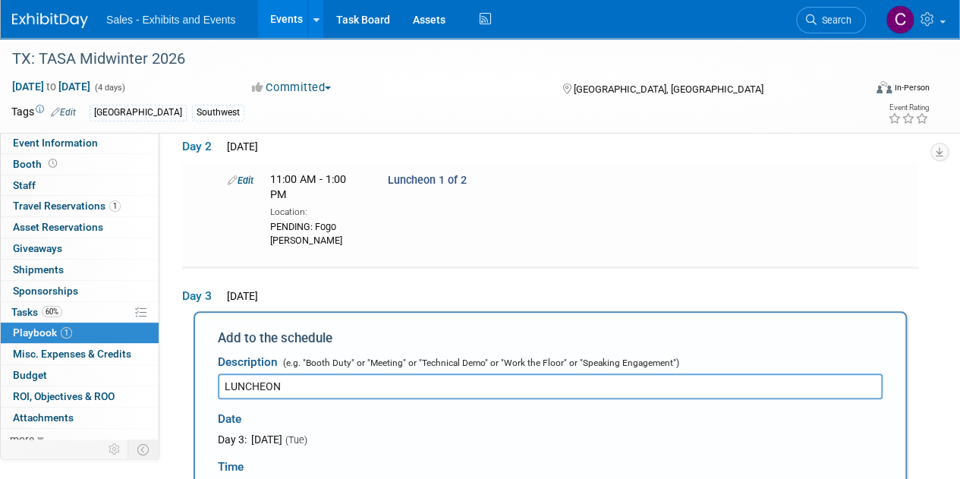
scroll to position [186, 0]
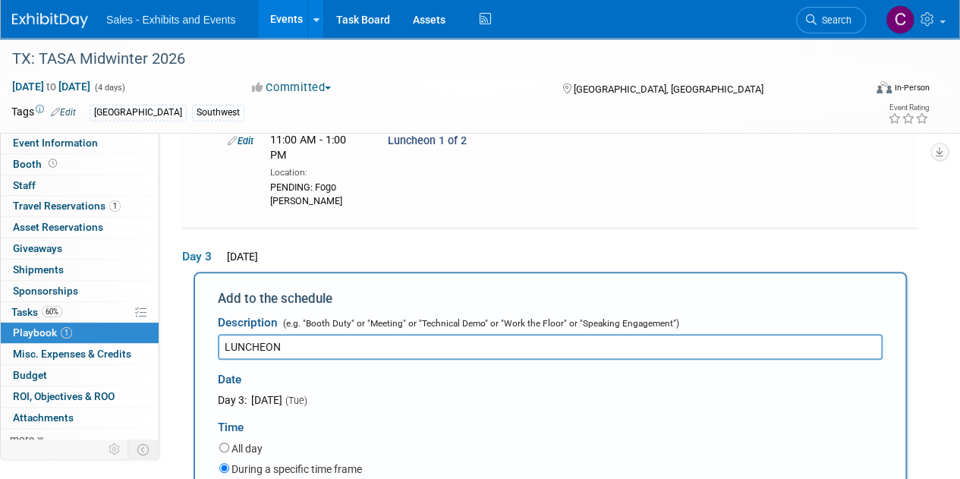
click at [255, 342] on input "LUNCHEON" at bounding box center [550, 347] width 665 height 26
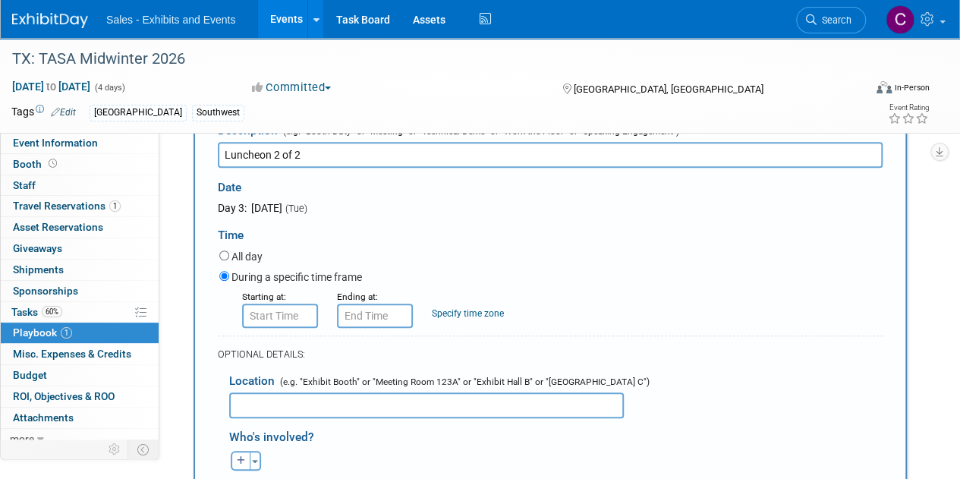
scroll to position [410, 0]
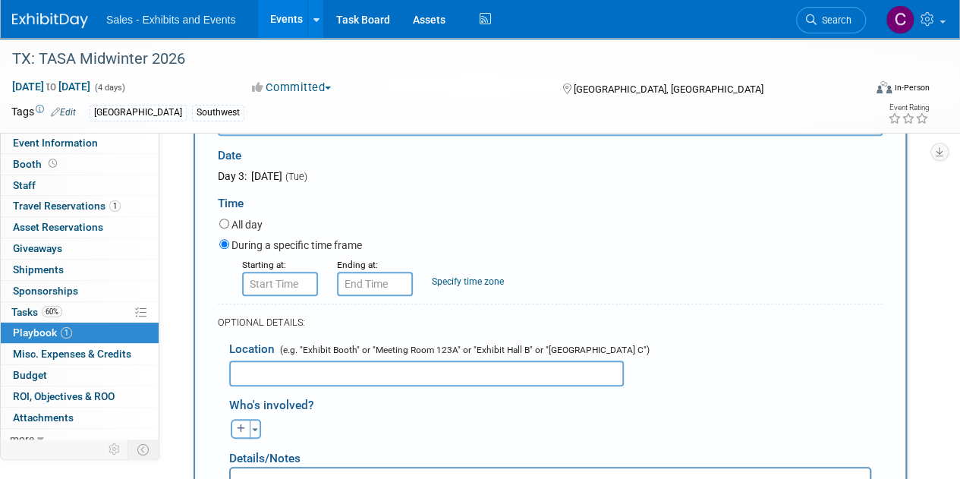
type input "Luncheon 2 of 2"
click at [263, 283] on input "8:00 AM" at bounding box center [280, 284] width 76 height 24
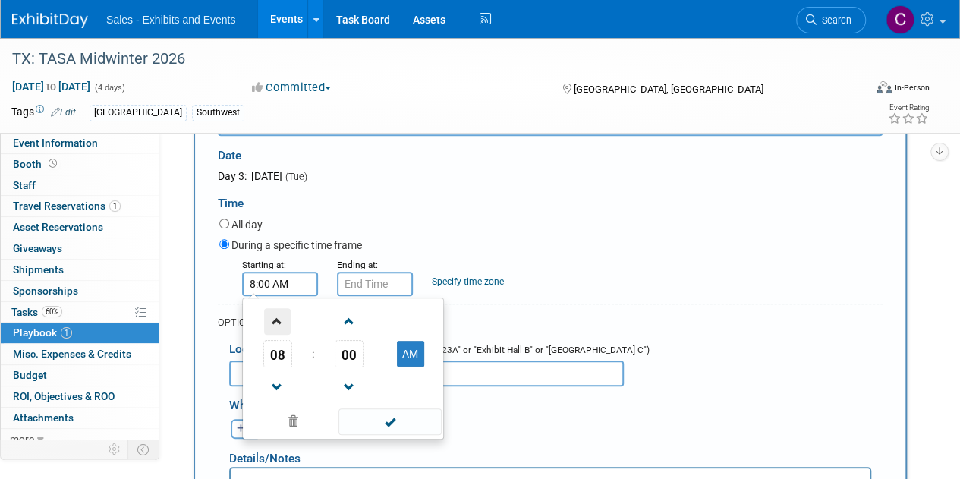
click at [276, 321] on span at bounding box center [277, 321] width 27 height 27
type input "11:00 AM"
click at [386, 412] on span at bounding box center [389, 421] width 102 height 27
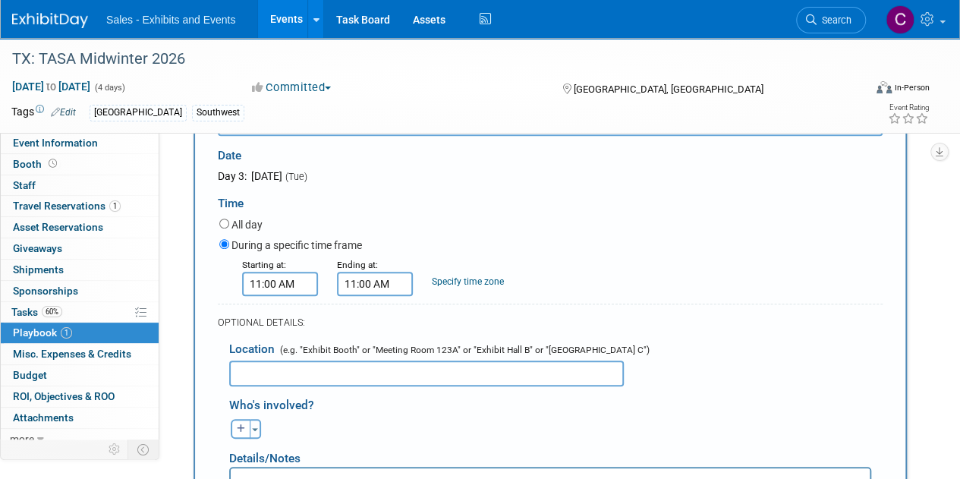
click at [373, 276] on input "11:00 AM" at bounding box center [375, 284] width 76 height 24
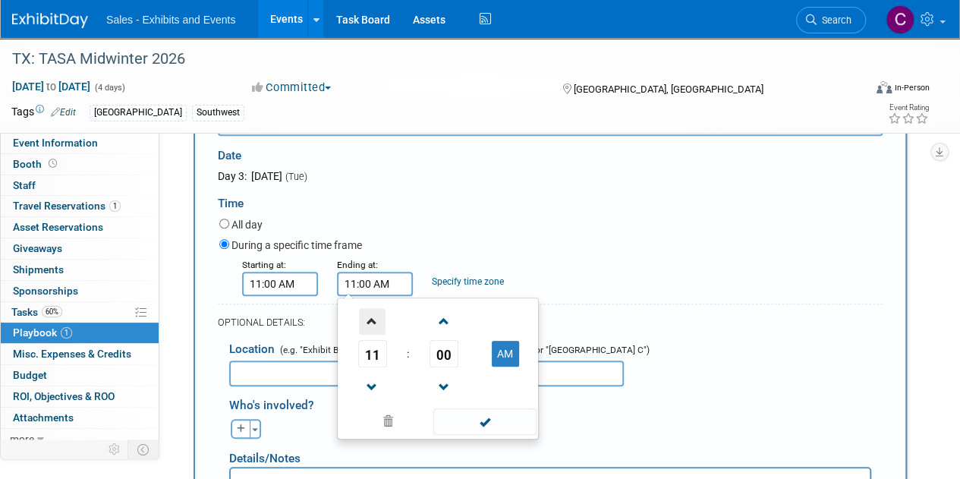
click at [372, 316] on span at bounding box center [372, 321] width 27 height 27
type input "1:00 PM"
click at [473, 425] on span at bounding box center [484, 421] width 102 height 27
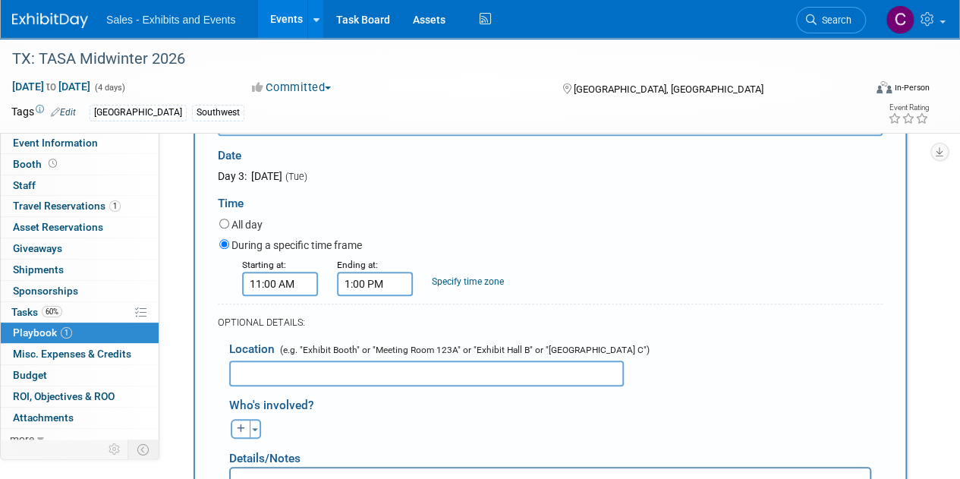
click at [301, 373] on input "text" at bounding box center [426, 373] width 395 height 26
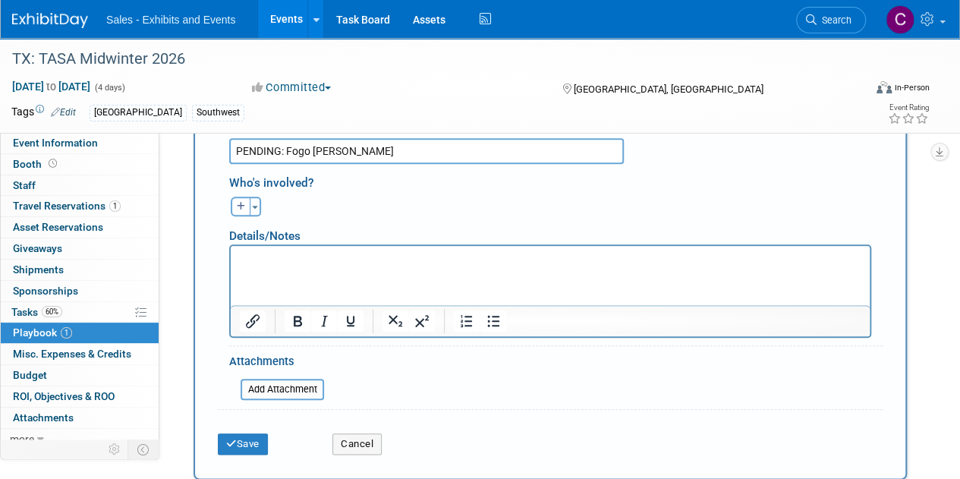
type input "PENDING: Fogo de Chao"
click at [263, 265] on p "Rich Text Area. Press ALT-0 for help." at bounding box center [551, 259] width 622 height 15
click at [274, 447] on div "Save" at bounding box center [263, 438] width 115 height 31
click at [251, 440] on button "Save" at bounding box center [243, 443] width 50 height 21
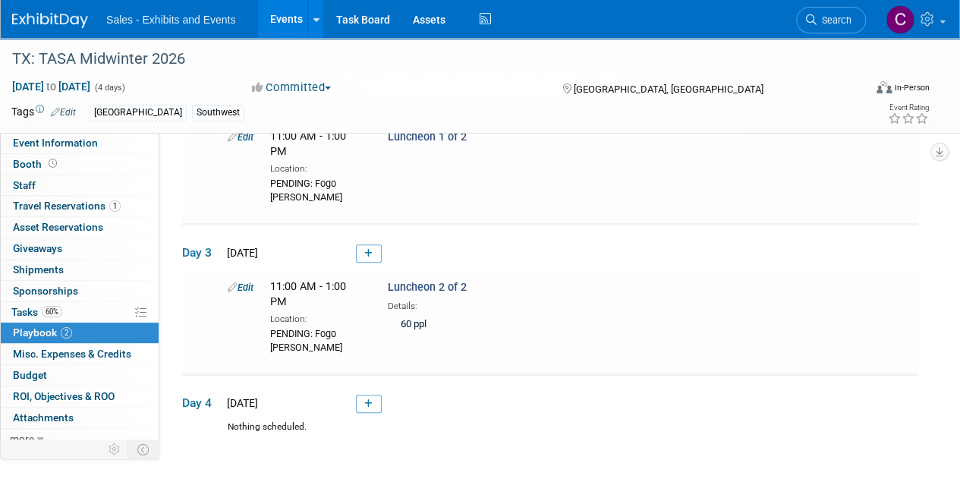
scroll to position [115, 0]
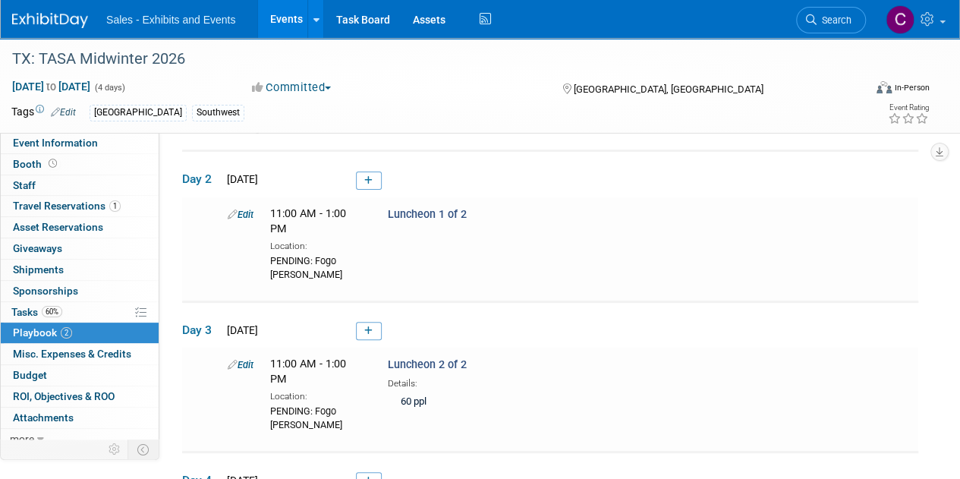
drag, startPoint x: 244, startPoint y: 208, endPoint x: 256, endPoint y: 212, distance: 13.4
click at [244, 209] on link "Edit" at bounding box center [241, 214] width 26 height 11
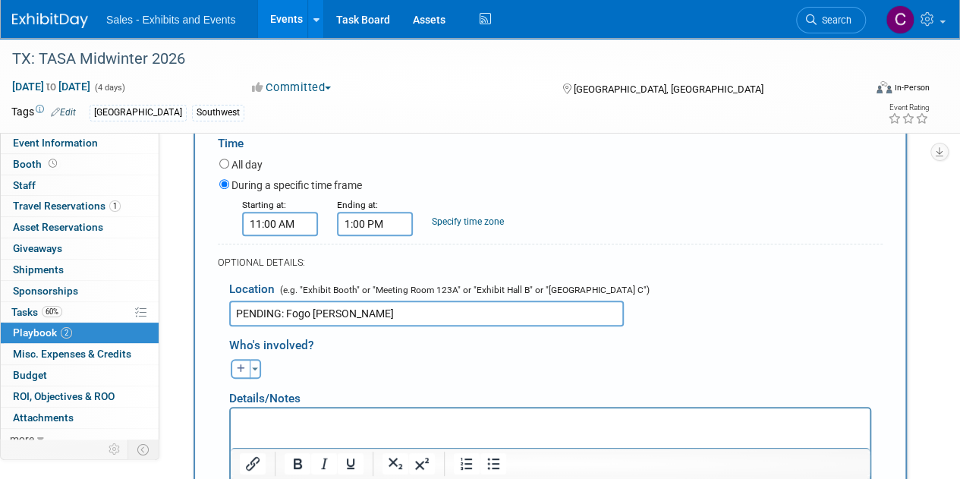
scroll to position [347, 0]
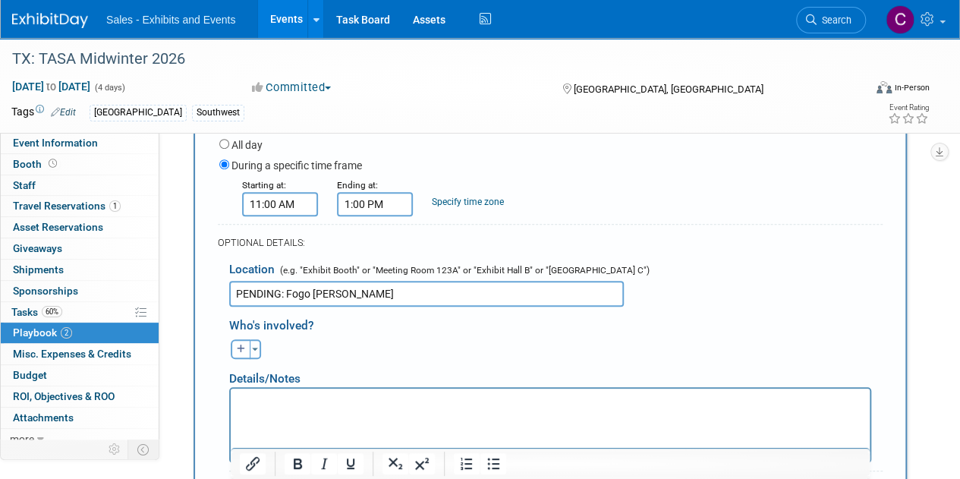
click at [334, 404] on p "Rich Text Area. Press ALT-0 for help." at bounding box center [551, 401] width 622 height 15
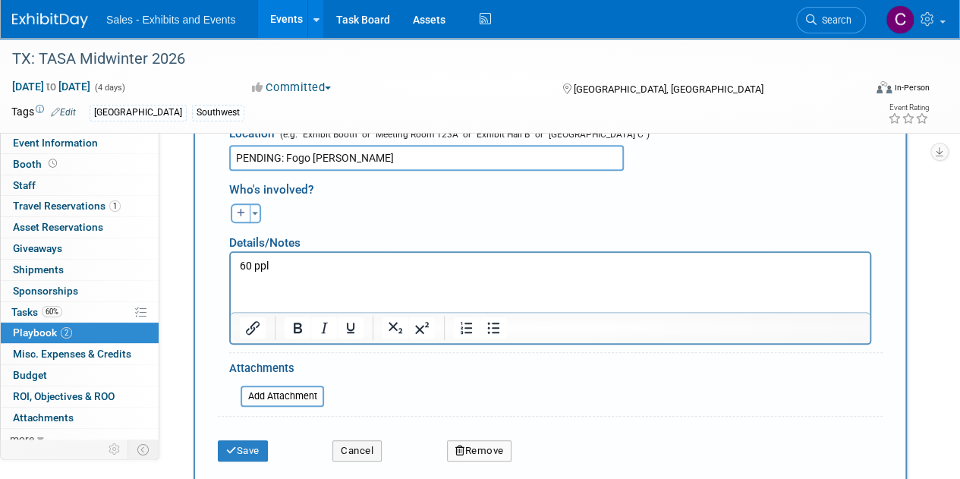
scroll to position [495, 0]
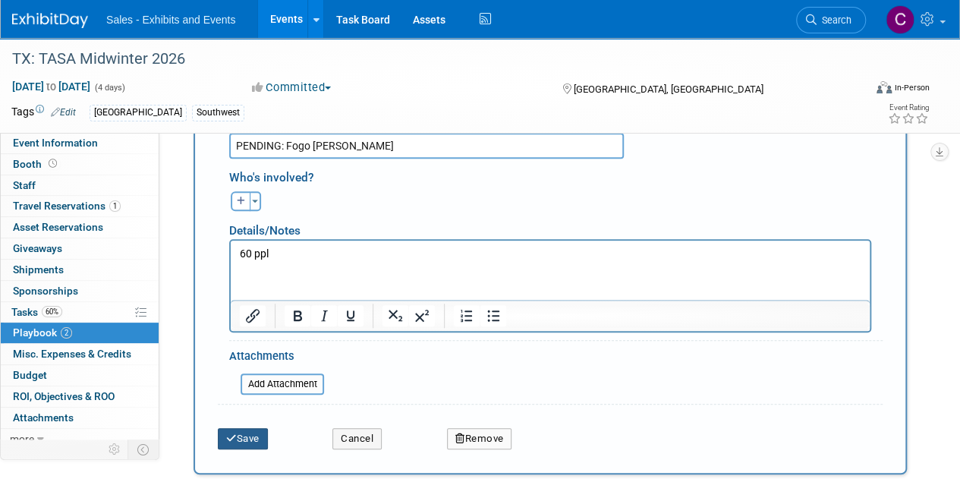
click at [260, 432] on button "Save" at bounding box center [243, 438] width 50 height 21
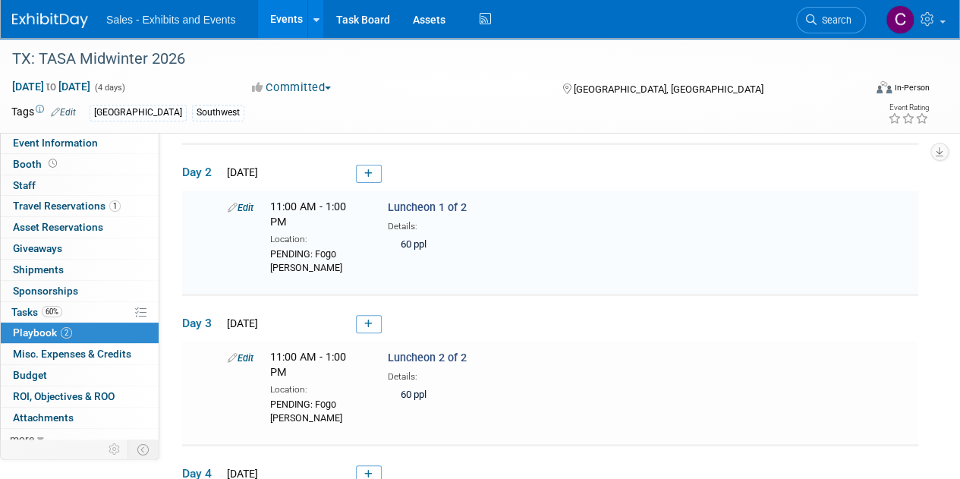
scroll to position [121, 0]
click at [16, 159] on span "Booth" at bounding box center [36, 164] width 47 height 12
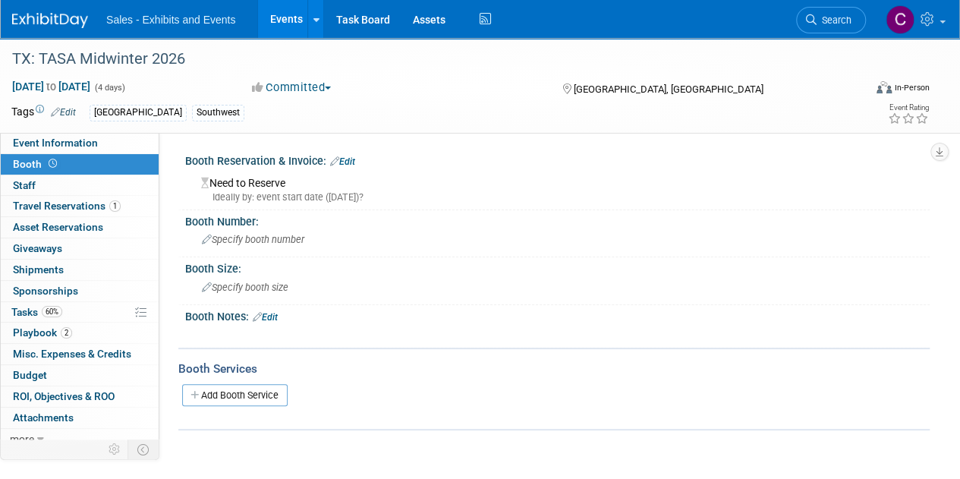
click at [344, 159] on link "Edit" at bounding box center [342, 161] width 25 height 11
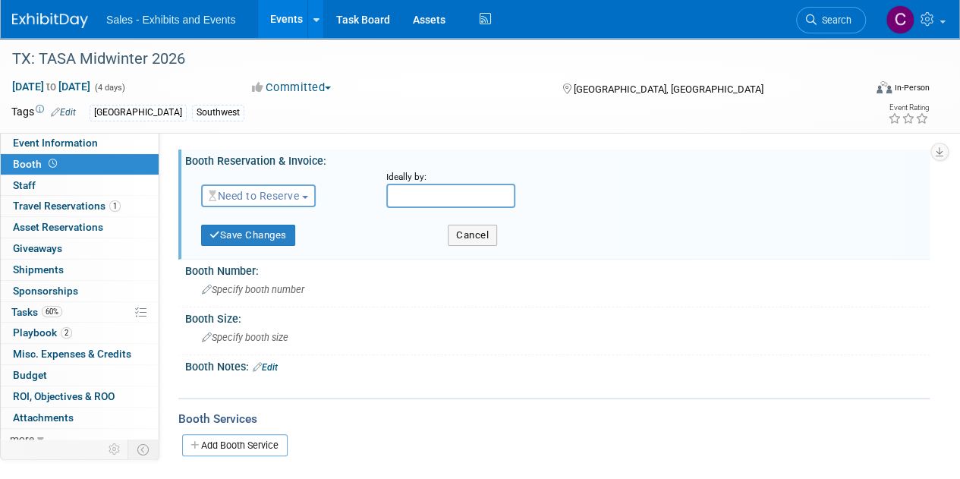
click at [283, 194] on span "Need to Reserve" at bounding box center [254, 196] width 90 height 12
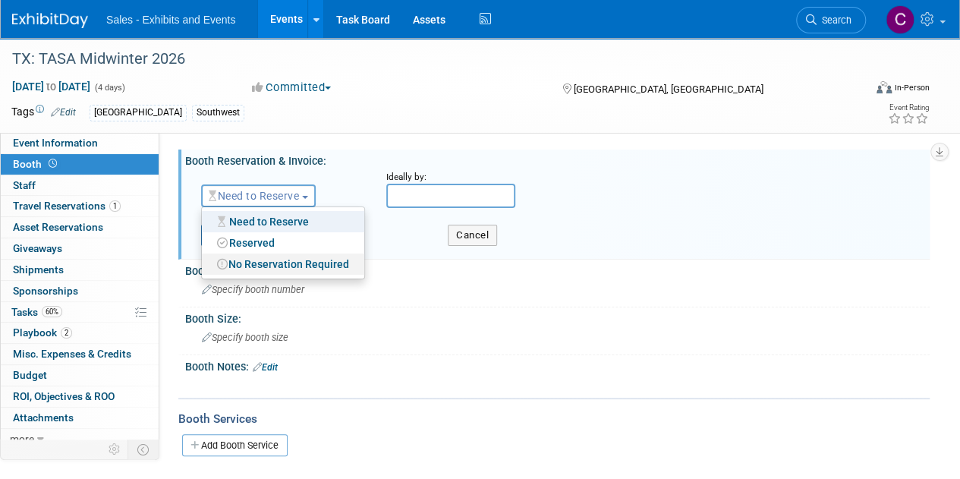
click at [279, 262] on link "No Reservation Required" at bounding box center [283, 263] width 162 height 21
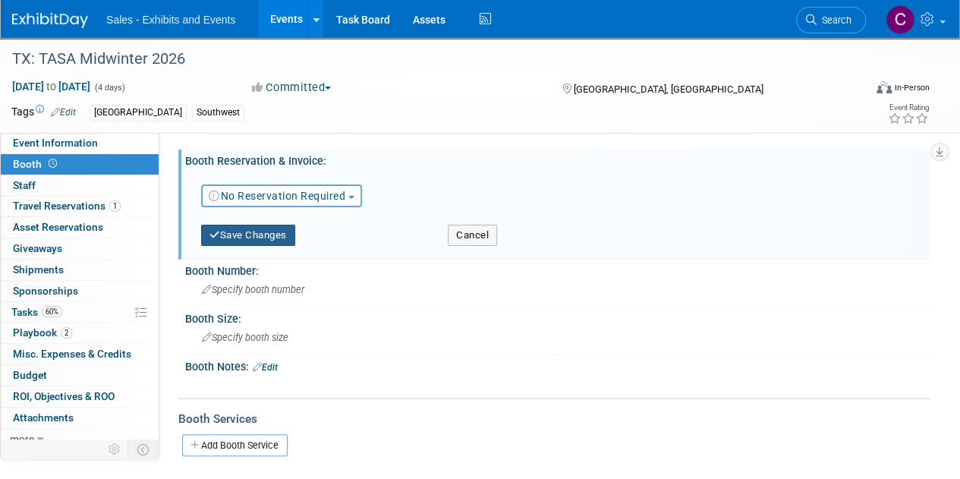
click at [253, 233] on button "Save Changes" at bounding box center [248, 235] width 94 height 21
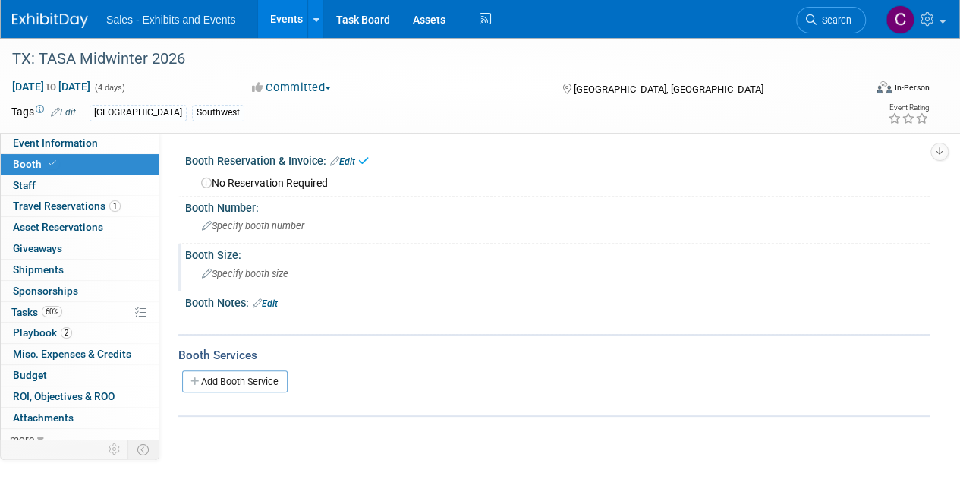
click at [256, 274] on span "Specify booth size" at bounding box center [245, 273] width 87 height 11
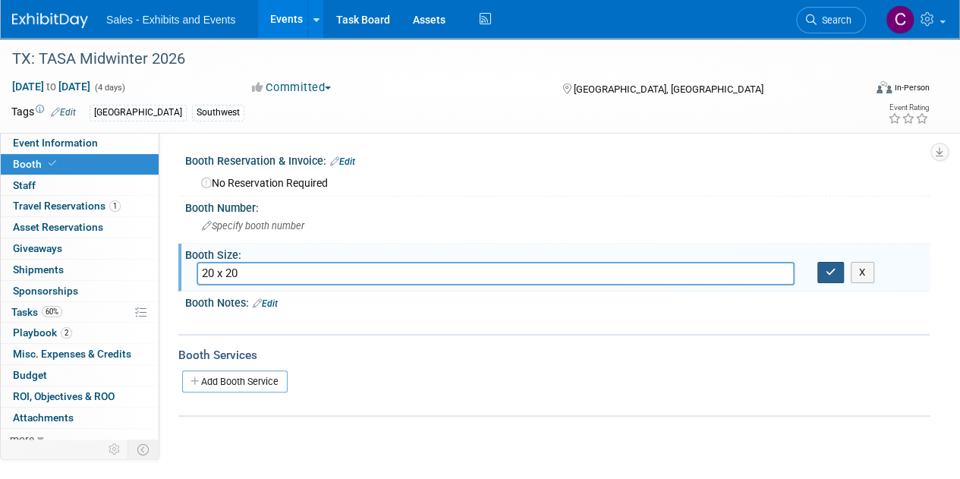
type input "20 x 20"
click at [829, 267] on icon "button" at bounding box center [831, 272] width 11 height 10
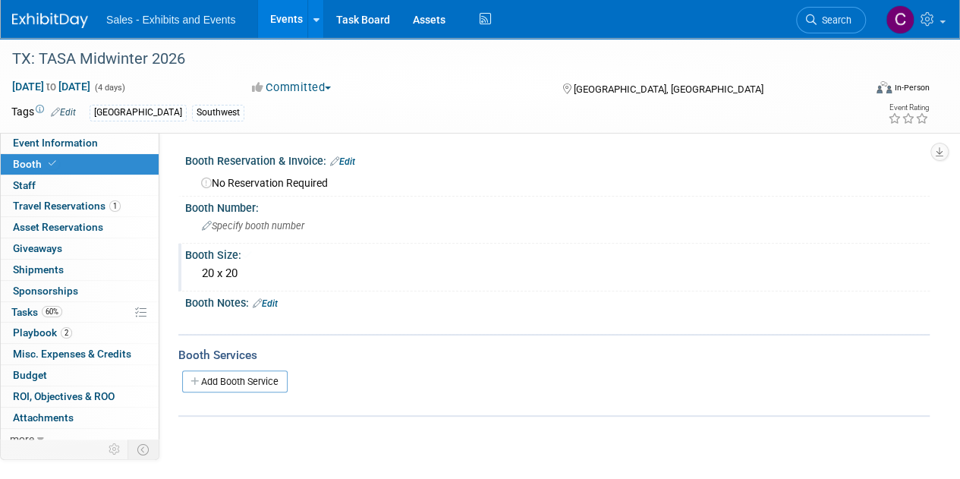
click at [272, 303] on link "Edit" at bounding box center [265, 303] width 25 height 11
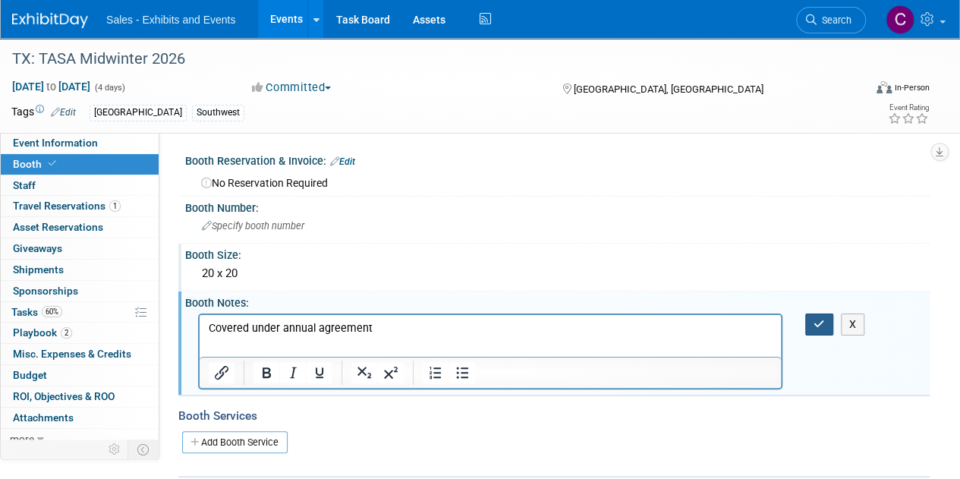
click at [826, 329] on button "button" at bounding box center [819, 324] width 28 height 22
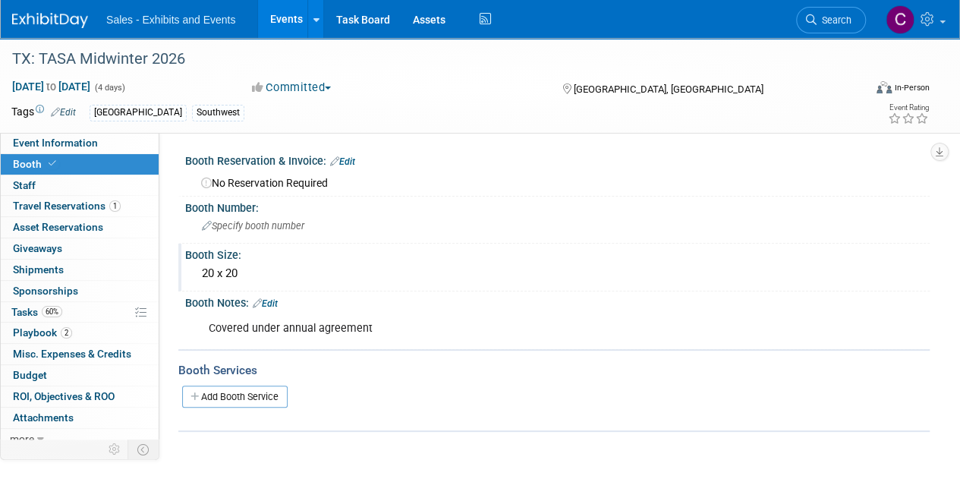
click at [280, 16] on link "Events" at bounding box center [285, 19] width 55 height 38
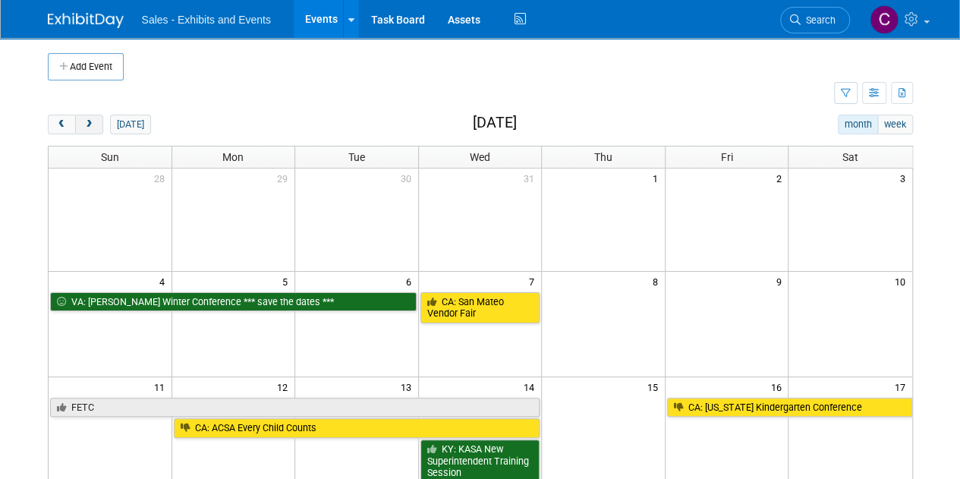
click at [80, 126] on button "next" at bounding box center [89, 125] width 28 height 20
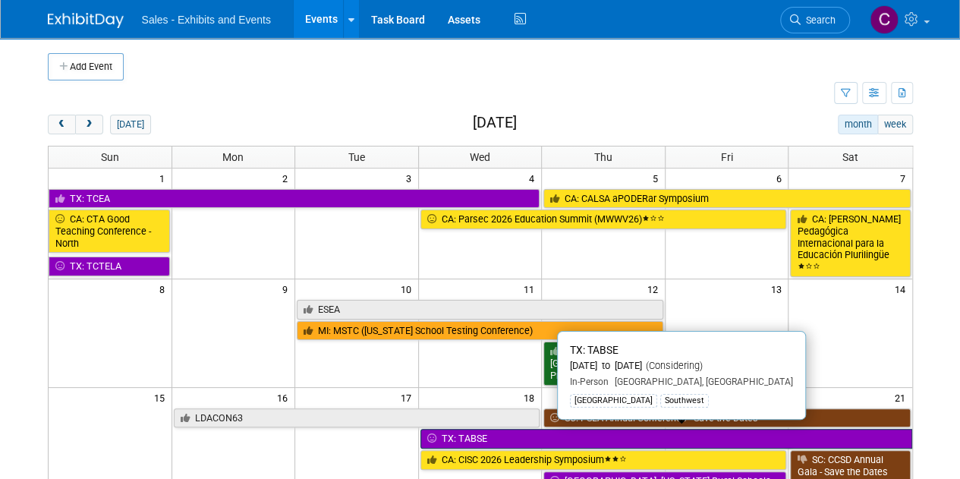
click at [526, 432] on link "TX: TABSE" at bounding box center [666, 439] width 492 height 20
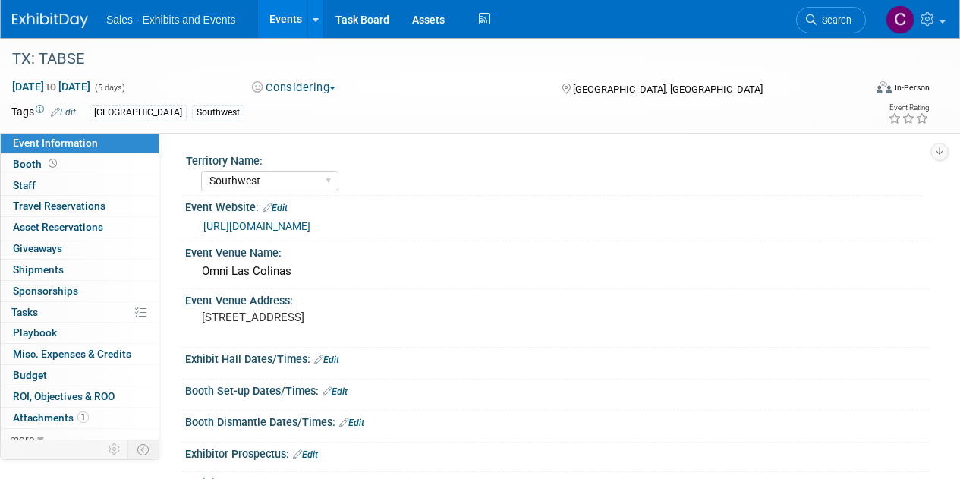
select select "Southwest"
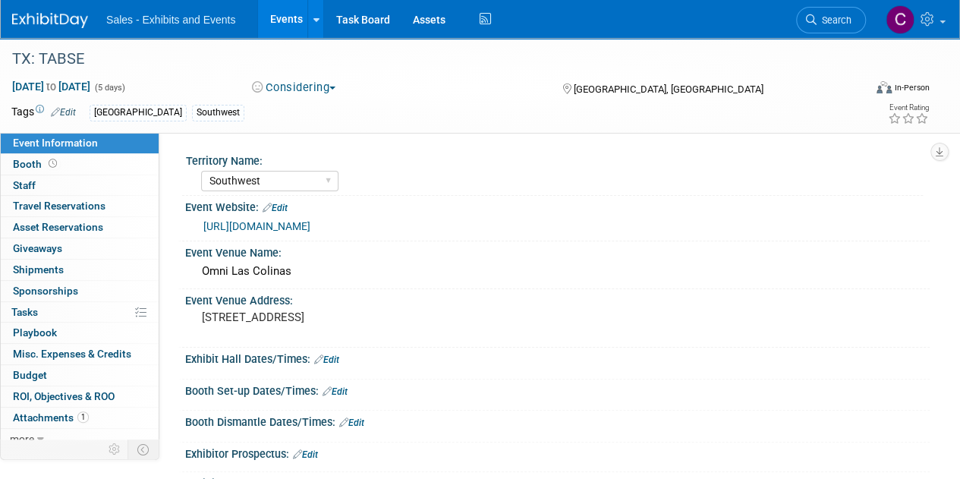
scroll to position [194, 0]
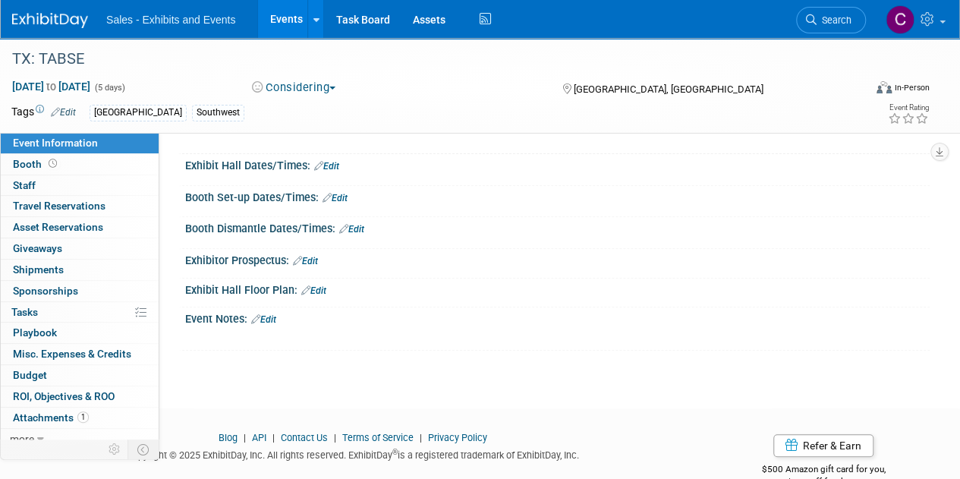
click at [267, 318] on link "Edit" at bounding box center [263, 319] width 25 height 11
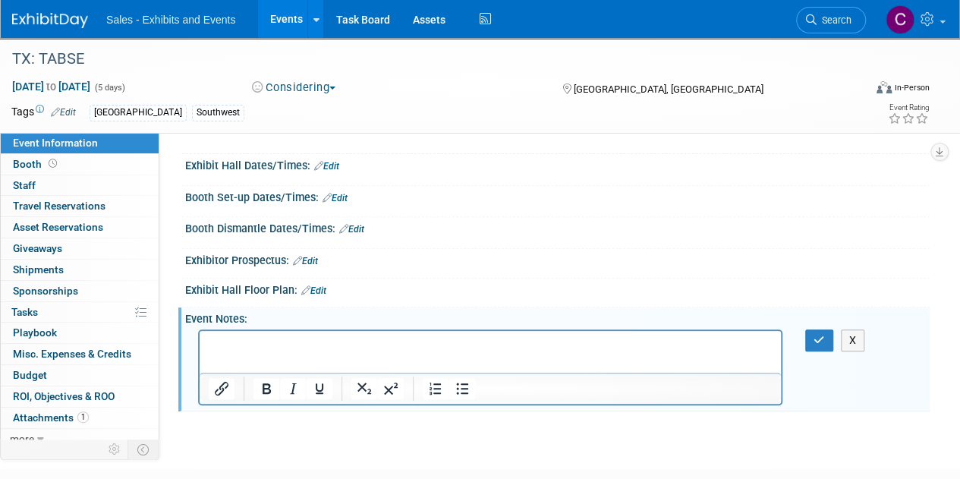
scroll to position [0, 0]
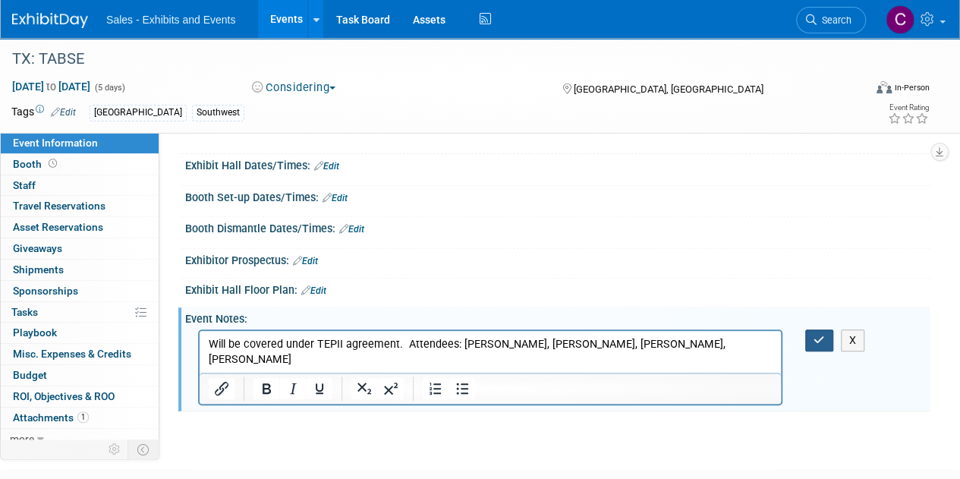
click at [817, 339] on icon "button" at bounding box center [819, 340] width 11 height 11
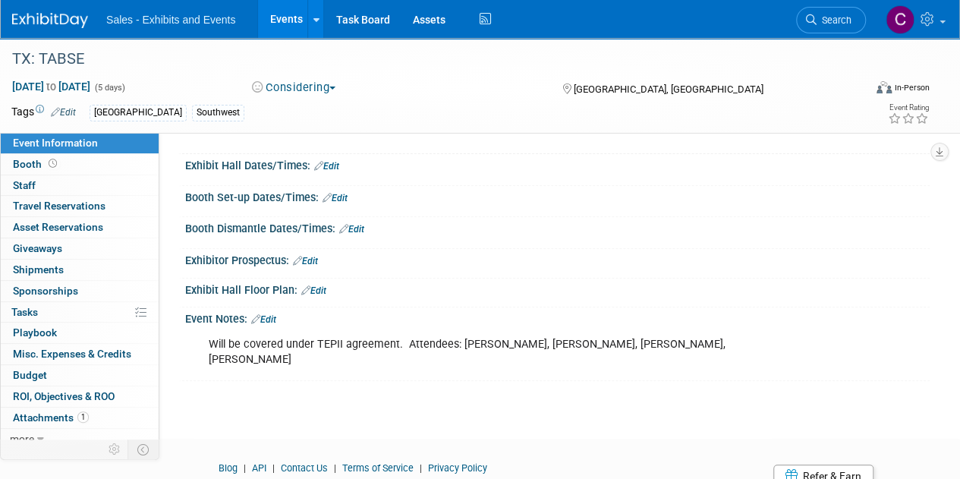
click at [287, 12] on link "Events" at bounding box center [285, 19] width 55 height 38
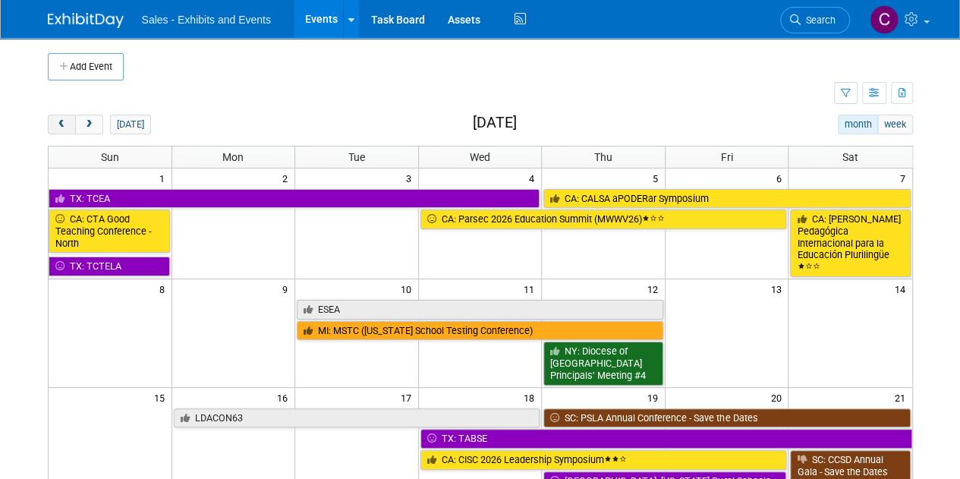
click at [64, 128] on button "prev" at bounding box center [62, 125] width 28 height 20
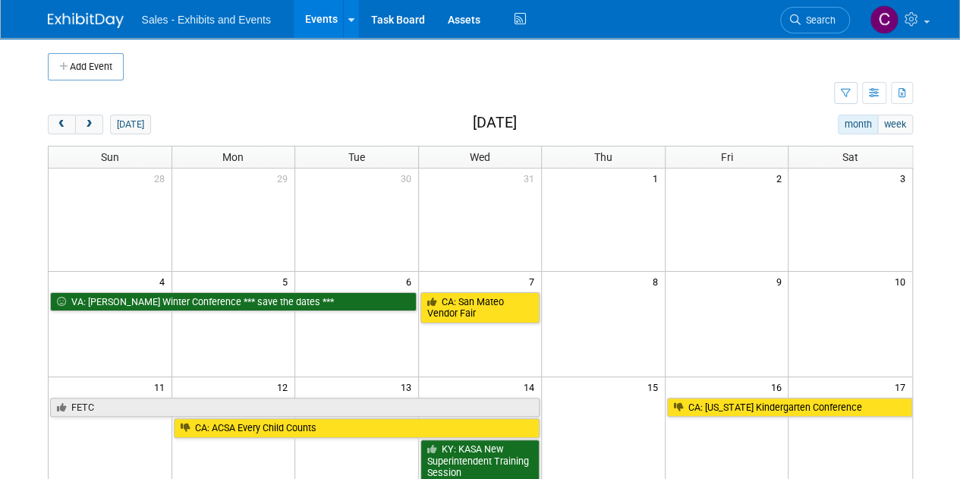
drag, startPoint x: 959, startPoint y: 107, endPoint x: 970, endPoint y: 200, distance: 93.9
click at [959, 204] on html "Sales - Exhibits and Events Events Add Event Bulk Upload Events Shareable Event…" at bounding box center [480, 239] width 960 height 479
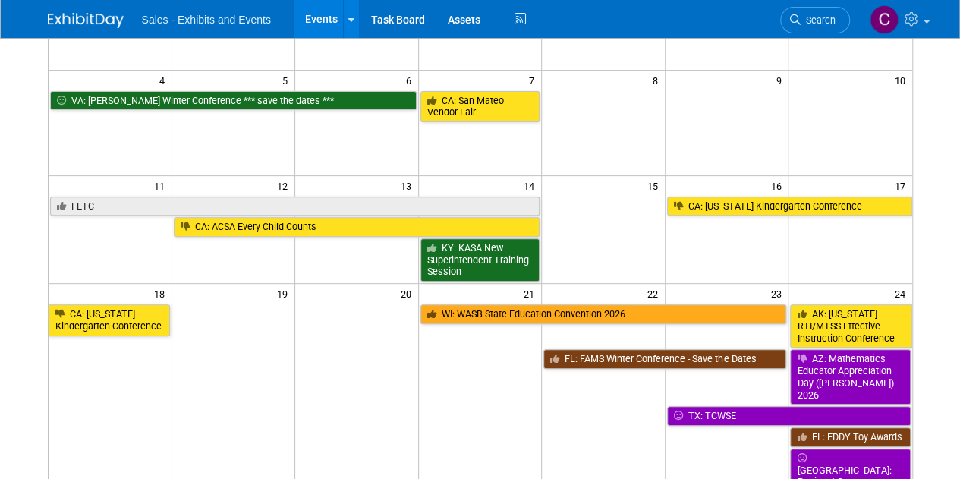
scroll to position [339, 0]
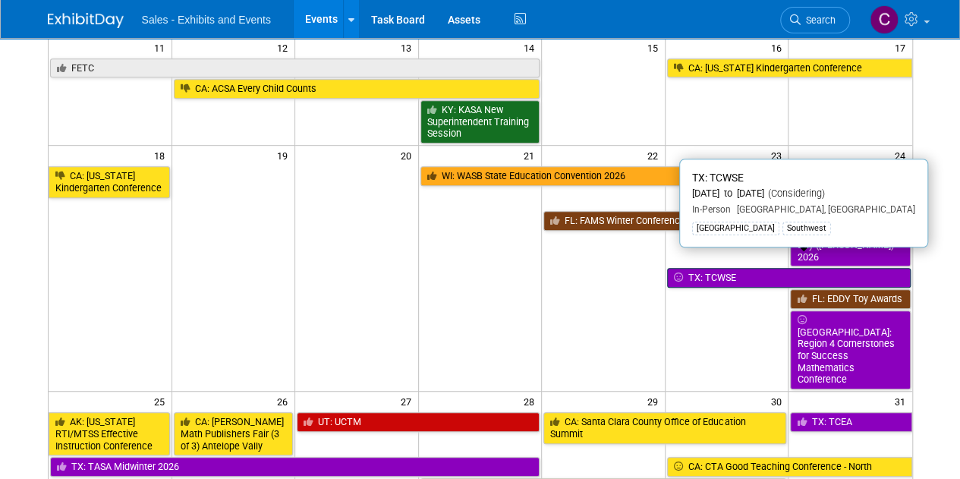
click at [713, 268] on link "TX: TCWSE" at bounding box center [789, 278] width 244 height 20
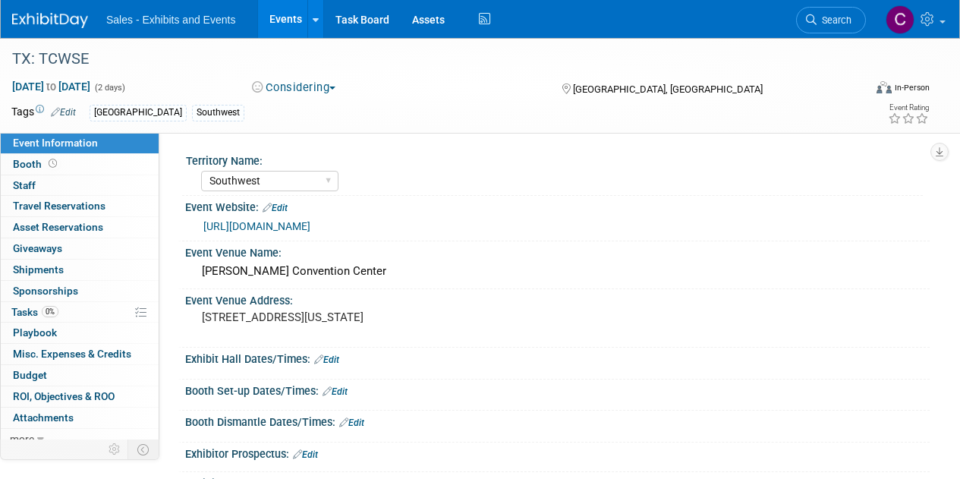
select select "Southwest"
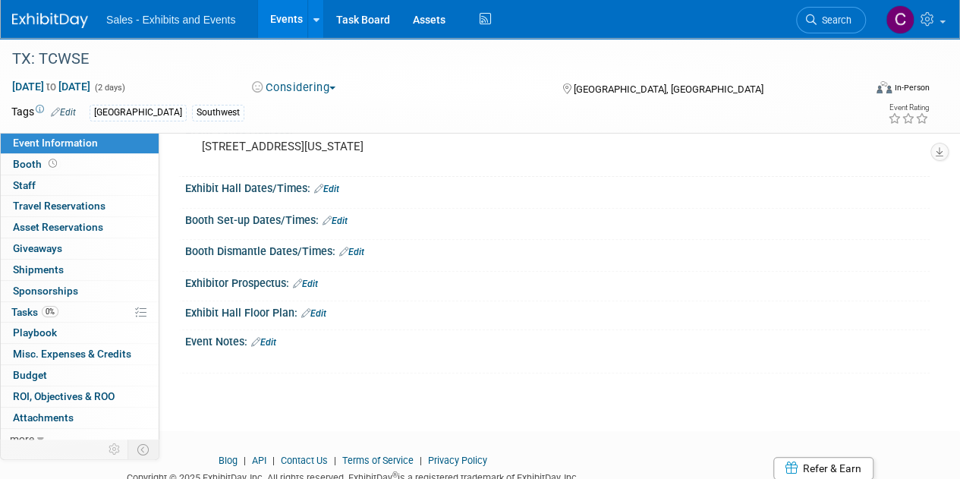
scroll to position [225, 0]
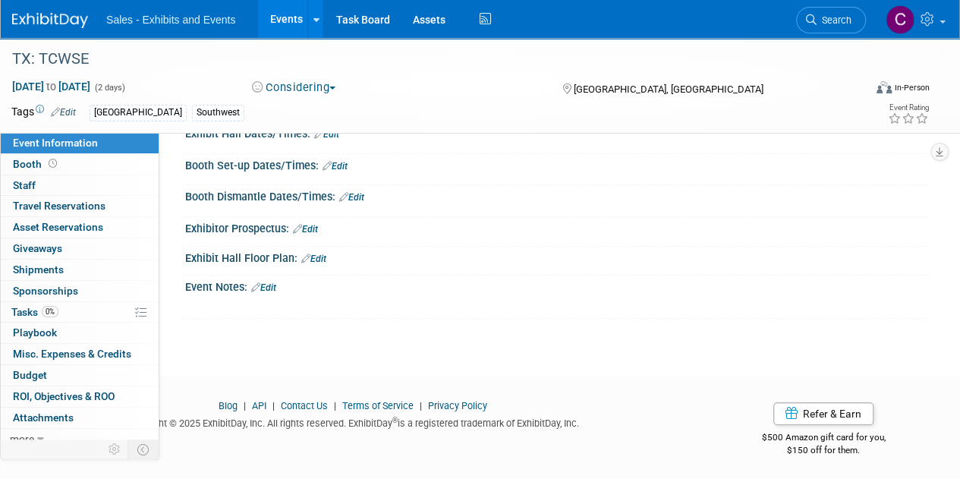
click at [276, 282] on link "Edit" at bounding box center [263, 287] width 25 height 11
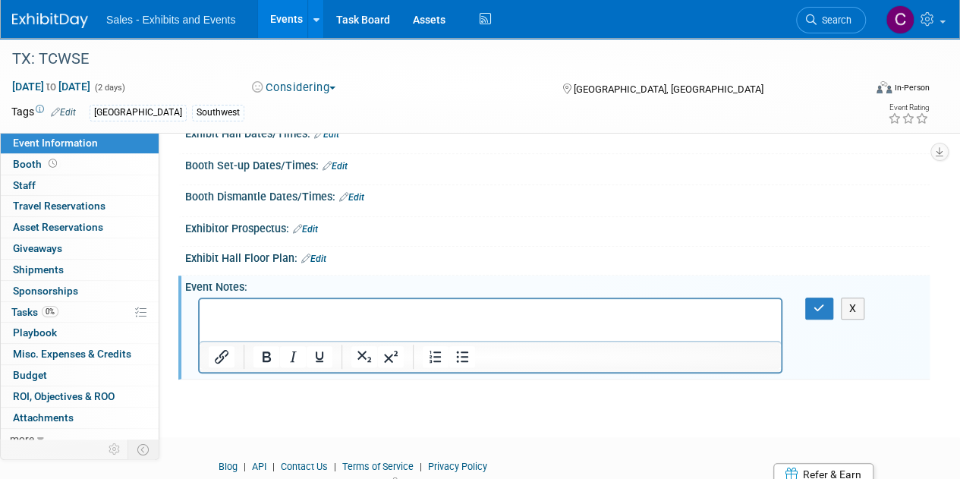
scroll to position [0, 0]
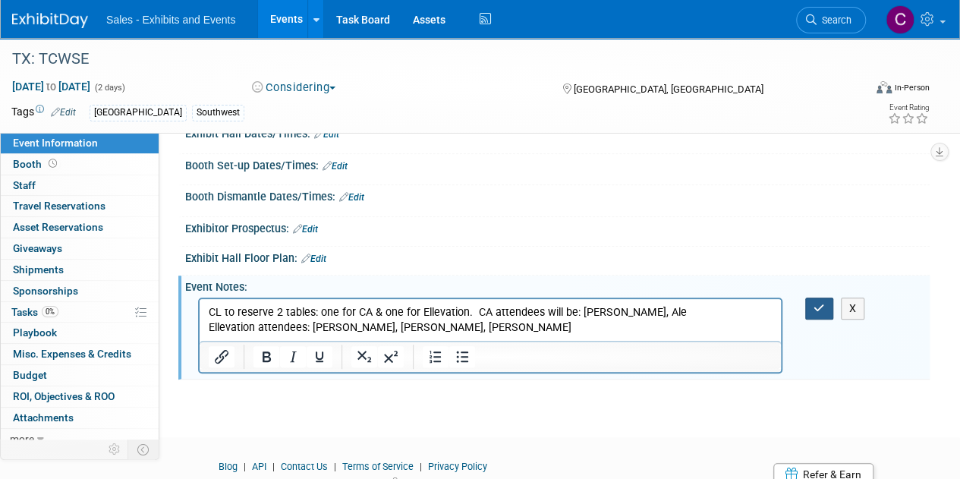
click at [826, 301] on button "button" at bounding box center [819, 308] width 28 height 22
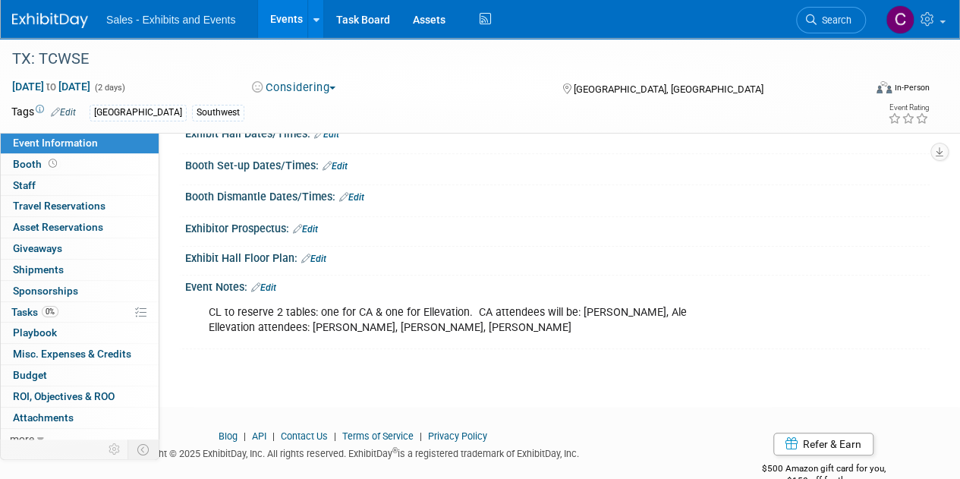
click at [279, 17] on link "Events" at bounding box center [285, 19] width 55 height 38
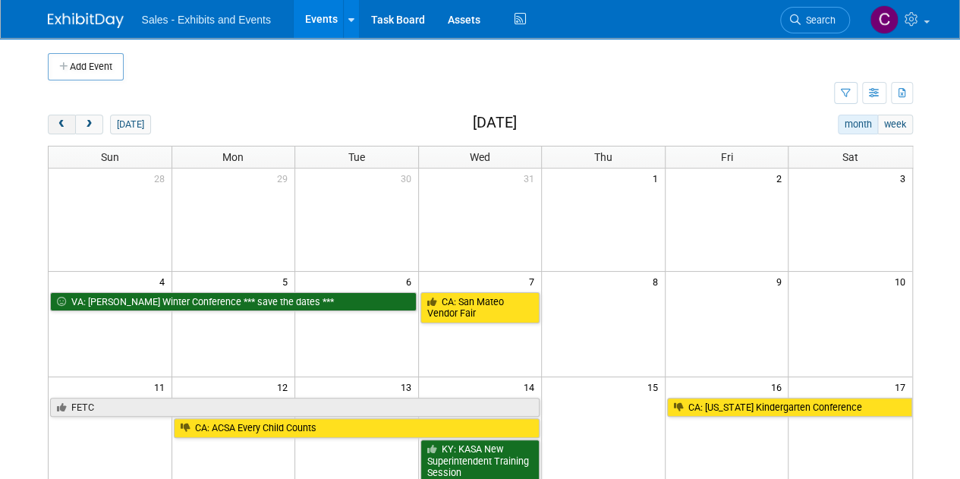
click at [65, 124] on span "prev" at bounding box center [61, 125] width 11 height 10
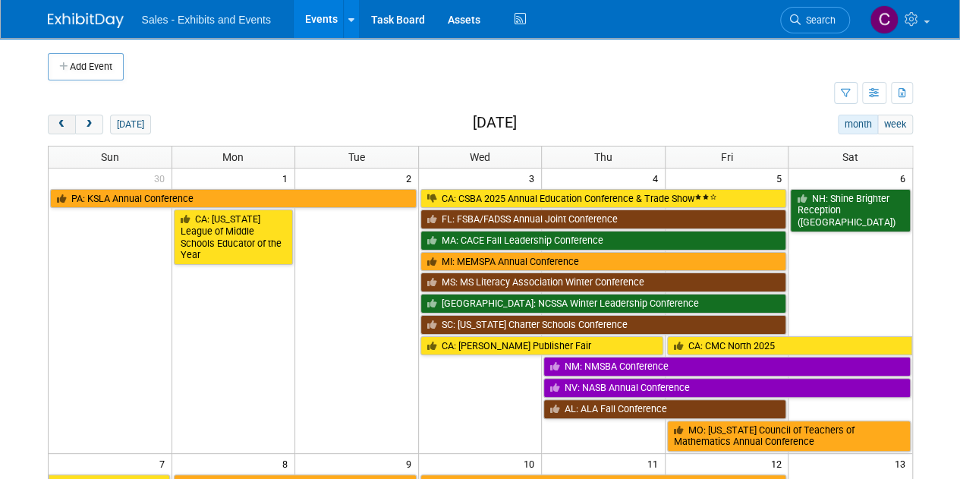
click at [65, 124] on span "prev" at bounding box center [61, 125] width 11 height 10
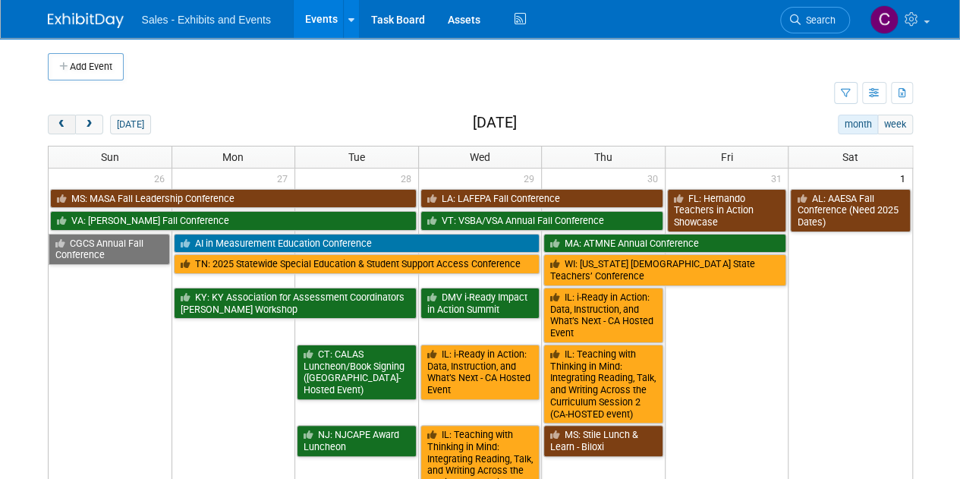
click at [65, 124] on span "prev" at bounding box center [61, 125] width 11 height 10
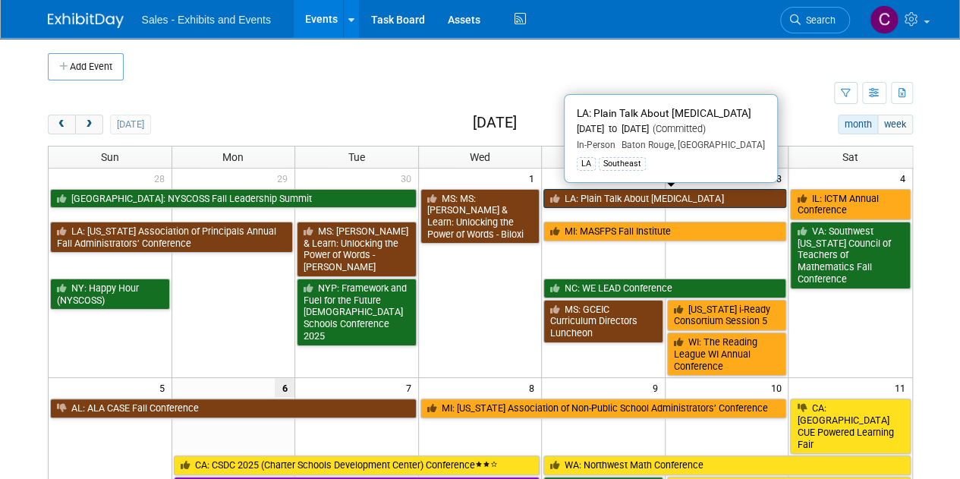
click at [600, 195] on link "LA: Plain Talk About [MEDICAL_DATA]" at bounding box center [664, 199] width 243 height 20
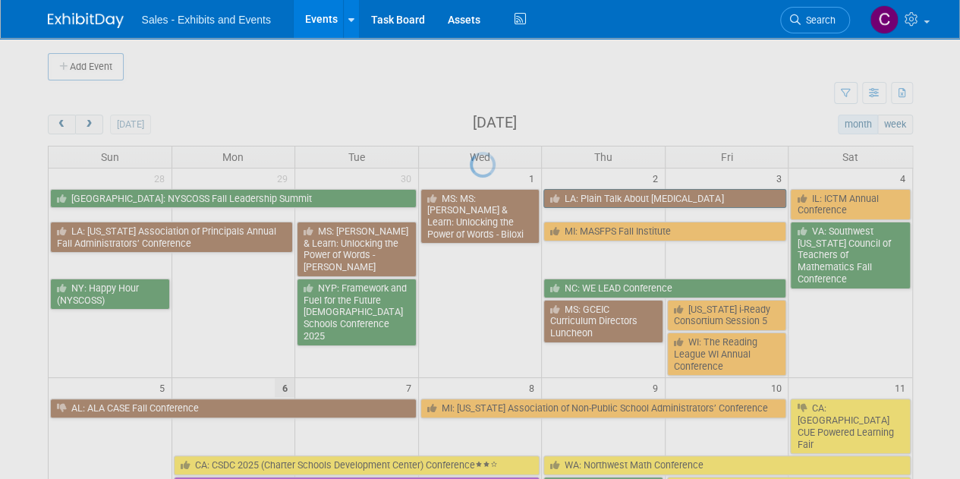
click at [491, 195] on div at bounding box center [480, 239] width 21 height 479
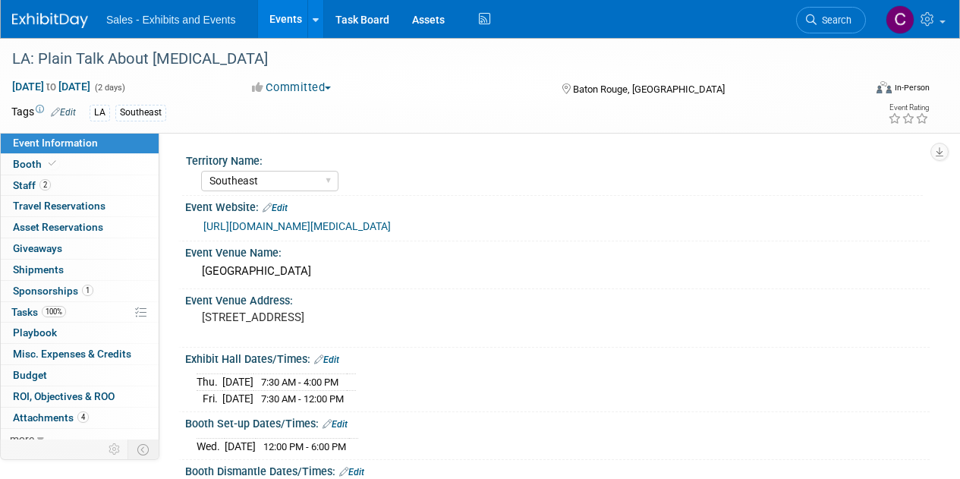
select select "Southeast"
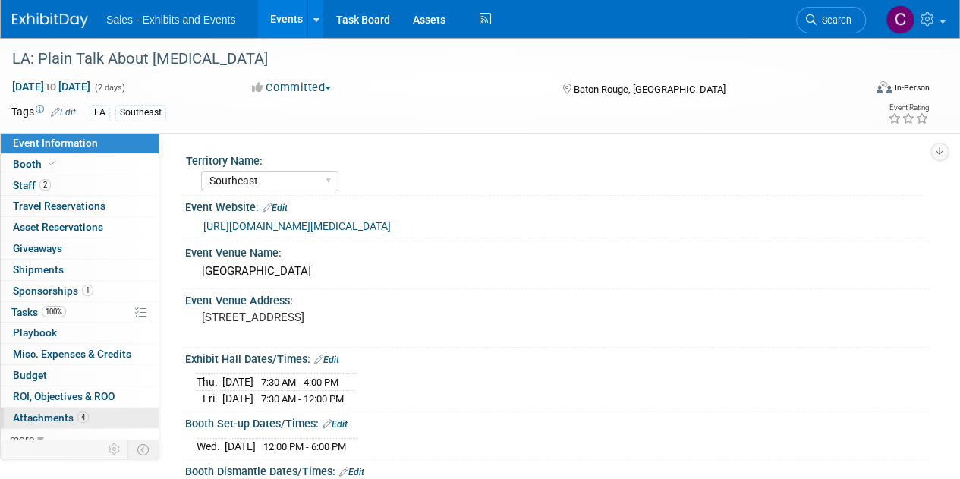
click at [46, 412] on span "Attachments 4" at bounding box center [51, 417] width 76 height 12
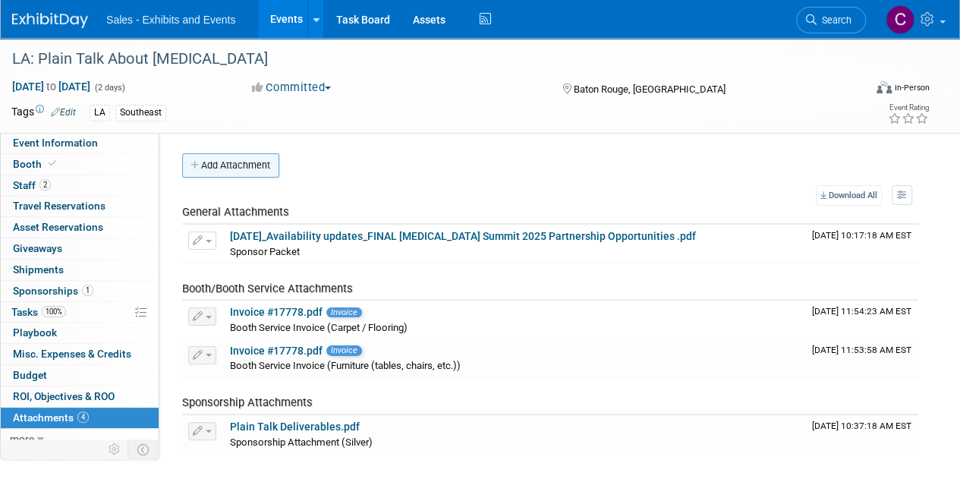
click at [244, 172] on button "Add Attachment" at bounding box center [230, 165] width 97 height 24
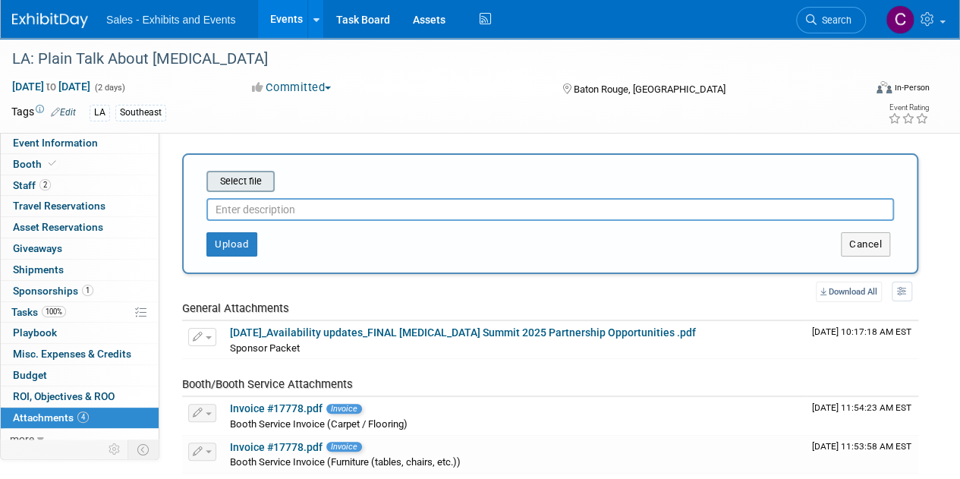
click at [238, 180] on input "file" at bounding box center [183, 181] width 181 height 18
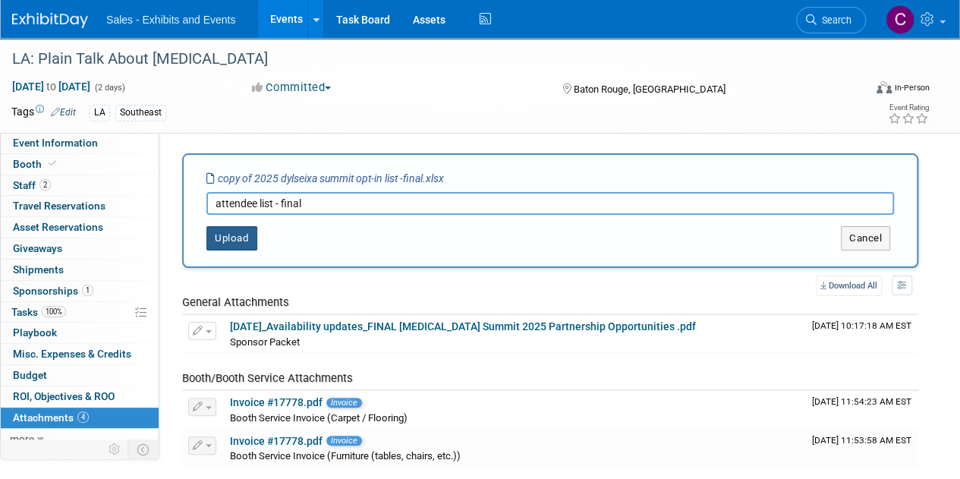
type input "attendee list - final"
click at [218, 237] on button "Upload" at bounding box center [231, 238] width 51 height 24
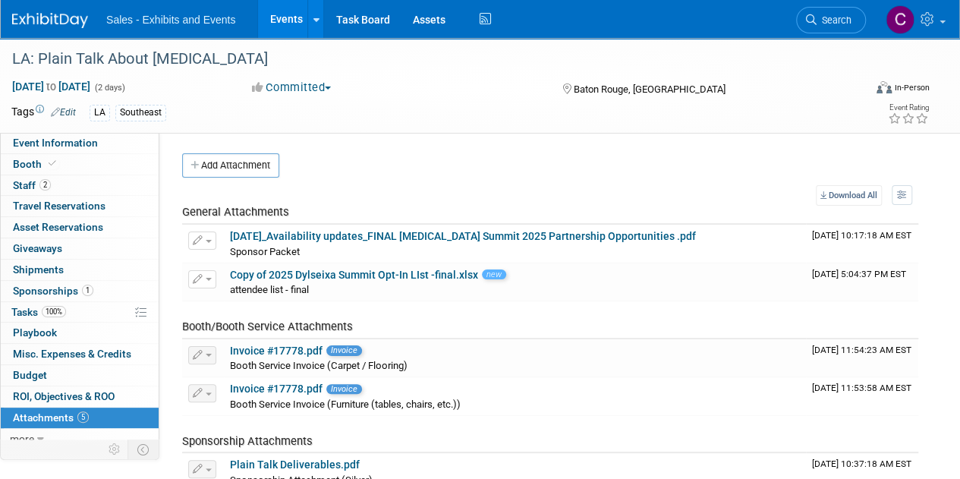
click at [284, 16] on link "Events" at bounding box center [285, 19] width 55 height 38
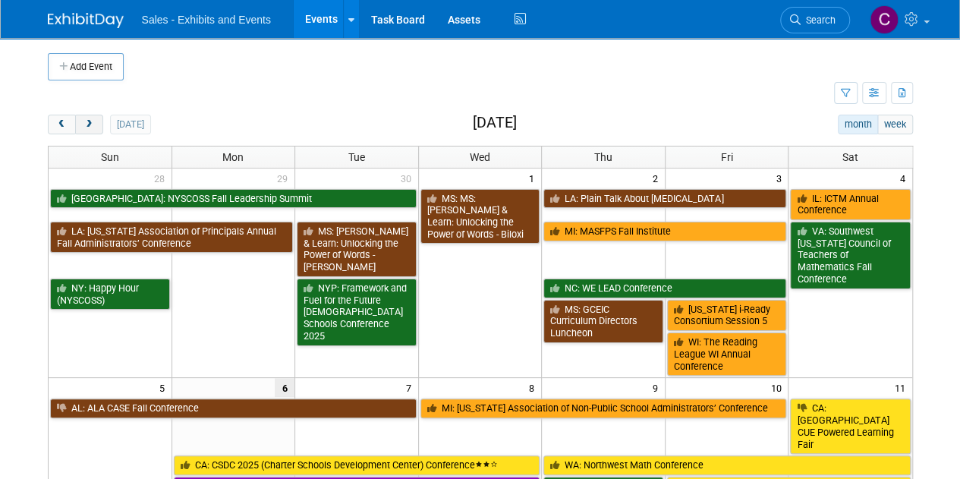
click at [90, 118] on button "next" at bounding box center [89, 125] width 28 height 20
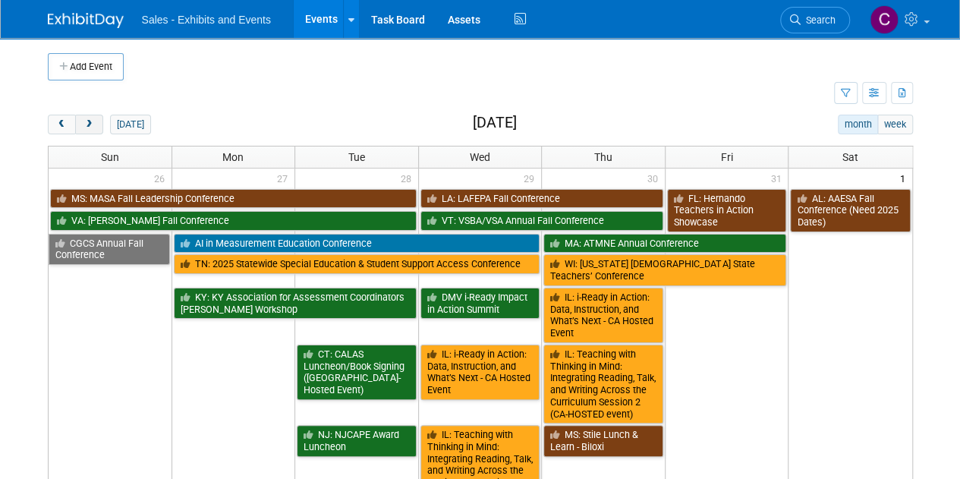
click at [90, 118] on button "next" at bounding box center [89, 125] width 28 height 20
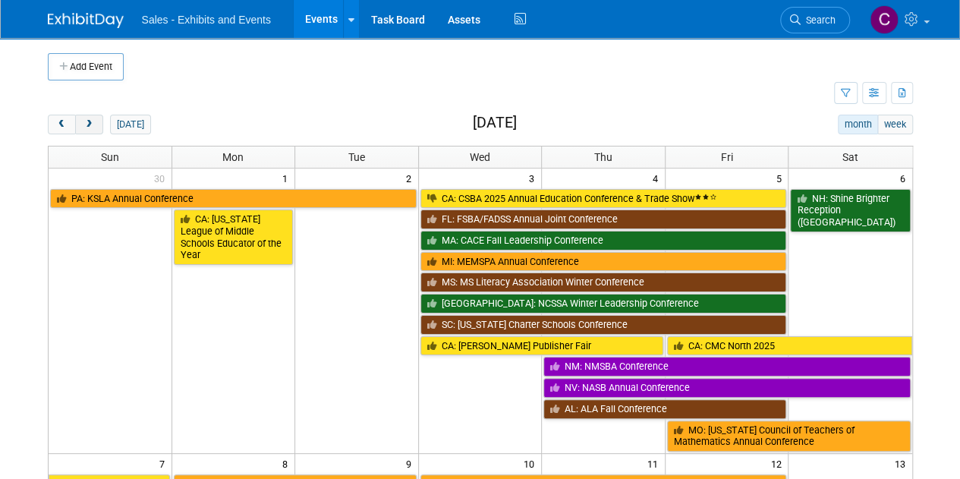
click at [90, 118] on button "next" at bounding box center [89, 125] width 28 height 20
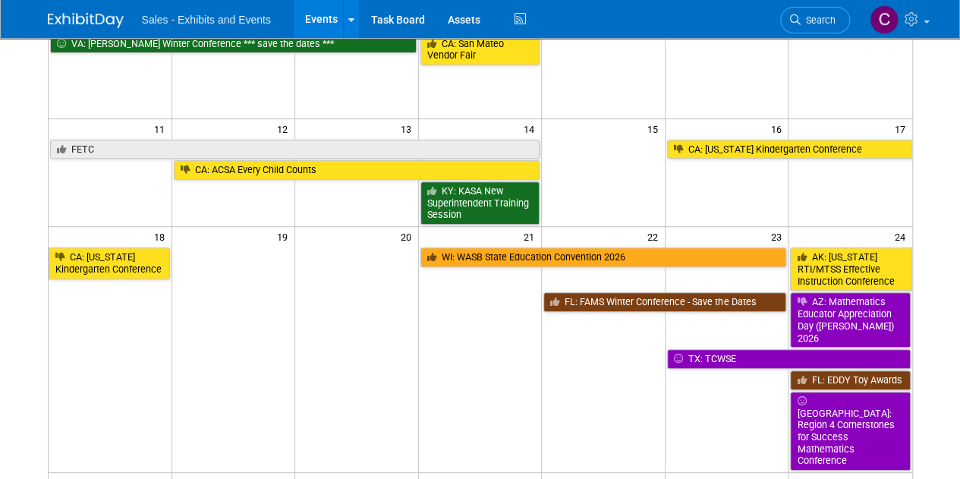
scroll to position [476, 0]
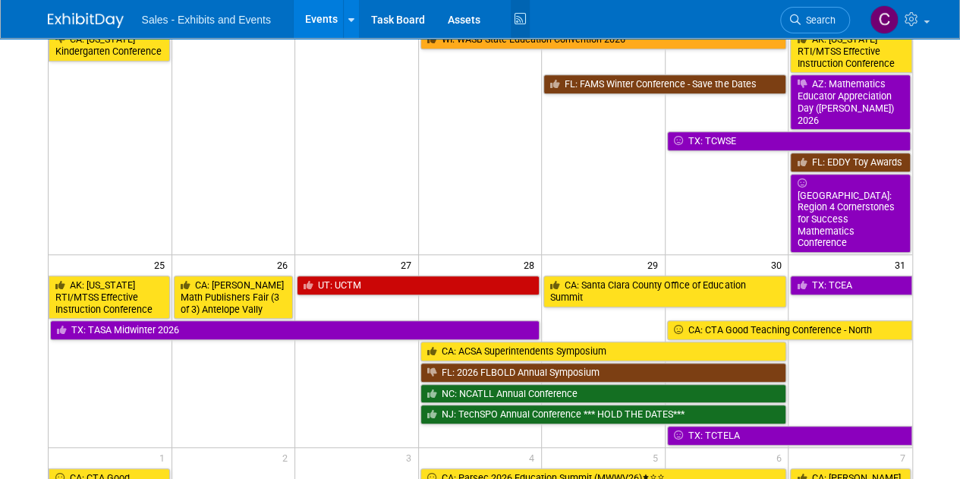
click at [518, 16] on icon at bounding box center [520, 20] width 19 height 24
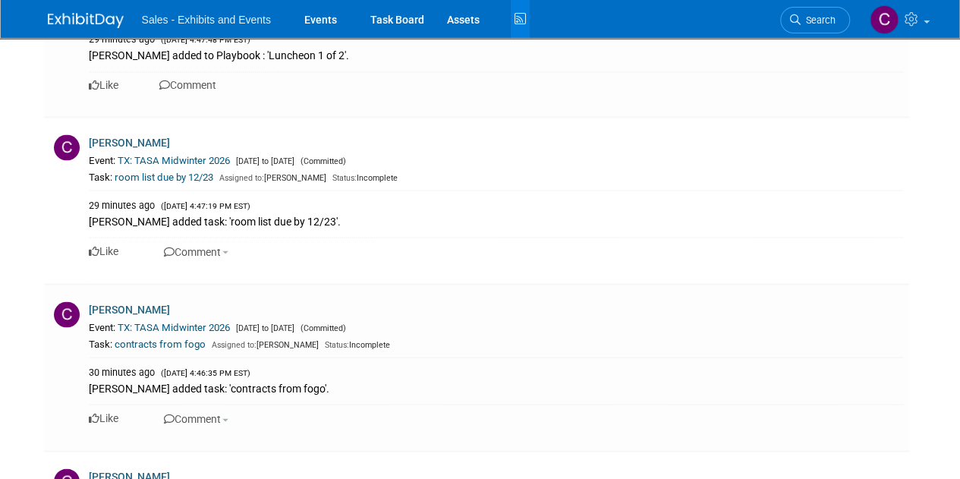
scroll to position [1336, 0]
